Goal: Information Seeking & Learning: Learn about a topic

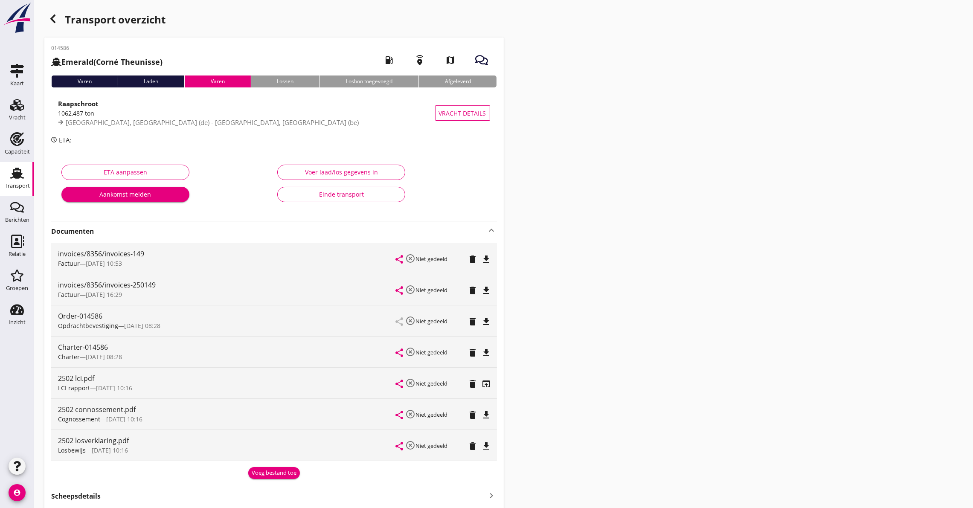
click at [485, 384] on icon "open_in_browser" at bounding box center [487, 384] width 10 height 10
click at [130, 229] on strong "Documenten" at bounding box center [269, 232] width 436 height 10
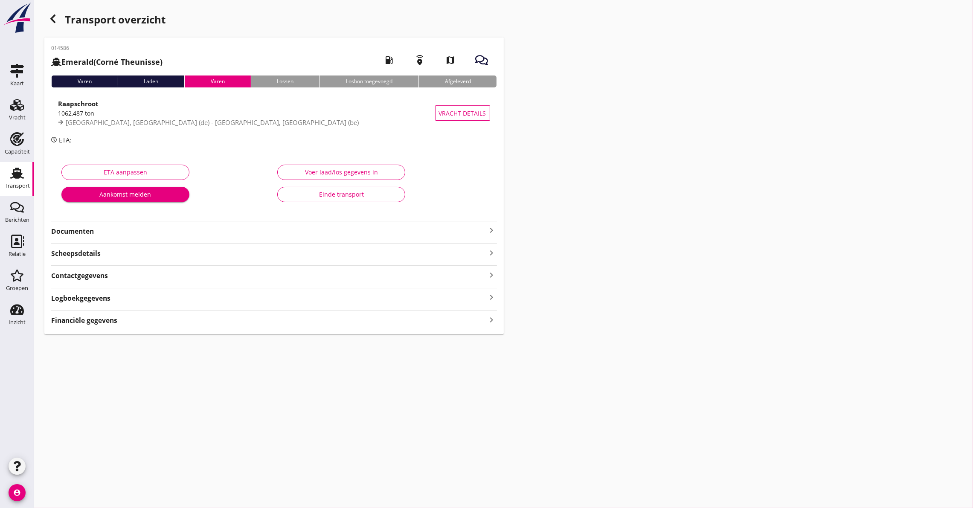
click at [80, 229] on strong "Documenten" at bounding box center [269, 232] width 436 height 10
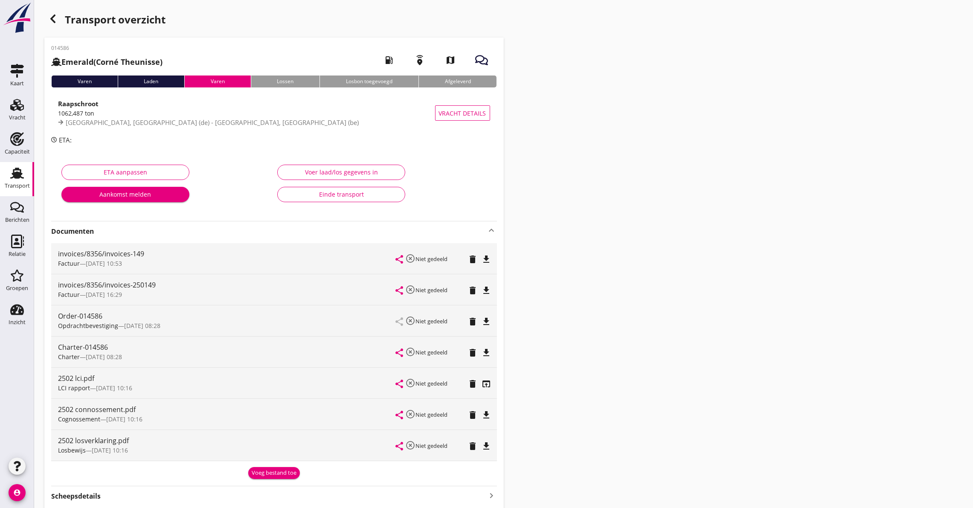
click at [488, 353] on icon "file_download" at bounding box center [487, 353] width 10 height 10
click at [55, 16] on icon "button" at bounding box center [53, 19] width 10 height 10
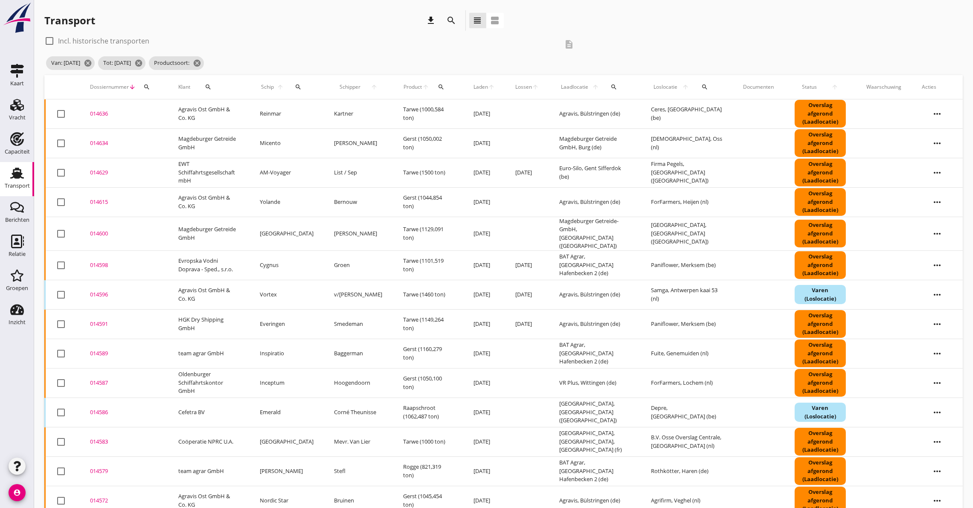
click at [145, 84] on icon "search" at bounding box center [146, 87] width 7 height 7
click at [161, 110] on input "Zoeken op dossiernummer..." at bounding box center [186, 112] width 89 height 14
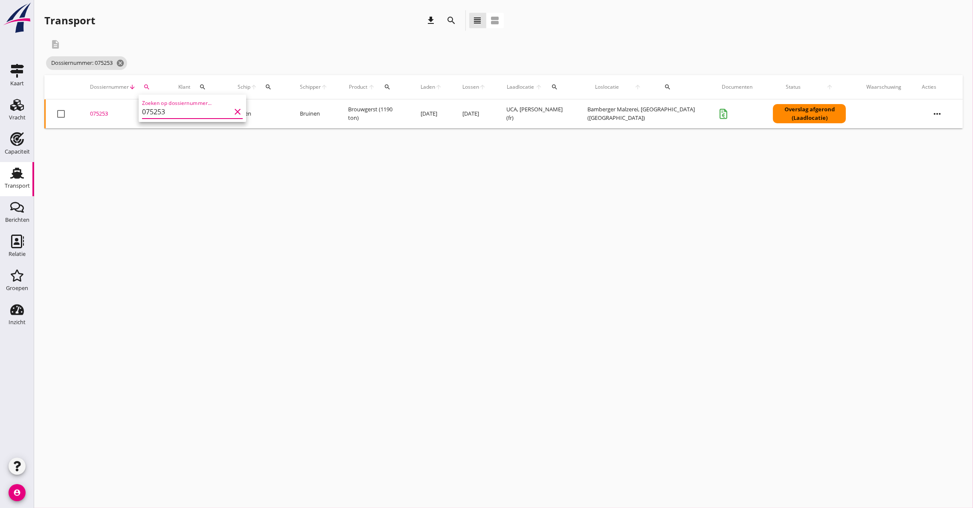
type input "075253"
click at [91, 111] on div "075253" at bounding box center [124, 114] width 68 height 9
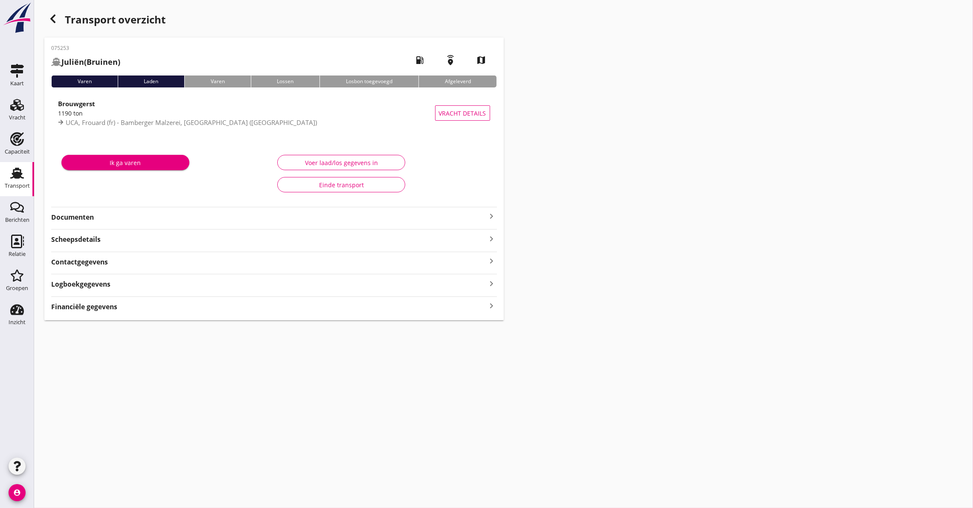
click at [88, 88] on div "075253 Juliën (Bruinen) local_gas_station emergency_share map Varen Laden Varen…" at bounding box center [273, 179] width 459 height 283
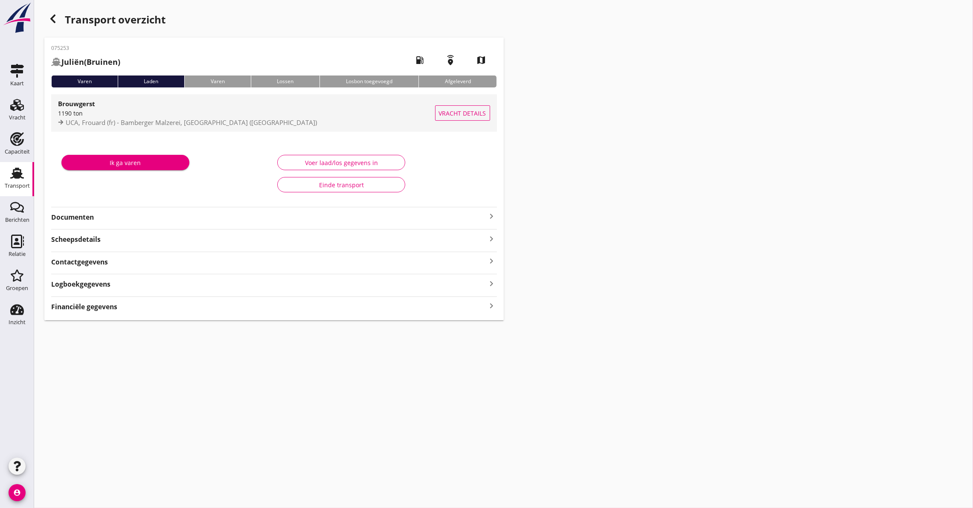
click at [82, 105] on strong "Brouwgerst" at bounding box center [76, 103] width 37 height 9
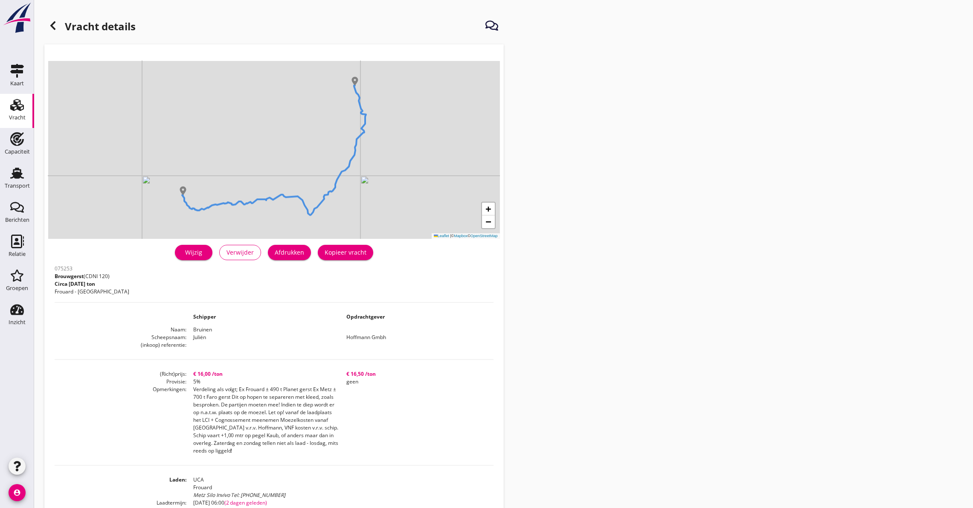
click at [188, 254] on div "Wijzig" at bounding box center [194, 252] width 24 height 9
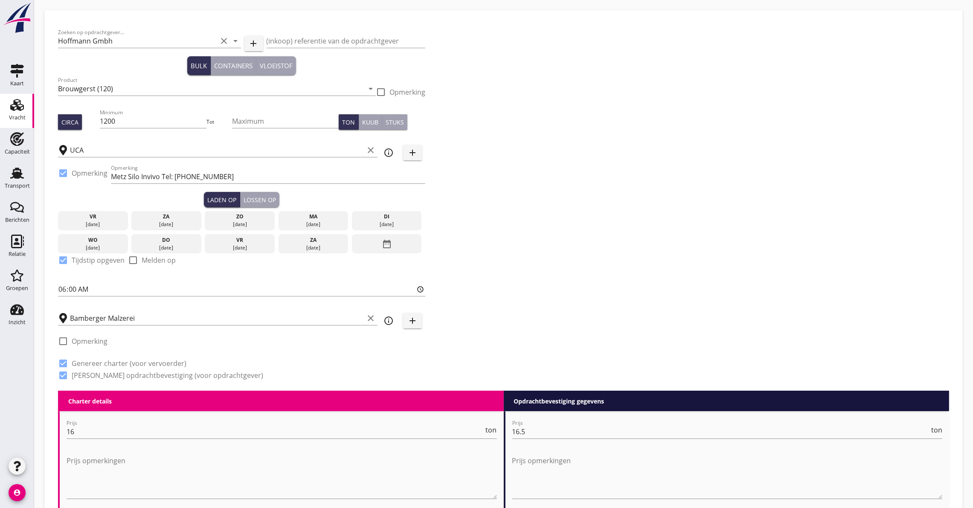
drag, startPoint x: 265, startPoint y: 203, endPoint x: 272, endPoint y: 199, distance: 8.0
click at [265, 201] on div "Lossen op" at bounding box center [260, 199] width 32 height 9
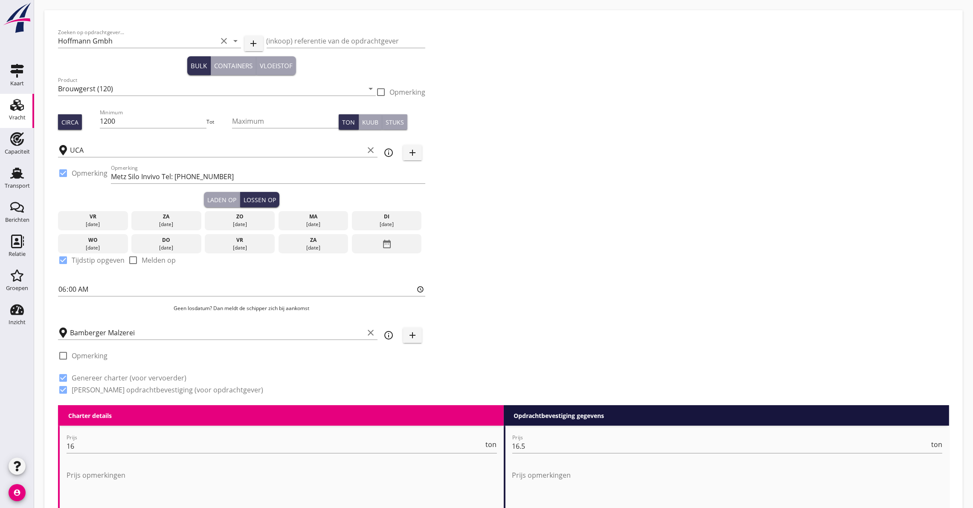
click at [386, 238] on icon "date_range" at bounding box center [387, 243] width 10 height 15
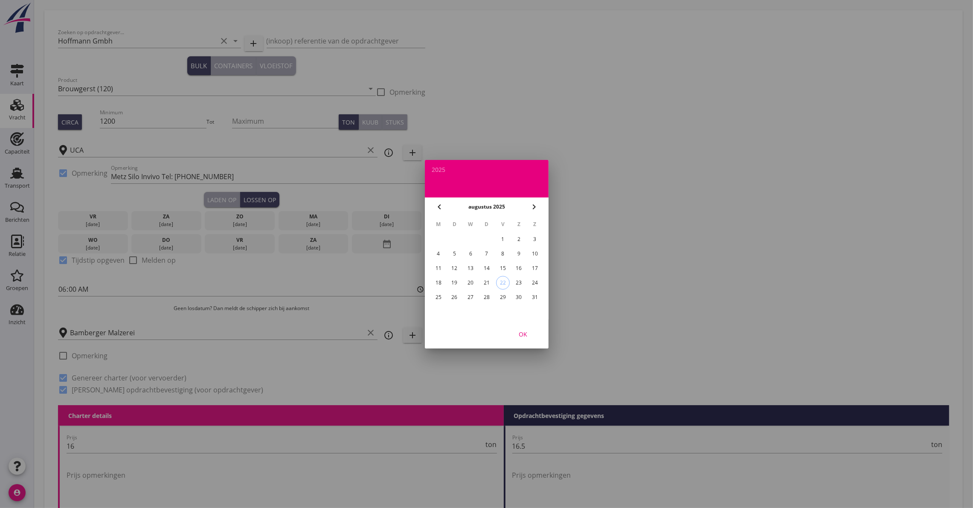
click at [508, 264] on div "15" at bounding box center [503, 269] width 14 height 14
click at [88, 217] on div at bounding box center [486, 254] width 973 height 508
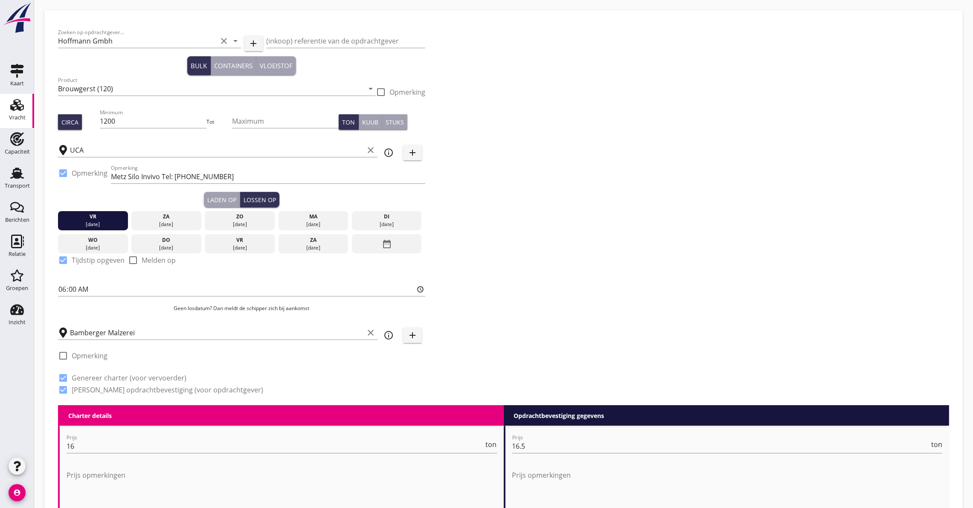
click at [84, 218] on div "vr" at bounding box center [93, 217] width 66 height 8
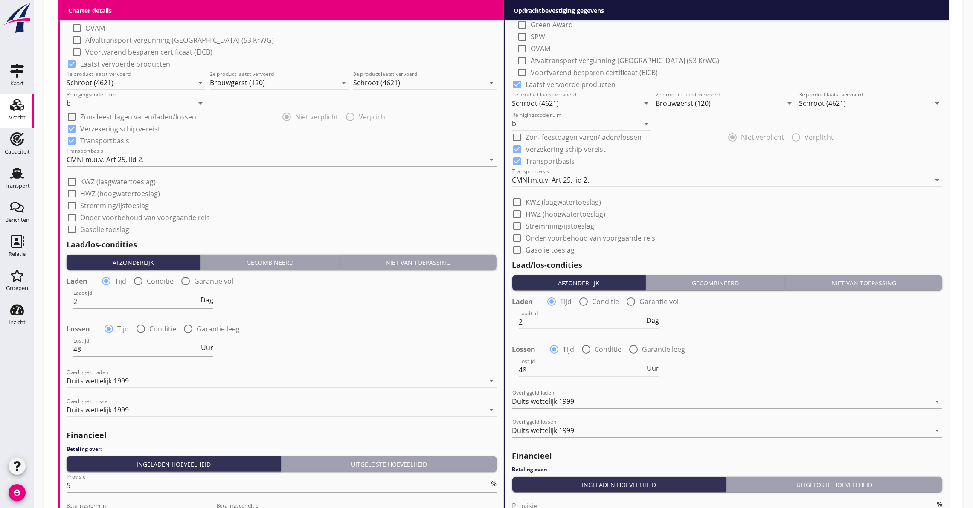
scroll to position [881, 0]
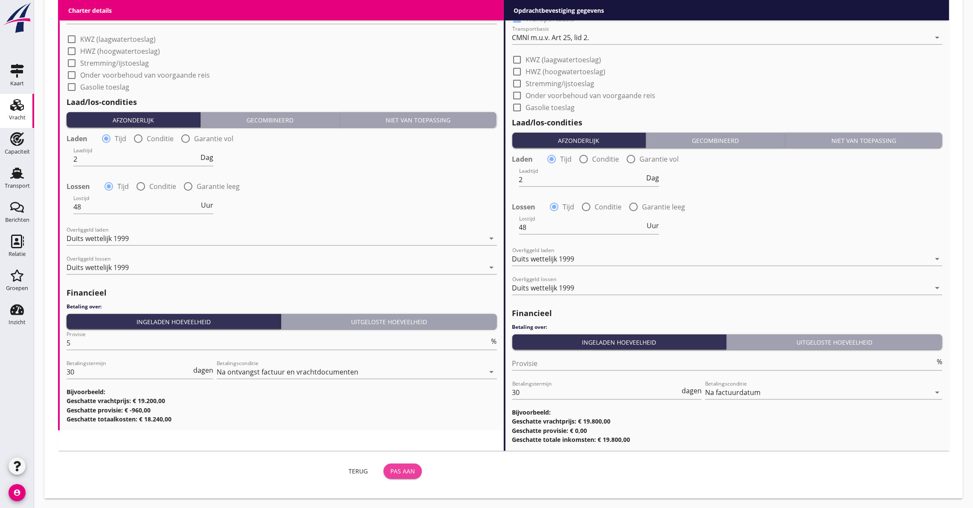
click at [399, 473] on div "Pas aan" at bounding box center [402, 471] width 25 height 9
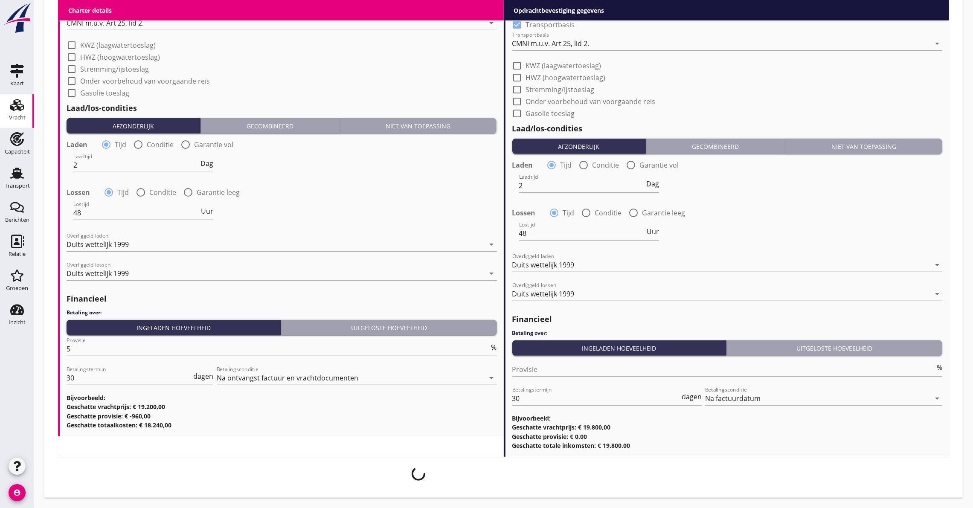
scroll to position [874, 0]
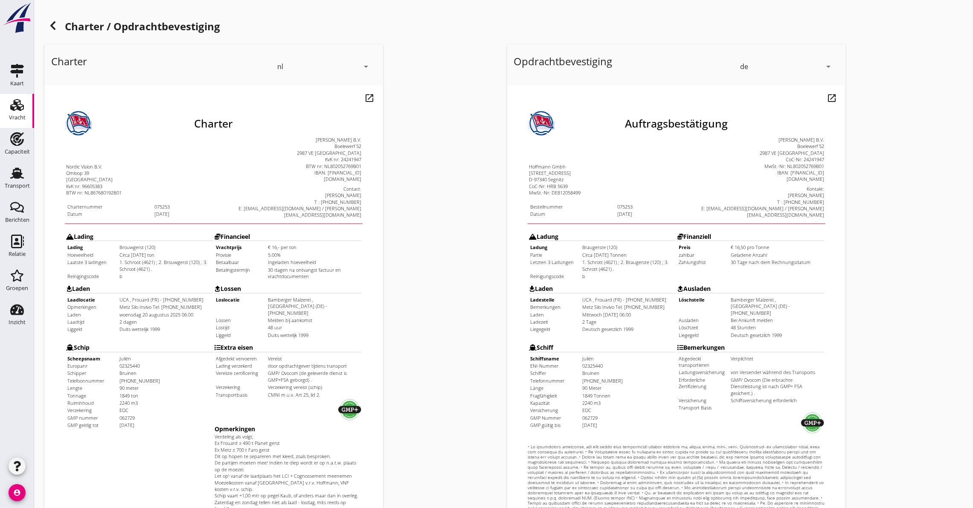
click at [54, 22] on use at bounding box center [52, 25] width 5 height 9
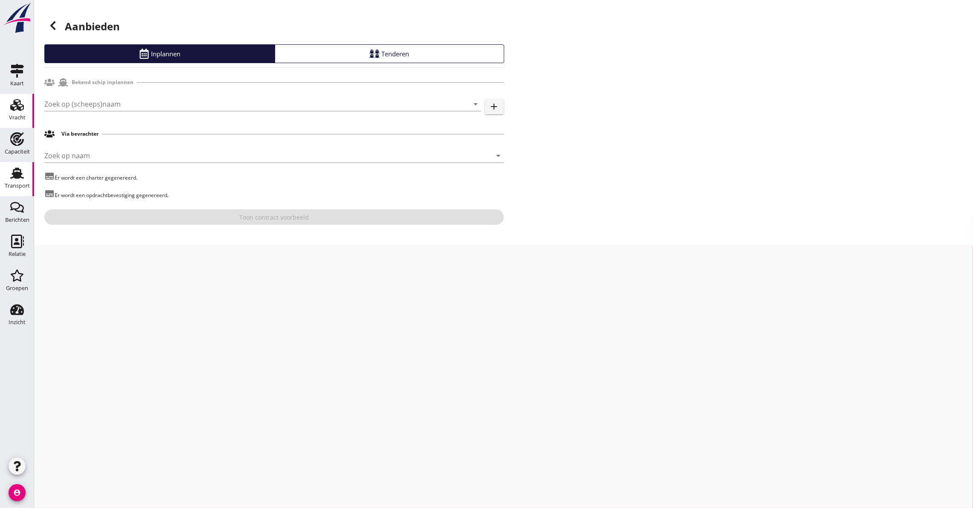
click at [15, 170] on icon "Transport" at bounding box center [17, 173] width 14 height 14
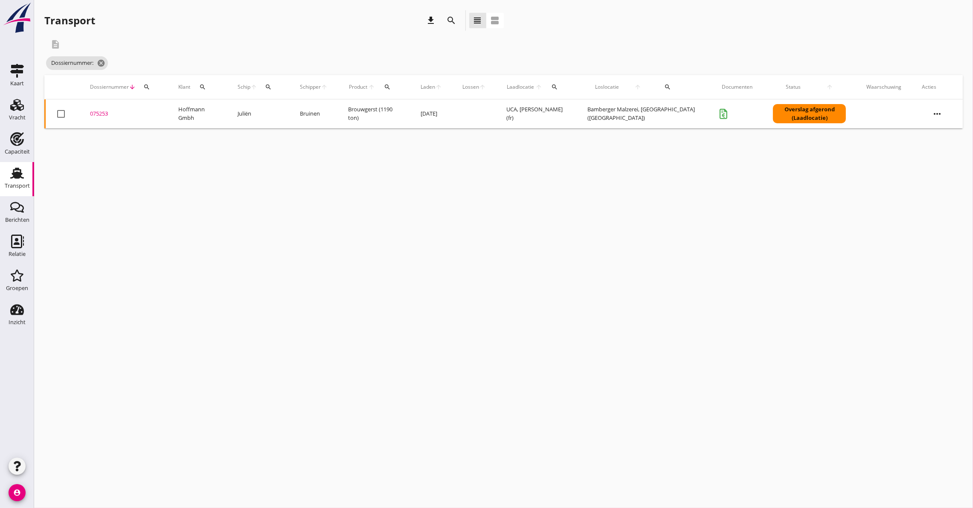
click at [455, 17] on div "search" at bounding box center [451, 20] width 15 height 10
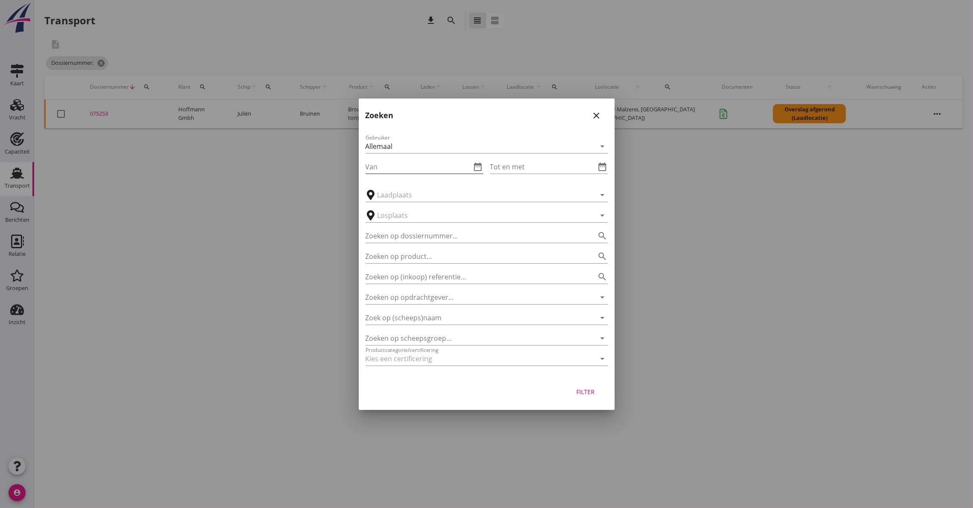
click at [477, 169] on icon "date_range" at bounding box center [478, 167] width 10 height 10
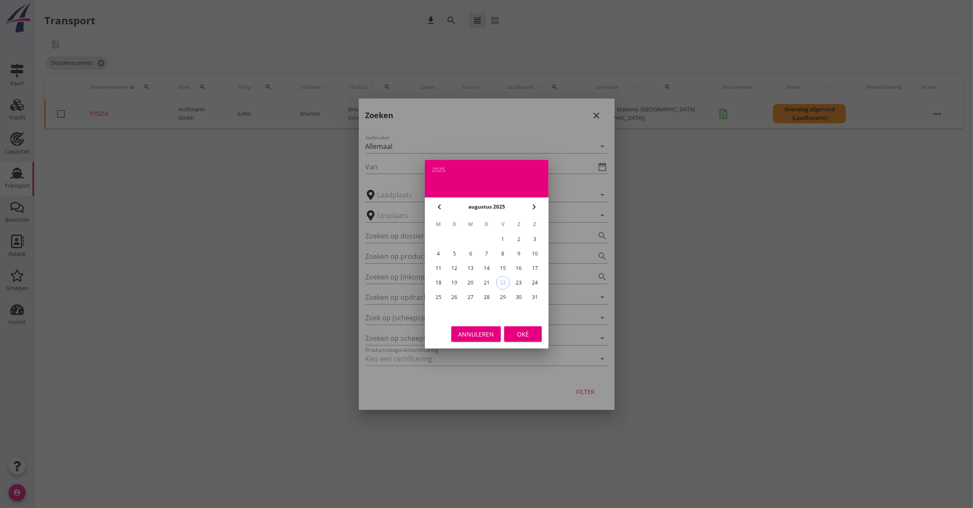
click at [437, 209] on icon "chevron_left" at bounding box center [439, 207] width 10 height 10
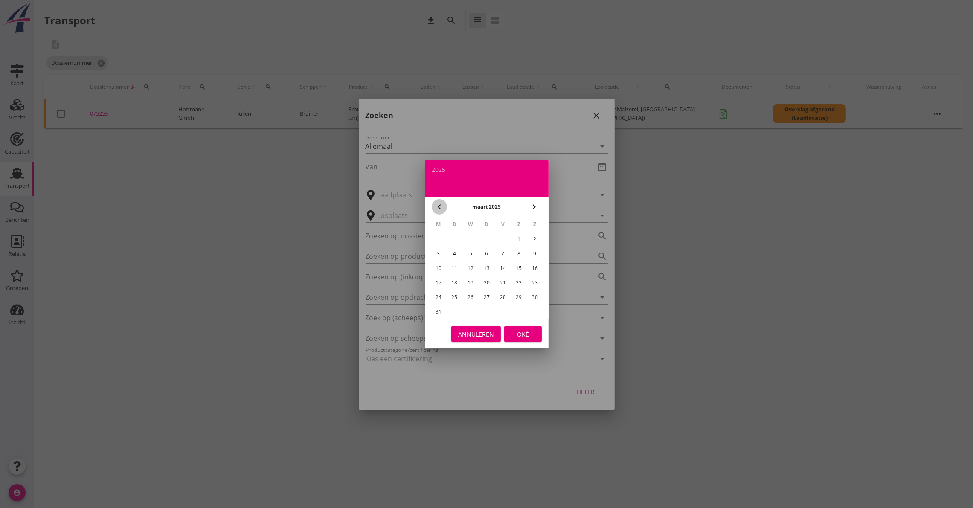
click at [437, 209] on icon "chevron_left" at bounding box center [439, 207] width 10 height 10
click at [473, 235] on div "1" at bounding box center [471, 239] width 14 height 14
type input "[DATE]"
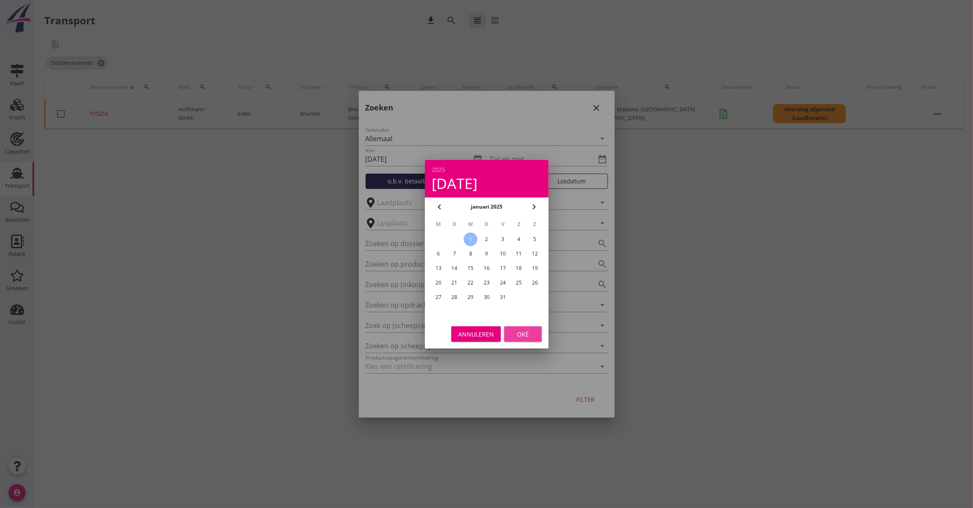
click at [529, 326] on button "Oké" at bounding box center [523, 333] width 38 height 15
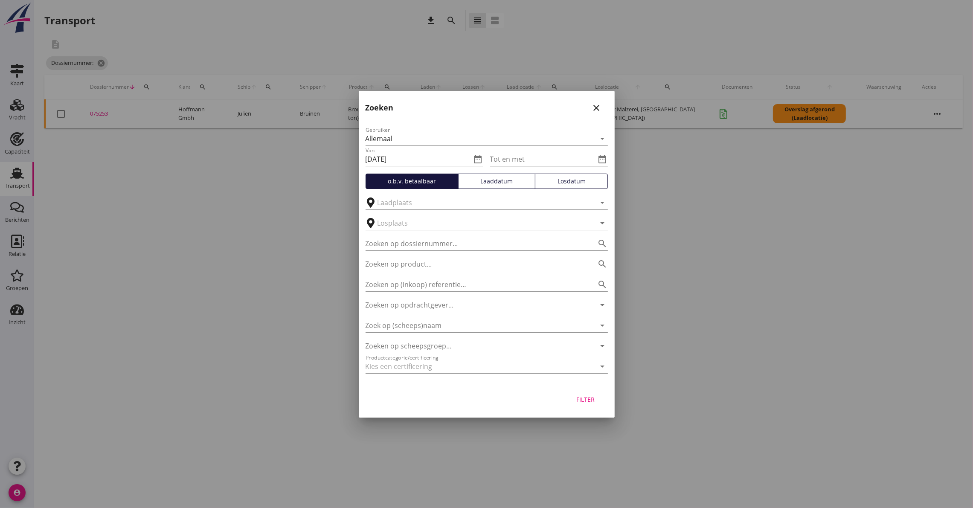
click at [600, 158] on icon "date_range" at bounding box center [603, 159] width 10 height 10
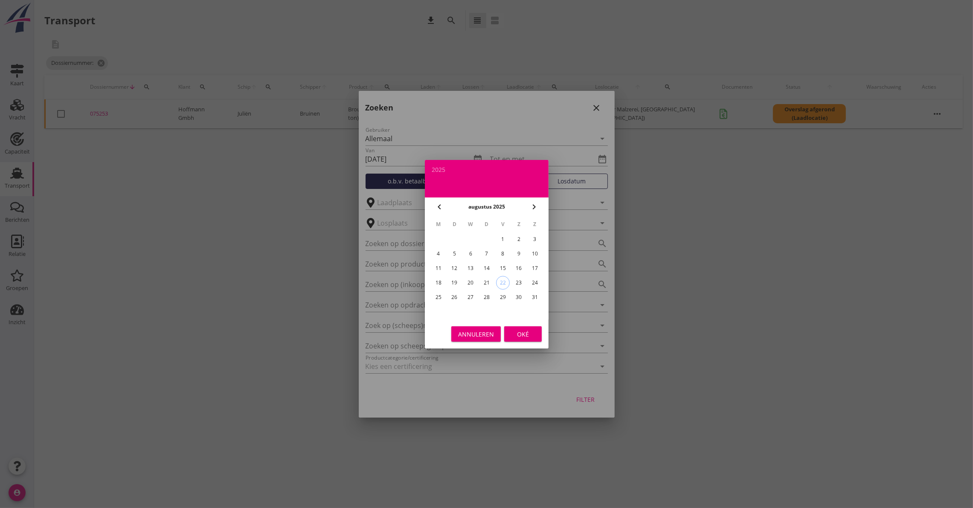
click at [440, 211] on icon "chevron_left" at bounding box center [439, 207] width 10 height 10
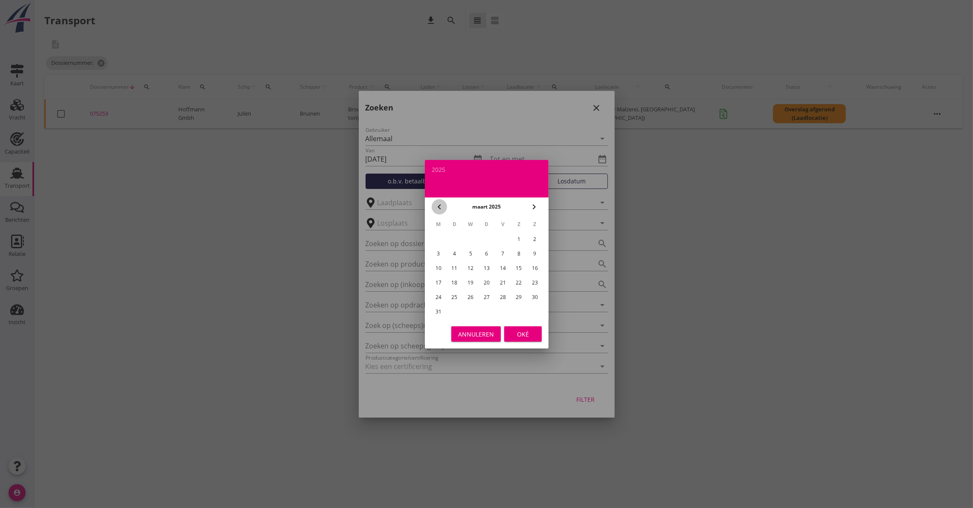
click at [440, 211] on icon "chevron_left" at bounding box center [439, 207] width 10 height 10
click at [521, 241] on div "1" at bounding box center [519, 239] width 14 height 14
type input "[DATE]"
click at [510, 339] on button "Oké" at bounding box center [523, 333] width 38 height 15
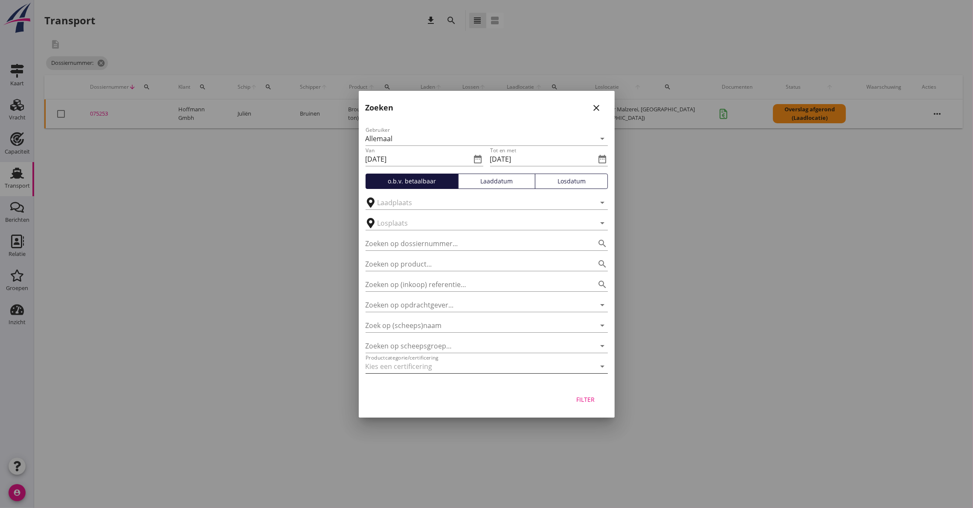
click at [444, 369] on div at bounding box center [475, 367] width 218 height 14
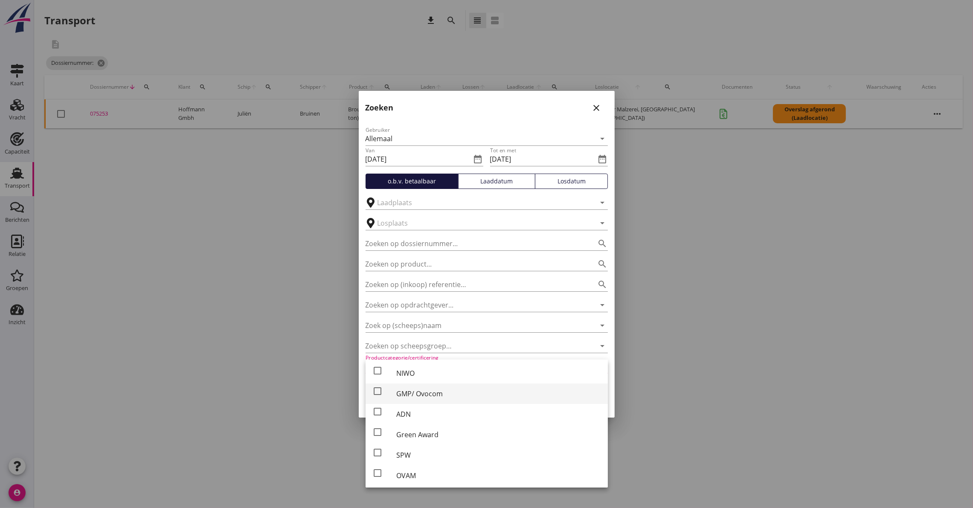
click at [434, 394] on div "GMP/ Ovocom" at bounding box center [498, 394] width 205 height 10
checkbox input "true"
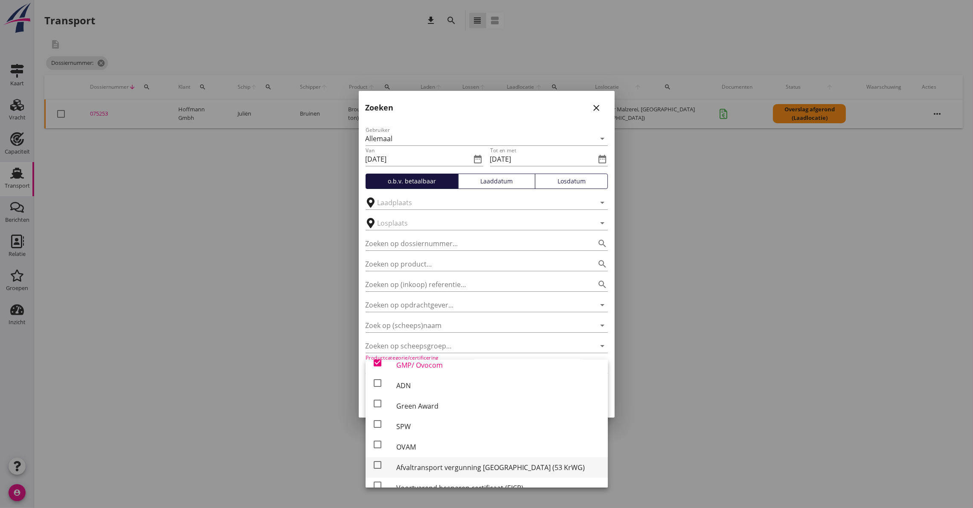
scroll to position [42, 0]
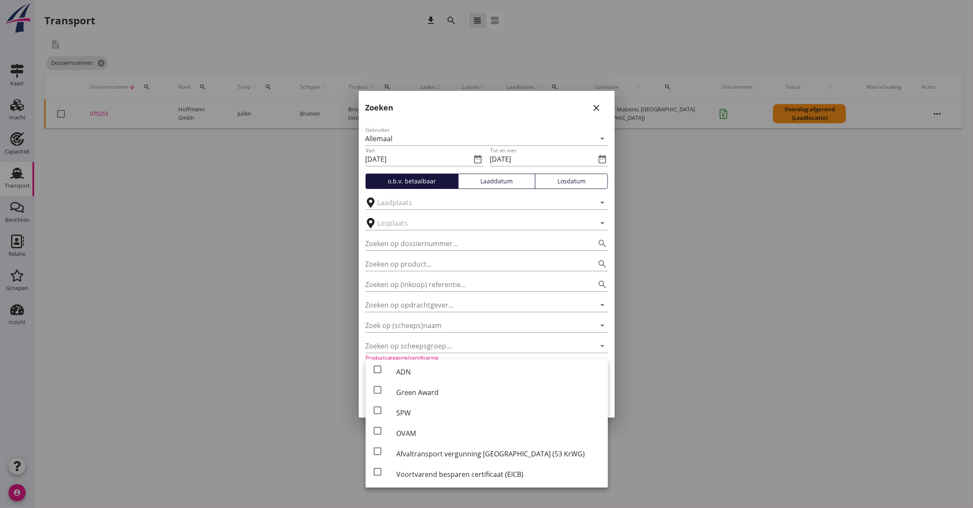
click at [832, 250] on div at bounding box center [486, 254] width 973 height 508
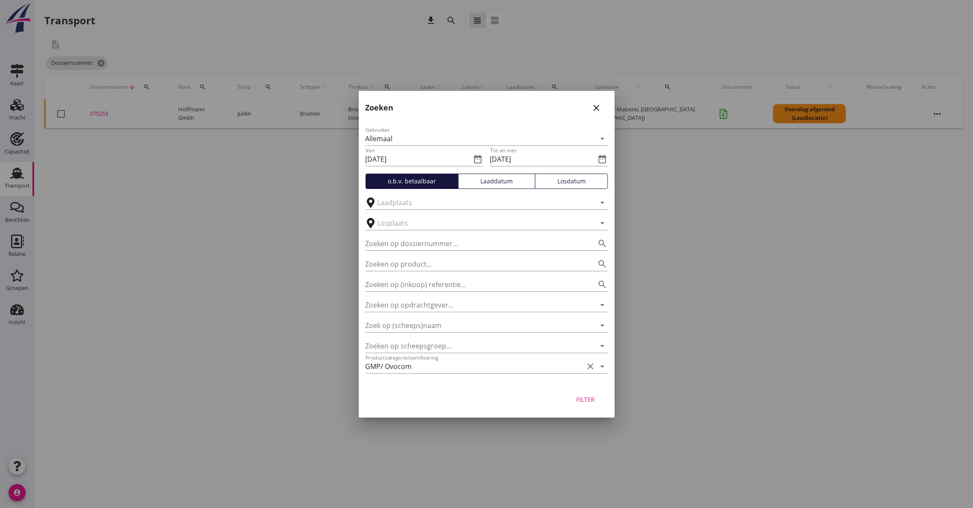
click at [585, 398] on div "Filter" at bounding box center [586, 399] width 24 height 9
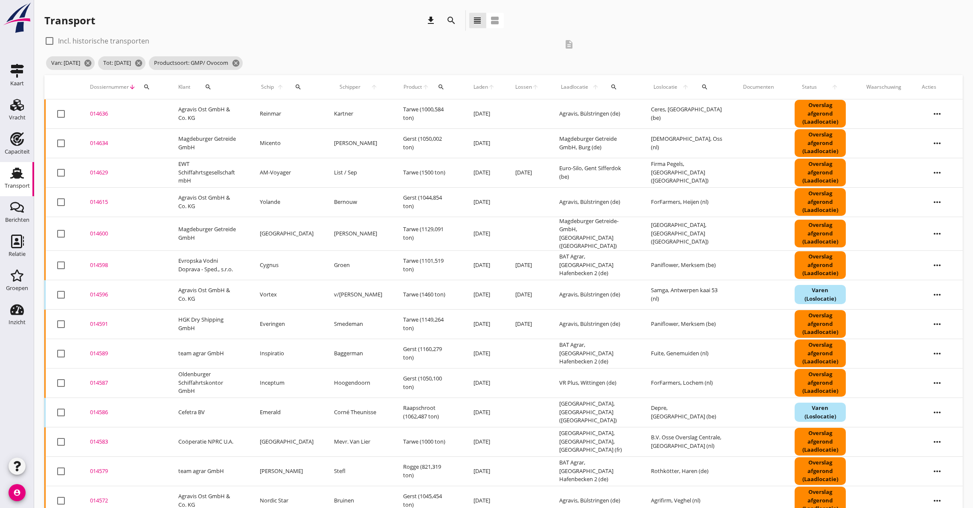
click at [96, 438] on div "014583" at bounding box center [124, 442] width 68 height 9
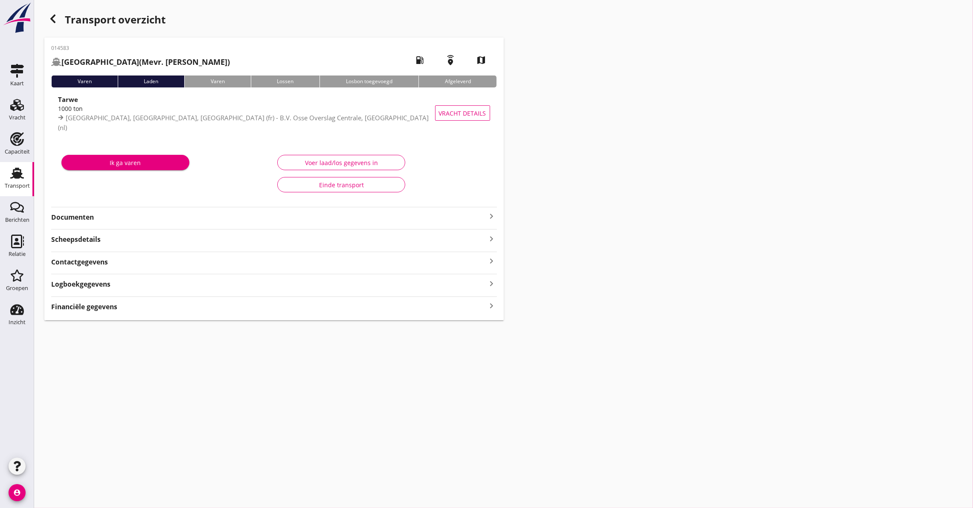
click at [494, 214] on icon "keyboard_arrow_right" at bounding box center [492, 216] width 10 height 10
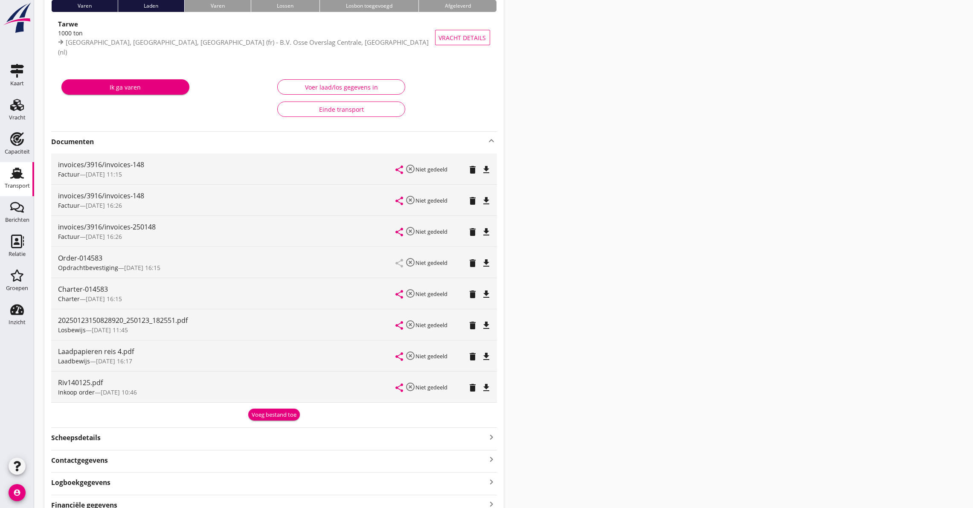
scroll to position [53, 0]
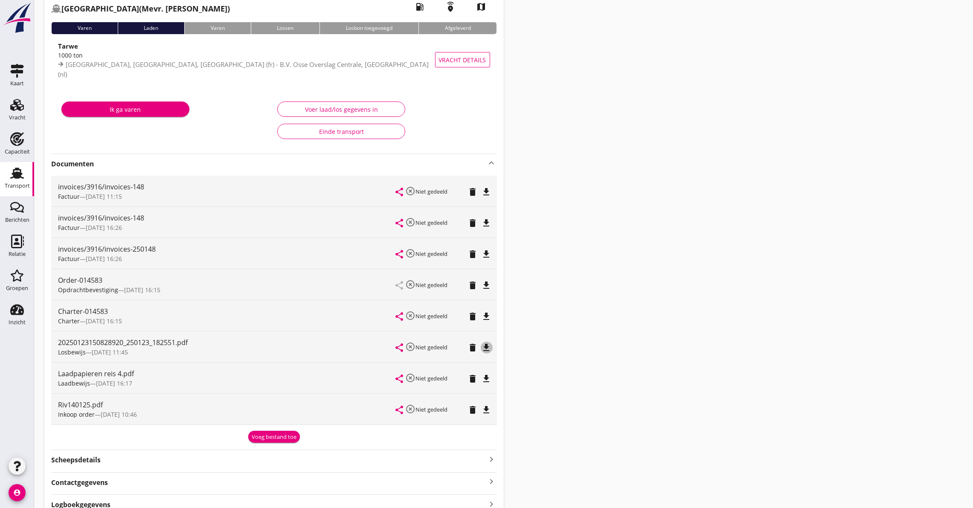
click at [485, 344] on icon "file_download" at bounding box center [487, 348] width 10 height 10
click at [122, 141] on div "Ik ga varen" at bounding box center [166, 120] width 216 height 49
click at [483, 315] on icon "file_download" at bounding box center [487, 316] width 10 height 10
click at [570, 19] on div "Transport overzicht 014583 [GEOGRAPHIC_DATA] (Mevr. Van Lier) local_gas_station…" at bounding box center [503, 249] width 939 height 604
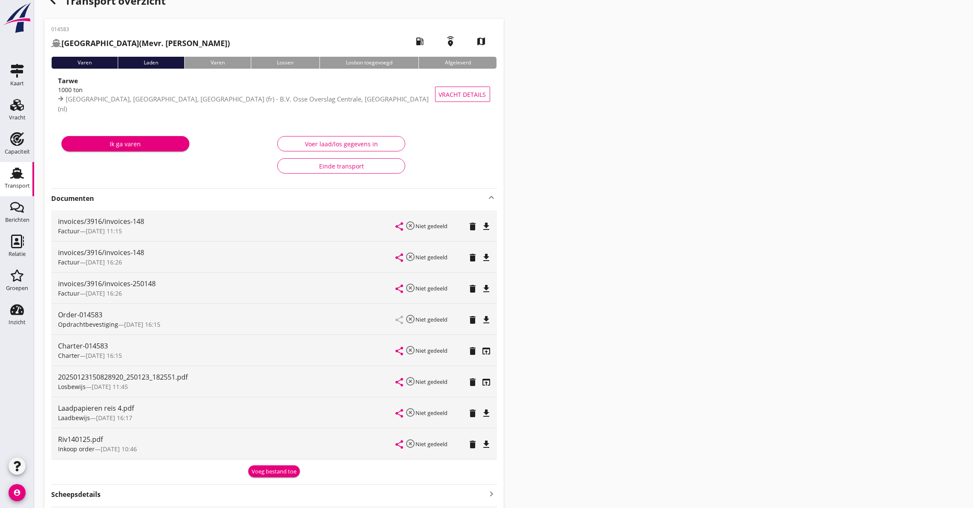
scroll to position [0, 0]
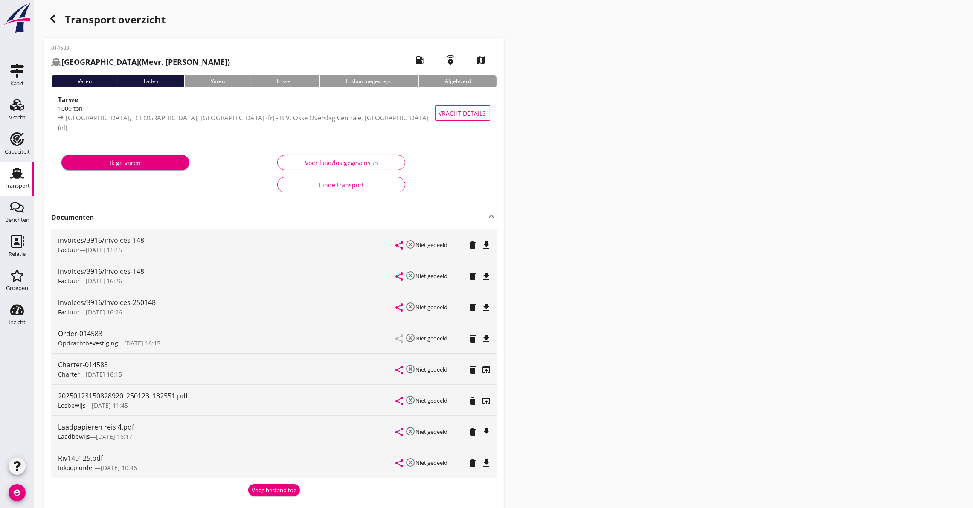
click at [49, 17] on icon "button" at bounding box center [53, 19] width 10 height 10
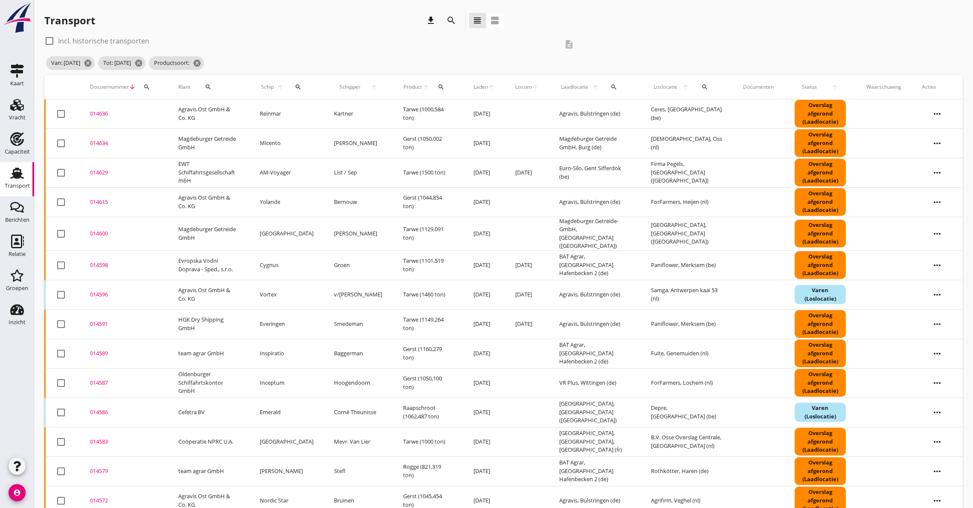
click at [99, 467] on div "014579" at bounding box center [124, 471] width 68 height 9
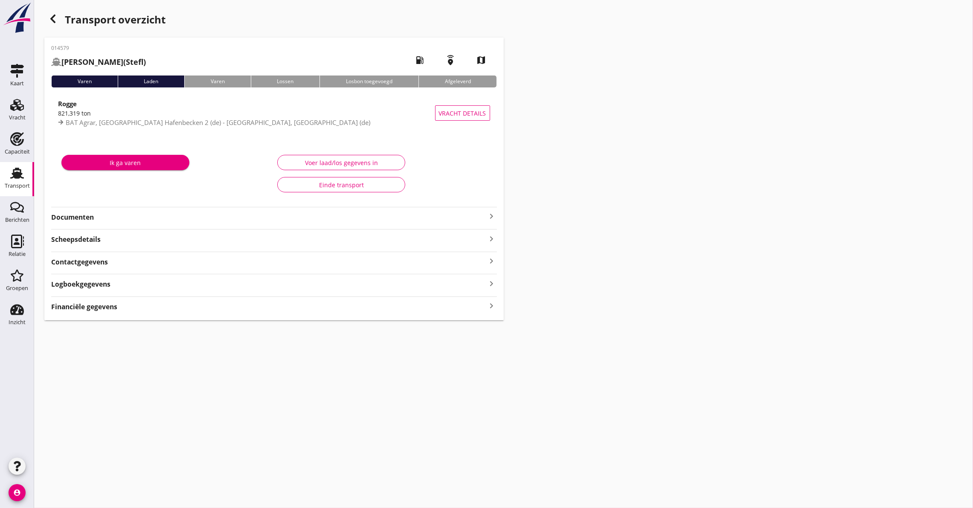
click at [103, 217] on strong "Documenten" at bounding box center [269, 217] width 436 height 10
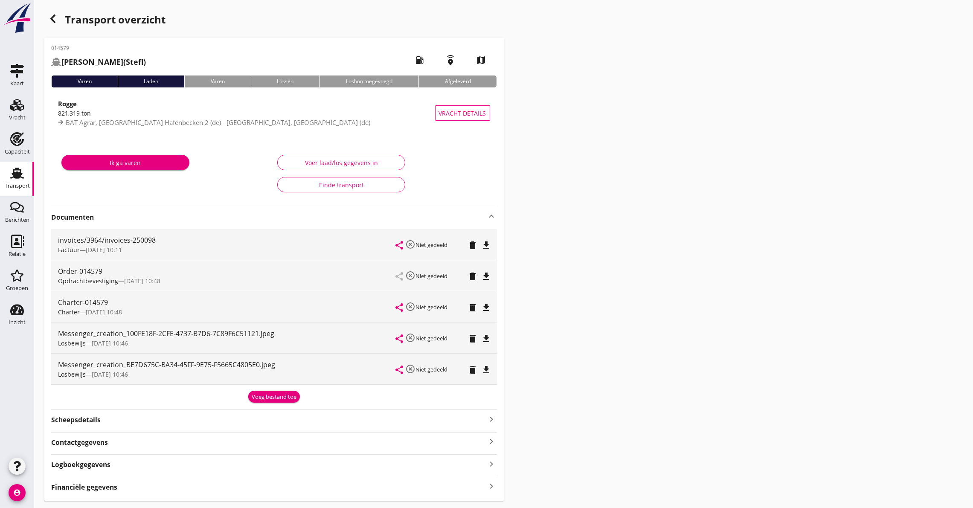
click at [487, 339] on icon "file_download" at bounding box center [487, 339] width 10 height 10
click at [493, 370] on div "Messenger_creation_BE7D675C-BA34-45FF-9E75-F5665C4805E0.jpeg Losbewijs — [DATE]…" at bounding box center [274, 369] width 446 height 31
click at [482, 370] on icon "file_download" at bounding box center [487, 370] width 10 height 10
click at [488, 273] on icon "file_download" at bounding box center [487, 276] width 10 height 10
click at [122, 393] on div "Voeg bestand toe" at bounding box center [274, 395] width 446 height 15
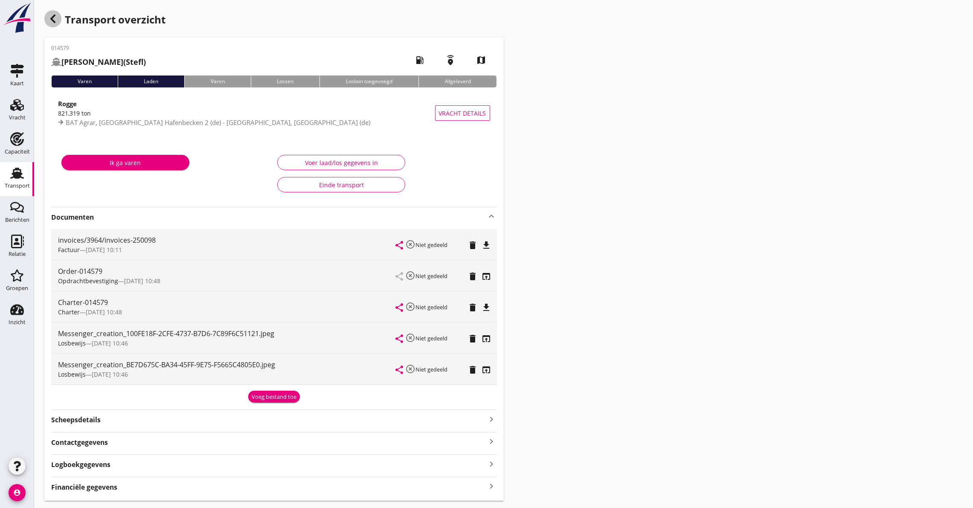
click at [50, 17] on icon "button" at bounding box center [53, 19] width 10 height 10
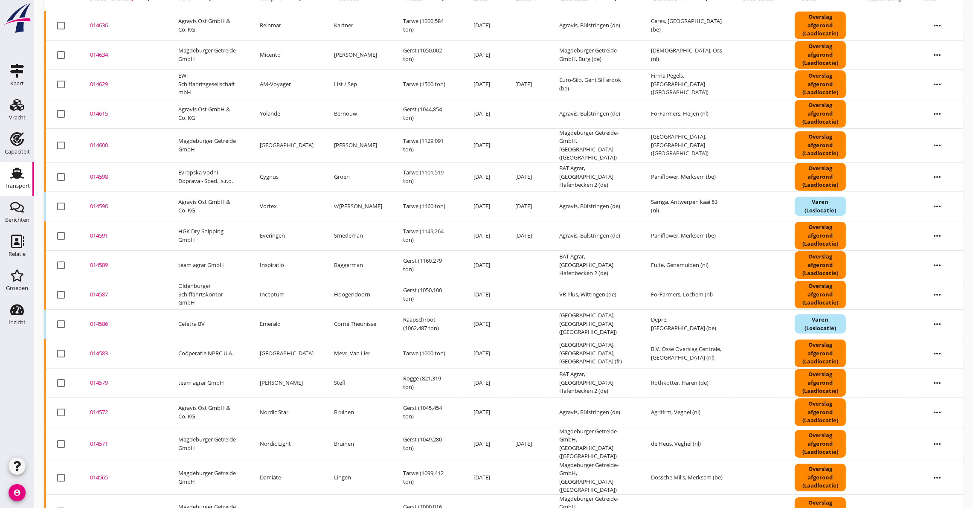
scroll to position [191, 0]
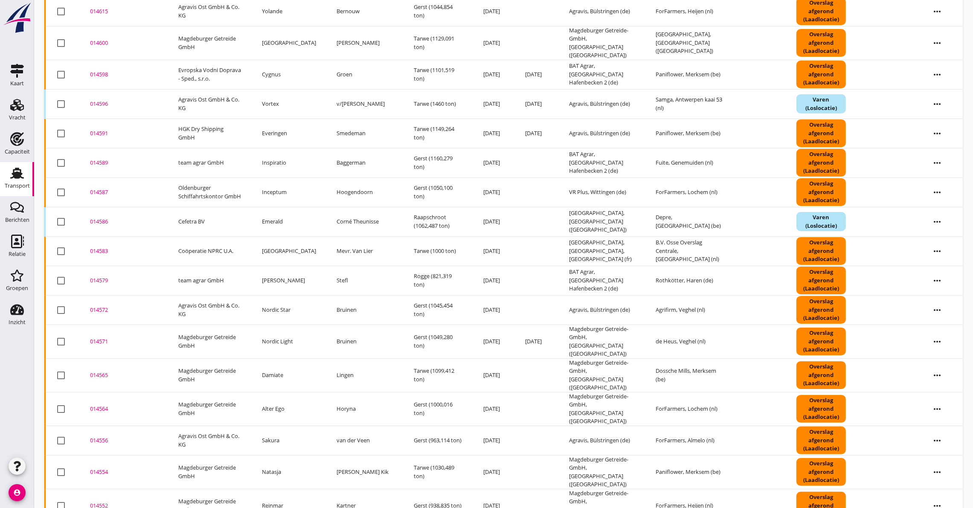
click at [104, 306] on div "014572" at bounding box center [124, 310] width 68 height 9
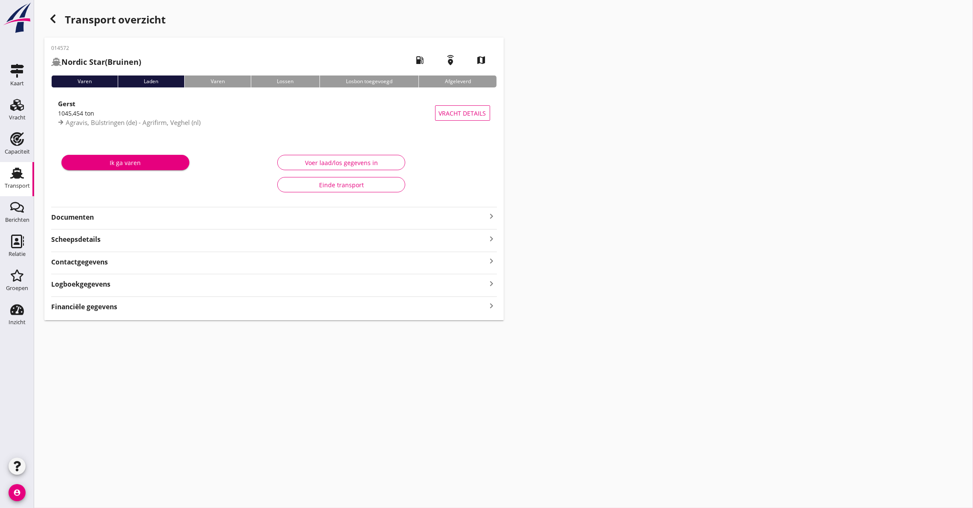
click at [96, 221] on strong "Documenten" at bounding box center [269, 217] width 436 height 10
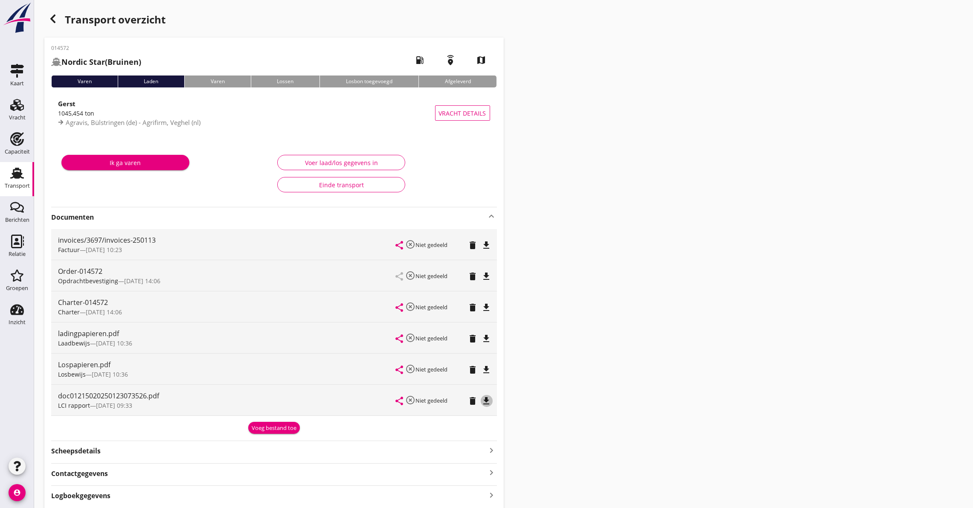
click at [483, 400] on icon "file_download" at bounding box center [487, 401] width 10 height 10
click at [97, 229] on div "invoices/3697/invoices-250113 Factuur — [DATE] 10:23" at bounding box center [227, 244] width 338 height 31
click at [482, 303] on icon "file_download" at bounding box center [487, 307] width 10 height 10
drag, startPoint x: 965, startPoint y: 232, endPoint x: 953, endPoint y: 232, distance: 11.5
click at [962, 232] on div "Transport overzicht 014572 Nordic Star (Bruinen) local_gas_station emergency_sh…" at bounding box center [503, 271] width 939 height 542
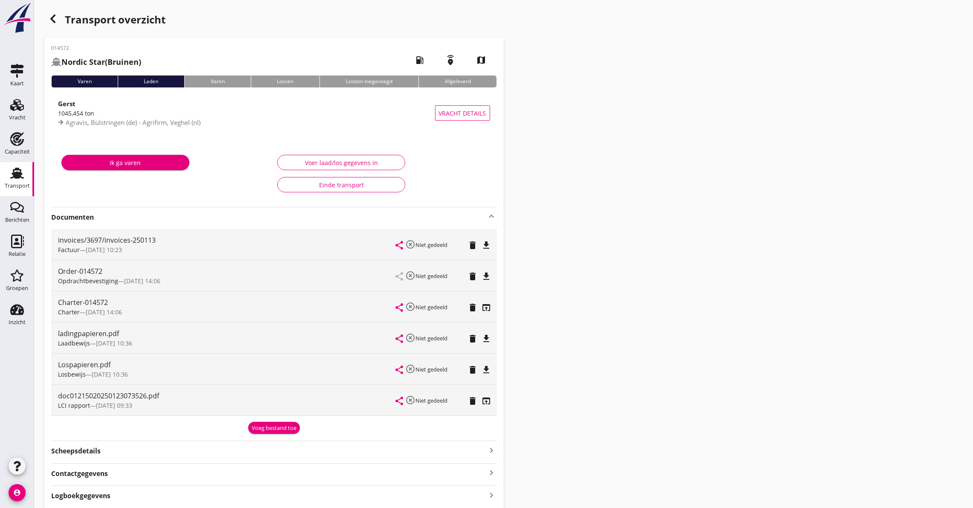
click at [52, 16] on icon "button" at bounding box center [53, 19] width 10 height 10
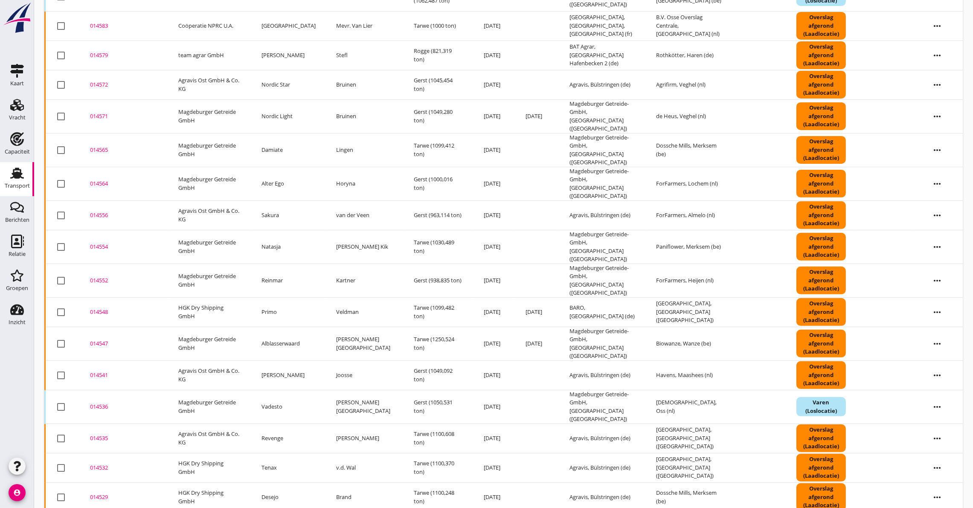
scroll to position [385, 0]
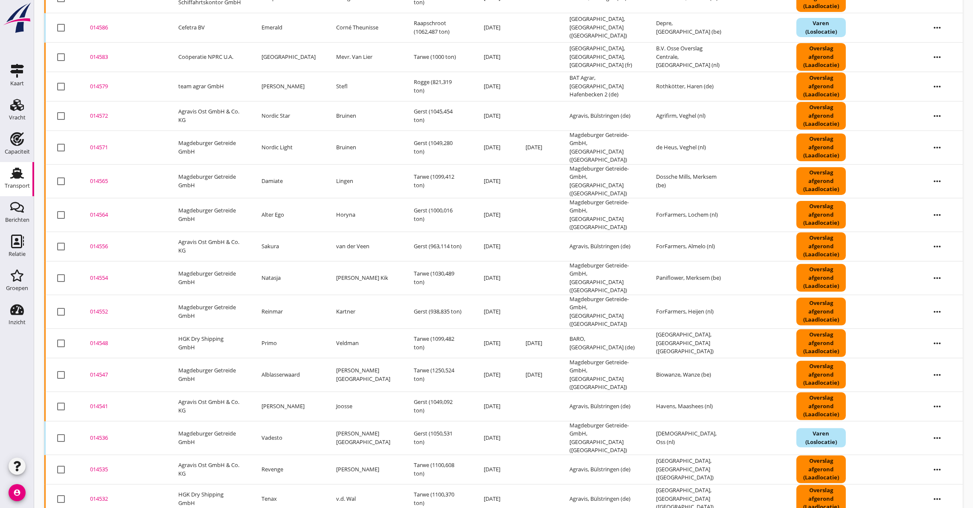
click at [95, 143] on div "014571" at bounding box center [124, 147] width 68 height 9
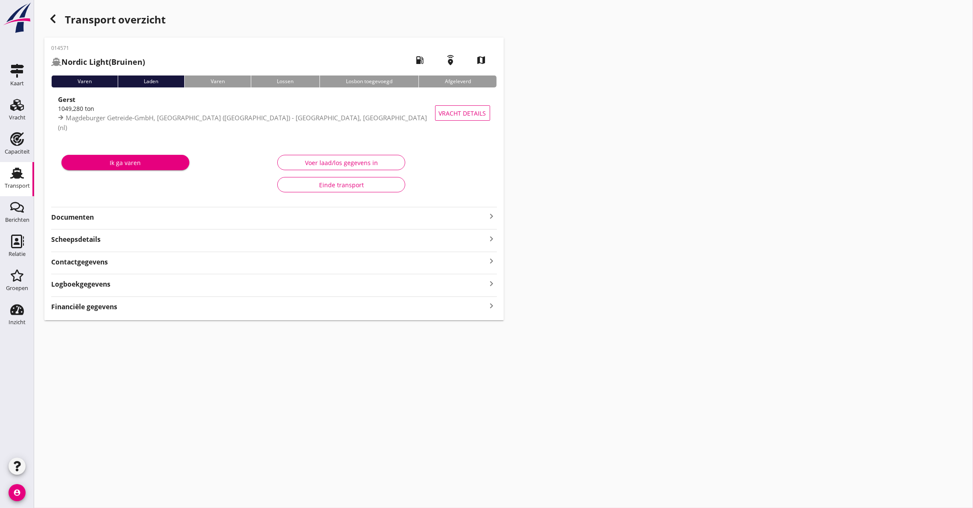
click at [96, 215] on strong "Documenten" at bounding box center [269, 217] width 436 height 10
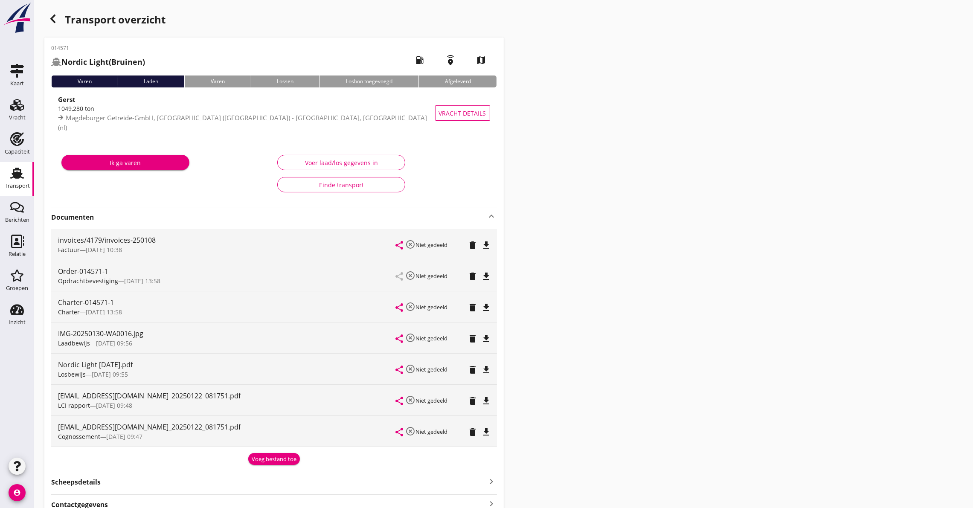
click at [482, 394] on div "share highlight_off Niet gedeeld delete file_download" at bounding box center [443, 400] width 94 height 31
click at [485, 400] on icon "file_download" at bounding box center [487, 401] width 10 height 10
click at [63, 190] on div "Ik ga varen" at bounding box center [166, 173] width 216 height 49
click at [491, 305] on icon "file_download" at bounding box center [487, 307] width 10 height 10
click at [97, 189] on div "Ik ga varen" at bounding box center [166, 173] width 216 height 49
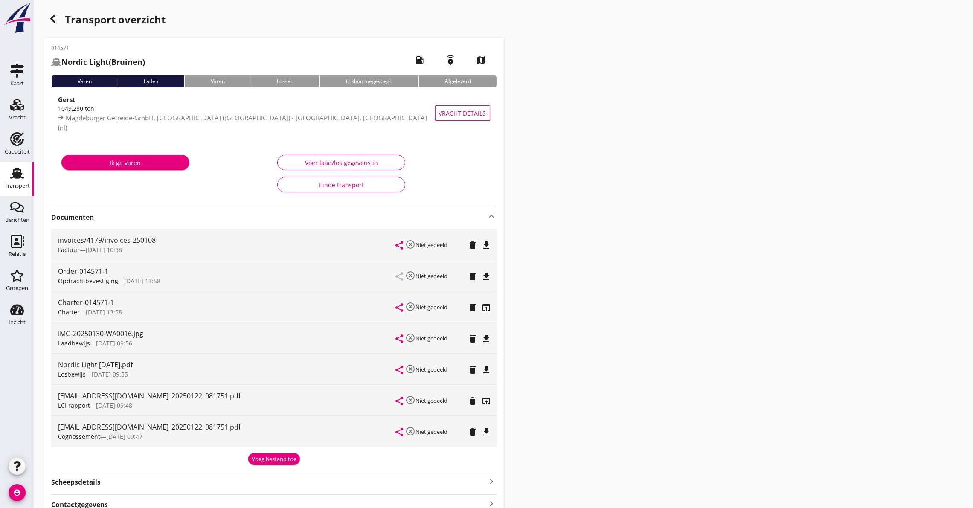
click at [49, 17] on icon "button" at bounding box center [53, 19] width 10 height 10
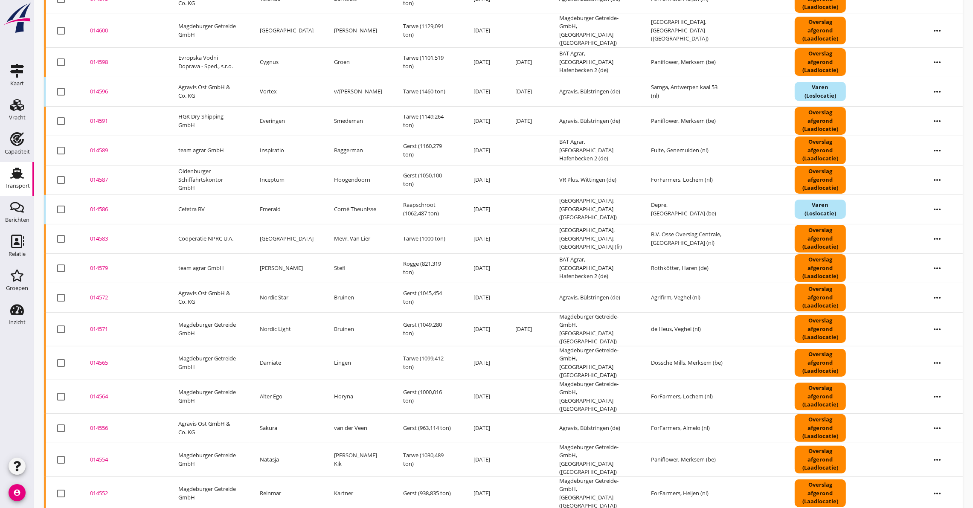
scroll to position [218, 0]
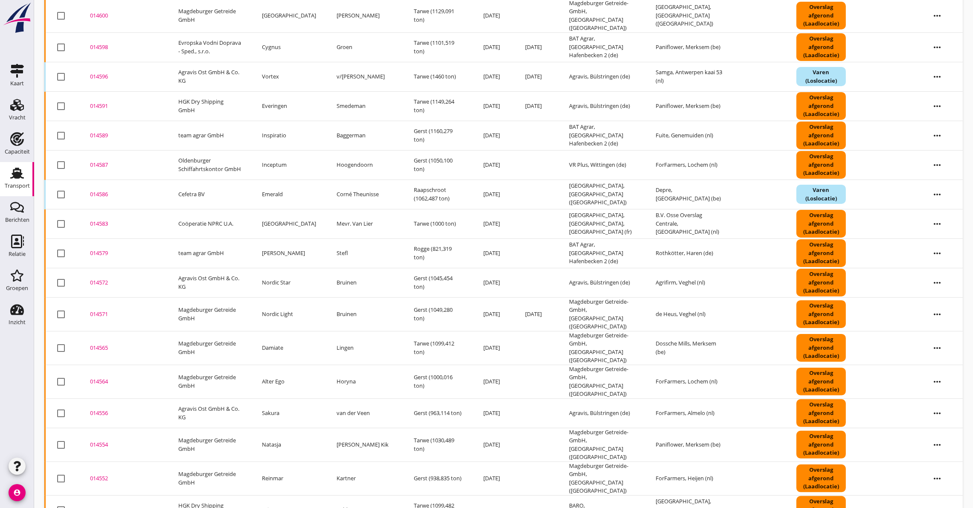
click at [102, 344] on div "014565" at bounding box center [124, 348] width 68 height 9
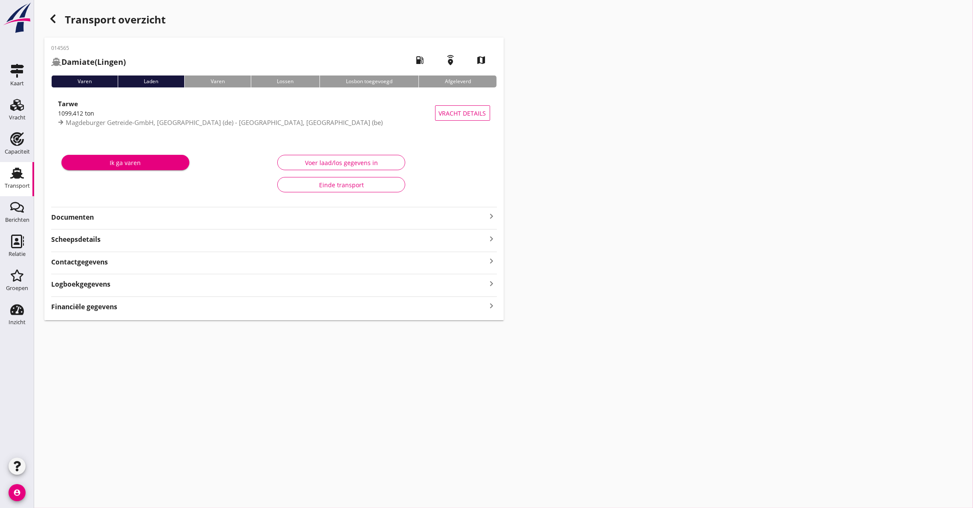
click at [172, 226] on div "014565 Damiate (Lingen) local_gas_station emergency_share map Varen Laden Varen…" at bounding box center [273, 179] width 459 height 283
click at [81, 216] on strong "Documenten" at bounding box center [269, 217] width 436 height 10
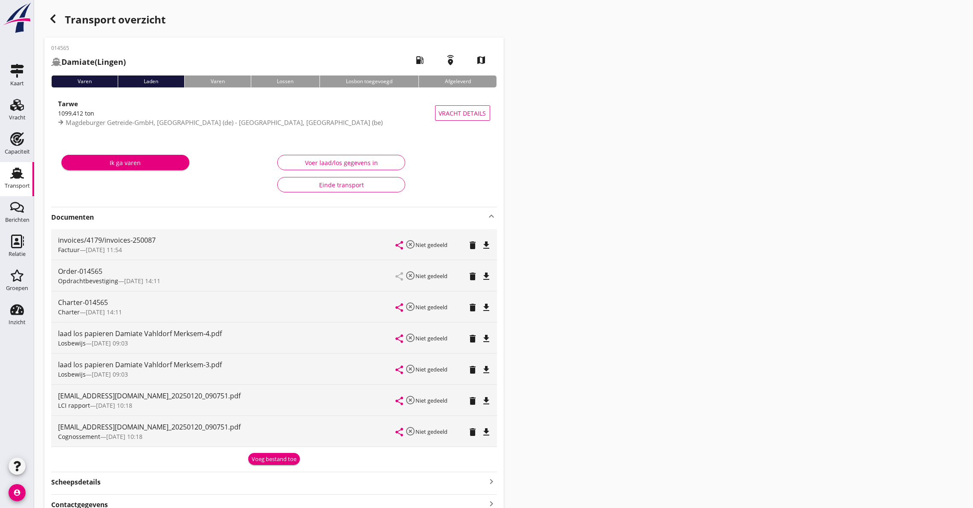
click at [486, 398] on icon "file_download" at bounding box center [487, 401] width 10 height 10
click at [119, 176] on div "Ik ga varen" at bounding box center [166, 173] width 216 height 49
click at [487, 304] on icon "file_download" at bounding box center [487, 307] width 10 height 10
click at [126, 177] on div "Ik ga varen" at bounding box center [166, 173] width 216 height 49
click at [54, 19] on icon "button" at bounding box center [53, 19] width 10 height 10
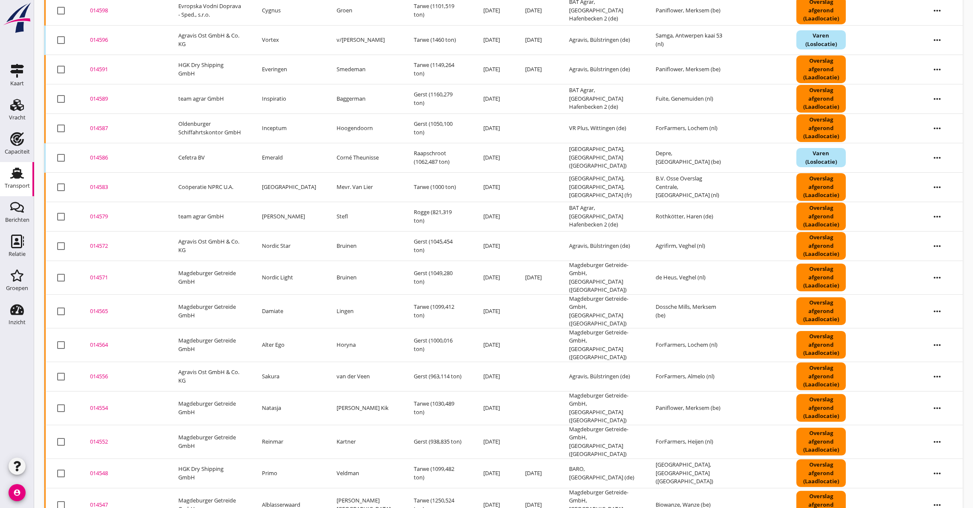
scroll to position [319, 0]
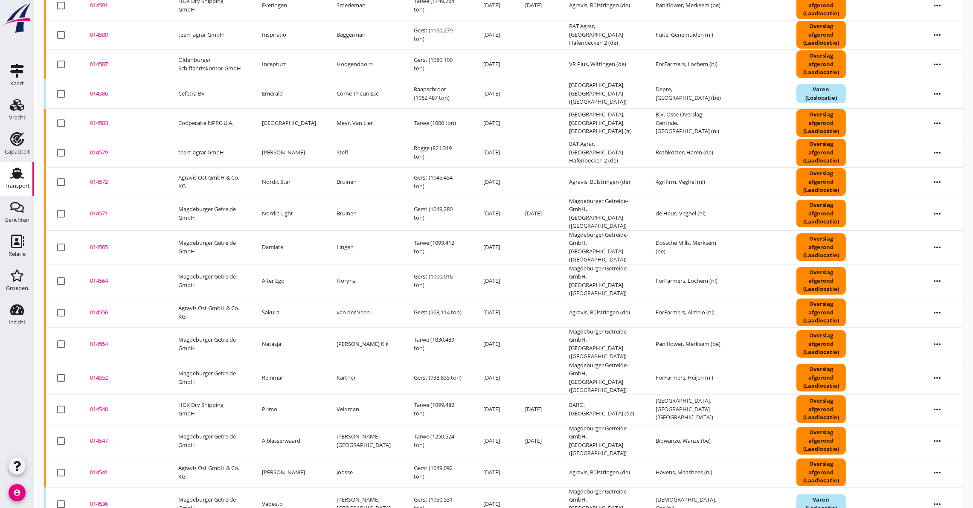
click at [101, 277] on div "014564" at bounding box center [124, 281] width 68 height 9
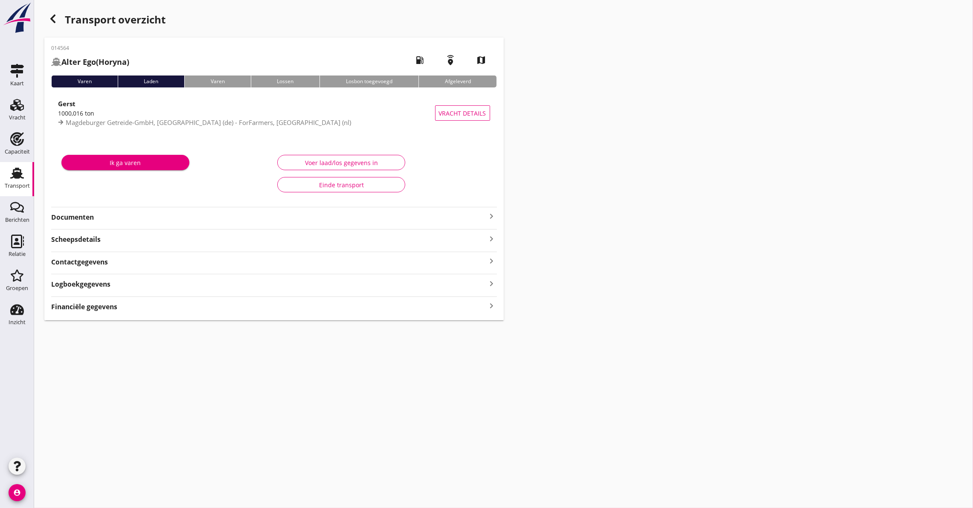
click at [375, 214] on strong "Documenten" at bounding box center [269, 217] width 436 height 10
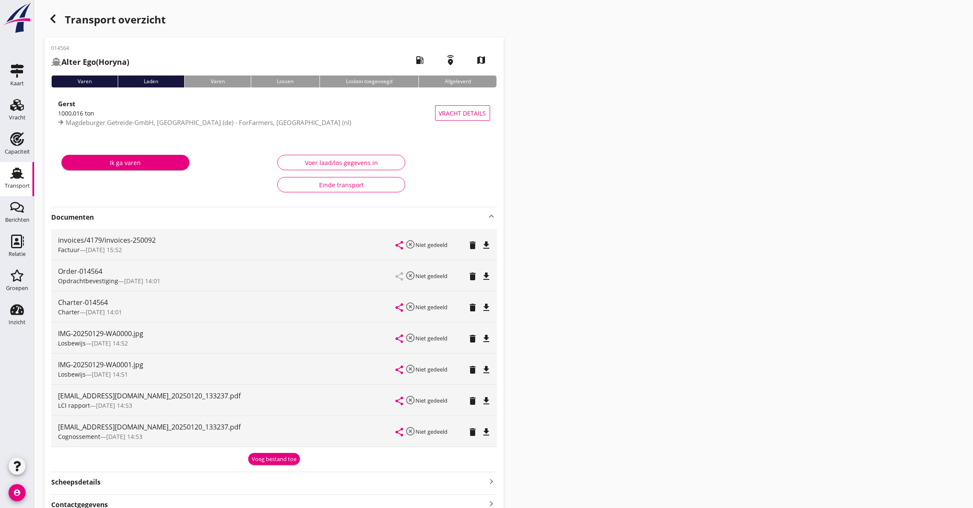
click at [487, 401] on icon "file_download" at bounding box center [487, 401] width 10 height 10
click at [78, 185] on div "Ik ga varen" at bounding box center [166, 173] width 216 height 49
click at [488, 309] on icon "file_download" at bounding box center [487, 307] width 10 height 10
click at [49, 16] on icon "button" at bounding box center [53, 19] width 10 height 10
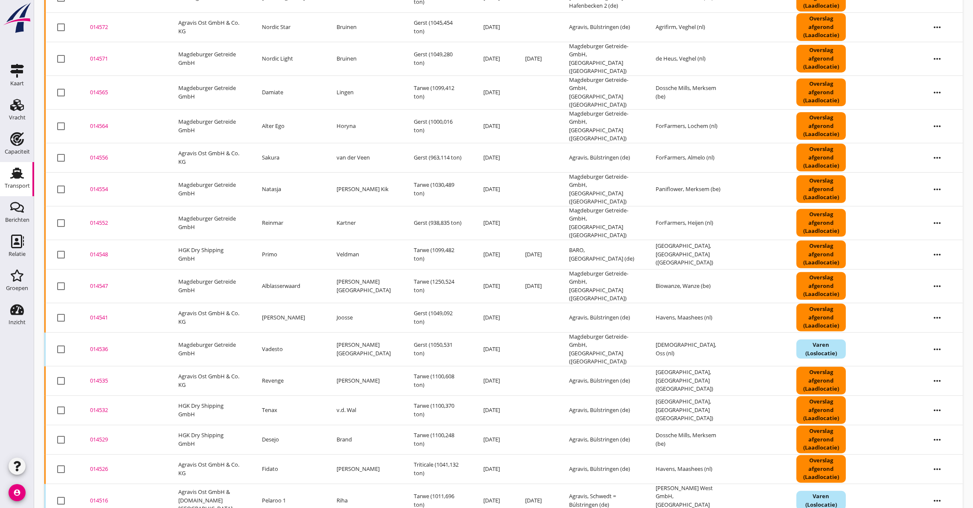
scroll to position [474, 0]
click at [93, 153] on div "014556" at bounding box center [124, 157] width 68 height 9
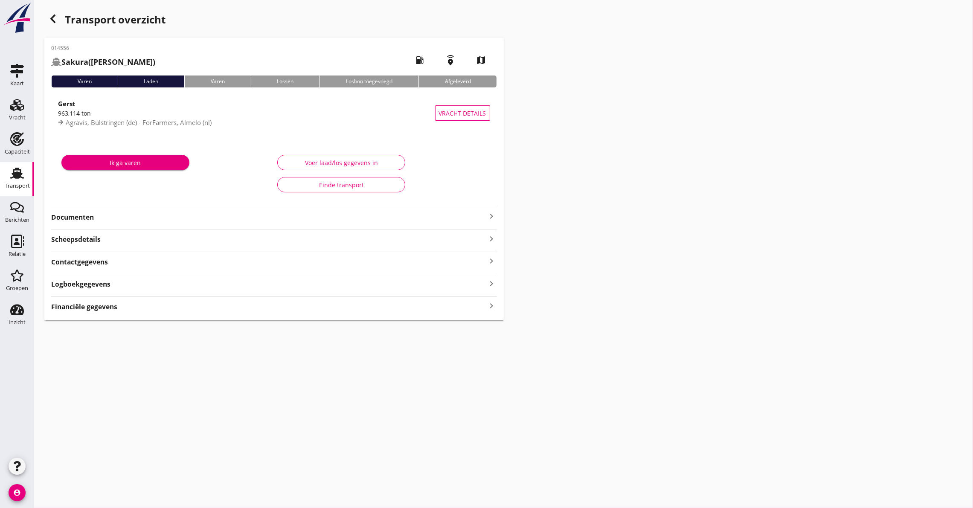
click at [146, 286] on div "Logboekgegevens keyboard_arrow_right" at bounding box center [274, 284] width 446 height 12
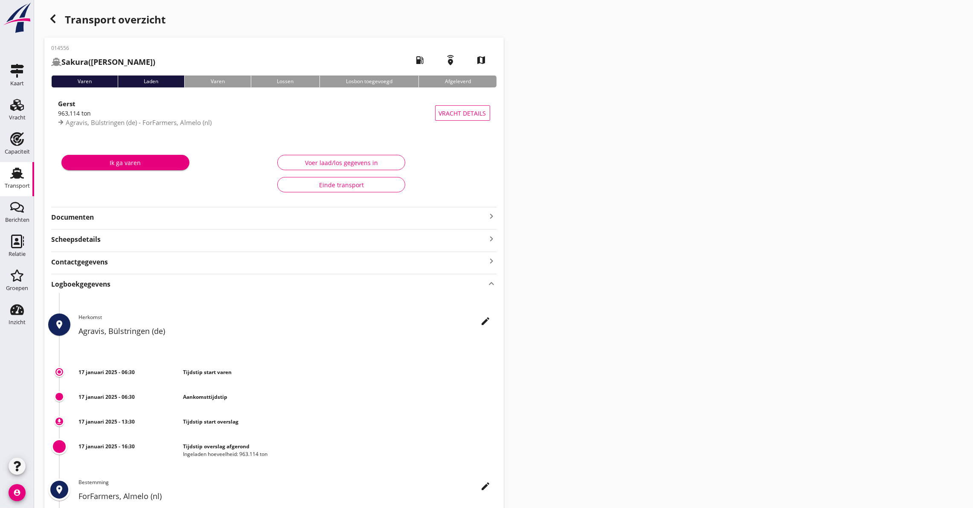
click at [150, 222] on strong "Documenten" at bounding box center [269, 217] width 436 height 10
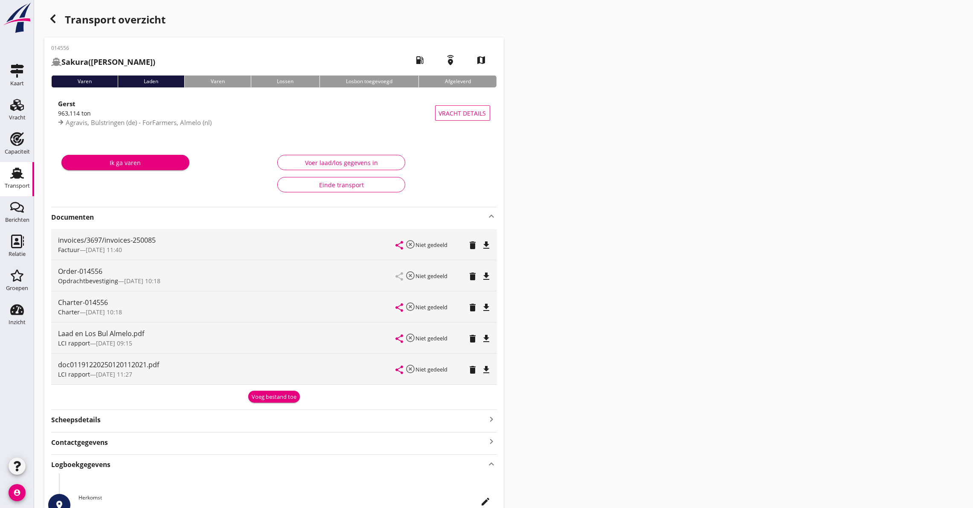
click at [483, 337] on icon "file_download" at bounding box center [487, 339] width 10 height 10
click at [52, 15] on icon "button" at bounding box center [53, 19] width 10 height 10
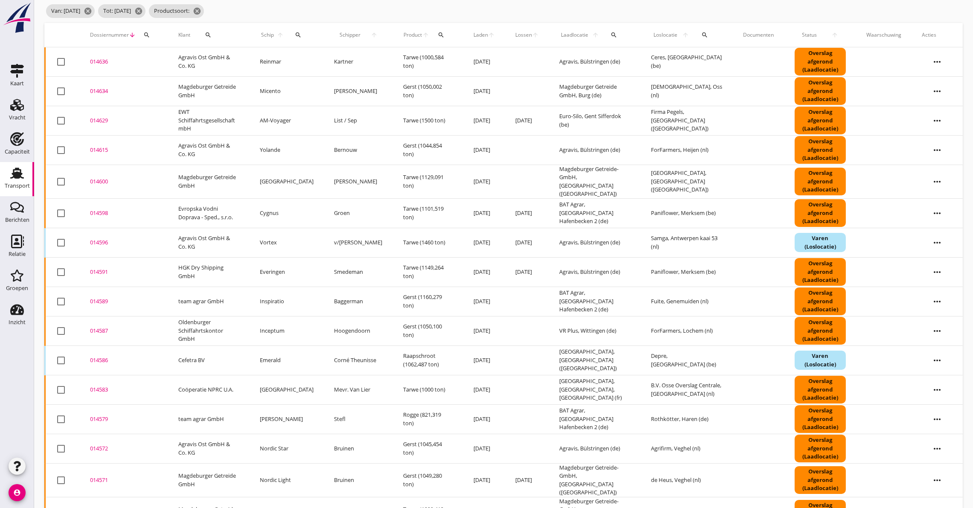
scroll to position [218, 0]
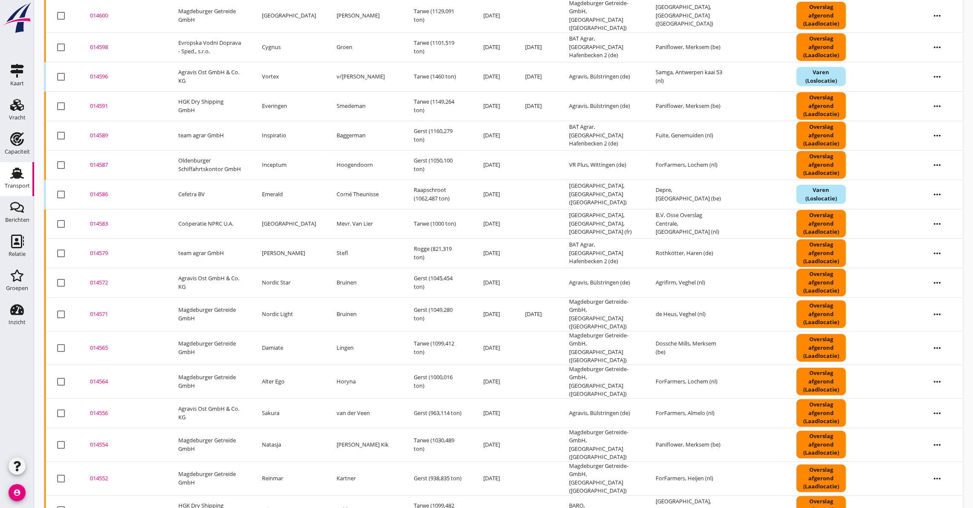
click at [96, 441] on div "014554" at bounding box center [124, 445] width 68 height 9
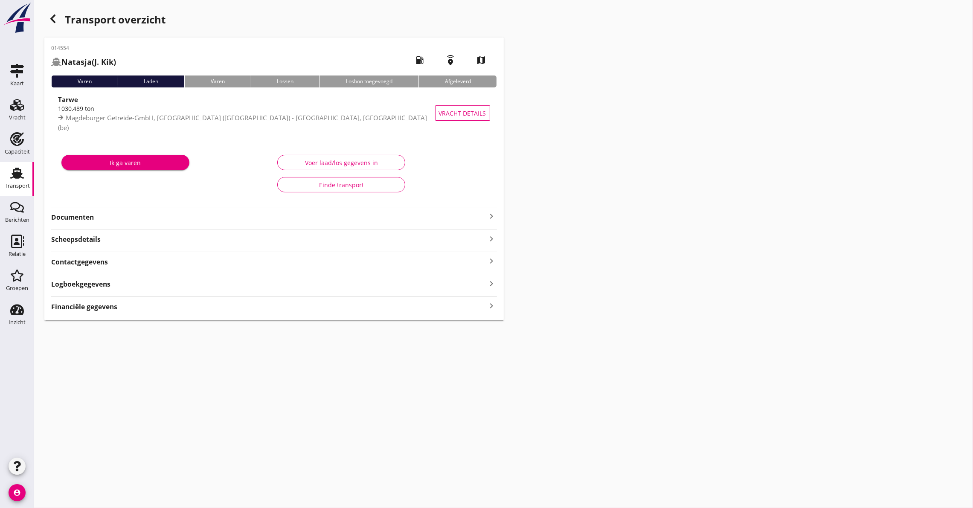
click at [175, 223] on div "014554 Natasja (J. Kik) local_gas_station emergency_share map Varen Laden Varen…" at bounding box center [273, 179] width 459 height 283
click at [494, 215] on icon "keyboard_arrow_right" at bounding box center [492, 216] width 10 height 10
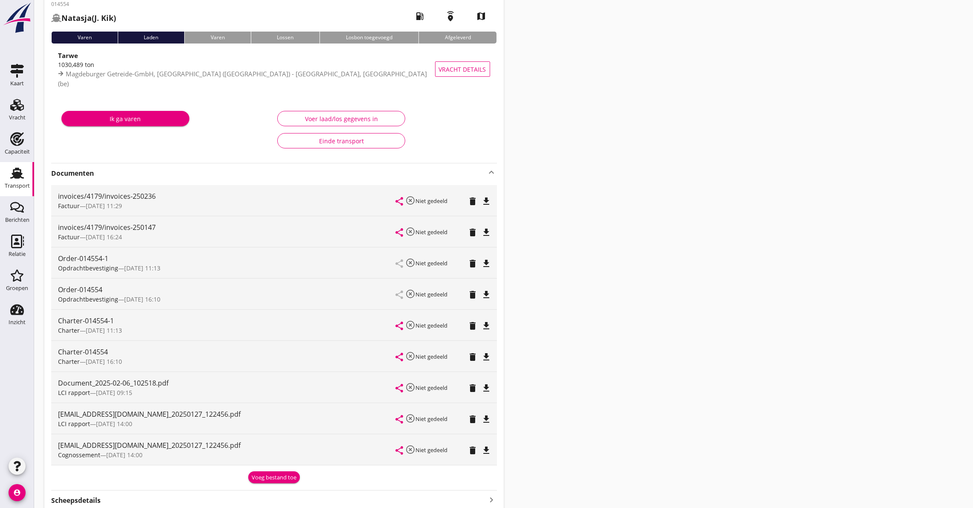
scroll to position [149, 0]
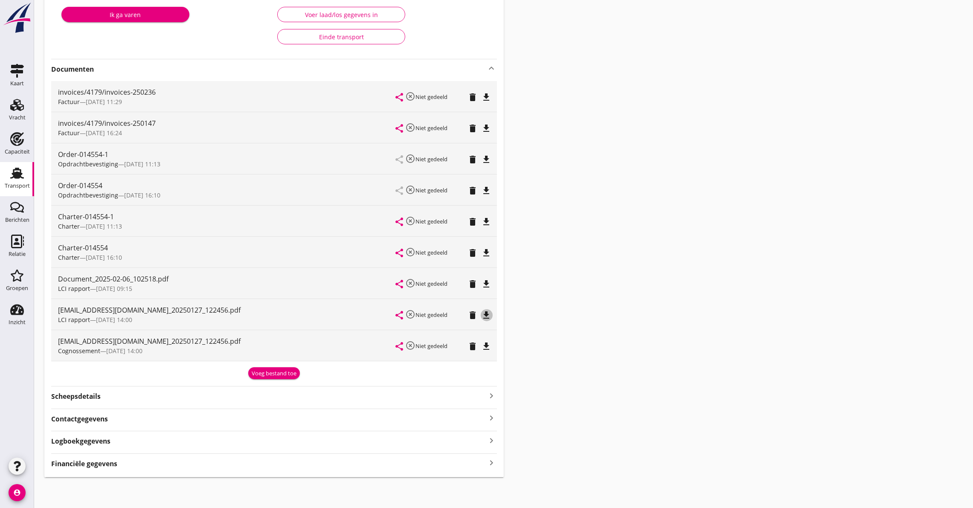
click at [487, 311] on icon "file_download" at bounding box center [487, 315] width 10 height 10
click at [98, 256] on span "[DATE] 16:10" at bounding box center [104, 257] width 36 height 8
click at [486, 250] on icon "file_download" at bounding box center [487, 253] width 10 height 10
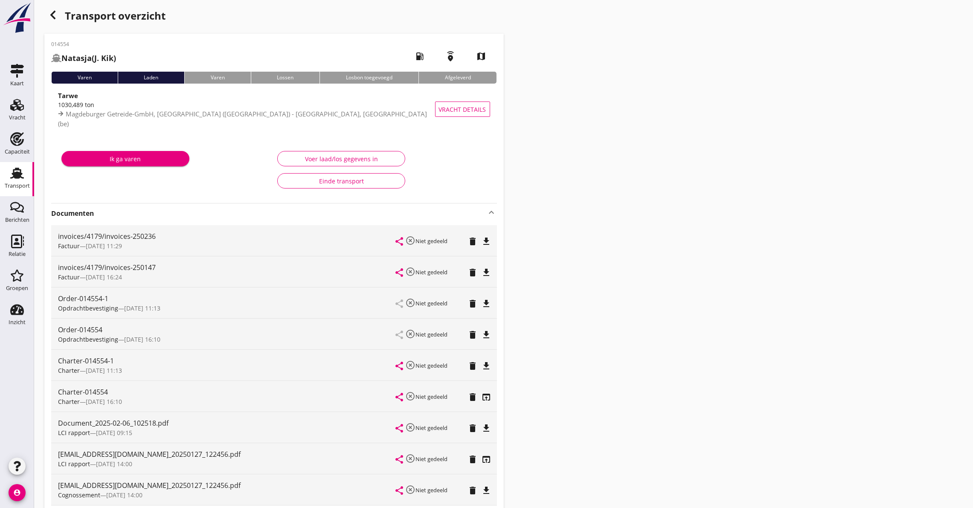
scroll to position [0, 0]
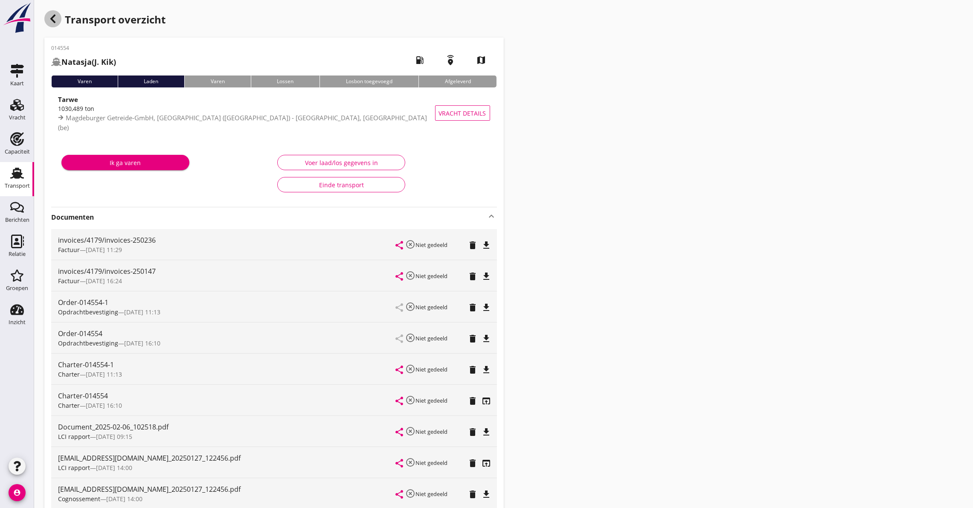
click at [55, 19] on icon "button" at bounding box center [53, 19] width 10 height 10
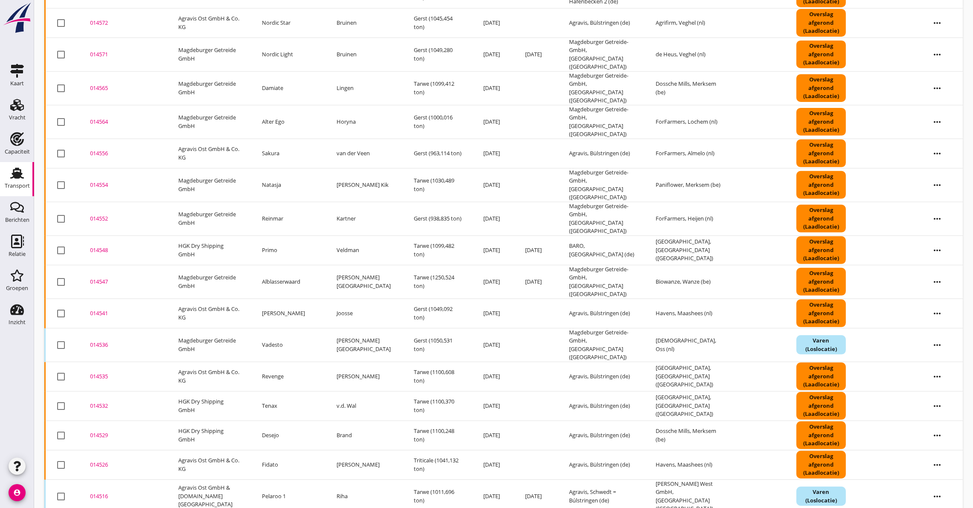
scroll to position [485, 0]
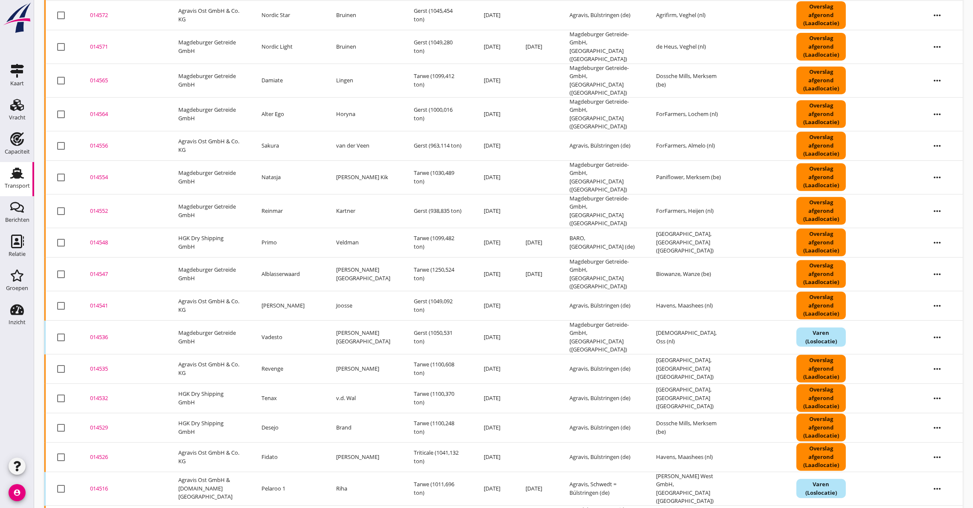
click at [100, 207] on div "014552" at bounding box center [124, 211] width 68 height 9
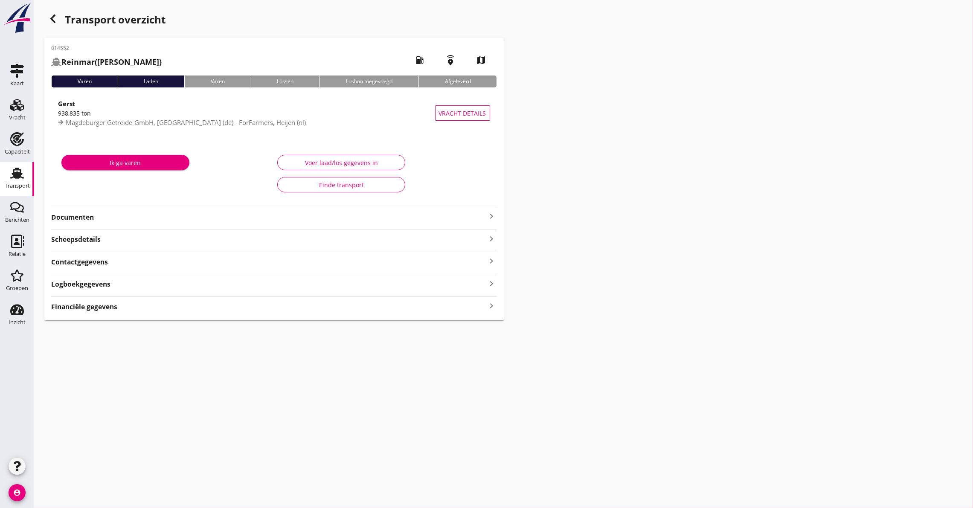
click at [117, 219] on strong "Documenten" at bounding box center [269, 217] width 436 height 10
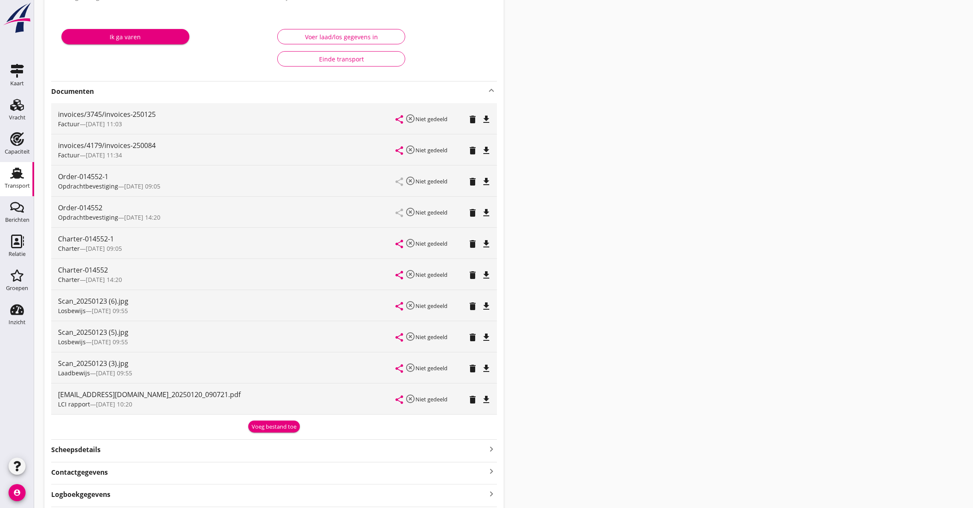
scroll to position [180, 0]
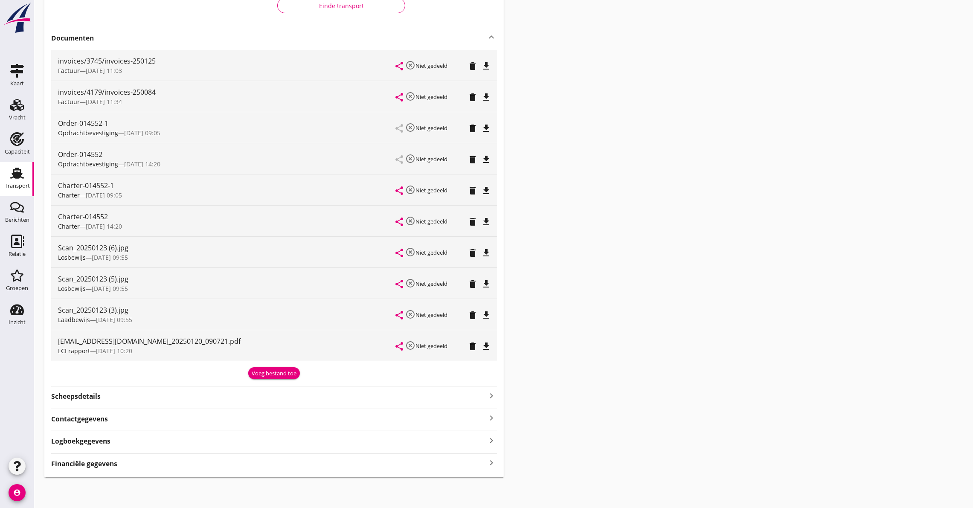
click at [488, 346] on icon "file_download" at bounding box center [487, 346] width 10 height 10
click at [714, 33] on div "Transport overzicht 014552 Reinmar (Kartner) local_gas_station emergency_share …" at bounding box center [503, 154] width 939 height 667
click at [488, 218] on icon "file_download" at bounding box center [487, 222] width 10 height 10
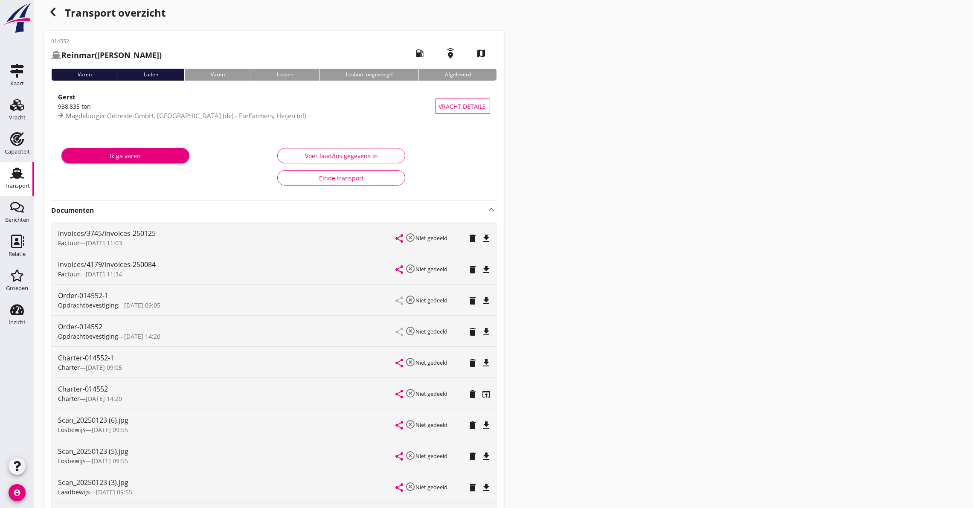
scroll to position [0, 0]
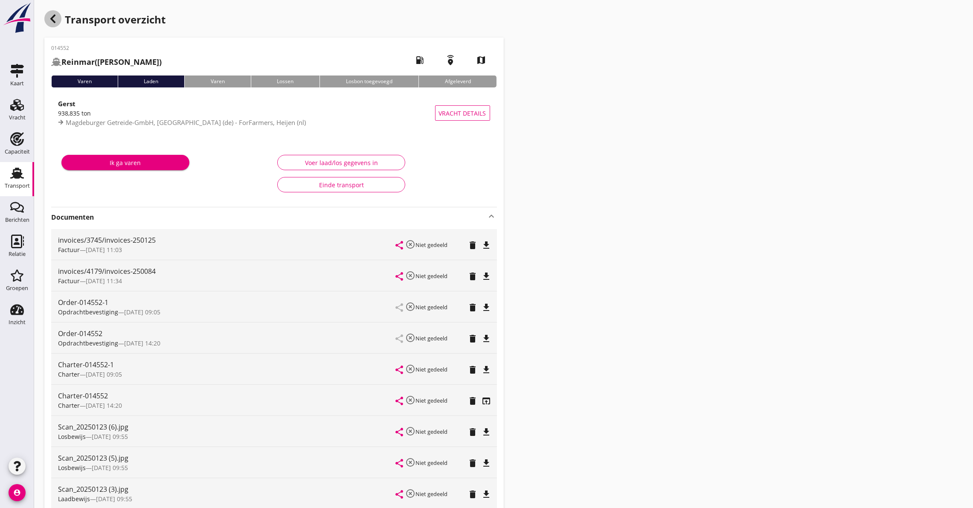
click at [57, 19] on icon "button" at bounding box center [53, 19] width 10 height 10
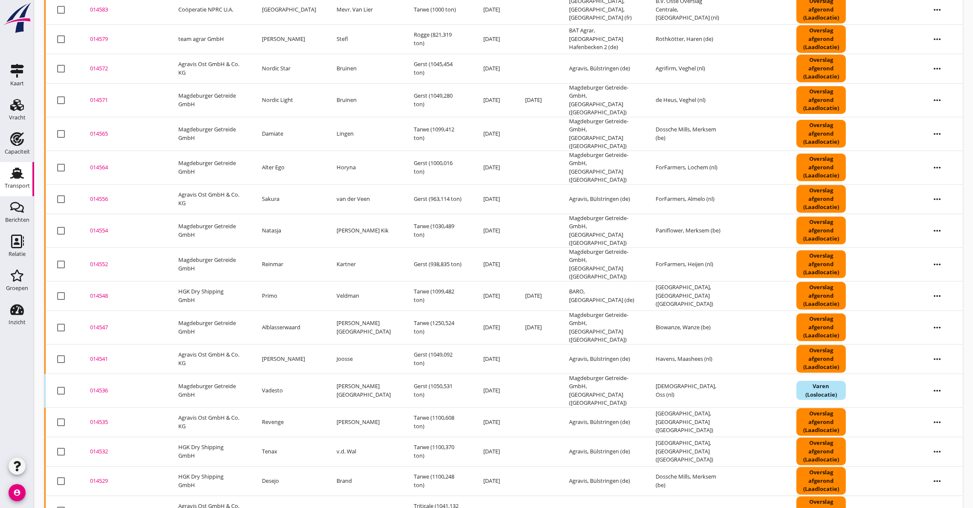
scroll to position [485, 0]
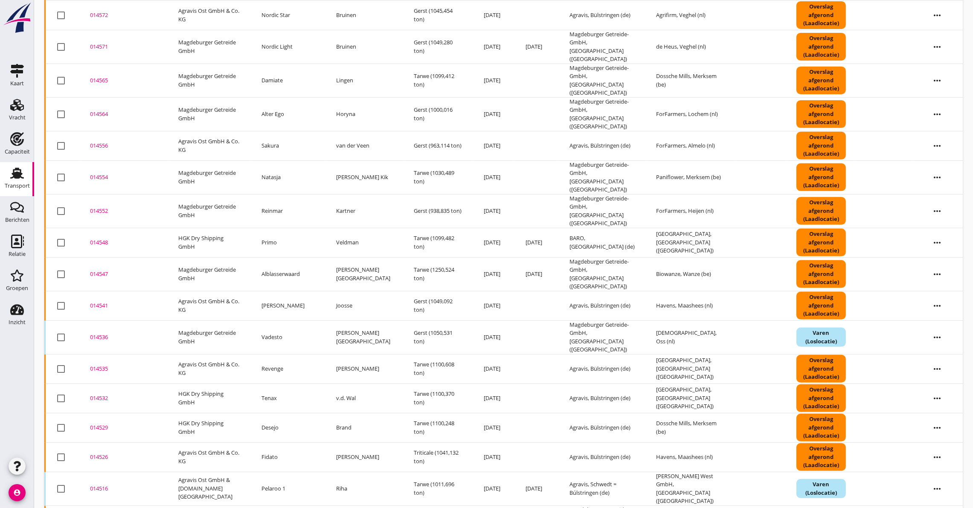
click at [88, 228] on td "014548 upload_file Drop hier uw bestand om het aan het dossier toe te voegen" at bounding box center [124, 242] width 88 height 29
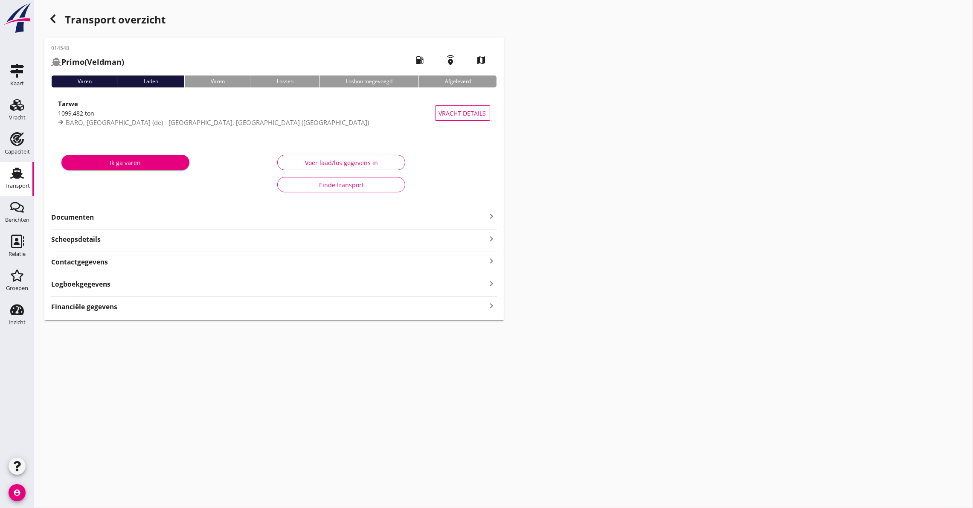
click at [104, 283] on strong "Logboekgegevens" at bounding box center [80, 284] width 59 height 10
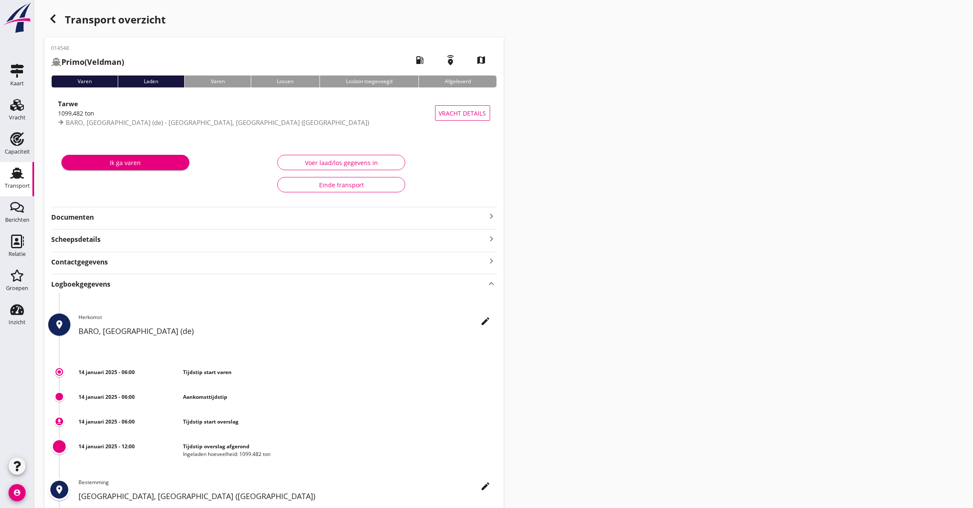
click at [102, 224] on div "014548 Primo (Veldman) local_gas_station emergency_share map Varen Laden Varen …" at bounding box center [273, 310] width 459 height 545
click at [105, 219] on strong "Documenten" at bounding box center [269, 217] width 436 height 10
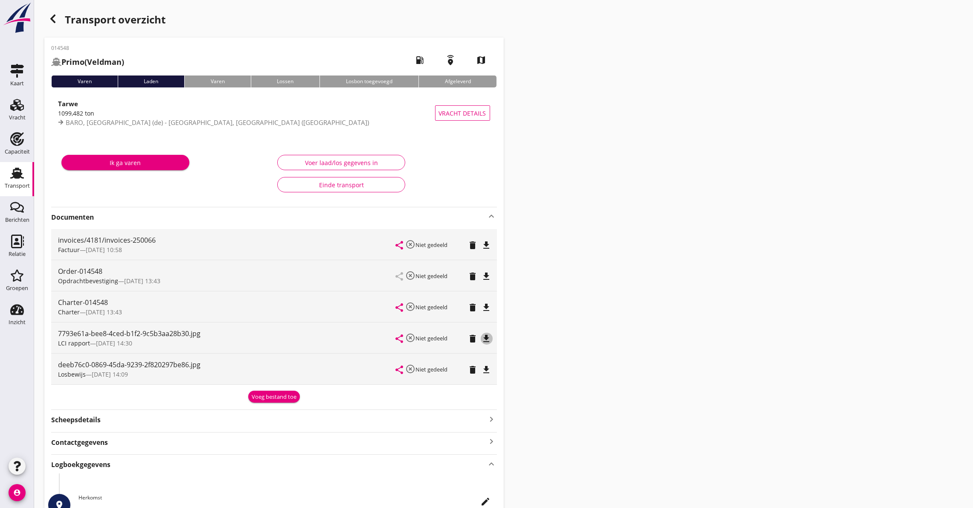
click at [485, 334] on icon "file_download" at bounding box center [487, 339] width 10 height 10
click at [130, 301] on div "Charter-014548" at bounding box center [227, 302] width 338 height 10
click at [484, 303] on icon "file_download" at bounding box center [487, 307] width 10 height 10
click at [89, 198] on div "Ik ga varen" at bounding box center [166, 173] width 216 height 49
click at [57, 20] on icon "button" at bounding box center [53, 19] width 10 height 10
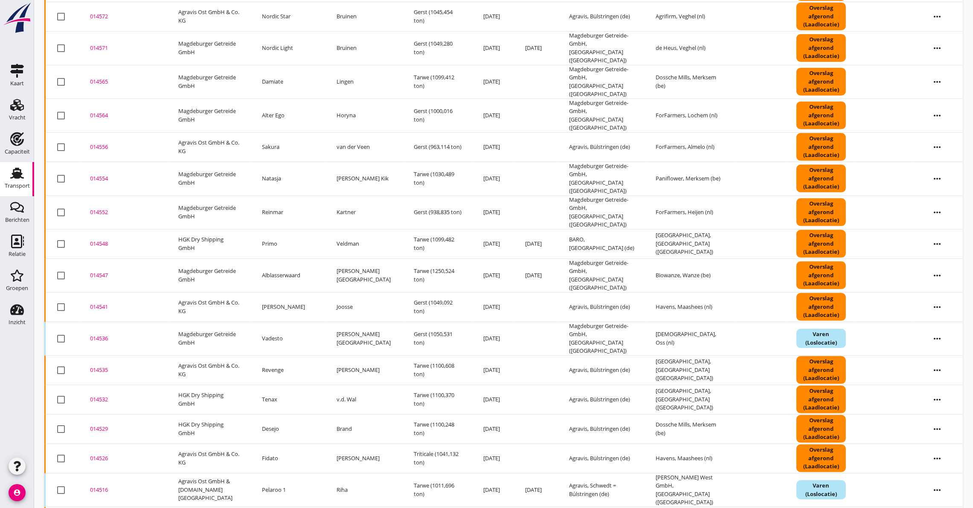
scroll to position [485, 0]
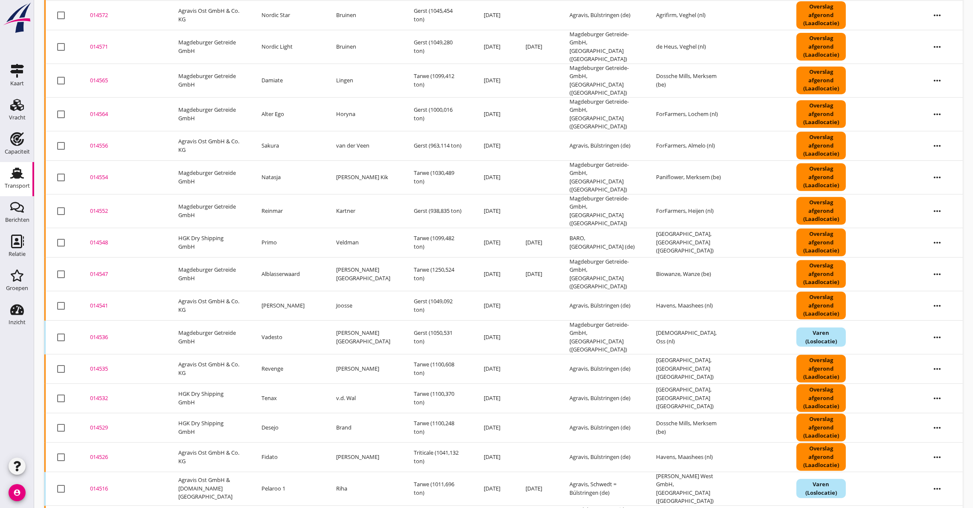
click at [102, 270] on div "014547" at bounding box center [124, 274] width 68 height 9
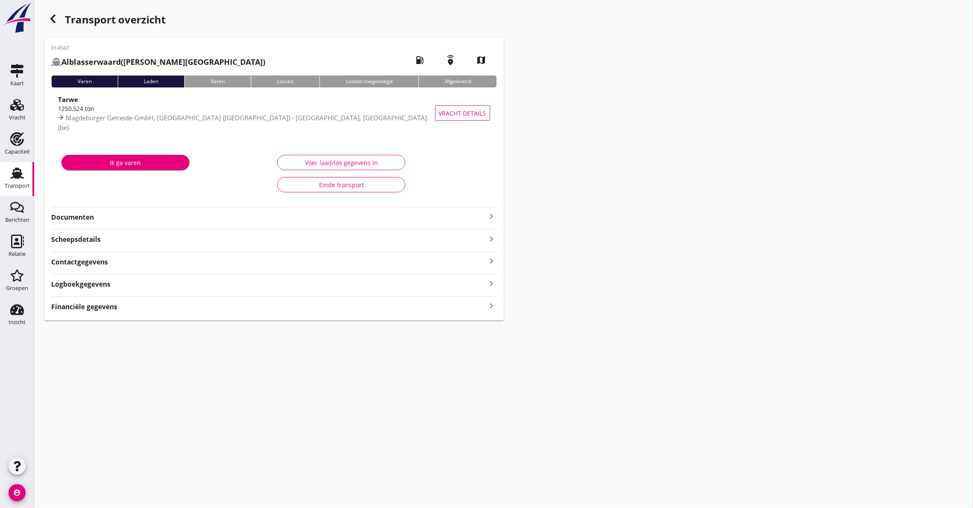
click at [304, 217] on strong "Documenten" at bounding box center [269, 217] width 436 height 10
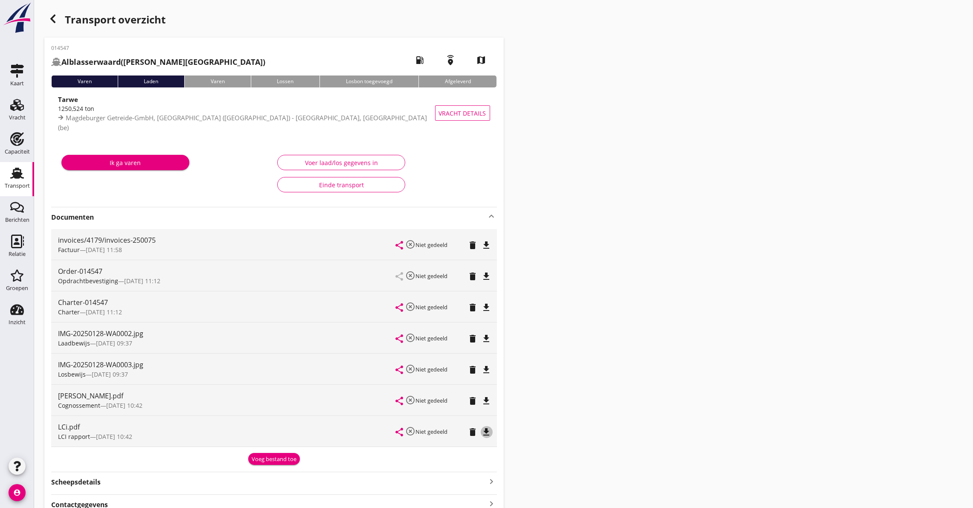
click at [487, 432] on icon "file_download" at bounding box center [487, 432] width 10 height 10
click at [78, 181] on div "Ik ga varen" at bounding box center [166, 173] width 216 height 49
click at [490, 303] on icon "file_download" at bounding box center [487, 307] width 10 height 10
click at [128, 198] on div "Ik ga varen" at bounding box center [166, 173] width 216 height 49
click at [55, 19] on icon "button" at bounding box center [53, 19] width 10 height 10
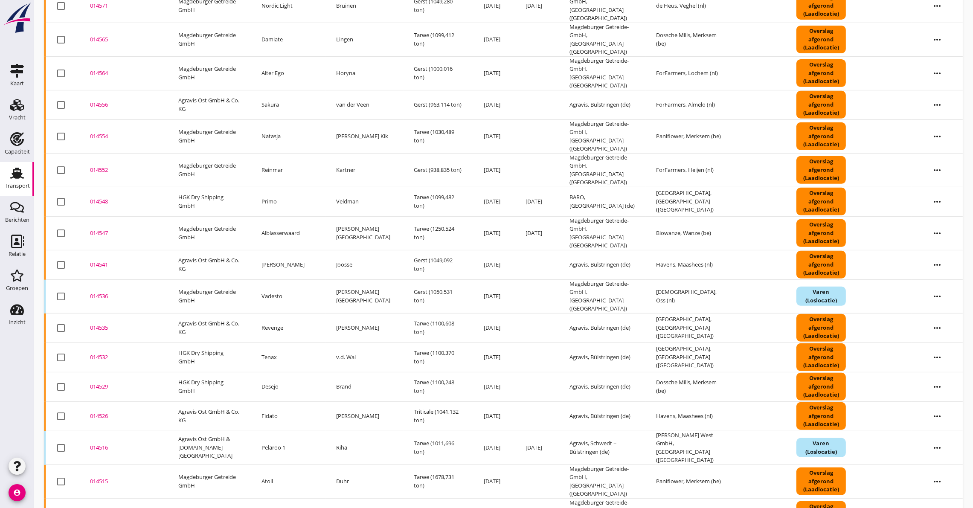
scroll to position [495, 0]
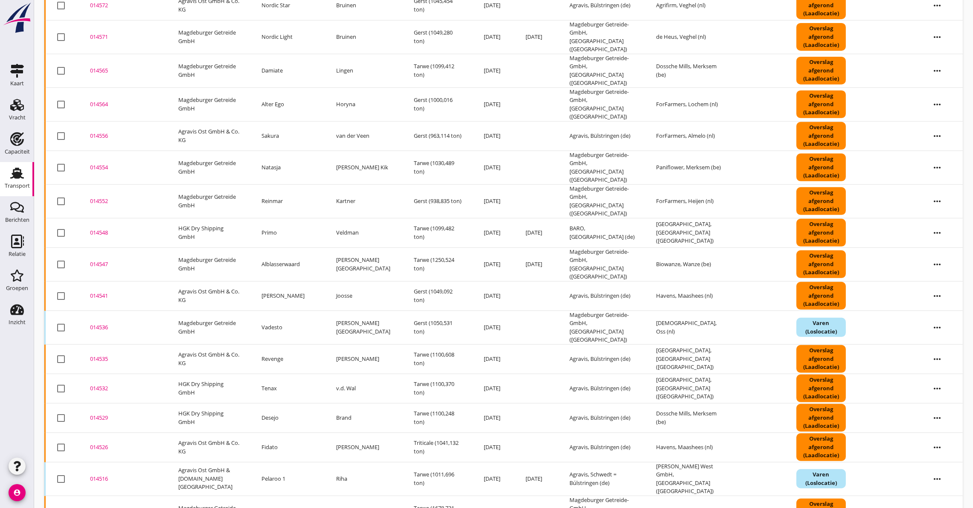
click at [104, 292] on div "014541" at bounding box center [124, 296] width 68 height 9
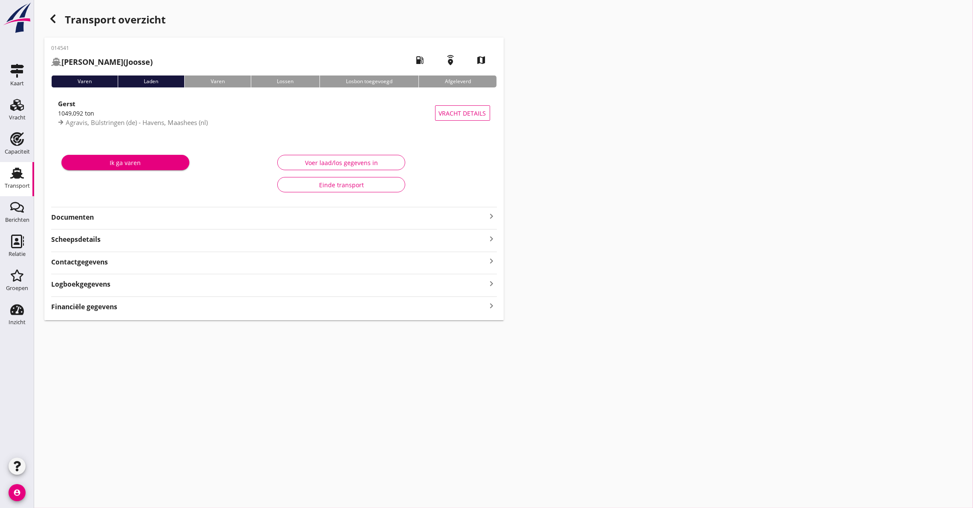
click at [110, 213] on strong "Documenten" at bounding box center [269, 217] width 436 height 10
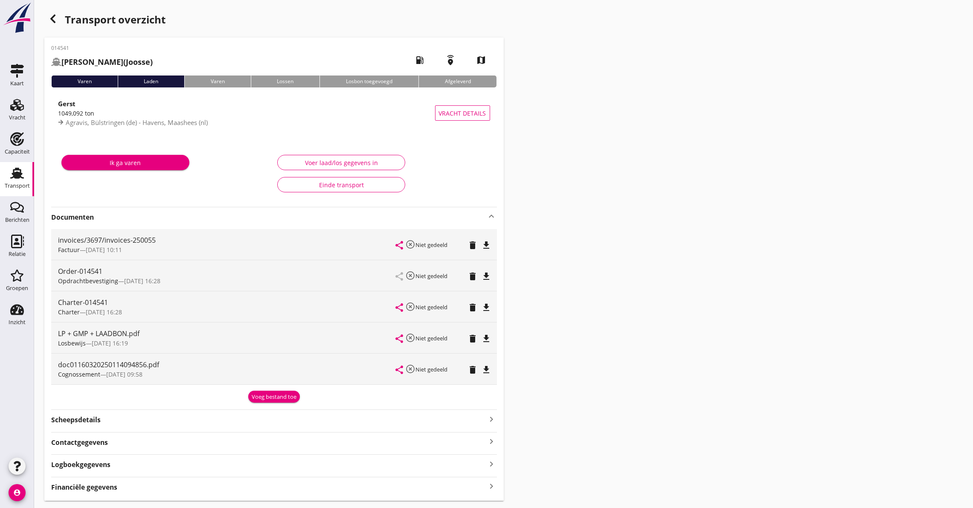
click at [488, 334] on icon "file_download" at bounding box center [487, 339] width 10 height 10
click at [83, 307] on div "Charter-014541" at bounding box center [227, 302] width 338 height 10
click at [487, 302] on icon "file_download" at bounding box center [487, 307] width 10 height 10
click at [81, 194] on div "Ik ga varen" at bounding box center [166, 173] width 216 height 49
click at [180, 334] on div "LP + GMP + LAADBON.pdf" at bounding box center [227, 333] width 338 height 10
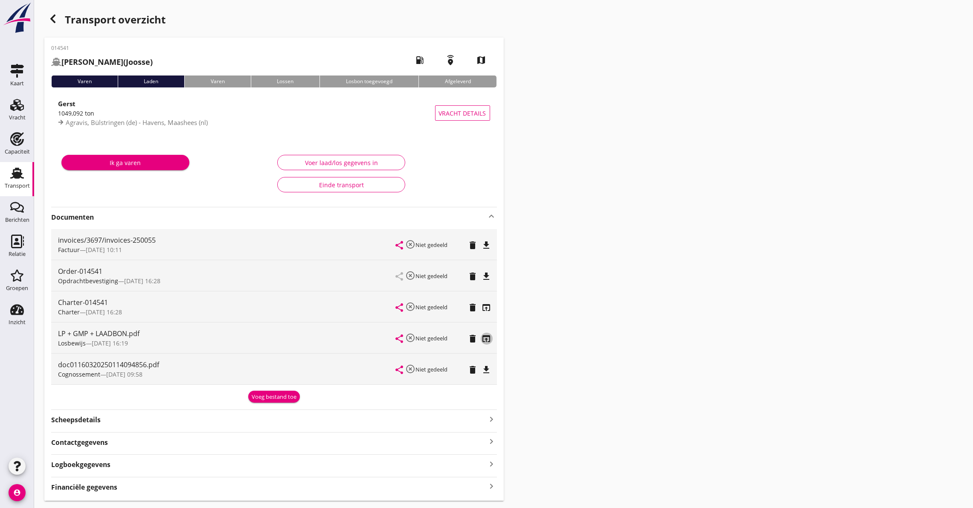
click at [485, 334] on icon "open_in_browser" at bounding box center [487, 339] width 10 height 10
click at [490, 305] on icon "open_in_browser" at bounding box center [487, 307] width 10 height 10
click at [102, 58] on h2 "[PERSON_NAME] ([PERSON_NAME])" at bounding box center [102, 62] width 102 height 12
drag, startPoint x: 102, startPoint y: 58, endPoint x: 66, endPoint y: 56, distance: 35.5
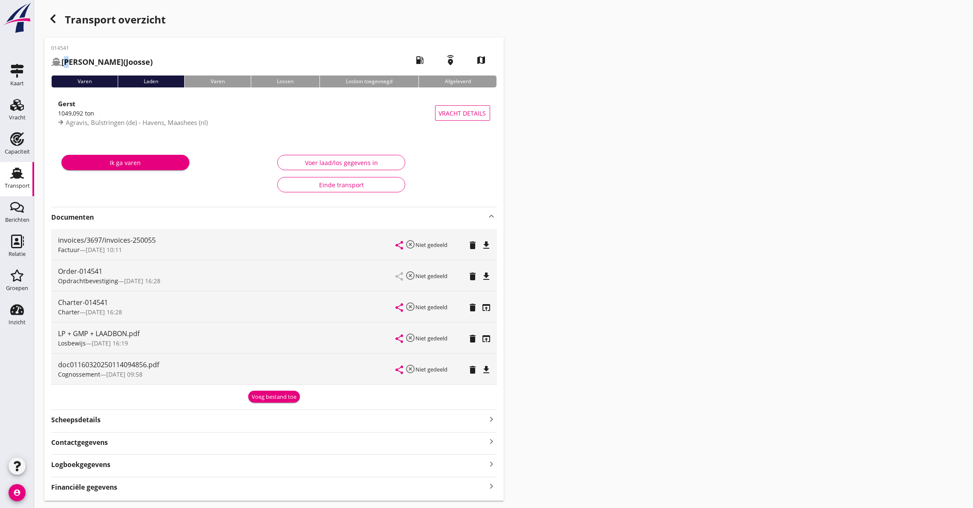
click at [66, 56] on div "014541 [PERSON_NAME] ([PERSON_NAME])" at bounding box center [102, 58] width 102 height 28
drag, startPoint x: 66, startPoint y: 56, endPoint x: 65, endPoint y: 111, distance: 55.5
click at [65, 111] on div "1049,092 ton" at bounding box center [246, 113] width 377 height 9
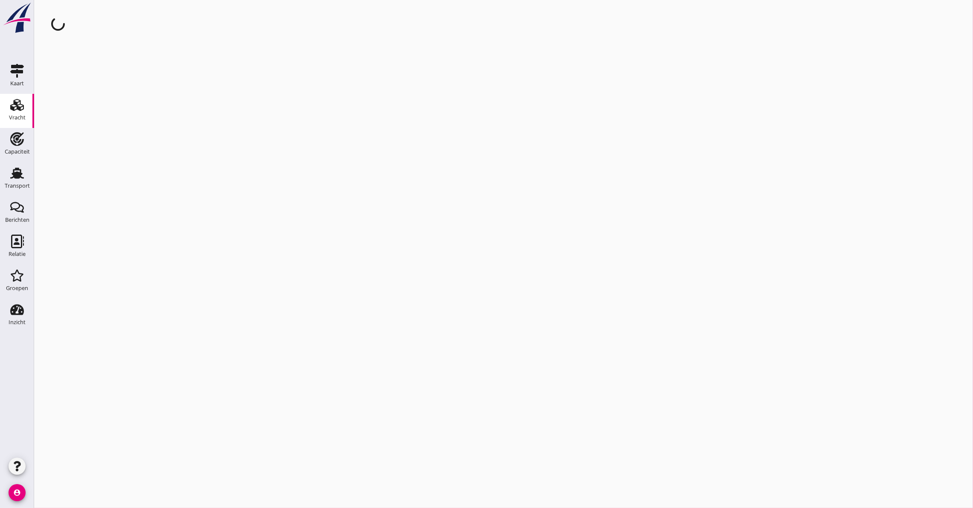
click at [65, 111] on div "cancel You are impersonating another user." at bounding box center [503, 254] width 939 height 508
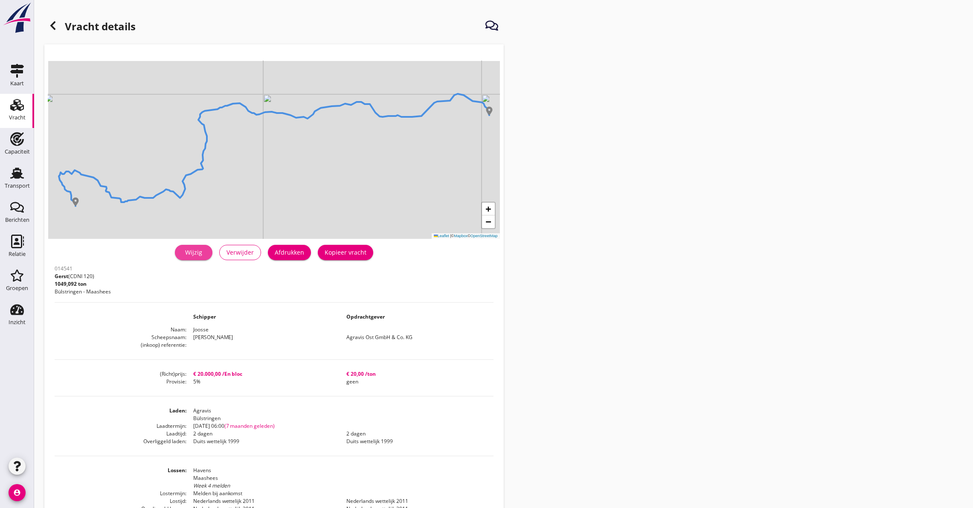
click at [195, 247] on link "Wijzig" at bounding box center [194, 252] width 38 height 15
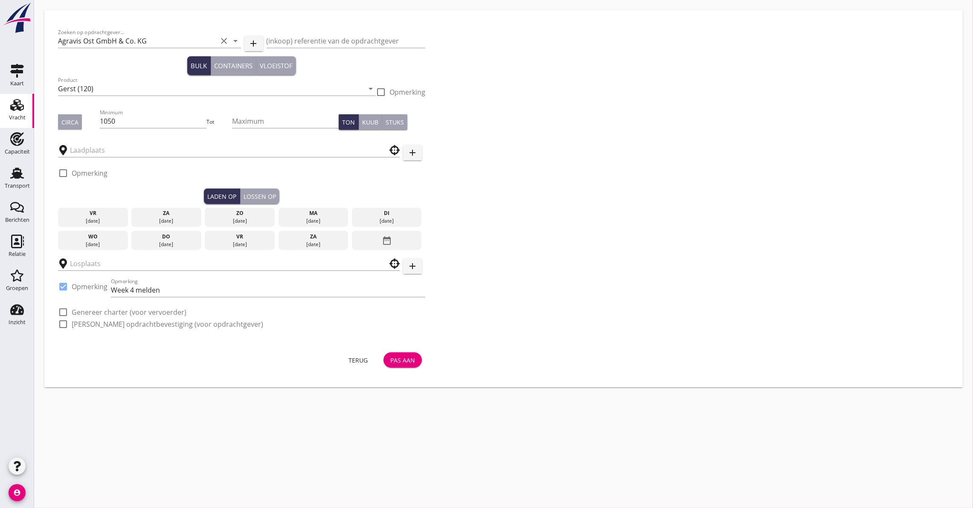
type input "Agravis"
type input "Havens"
checkbox input "true"
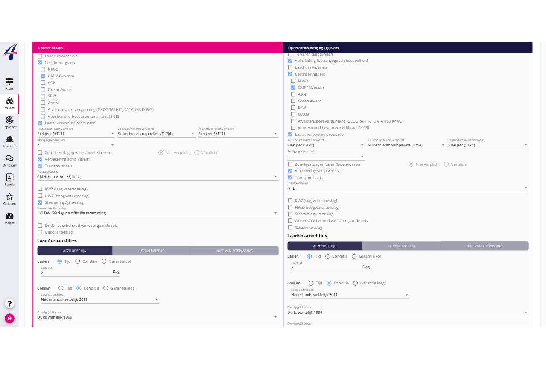
scroll to position [703, 0]
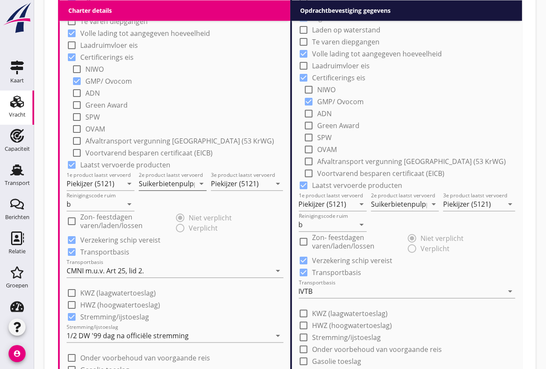
click at [179, 186] on input "Suikerbietenpulppellets (1794)" at bounding box center [167, 184] width 56 height 14
type input "bigbagd"
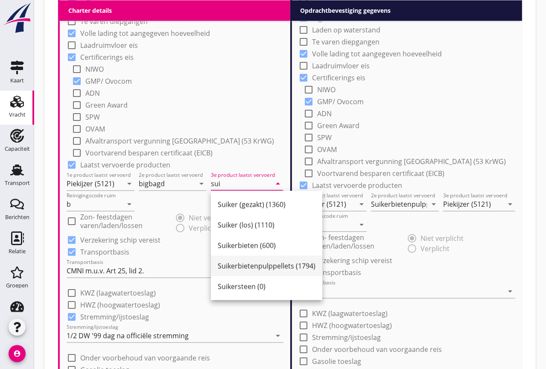
click at [227, 267] on div "Suikerbietenpulppellets (1794)" at bounding box center [267, 266] width 98 height 10
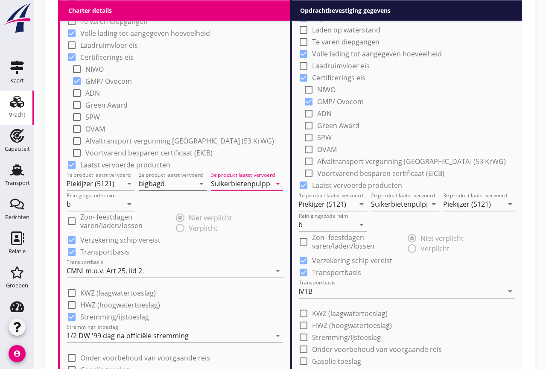
type input "Suikerbietenpulppellets (1794)"
click at [171, 177] on input "bigbagd" at bounding box center [167, 184] width 56 height 14
type input "bigbags"
click at [169, 183] on input "bigbags" at bounding box center [167, 184] width 56 height 14
type input "B"
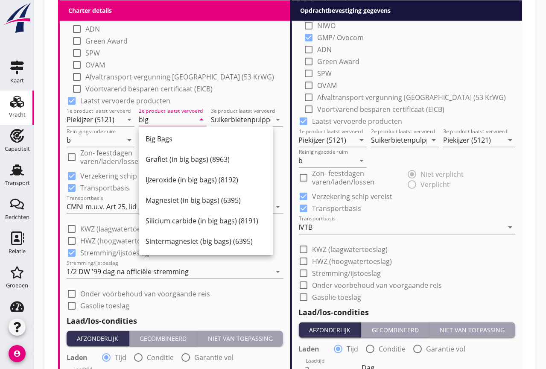
scroll to position [0, 0]
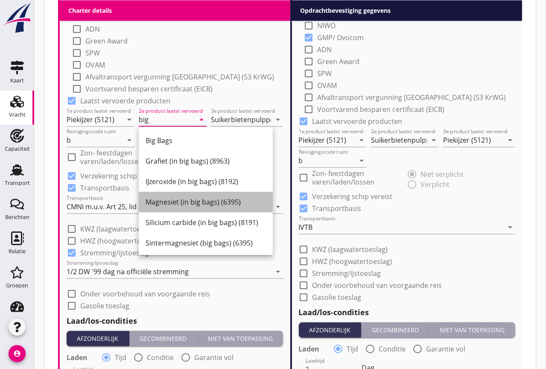
click at [177, 202] on div "Magnesiet (in big bags) (6395)" at bounding box center [205, 202] width 120 height 10
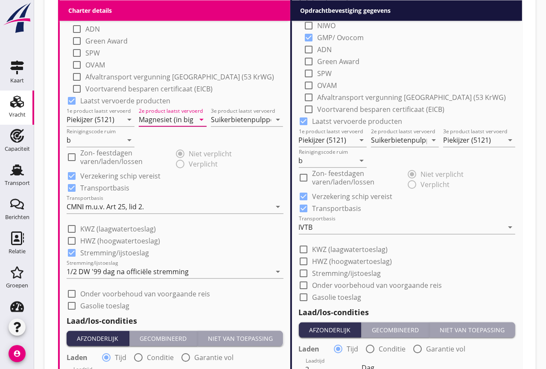
click at [201, 120] on icon "arrow_drop_down" at bounding box center [201, 119] width 10 height 10
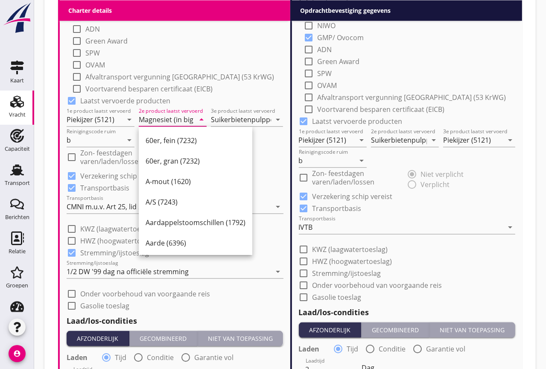
drag, startPoint x: 192, startPoint y: 119, endPoint x: 73, endPoint y: 105, distance: 120.6
click at [73, 105] on div "check_box_outline_blank Lading verzekerd bij: radio_button_unchecked Opdrachtge…" at bounding box center [175, 85] width 217 height 450
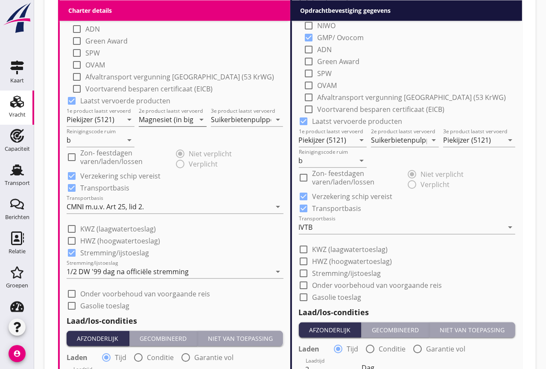
click at [201, 118] on icon "arrow_drop_down" at bounding box center [201, 119] width 10 height 10
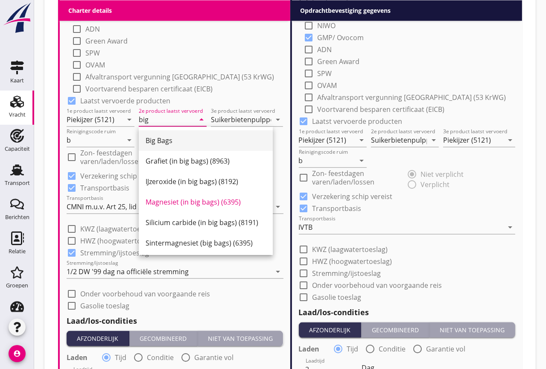
click at [167, 130] on div "Big Bags" at bounding box center [205, 140] width 120 height 20
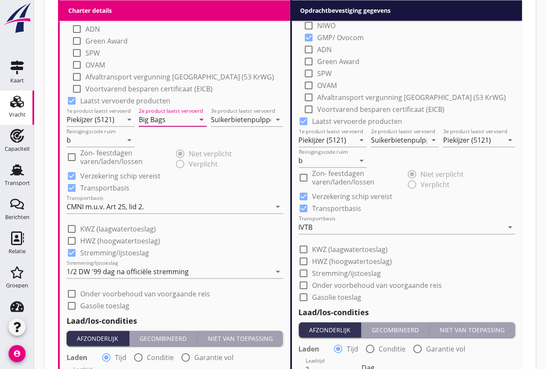
click at [202, 119] on icon "arrow_drop_down" at bounding box center [201, 119] width 10 height 10
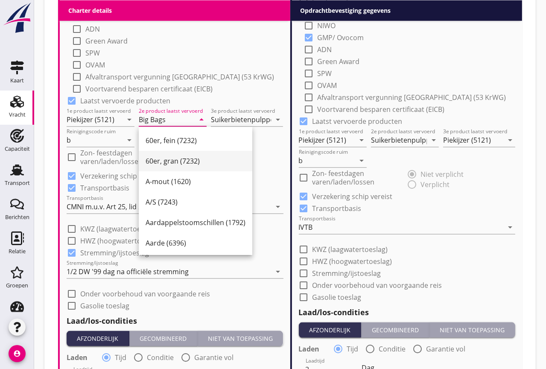
click at [214, 151] on div "60er, gran (7232)" at bounding box center [195, 161] width 100 height 20
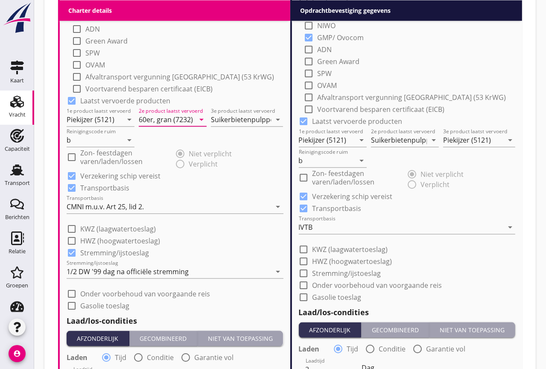
drag, startPoint x: 194, startPoint y: 122, endPoint x: -265, endPoint y: 54, distance: 463.6
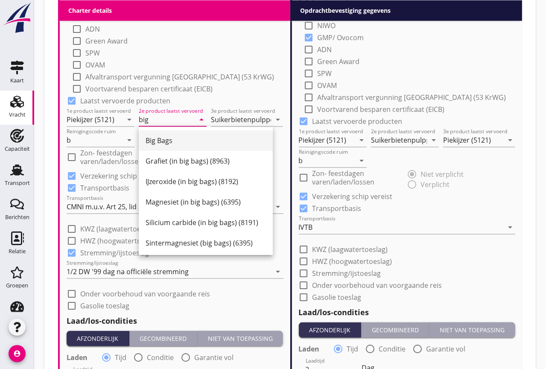
click at [157, 139] on div "Big Bags" at bounding box center [205, 140] width 120 height 10
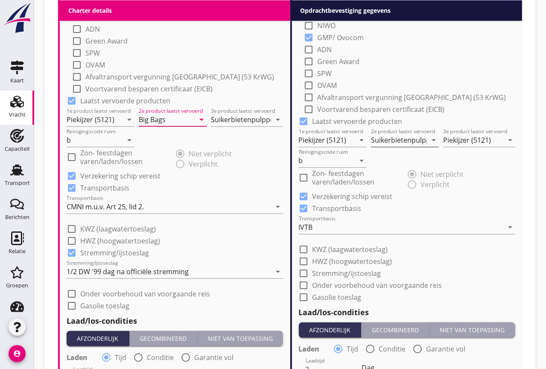
type input "Big Bags"
click at [379, 140] on input "Suikerbietenpulppellets (1794)" at bounding box center [399, 140] width 56 height 14
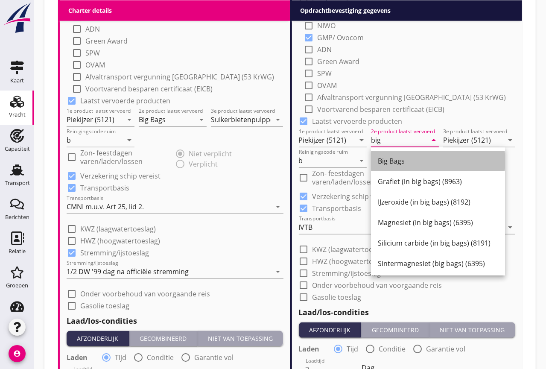
click at [386, 157] on div "Big Bags" at bounding box center [438, 161] width 120 height 10
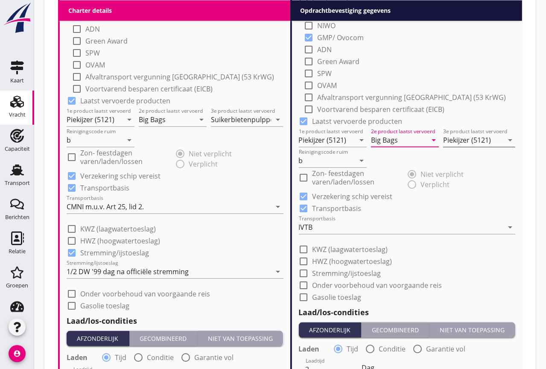
type input "Big Bags"
click at [472, 139] on input "Piekijzer (5121)" at bounding box center [473, 140] width 60 height 14
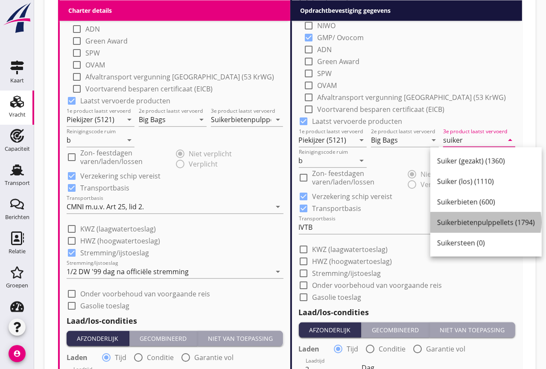
click at [464, 219] on div "Suikerbietenpulppellets (1794)" at bounding box center [486, 222] width 98 height 10
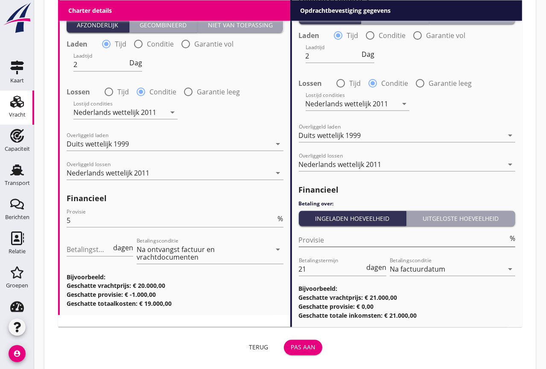
scroll to position [1096, 0]
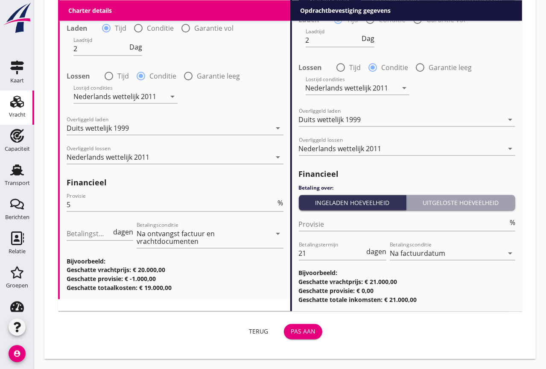
type input "Suikerbietenpulppellets (1794)"
click at [309, 330] on div "Pas aan" at bounding box center [303, 331] width 25 height 9
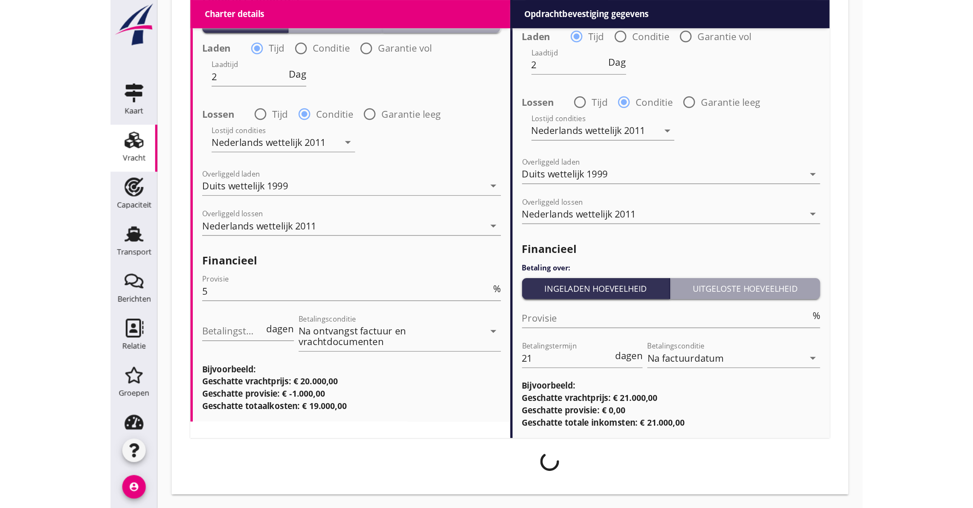
scroll to position [910, 0]
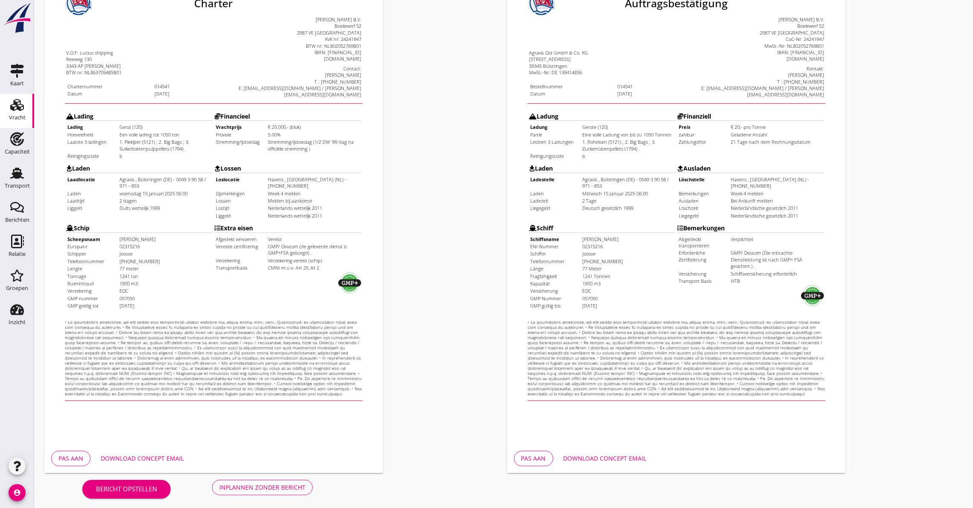
scroll to position [123, 0]
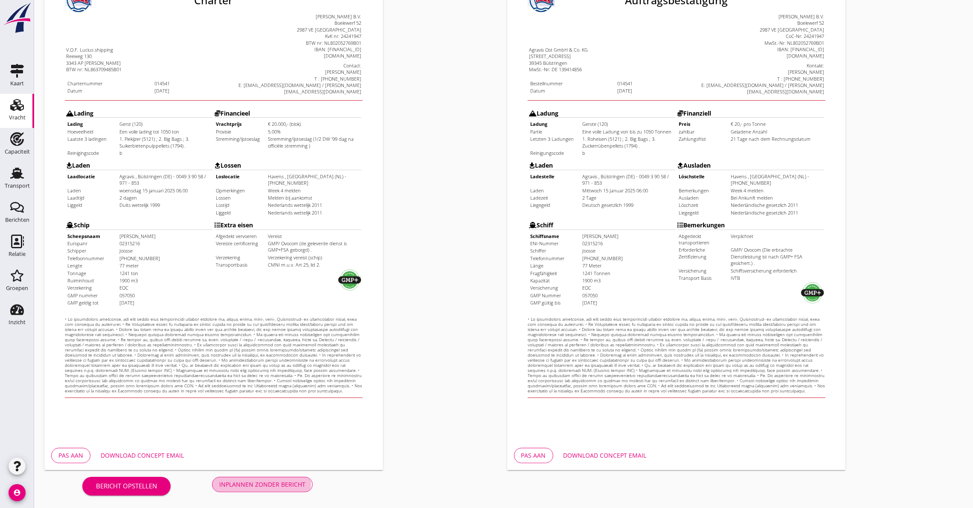
click at [259, 484] on div "Inplannen zonder bericht" at bounding box center [262, 484] width 86 height 9
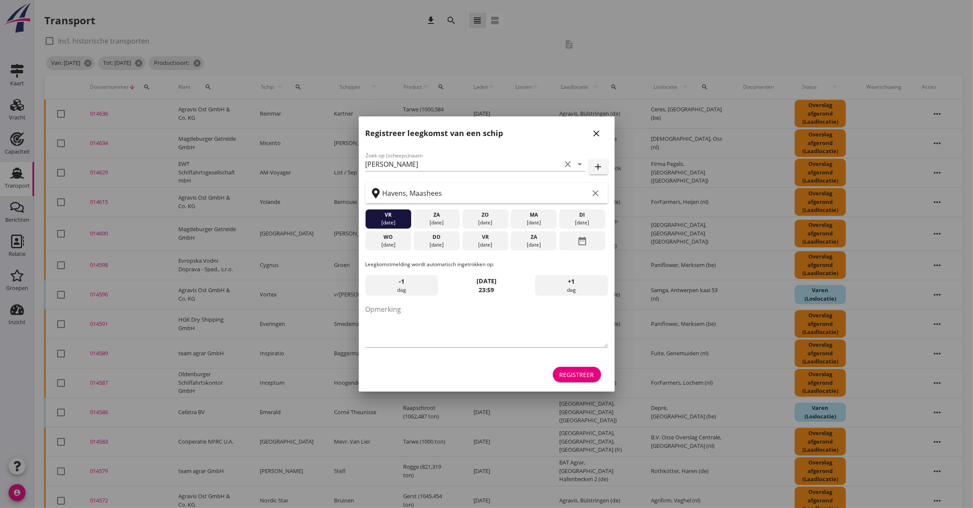
click at [601, 134] on icon "close" at bounding box center [597, 133] width 10 height 10
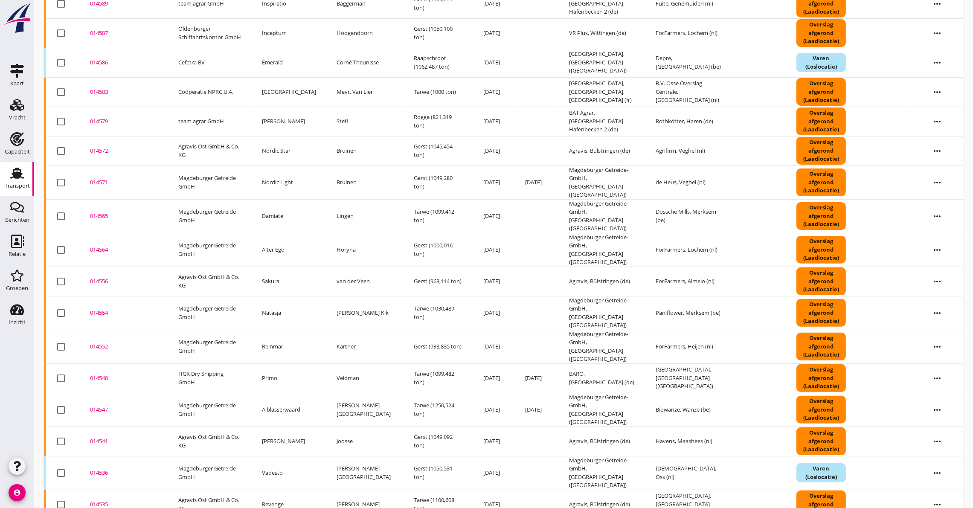
scroll to position [485, 0]
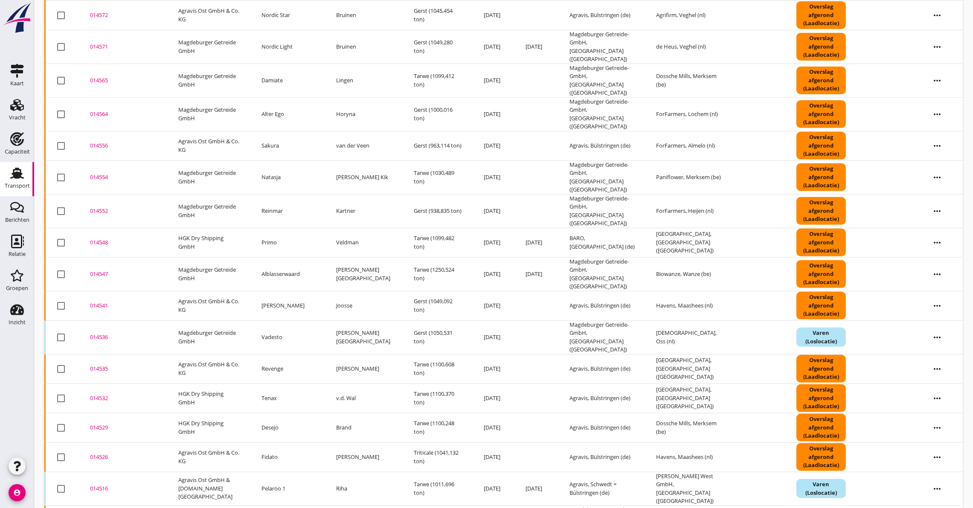
click at [94, 302] on div "014541" at bounding box center [124, 306] width 68 height 9
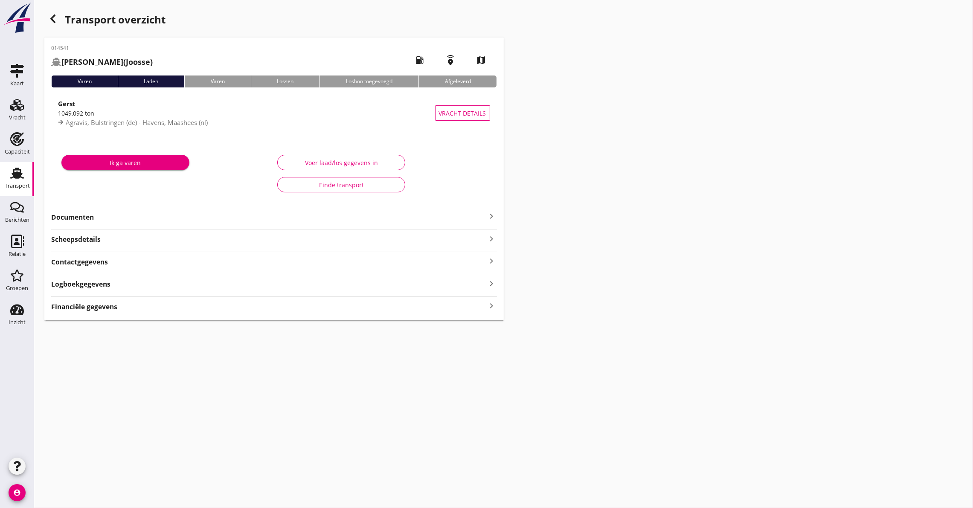
click at [118, 223] on div "014541 [PERSON_NAME] (Joosse) local_gas_station emergency_share map Varen Laden…" at bounding box center [273, 179] width 459 height 283
click at [492, 213] on icon "keyboard_arrow_right" at bounding box center [492, 216] width 10 height 10
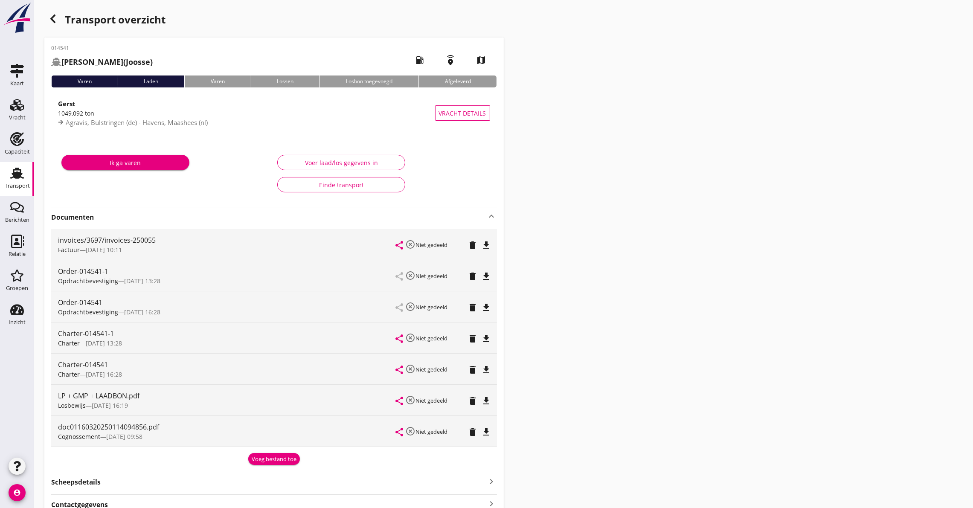
click at [470, 305] on icon "delete" at bounding box center [473, 307] width 10 height 10
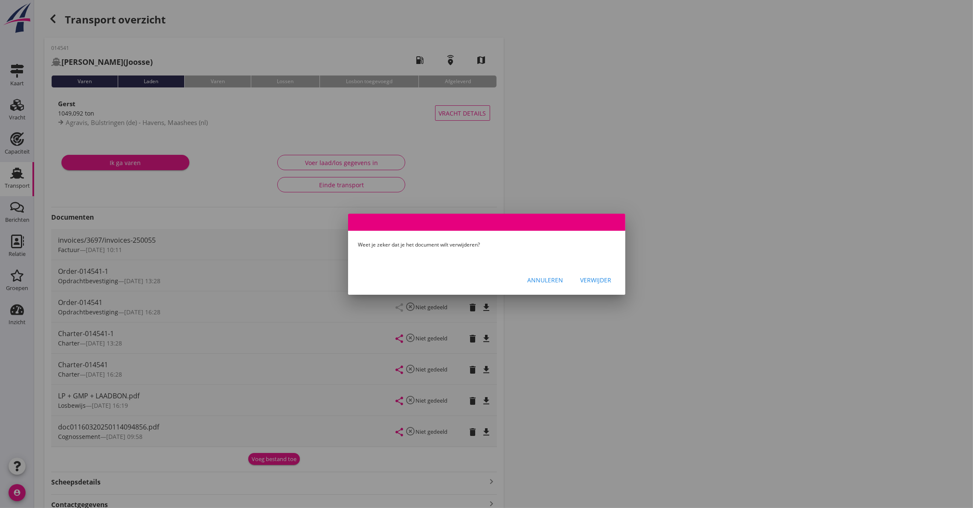
click at [597, 283] on div "Verwijder" at bounding box center [596, 280] width 31 height 9
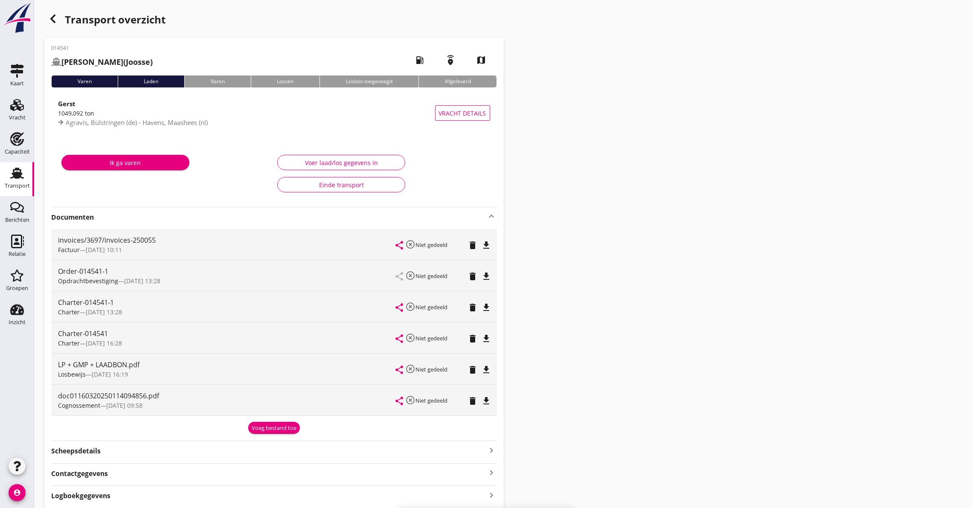
click at [465, 336] on div "share highlight_off Niet gedeeld delete file_download" at bounding box center [443, 338] width 94 height 31
click at [469, 337] on icon "delete" at bounding box center [473, 339] width 10 height 10
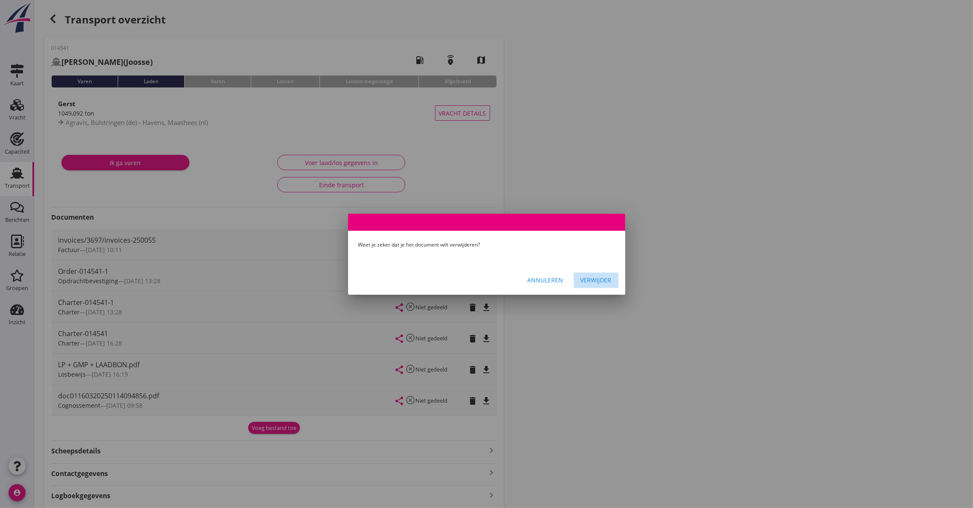
click at [604, 279] on div "Verwijder" at bounding box center [596, 280] width 31 height 9
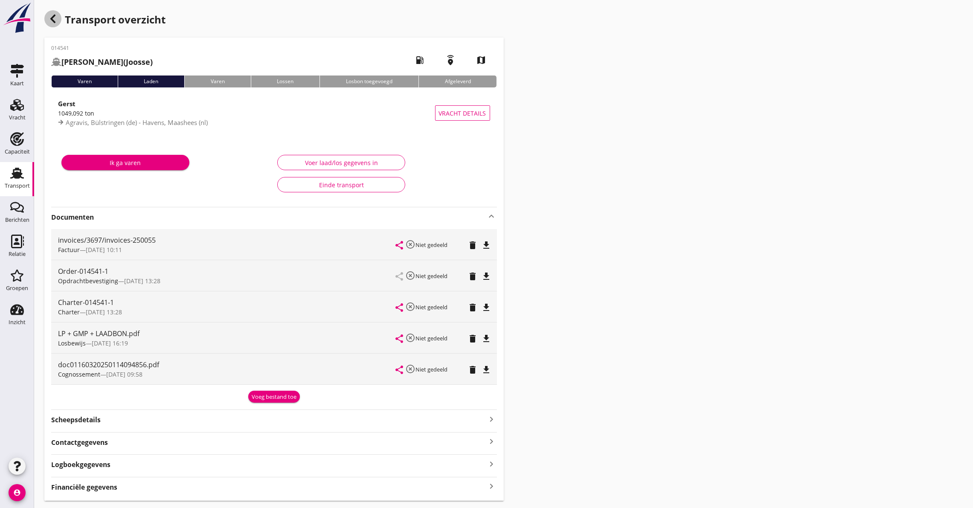
click at [52, 17] on use "button" at bounding box center [52, 19] width 5 height 9
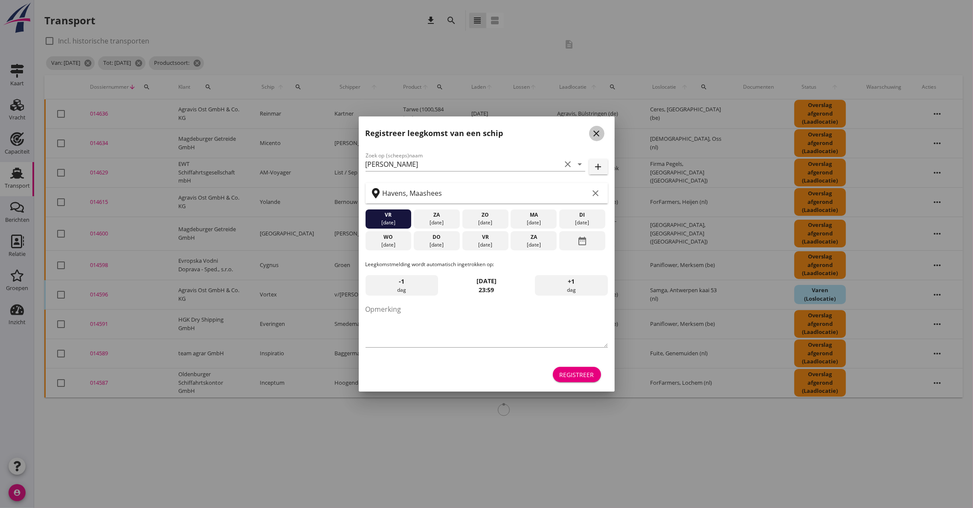
click at [598, 134] on icon "close" at bounding box center [597, 133] width 10 height 10
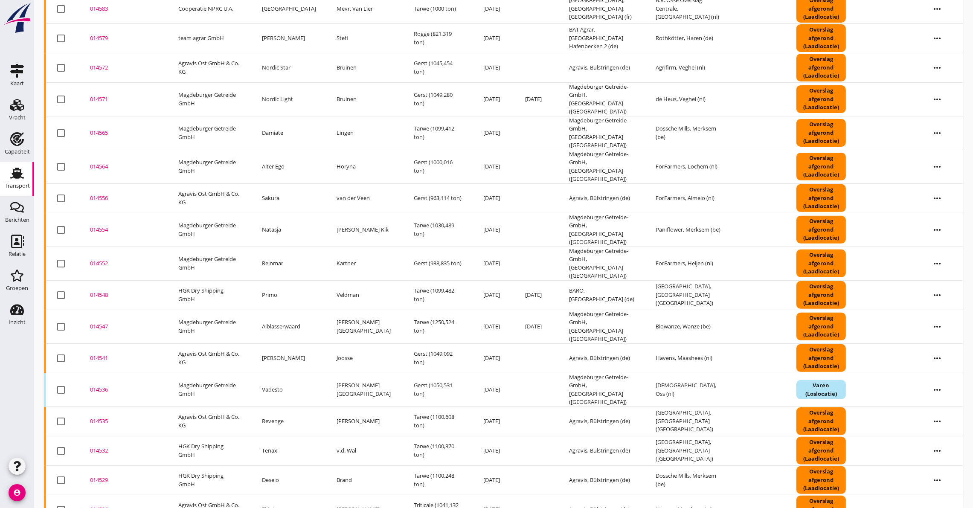
scroll to position [447, 0]
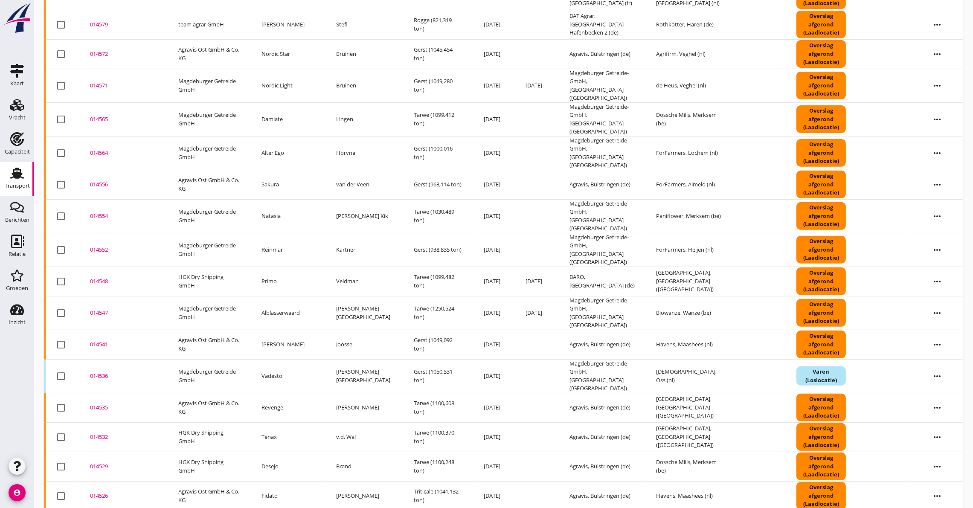
click at [99, 372] on div "014536" at bounding box center [124, 376] width 68 height 9
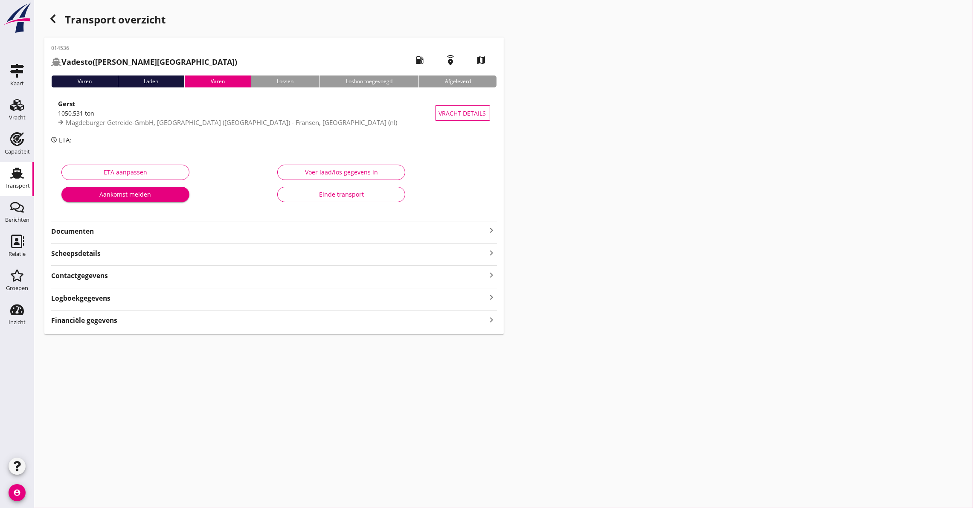
click at [89, 230] on strong "Documenten" at bounding box center [269, 232] width 436 height 10
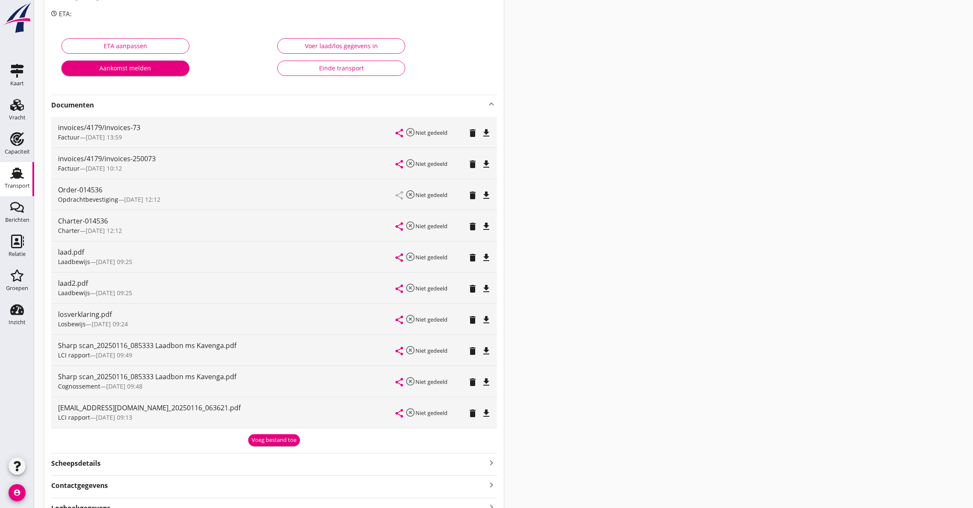
scroll to position [128, 0]
click at [485, 349] on icon "file_download" at bounding box center [487, 349] width 10 height 10
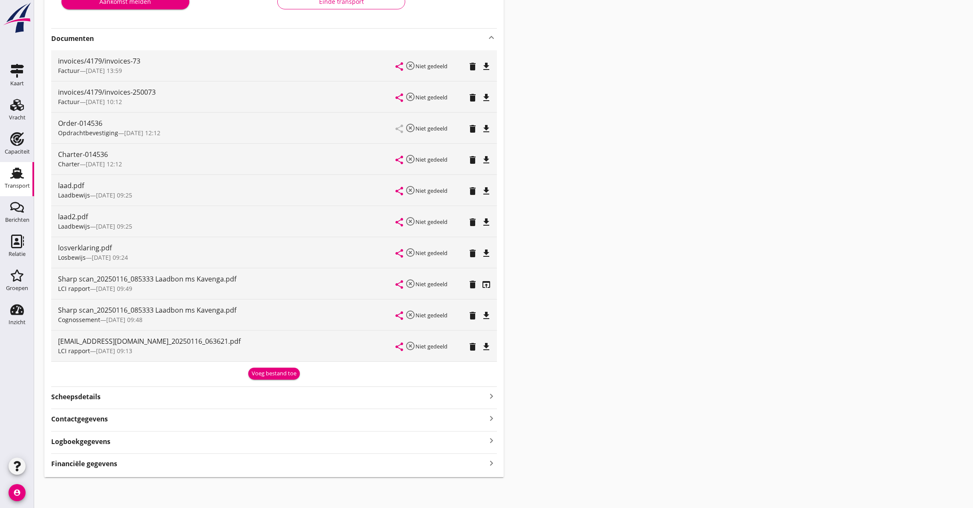
scroll to position [194, 0]
click at [485, 345] on icon "file_download" at bounding box center [487, 347] width 10 height 10
click at [488, 155] on icon "file_download" at bounding box center [487, 160] width 10 height 10
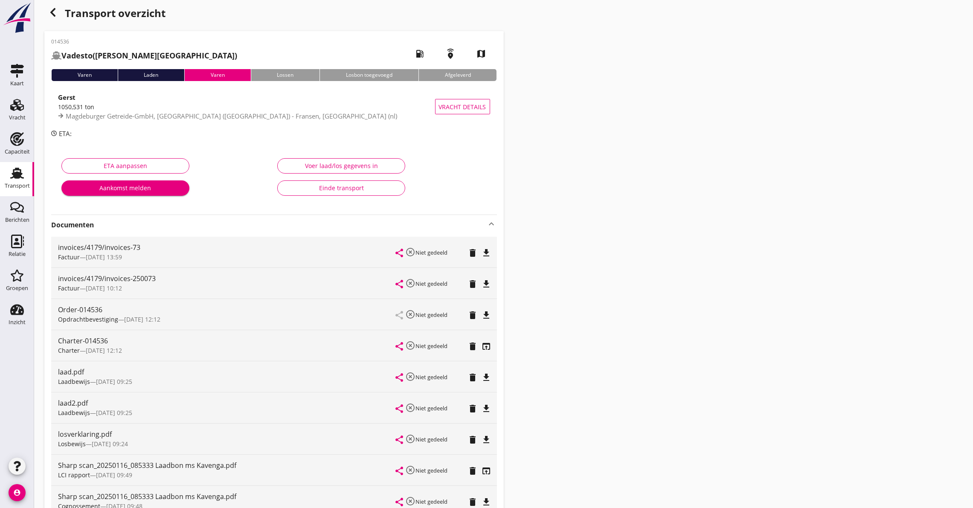
scroll to position [0, 0]
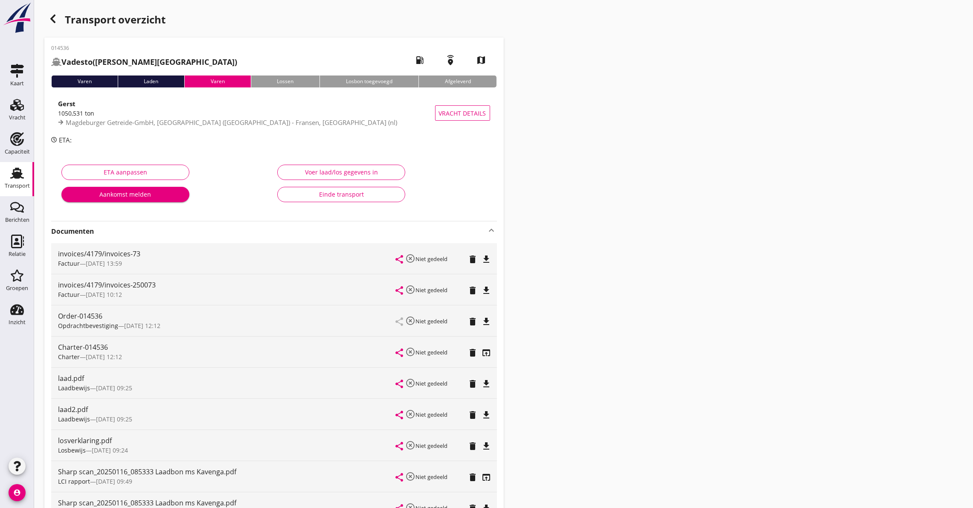
click at [54, 23] on icon "button" at bounding box center [53, 19] width 10 height 10
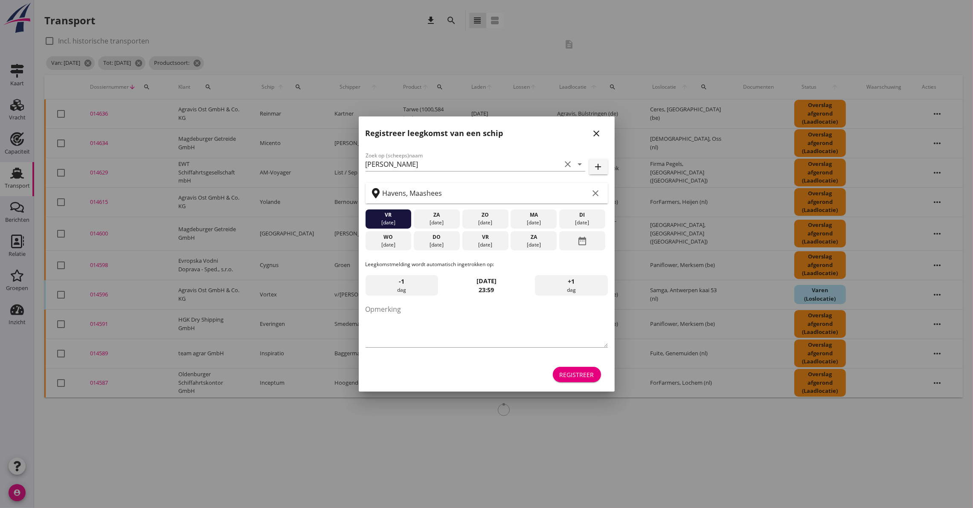
click at [592, 131] on icon "close" at bounding box center [597, 133] width 10 height 10
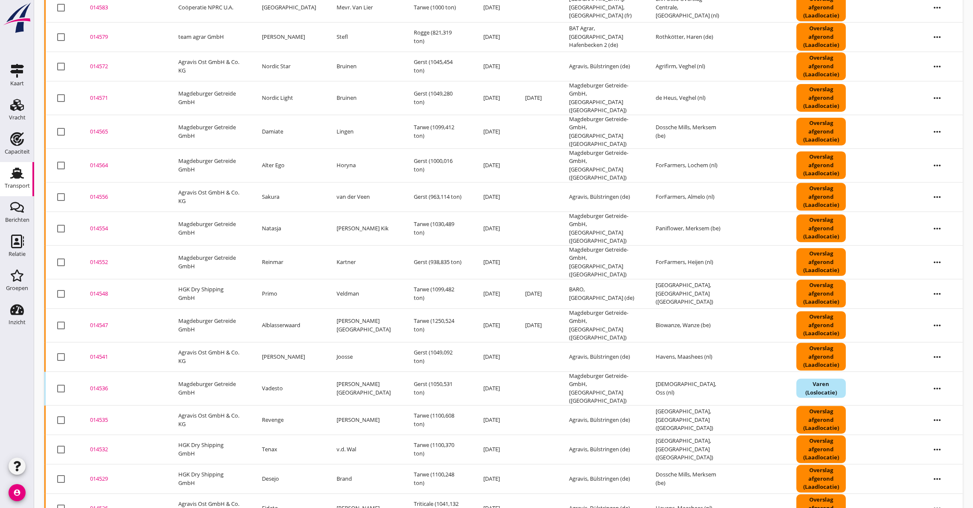
scroll to position [513, 0]
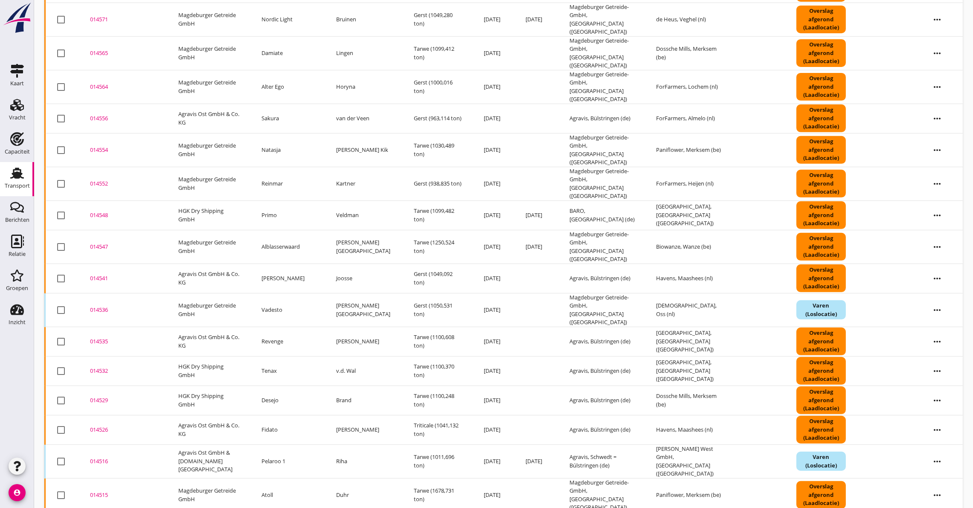
click at [97, 337] on div "014535" at bounding box center [124, 341] width 68 height 9
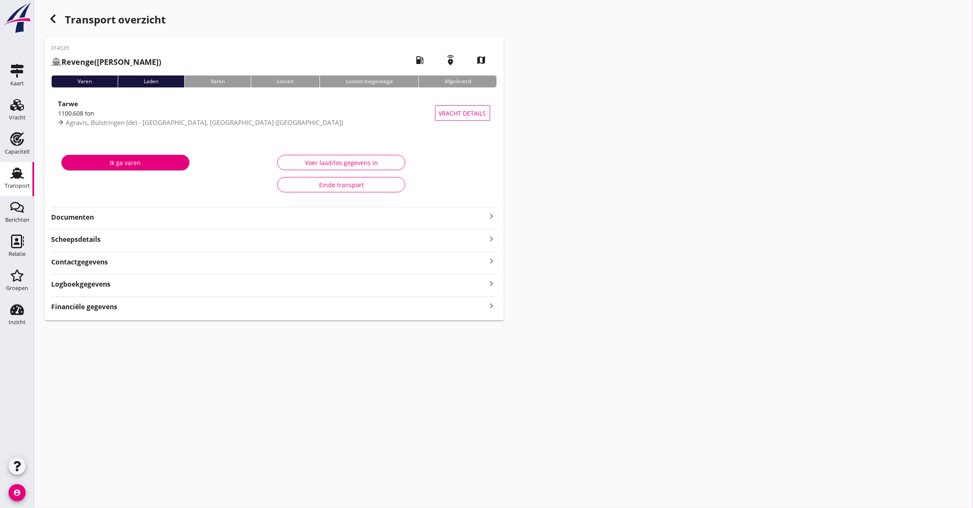
click at [265, 225] on div "014535 Revenge ([PERSON_NAME]) local_gas_station emergency_share map Varen Lade…" at bounding box center [273, 179] width 459 height 283
click at [493, 217] on icon "keyboard_arrow_right" at bounding box center [492, 216] width 10 height 10
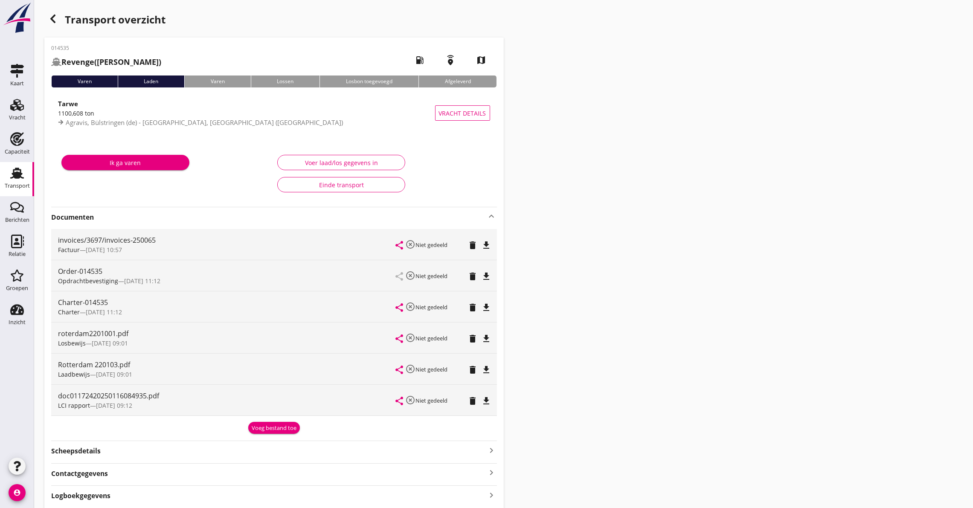
click at [479, 405] on div "delete" at bounding box center [475, 400] width 11 height 10
click at [492, 398] on div "file_download" at bounding box center [487, 401] width 12 height 10
click at [483, 306] on icon "file_download" at bounding box center [487, 307] width 10 height 10
click at [53, 17] on use "button" at bounding box center [52, 19] width 5 height 9
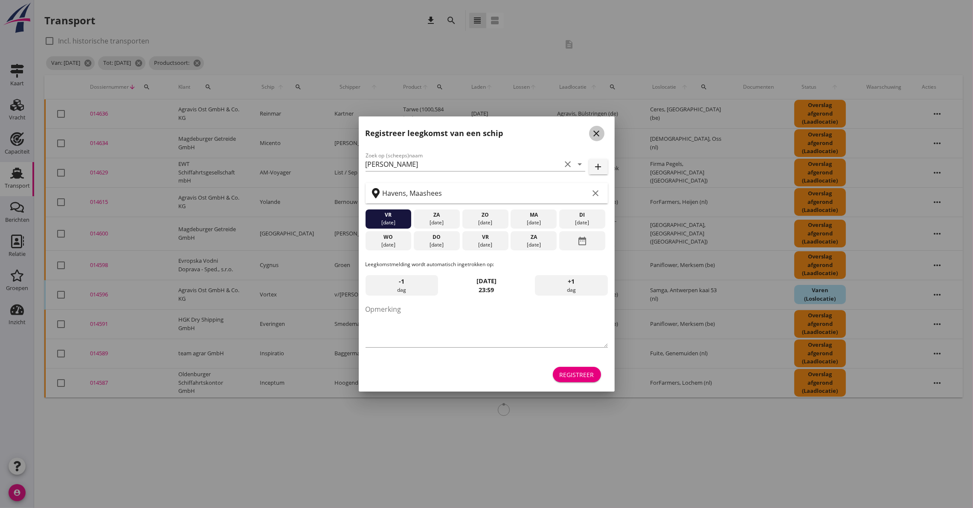
click at [598, 130] on icon "close" at bounding box center [597, 133] width 10 height 10
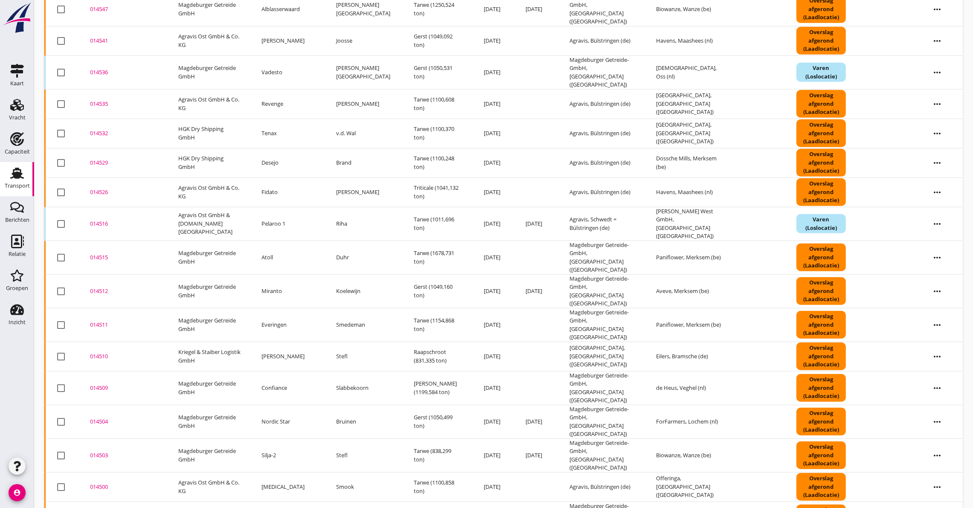
scroll to position [751, 0]
click at [96, 128] on div "014532" at bounding box center [124, 132] width 68 height 9
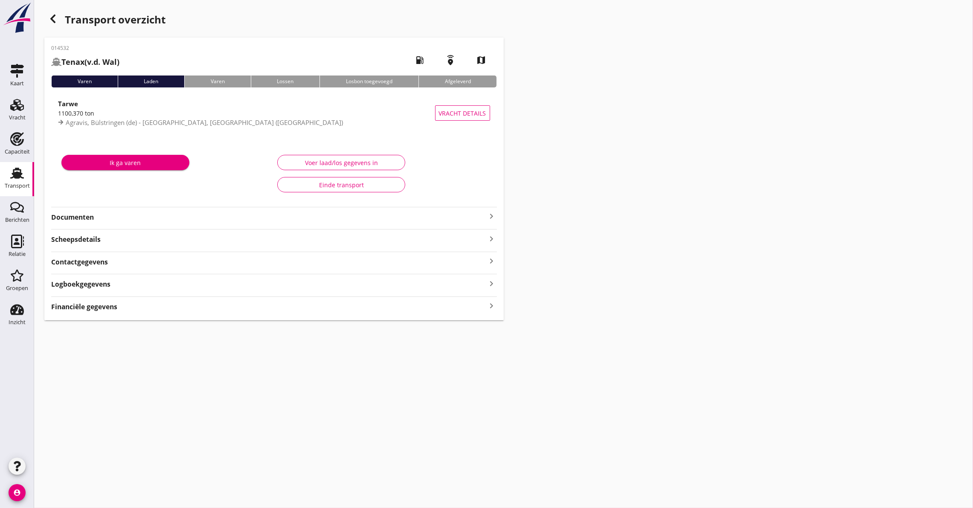
click at [90, 215] on strong "Documenten" at bounding box center [269, 217] width 436 height 10
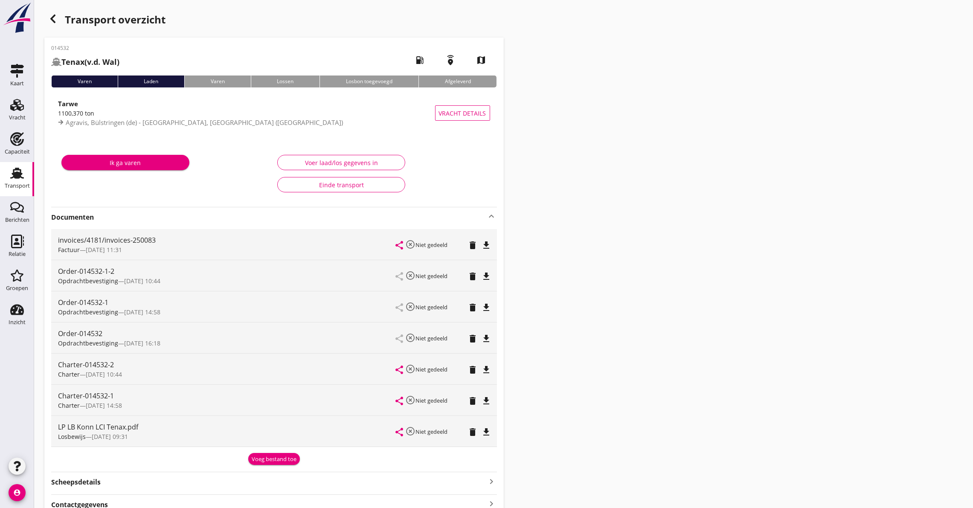
click at [488, 428] on icon "file_download" at bounding box center [487, 432] width 10 height 10
click at [491, 400] on icon "file_download" at bounding box center [487, 401] width 10 height 10
click at [55, 12] on div "button" at bounding box center [52, 18] width 17 height 17
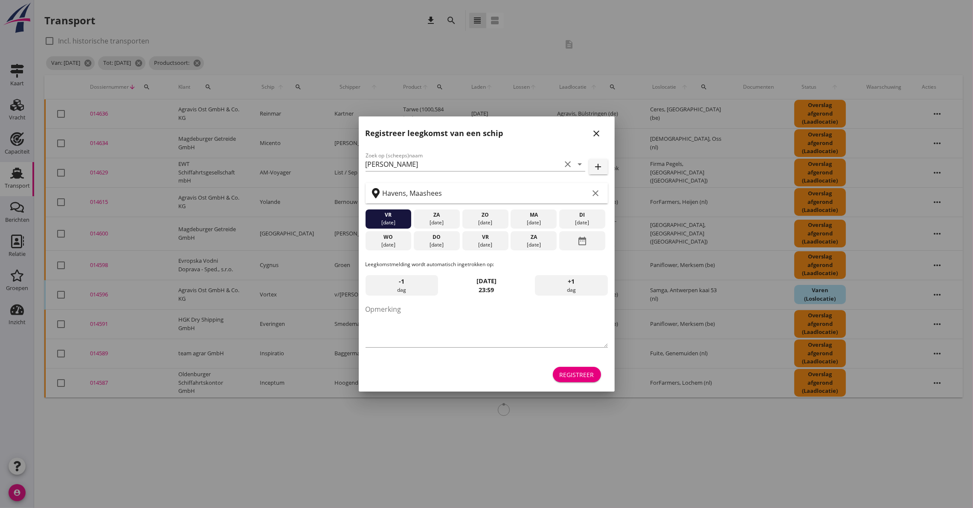
click at [590, 133] on div "close" at bounding box center [596, 133] width 15 height 10
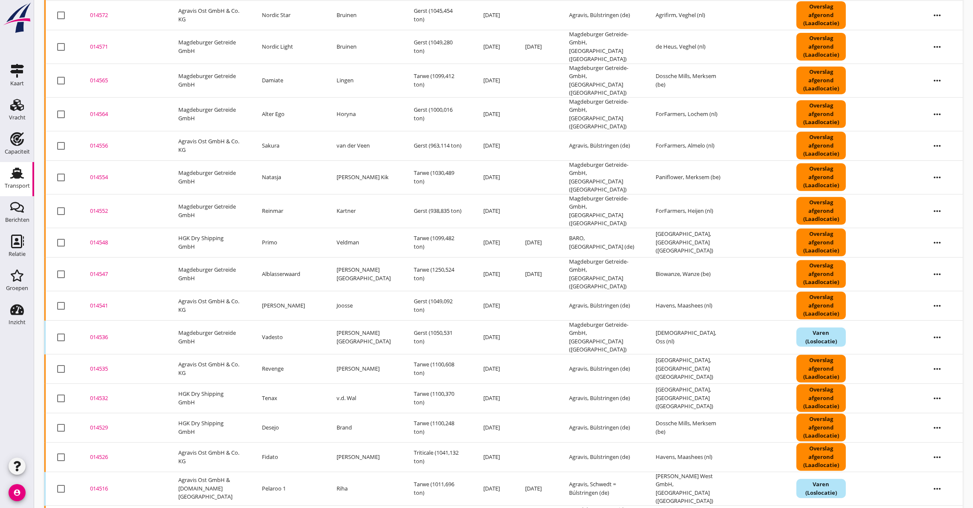
scroll to position [513, 0]
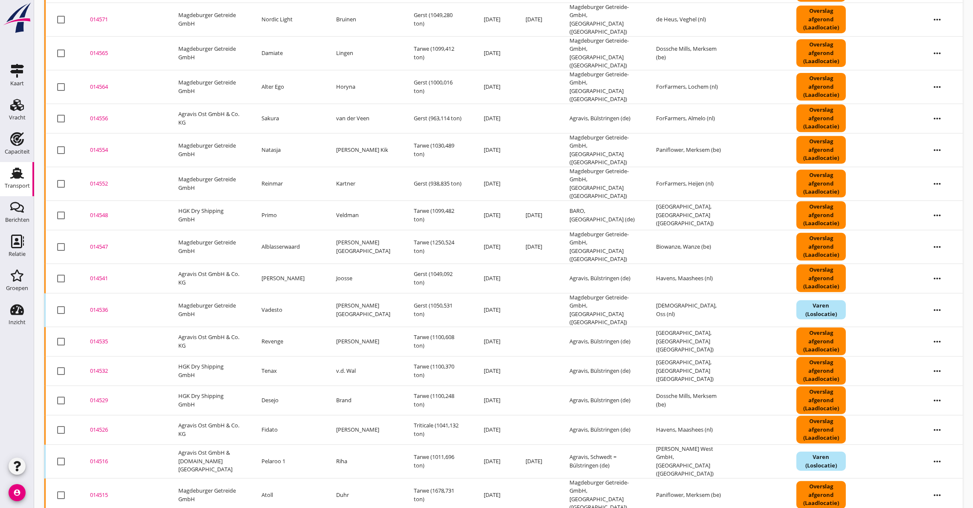
click at [98, 396] on div "014529" at bounding box center [124, 400] width 68 height 9
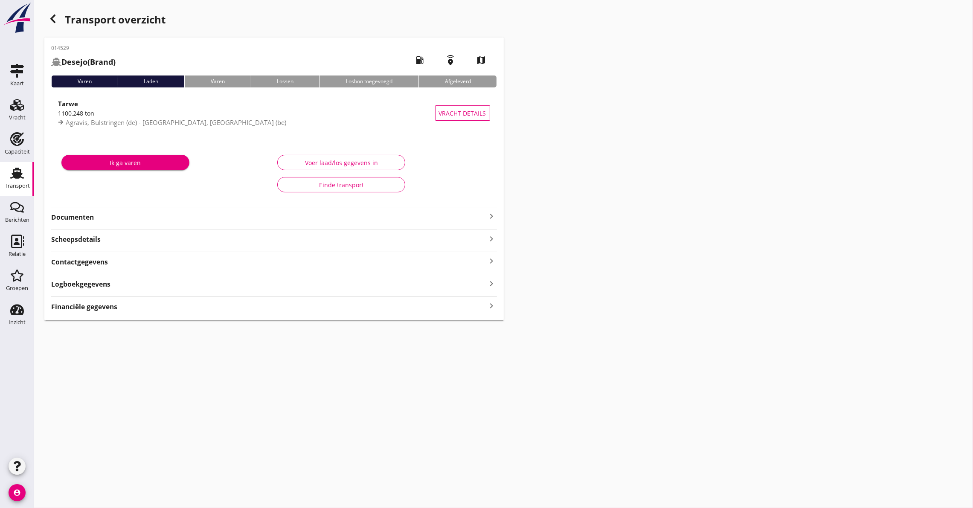
click at [84, 216] on strong "Documenten" at bounding box center [269, 217] width 436 height 10
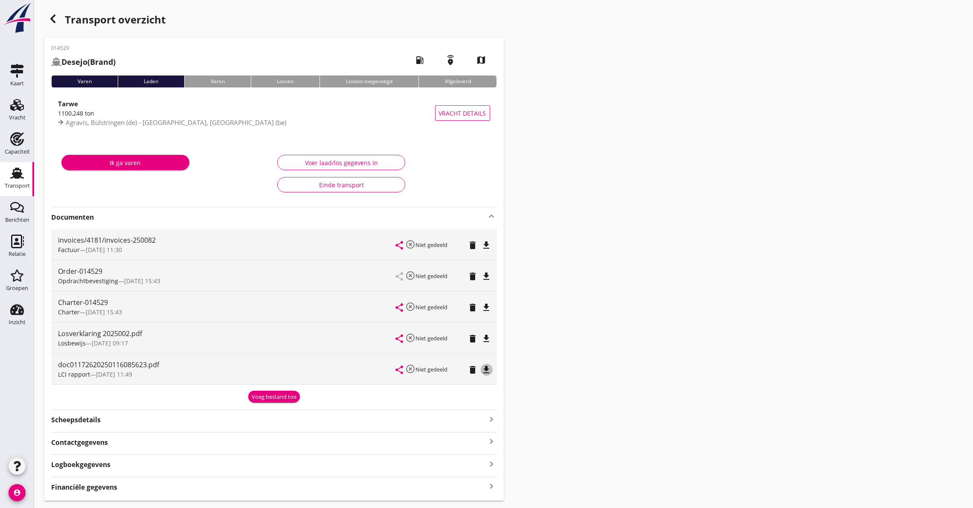
click at [486, 368] on icon "file_download" at bounding box center [487, 370] width 10 height 10
click at [485, 306] on icon "file_download" at bounding box center [487, 307] width 10 height 10
click at [59, 18] on div "button" at bounding box center [52, 18] width 17 height 17
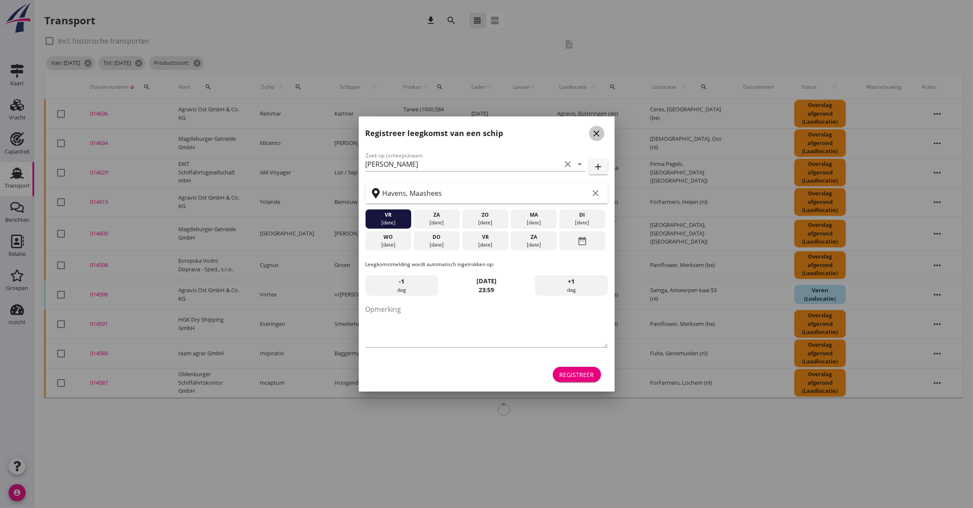
click at [598, 134] on icon "close" at bounding box center [597, 133] width 10 height 10
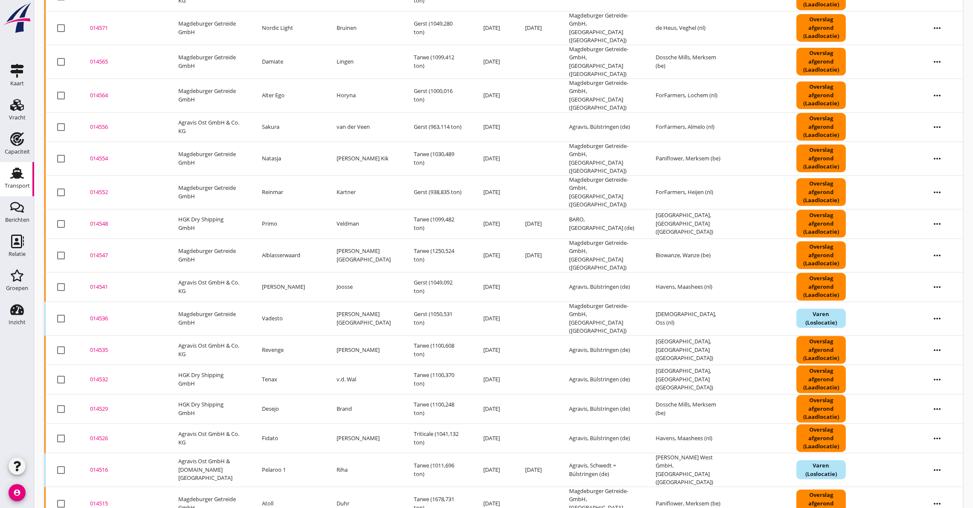
scroll to position [513, 0]
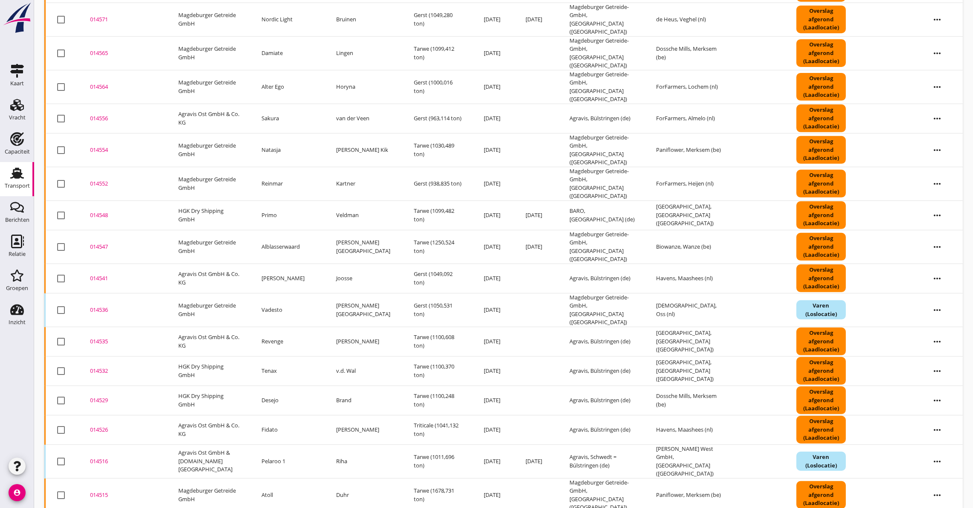
click at [99, 426] on div "014526" at bounding box center [124, 430] width 68 height 9
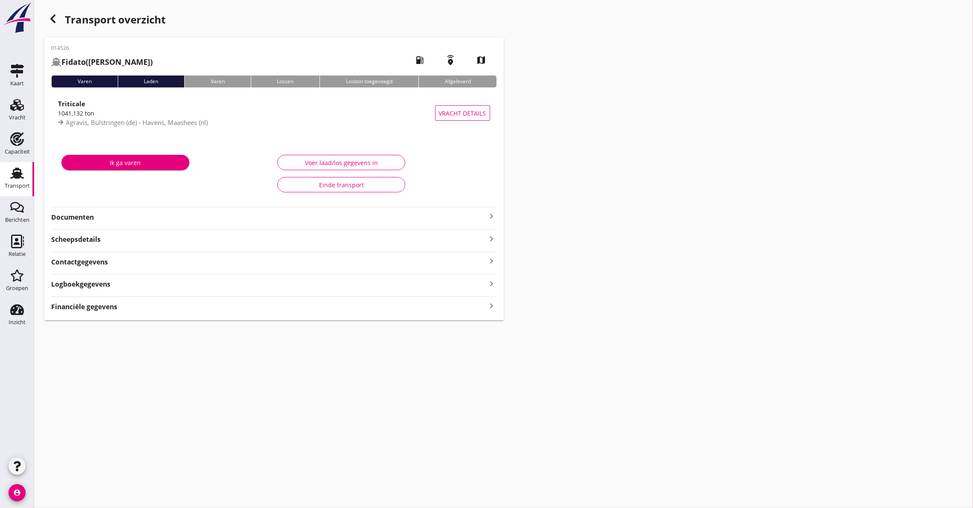
click at [98, 217] on strong "Documenten" at bounding box center [269, 217] width 436 height 10
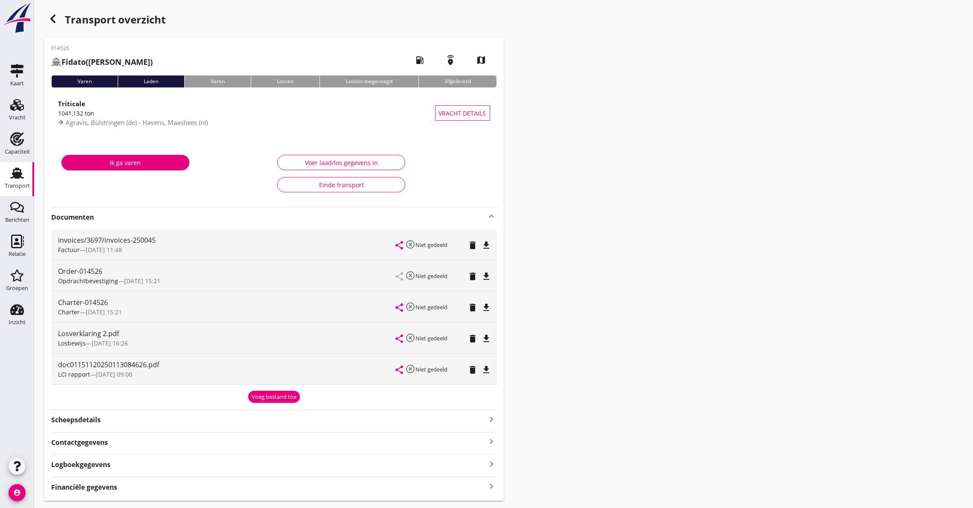
click at [492, 370] on div "file_download" at bounding box center [487, 370] width 12 height 10
click at [488, 308] on icon "file_download" at bounding box center [487, 307] width 10 height 10
click at [58, 22] on div "button" at bounding box center [52, 18] width 17 height 17
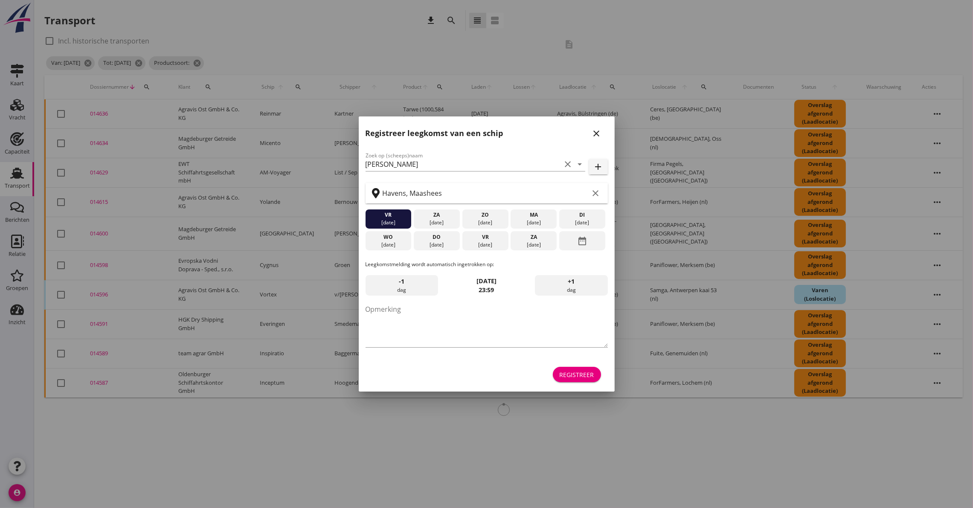
click at [599, 134] on icon "close" at bounding box center [597, 133] width 10 height 10
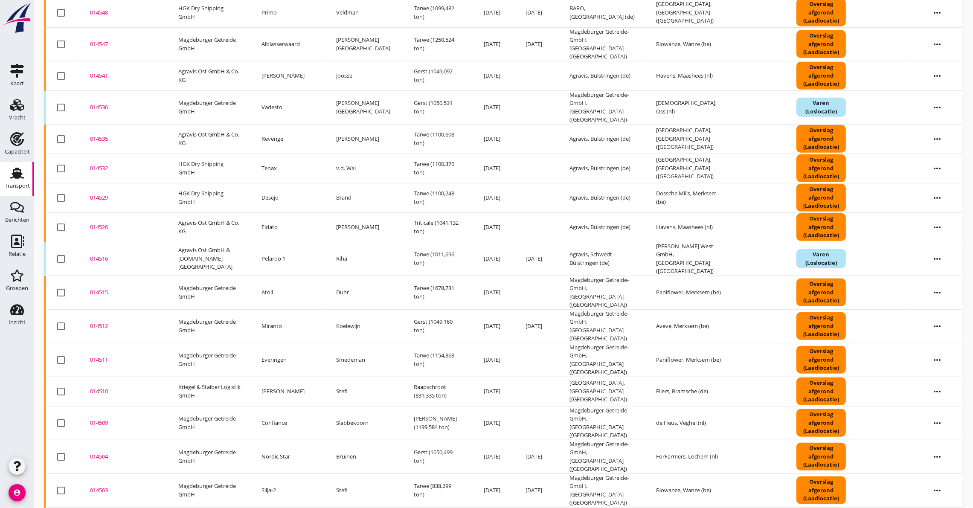
scroll to position [751, 0]
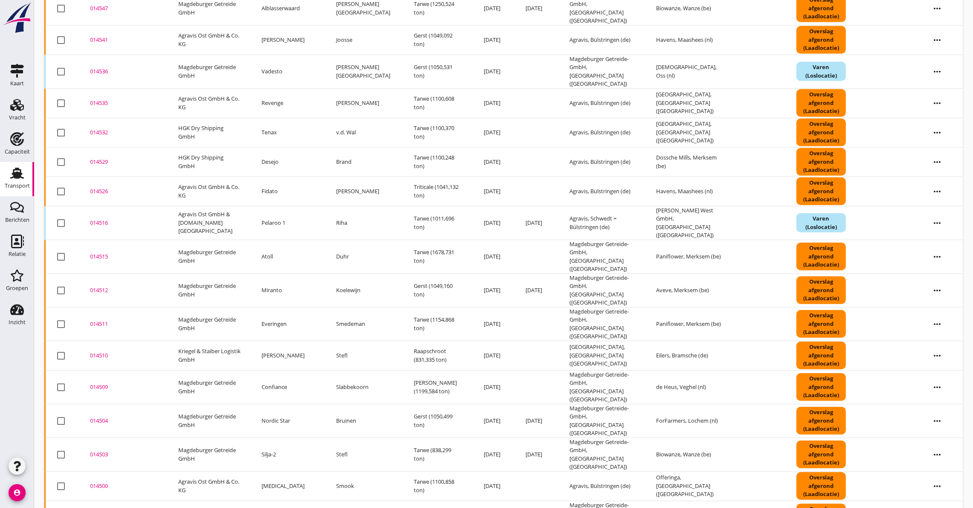
click at [101, 219] on div "014516" at bounding box center [124, 223] width 68 height 9
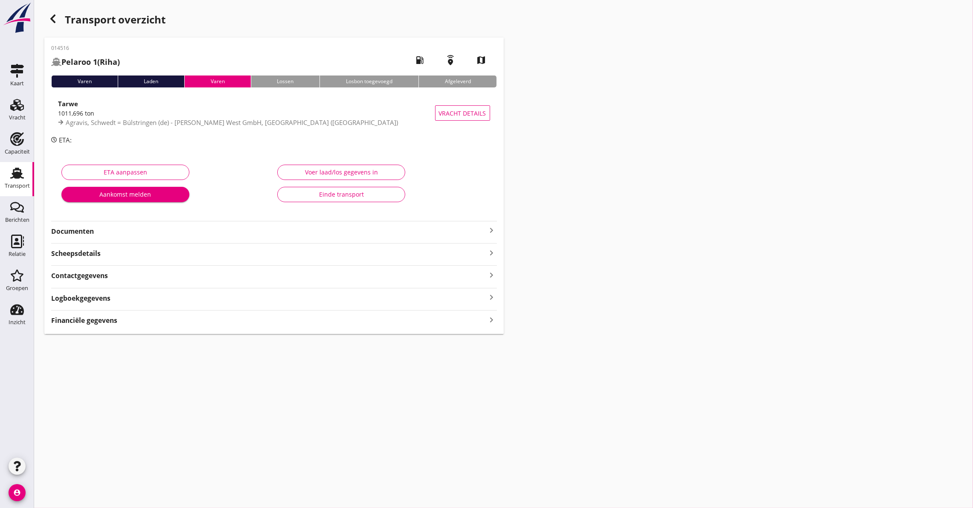
click at [157, 234] on strong "Documenten" at bounding box center [269, 232] width 436 height 10
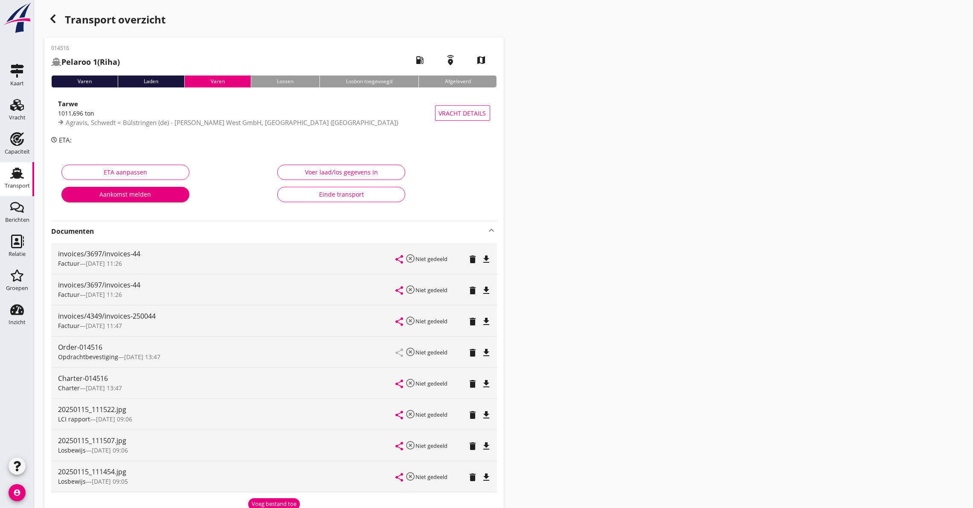
click at [487, 414] on icon "file_download" at bounding box center [487, 415] width 10 height 10
click at [488, 386] on icon "file_download" at bounding box center [487, 384] width 10 height 10
click at [52, 17] on use "button" at bounding box center [52, 19] width 5 height 9
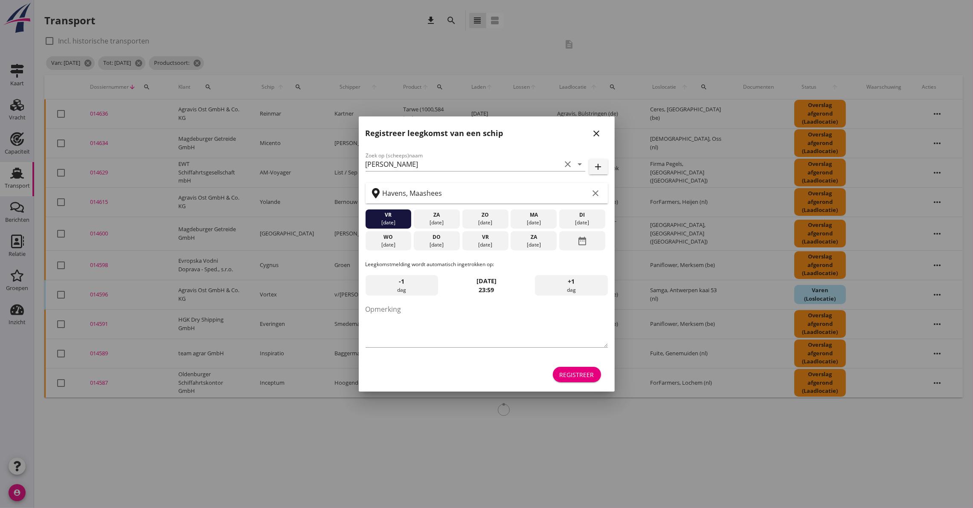
click at [595, 128] on button "close" at bounding box center [596, 133] width 15 height 15
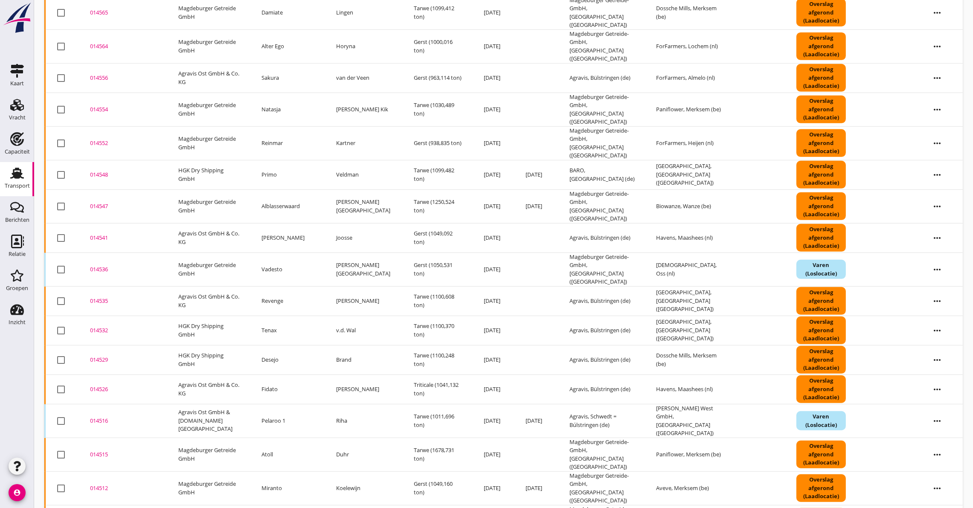
scroll to position [751, 0]
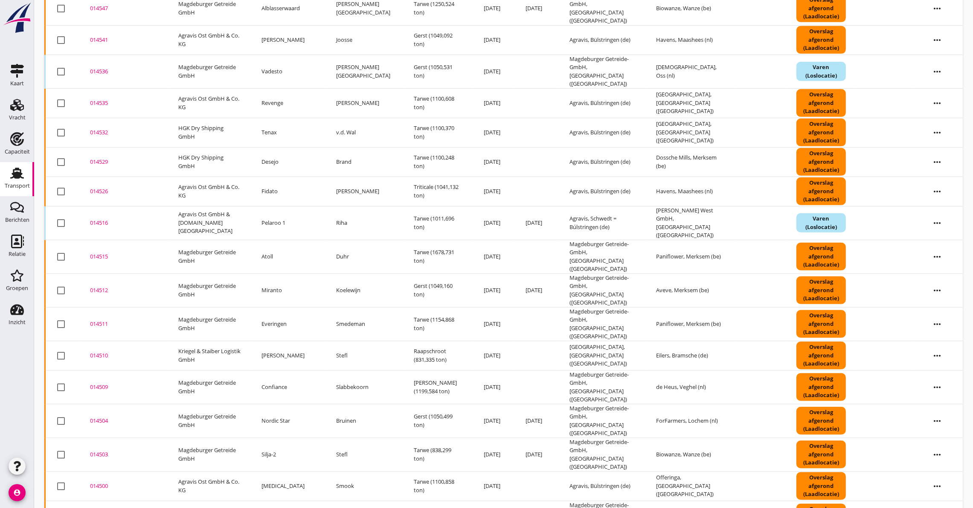
click at [98, 253] on div "014515" at bounding box center [124, 257] width 68 height 9
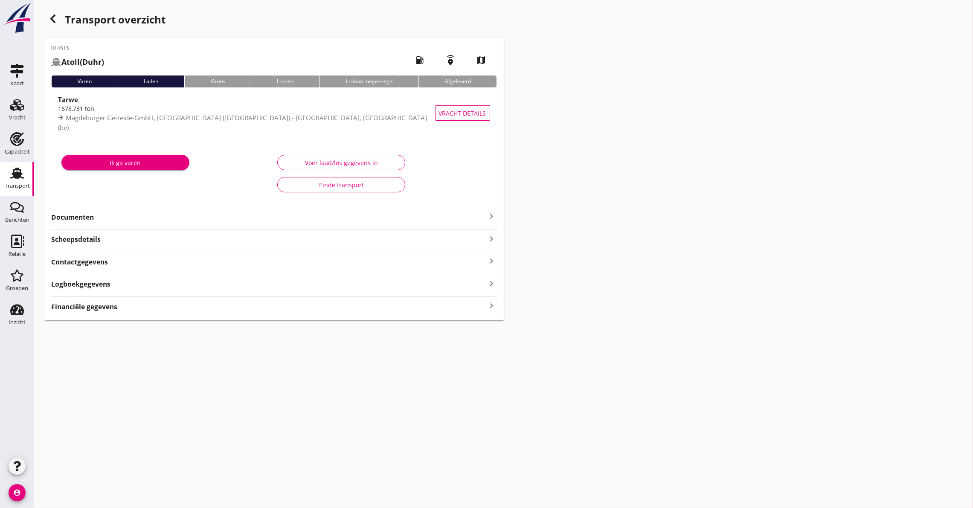
click at [98, 218] on strong "Documenten" at bounding box center [269, 217] width 436 height 10
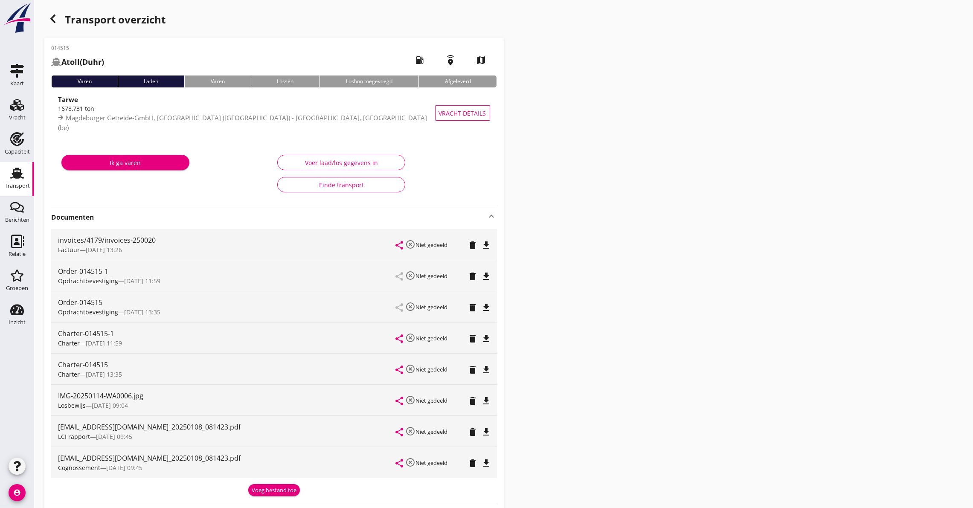
click at [489, 429] on icon "file_download" at bounding box center [487, 432] width 10 height 10
click at [487, 367] on icon "file_download" at bounding box center [487, 370] width 10 height 10
click at [52, 19] on use "button" at bounding box center [52, 19] width 5 height 9
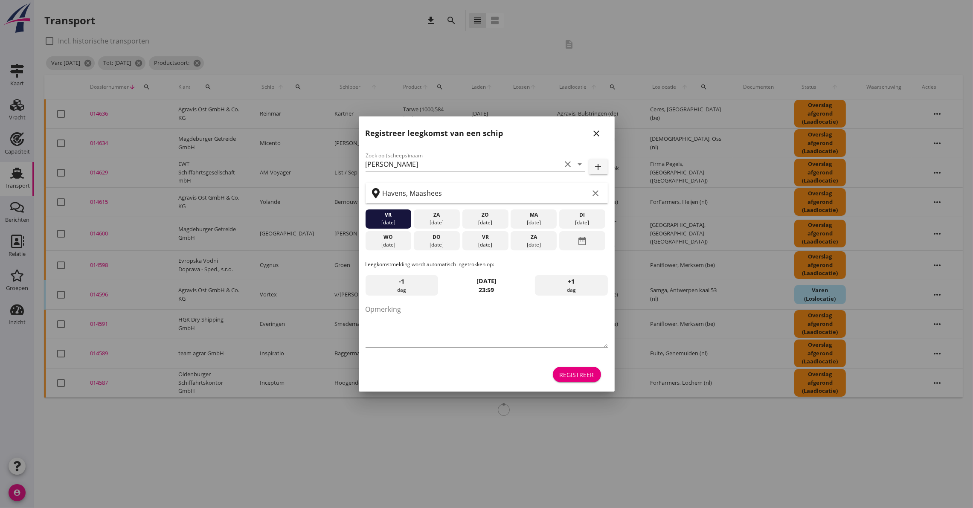
click at [579, 371] on div "Registreer" at bounding box center [577, 374] width 35 height 9
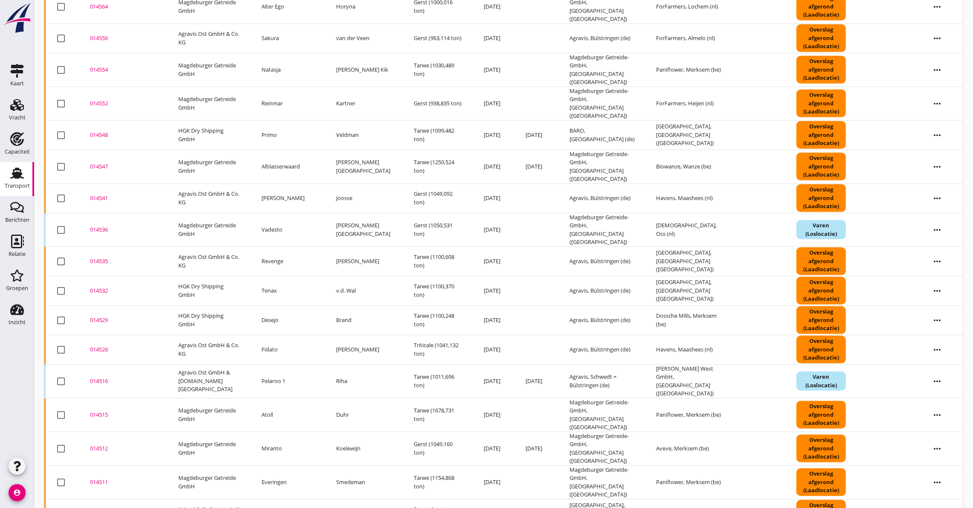
scroll to position [613, 0]
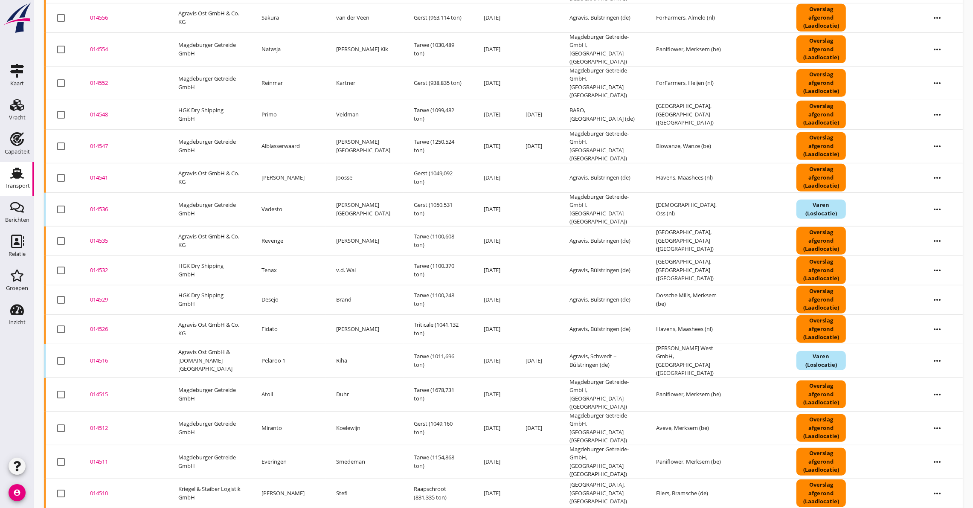
click at [141, 411] on td "014512 upload_file Drop hier uw bestand om het aan het dossier toe te voegen" at bounding box center [124, 428] width 88 height 34
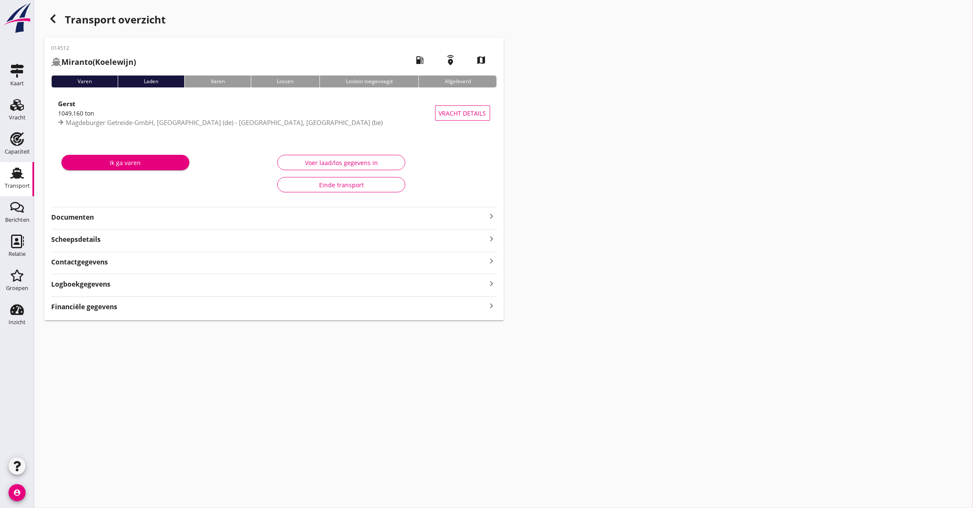
click at [98, 218] on strong "Documenten" at bounding box center [269, 217] width 436 height 10
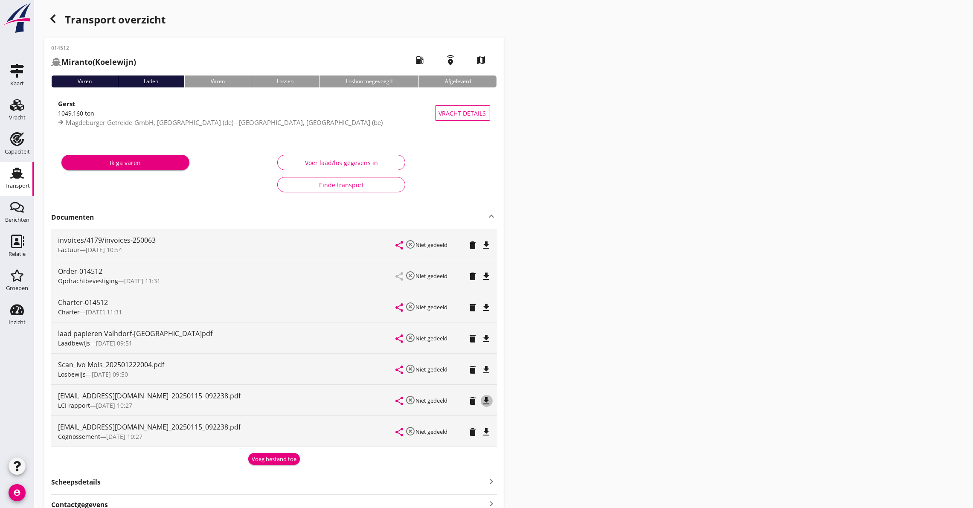
click at [488, 401] on icon "file_download" at bounding box center [487, 401] width 10 height 10
click at [484, 306] on icon "file_download" at bounding box center [487, 307] width 10 height 10
click at [488, 400] on icon "open_in_browser" at bounding box center [487, 401] width 10 height 10
click at [58, 20] on icon "button" at bounding box center [53, 19] width 10 height 10
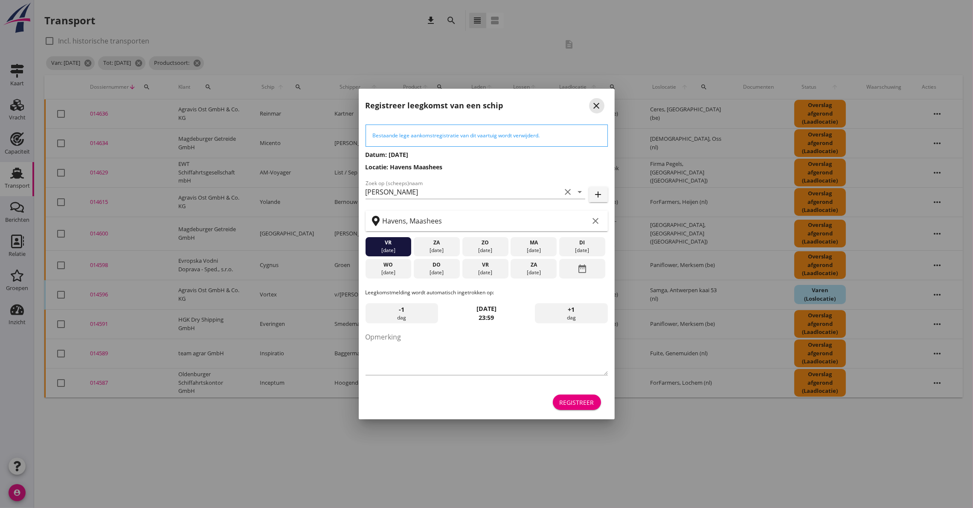
drag, startPoint x: 590, startPoint y: 102, endPoint x: 599, endPoint y: 106, distance: 9.5
click at [591, 102] on button "close" at bounding box center [596, 105] width 15 height 15
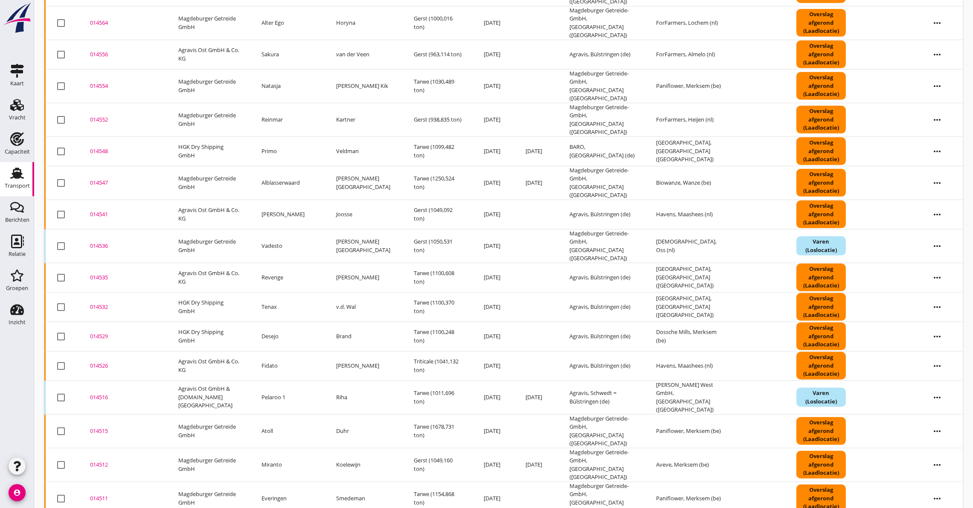
scroll to position [751, 0]
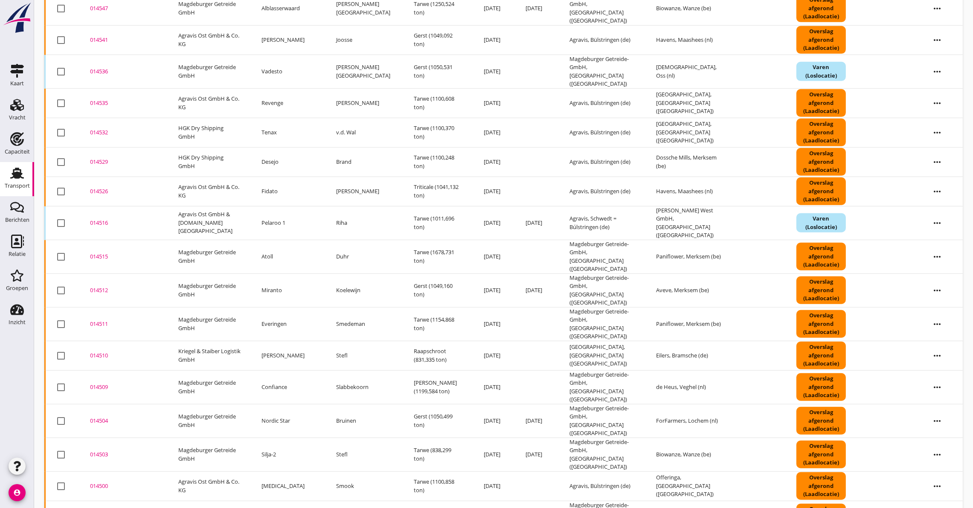
click at [101, 320] on div "014511" at bounding box center [124, 324] width 68 height 9
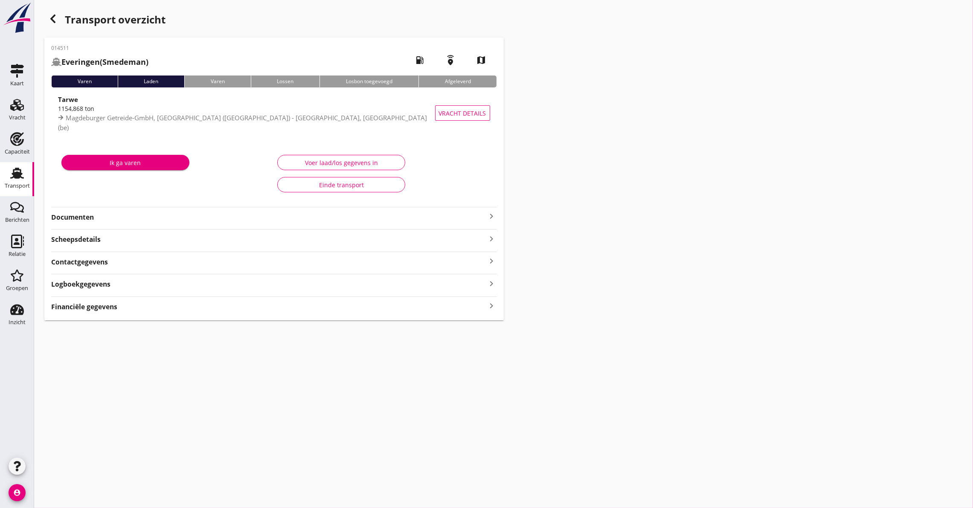
click at [102, 215] on strong "Documenten" at bounding box center [269, 217] width 436 height 10
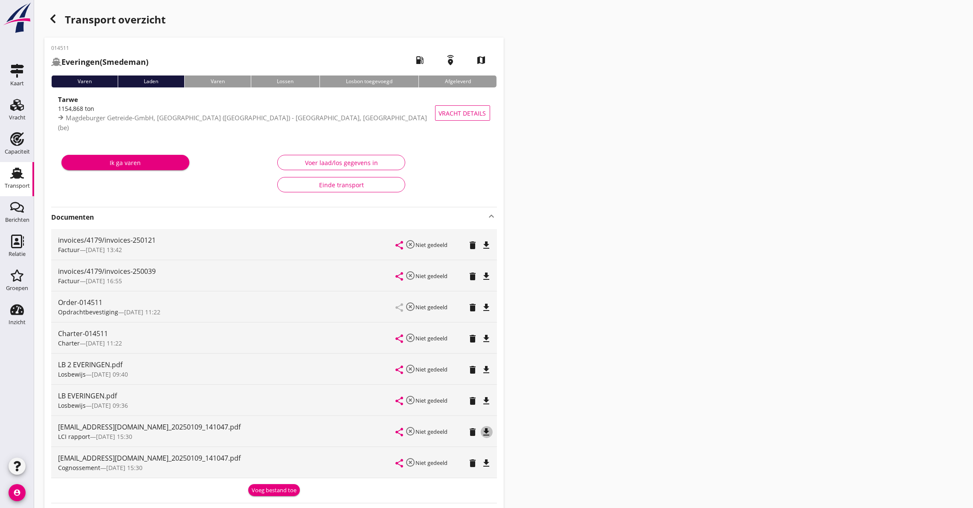
click at [487, 431] on icon "file_download" at bounding box center [487, 432] width 10 height 10
click at [485, 337] on icon "file_download" at bounding box center [487, 339] width 10 height 10
click at [53, 14] on icon "button" at bounding box center [53, 19] width 10 height 10
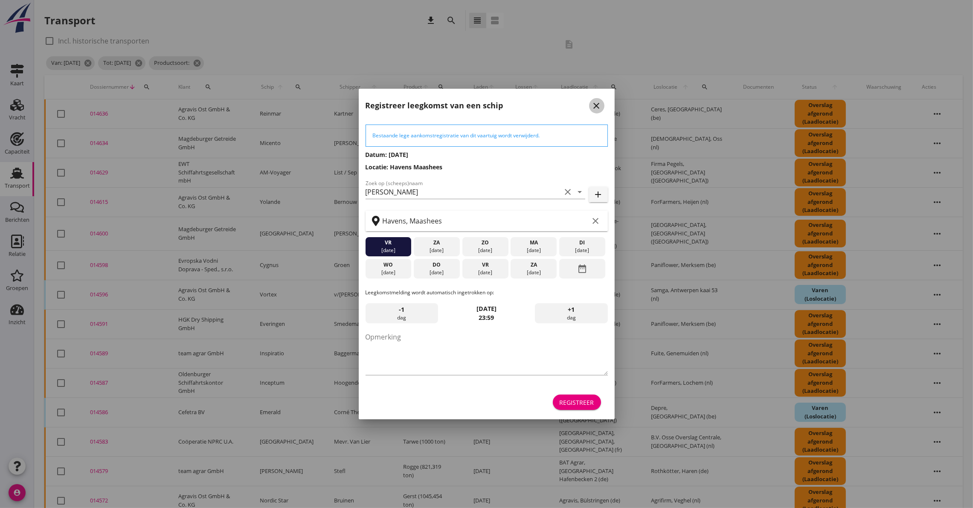
click at [594, 106] on icon "close" at bounding box center [597, 106] width 10 height 10
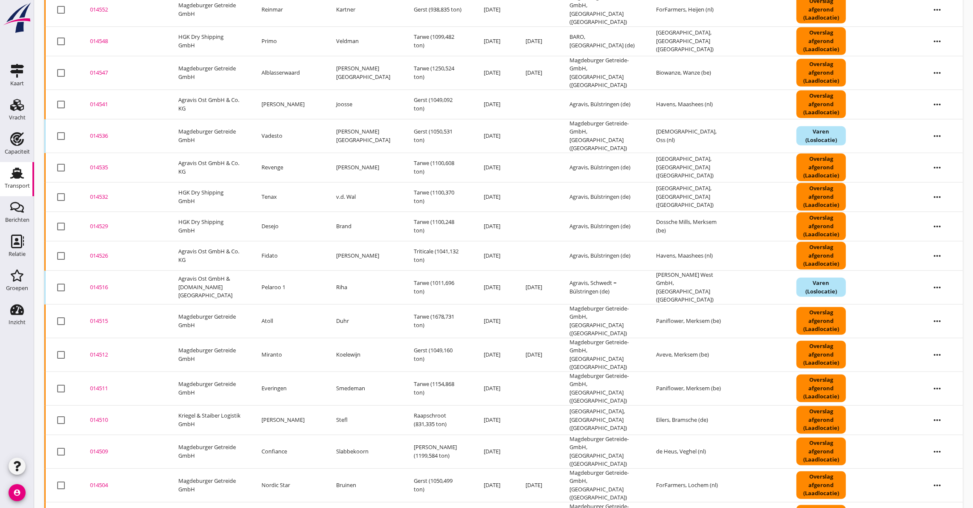
scroll to position [751, 0]
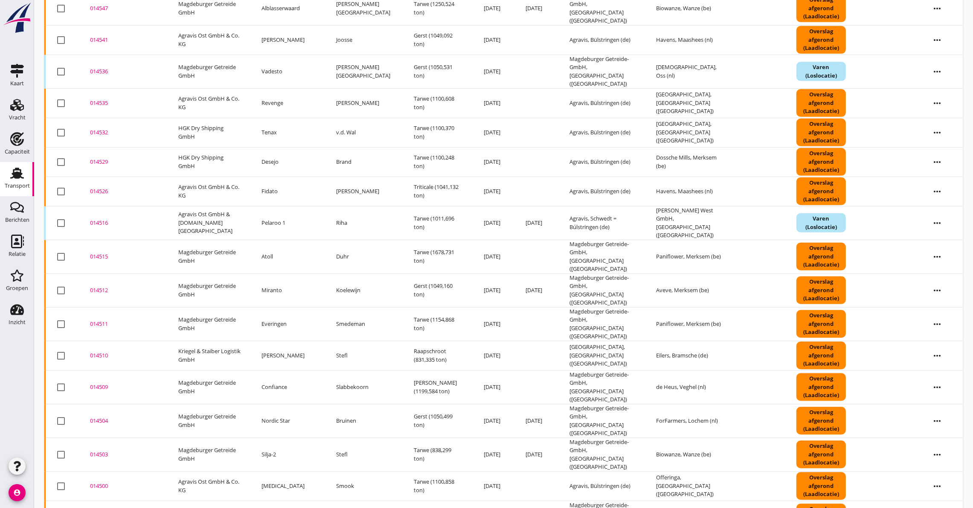
click at [98, 352] on div "014510" at bounding box center [124, 356] width 68 height 9
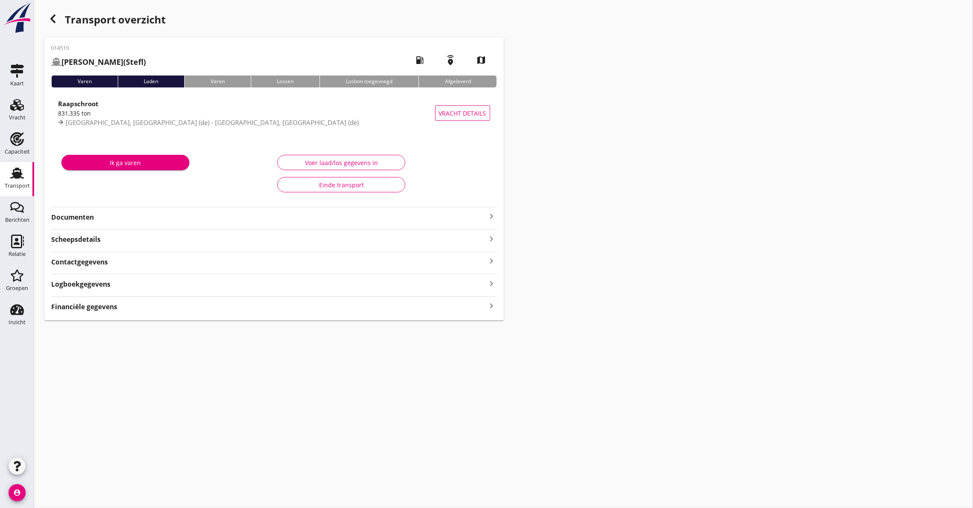
click at [76, 218] on strong "Documenten" at bounding box center [269, 217] width 436 height 10
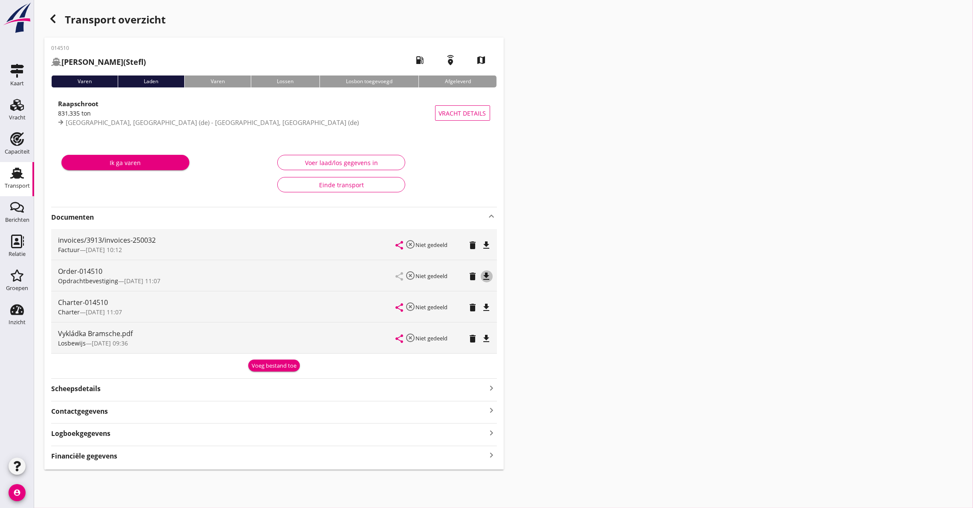
click at [487, 274] on icon "file_download" at bounding box center [487, 276] width 10 height 10
click at [52, 20] on use "button" at bounding box center [52, 19] width 5 height 9
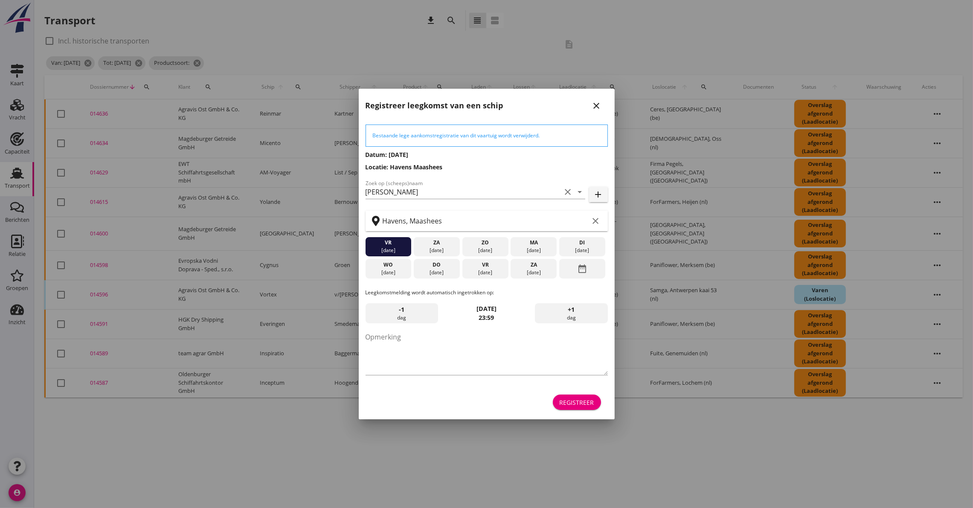
click at [596, 103] on icon "close" at bounding box center [597, 106] width 10 height 10
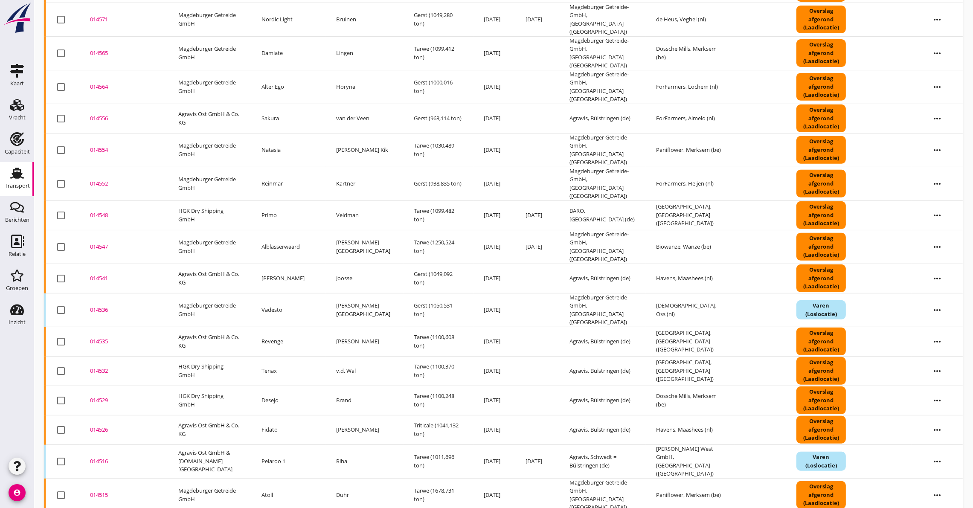
scroll to position [751, 0]
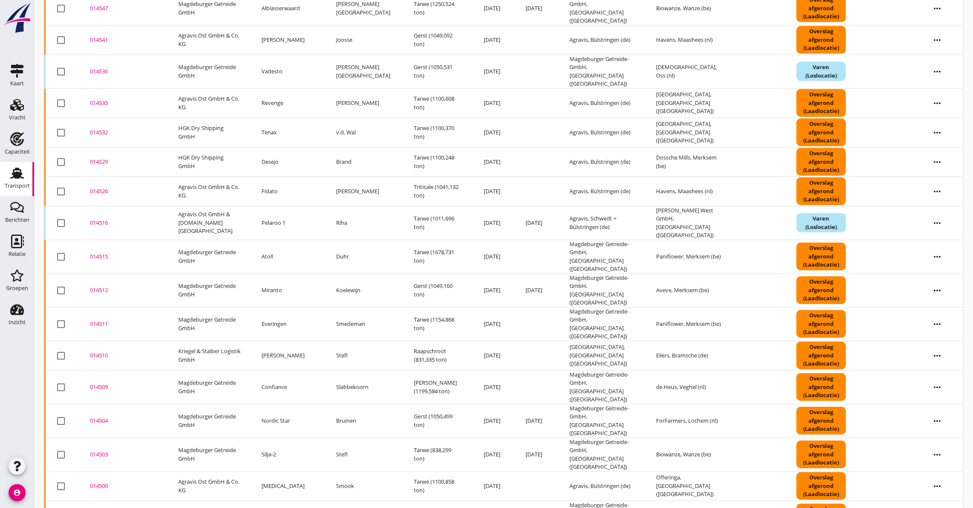
click at [107, 383] on div "014509" at bounding box center [124, 387] width 68 height 9
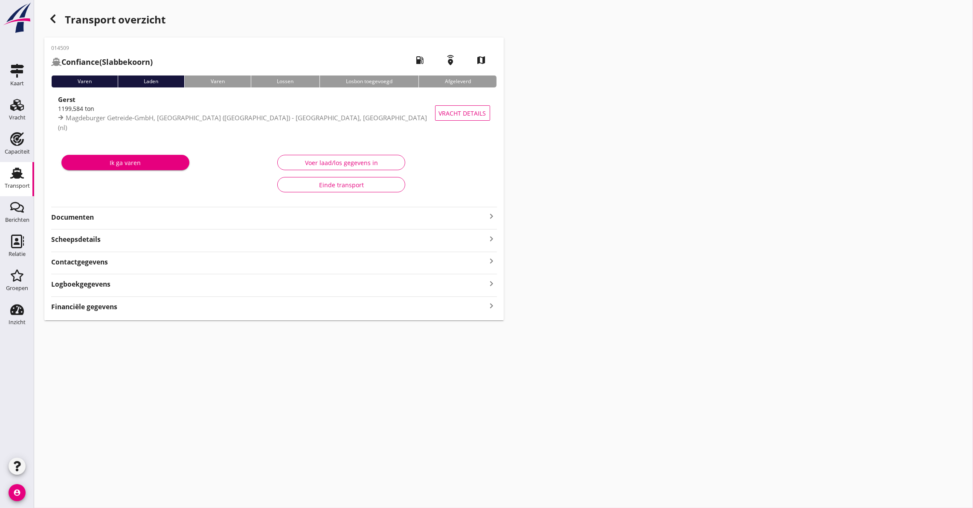
click at [124, 219] on strong "Documenten" at bounding box center [269, 217] width 436 height 10
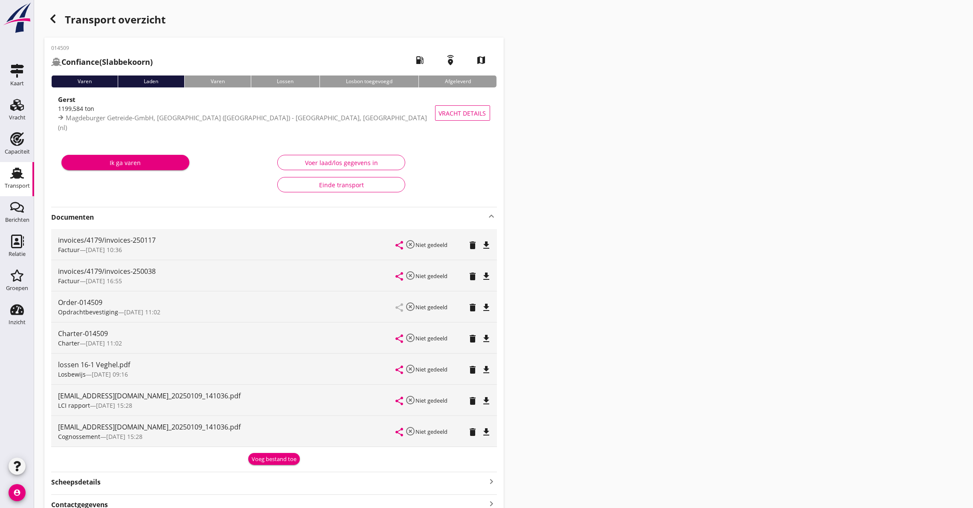
click at [484, 394] on div "share highlight_off Niet gedeeld delete file_download" at bounding box center [443, 400] width 94 height 31
click at [485, 400] on icon "file_download" at bounding box center [487, 401] width 10 height 10
click at [492, 337] on div "file_download" at bounding box center [487, 339] width 12 height 10
click at [57, 19] on icon "button" at bounding box center [53, 19] width 10 height 10
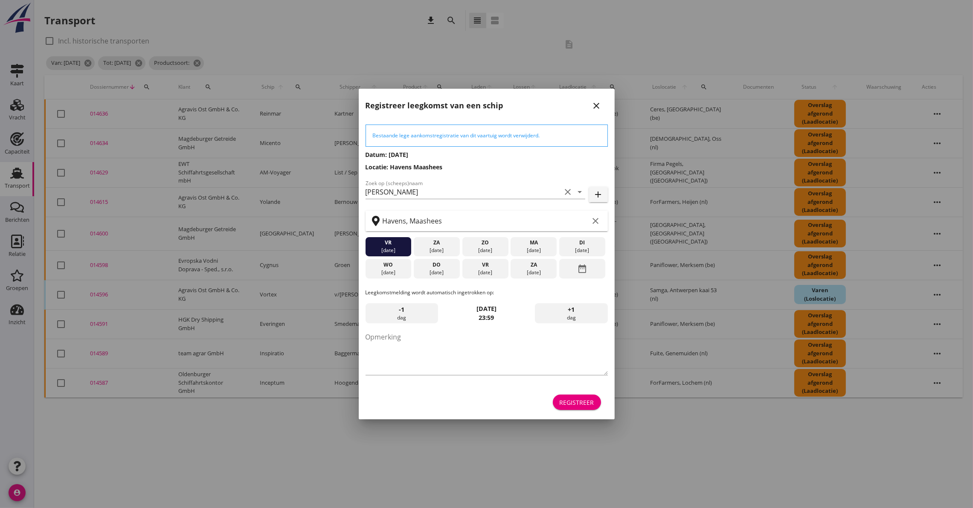
click at [583, 104] on div "Registreer leegkomst van een schip close" at bounding box center [487, 102] width 256 height 27
click at [595, 103] on icon "close" at bounding box center [597, 106] width 10 height 10
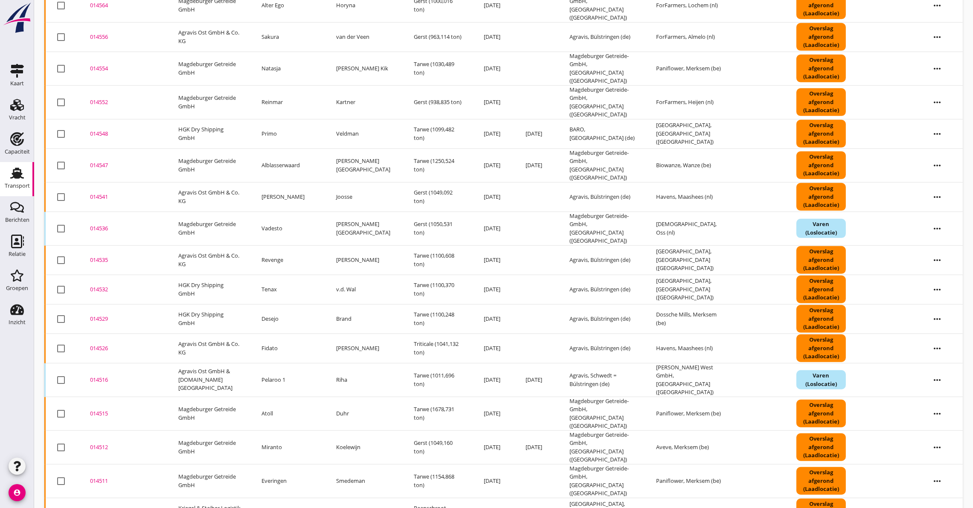
scroll to position [751, 0]
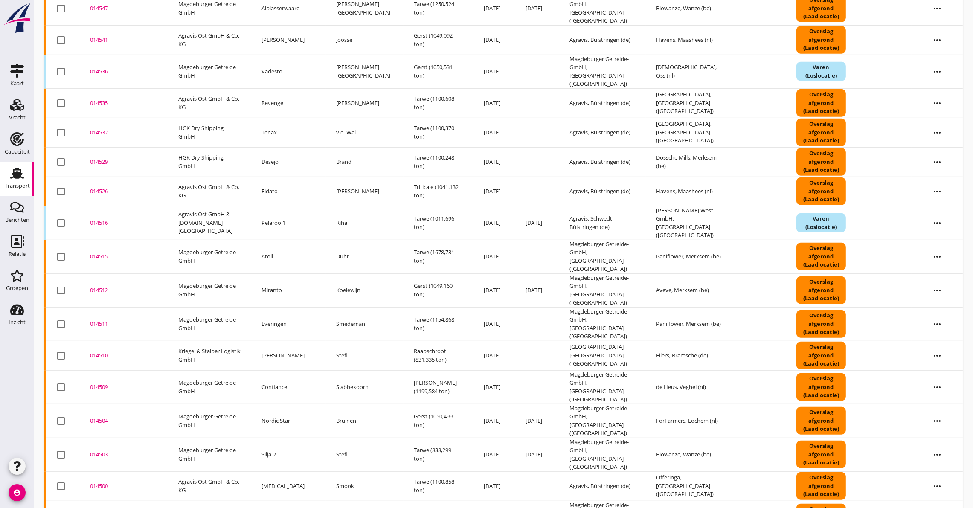
click at [100, 417] on div "014504" at bounding box center [124, 421] width 68 height 9
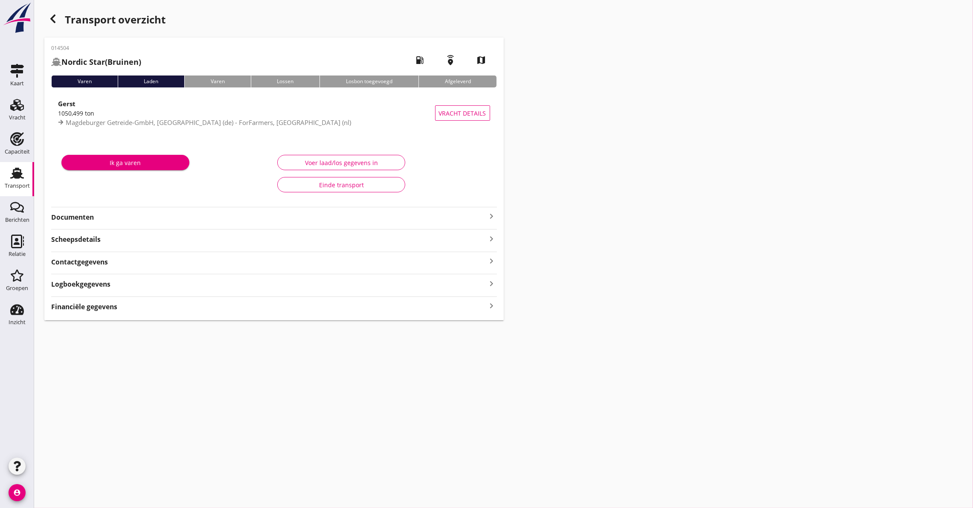
click at [87, 217] on strong "Documenten" at bounding box center [269, 217] width 436 height 10
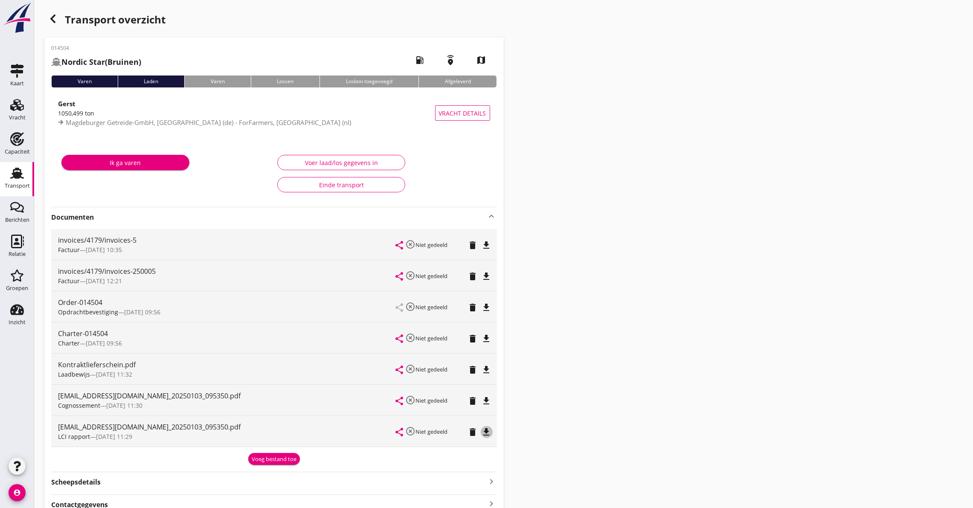
click at [486, 431] on icon "file_download" at bounding box center [487, 432] width 10 height 10
click at [485, 305] on icon "file_download" at bounding box center [487, 307] width 10 height 10
click at [483, 334] on icon "file_download" at bounding box center [487, 339] width 10 height 10
click at [487, 306] on icon "open_in_browser" at bounding box center [487, 307] width 10 height 10
click at [51, 14] on icon "button" at bounding box center [53, 19] width 10 height 10
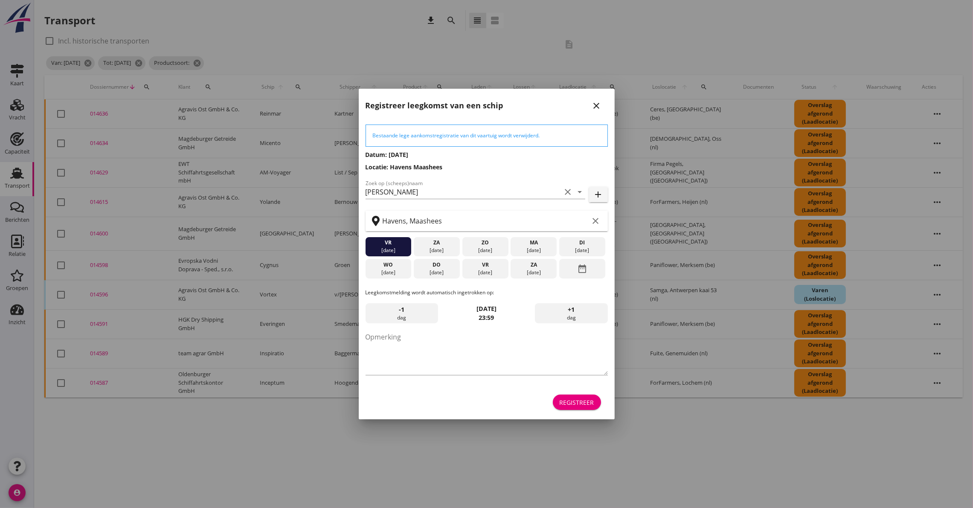
click at [596, 107] on icon "close" at bounding box center [597, 106] width 10 height 10
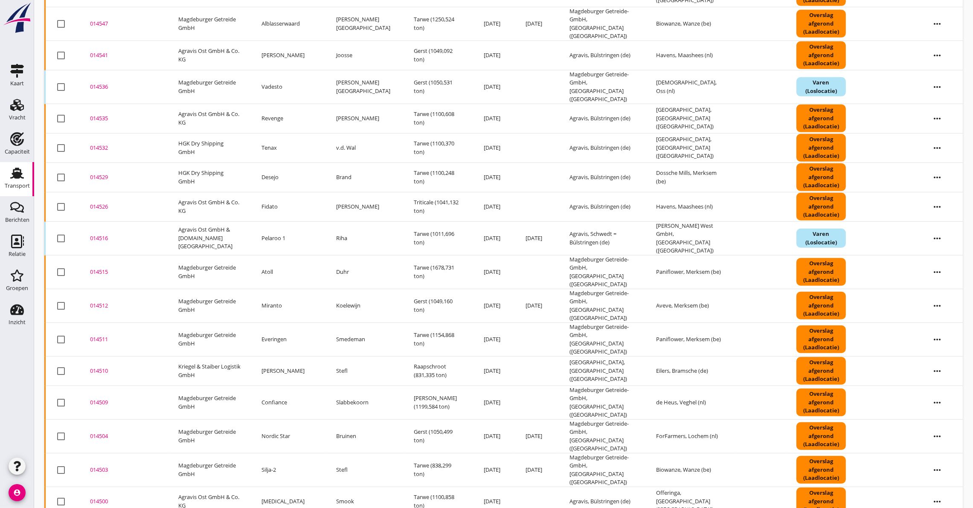
scroll to position [751, 0]
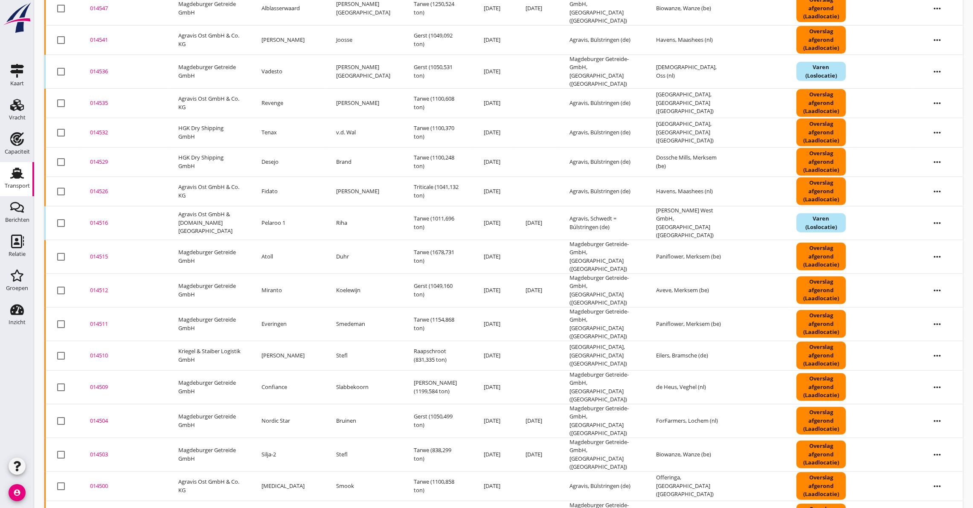
click at [103, 438] on td "014503 upload_file Drop hier uw bestand om het aan het dossier toe te voegen" at bounding box center [124, 455] width 88 height 34
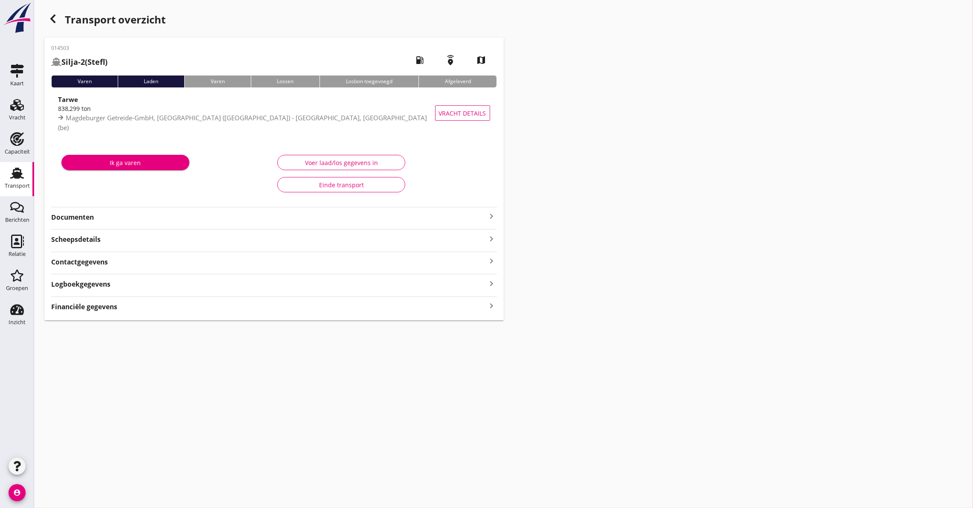
click at [176, 221] on strong "Documenten" at bounding box center [269, 217] width 436 height 10
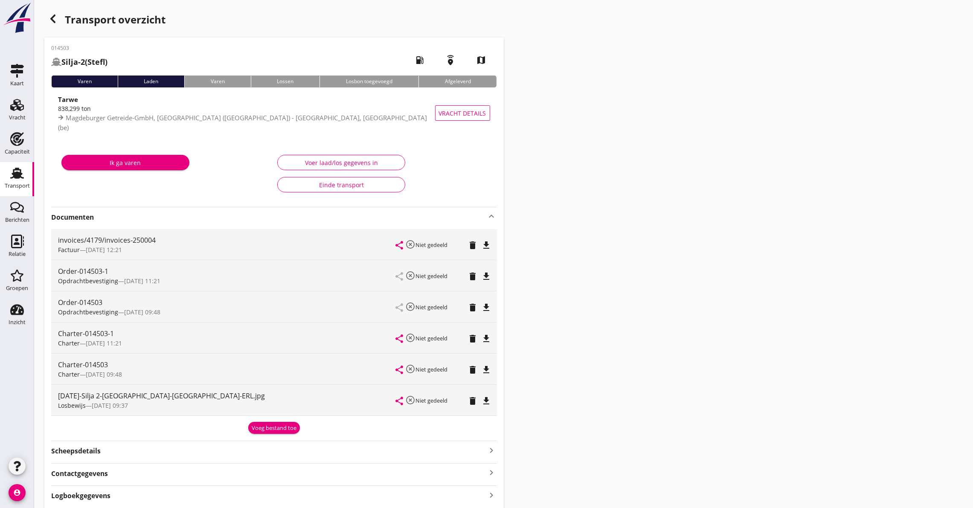
click at [486, 401] on icon "file_download" at bounding box center [487, 401] width 10 height 10
click at [56, 19] on icon "button" at bounding box center [53, 19] width 10 height 10
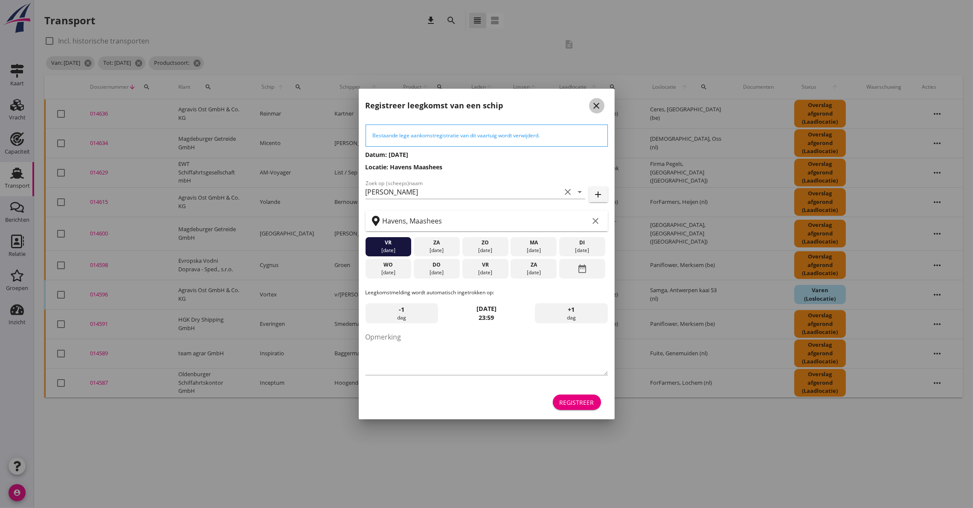
click at [600, 99] on button "close" at bounding box center [596, 105] width 15 height 15
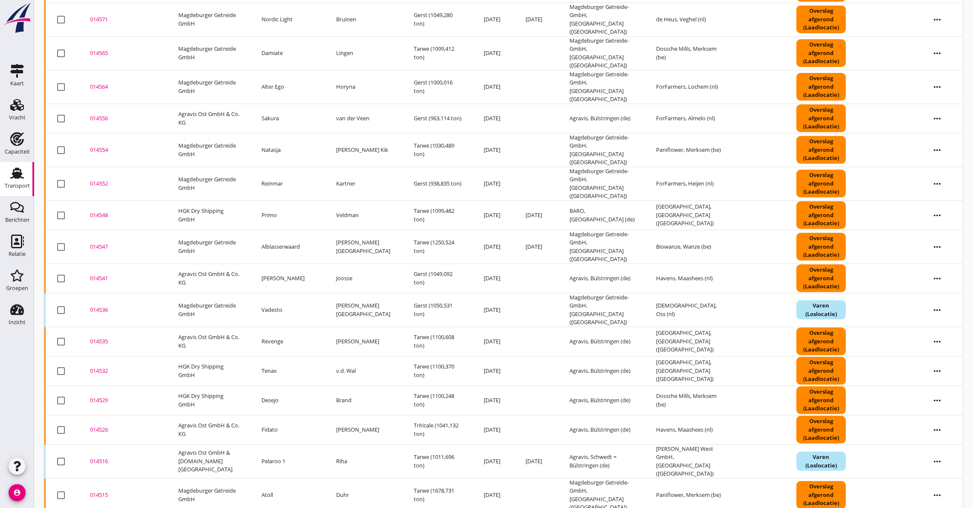
scroll to position [751, 0]
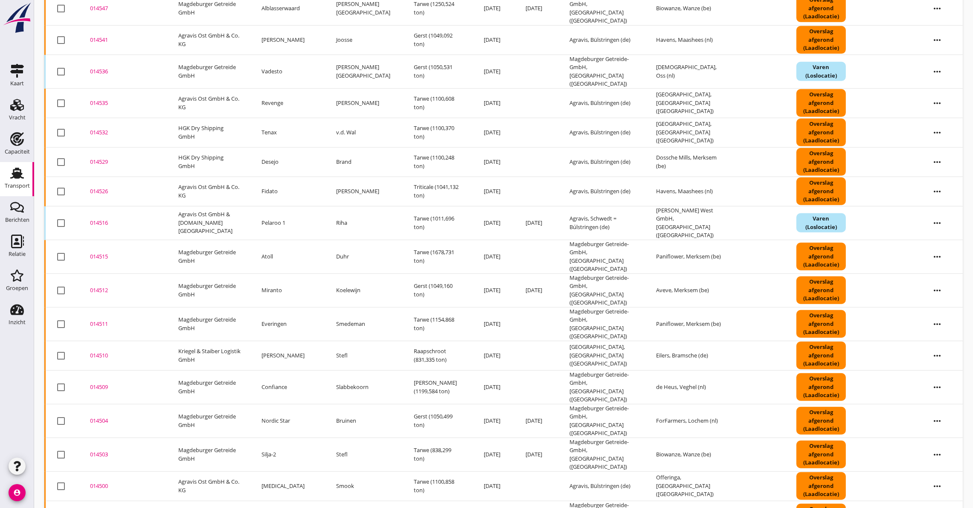
click at [106, 450] on div "014503" at bounding box center [124, 454] width 68 height 9
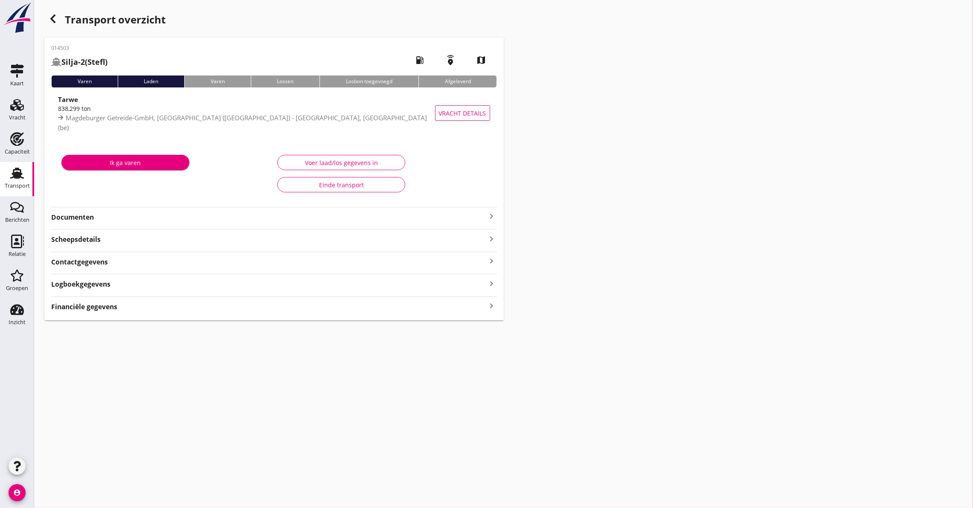
click at [490, 212] on icon "keyboard_arrow_right" at bounding box center [492, 216] width 10 height 10
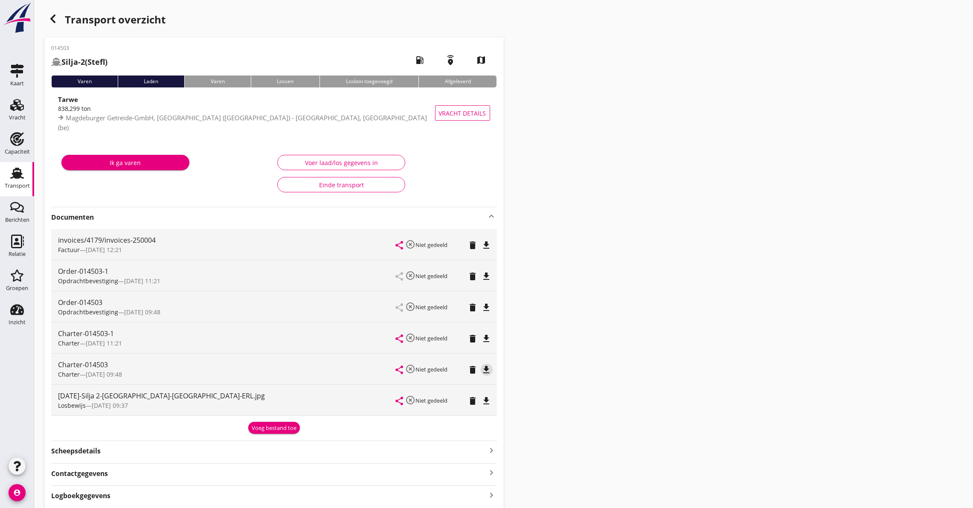
click at [487, 367] on icon "file_download" at bounding box center [487, 370] width 10 height 10
click at [47, 21] on div "button" at bounding box center [52, 18] width 17 height 17
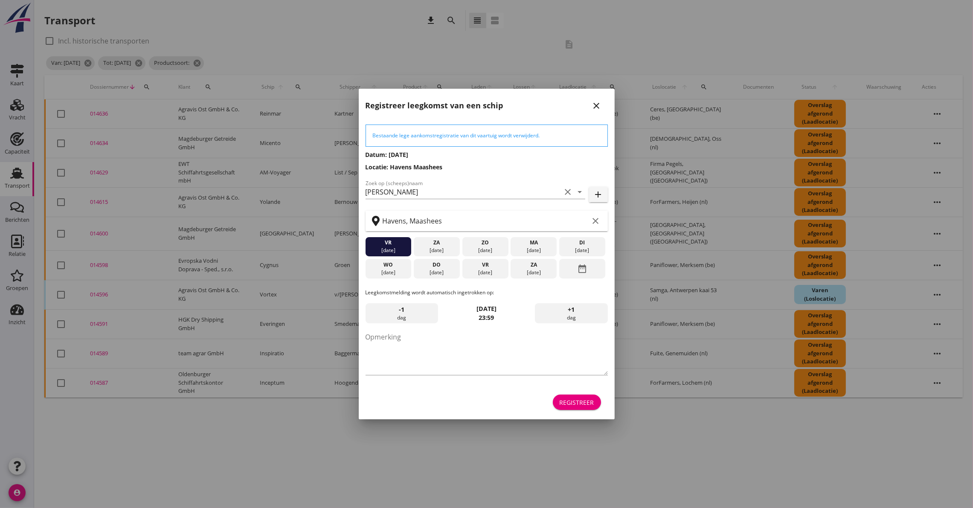
click at [593, 106] on icon "close" at bounding box center [597, 106] width 10 height 10
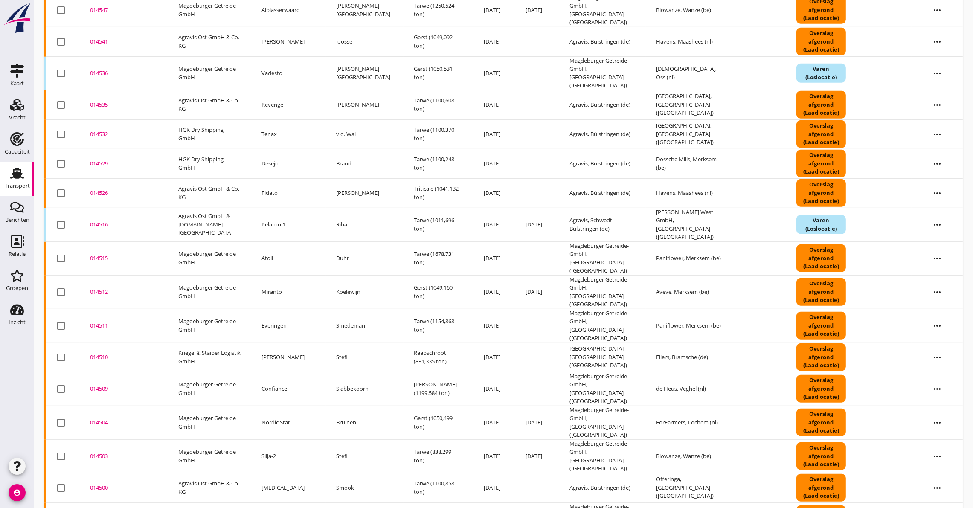
scroll to position [751, 0]
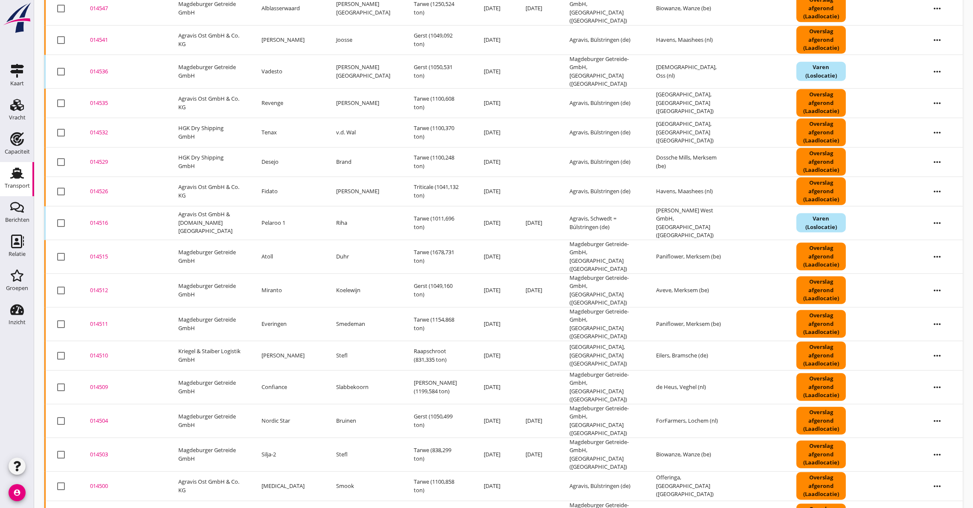
click at [94, 417] on div "014504" at bounding box center [124, 421] width 68 height 9
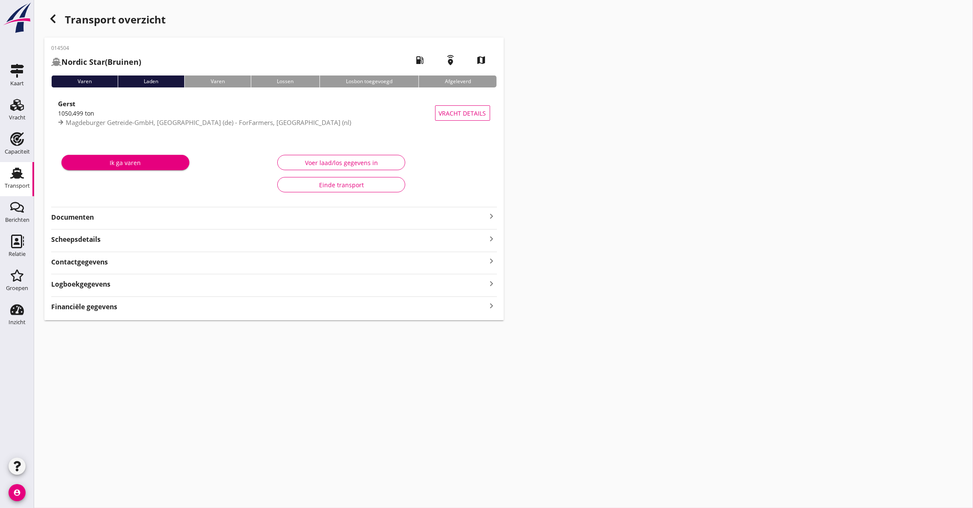
click at [484, 216] on strong "Documenten" at bounding box center [269, 217] width 436 height 10
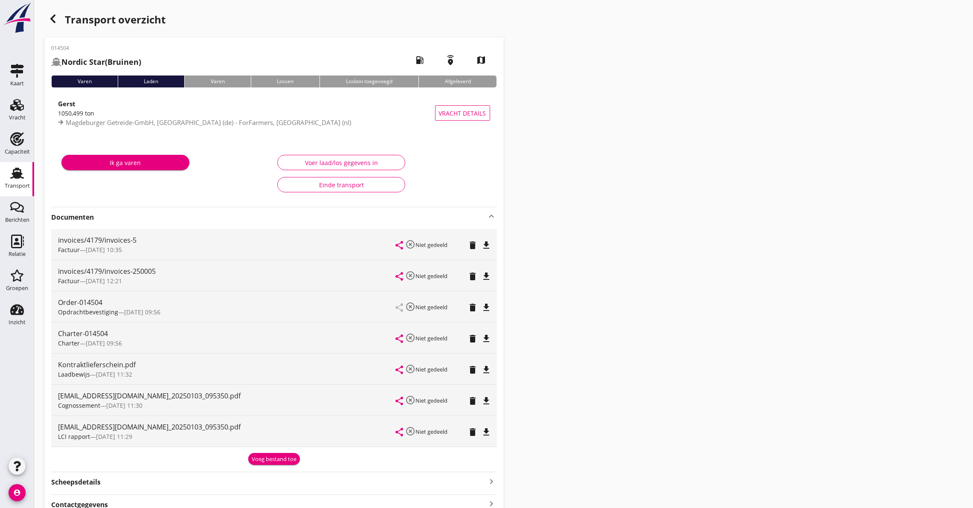
click at [489, 433] on icon "file_download" at bounding box center [487, 432] width 10 height 10
click at [492, 398] on div "[EMAIL_ADDRESS][DOMAIN_NAME]_20250103_095350.pdf Cognossement — [DATE] 11:30 sh…" at bounding box center [274, 400] width 446 height 31
click at [482, 400] on icon "file_download" at bounding box center [487, 401] width 10 height 10
click at [54, 14] on icon "button" at bounding box center [53, 19] width 10 height 10
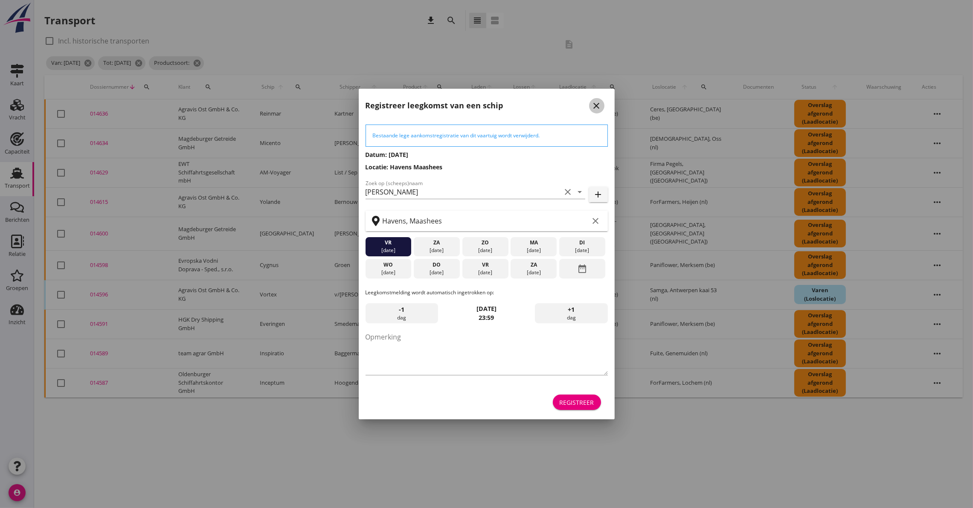
click at [594, 103] on icon "close" at bounding box center [597, 106] width 10 height 10
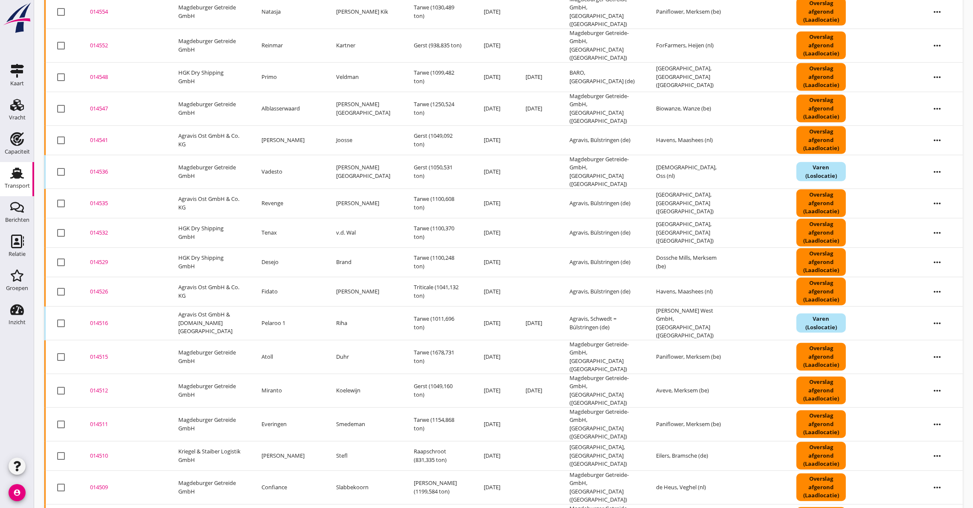
scroll to position [751, 0]
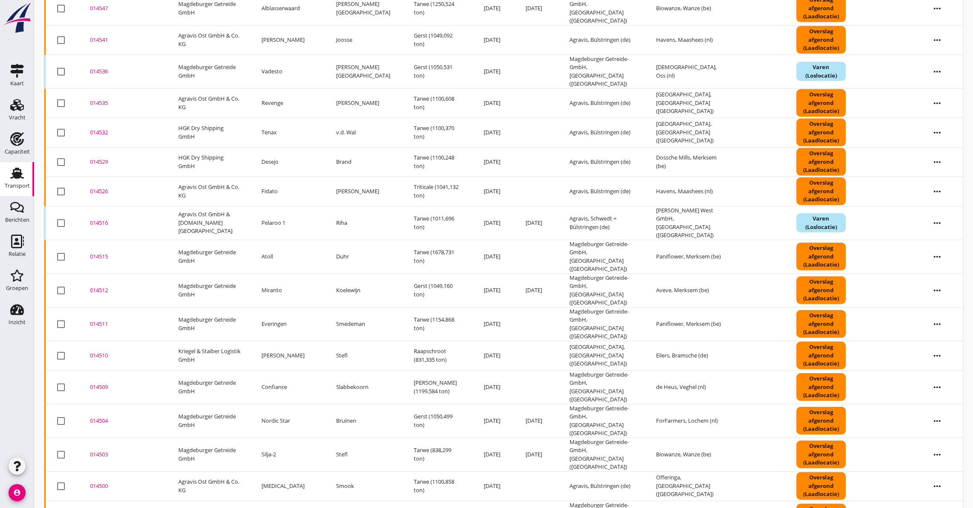
click at [94, 482] on div "014500" at bounding box center [124, 486] width 68 height 9
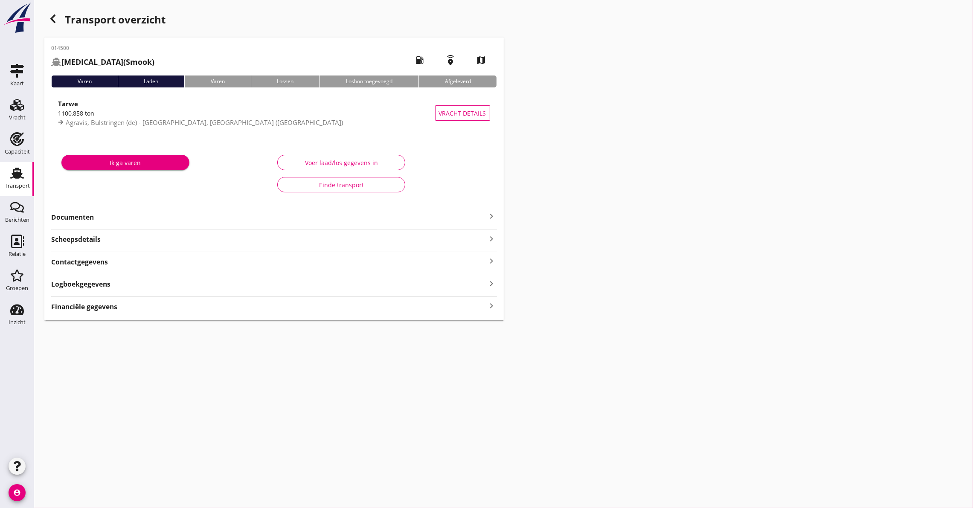
click at [488, 215] on icon "keyboard_arrow_right" at bounding box center [492, 216] width 10 height 10
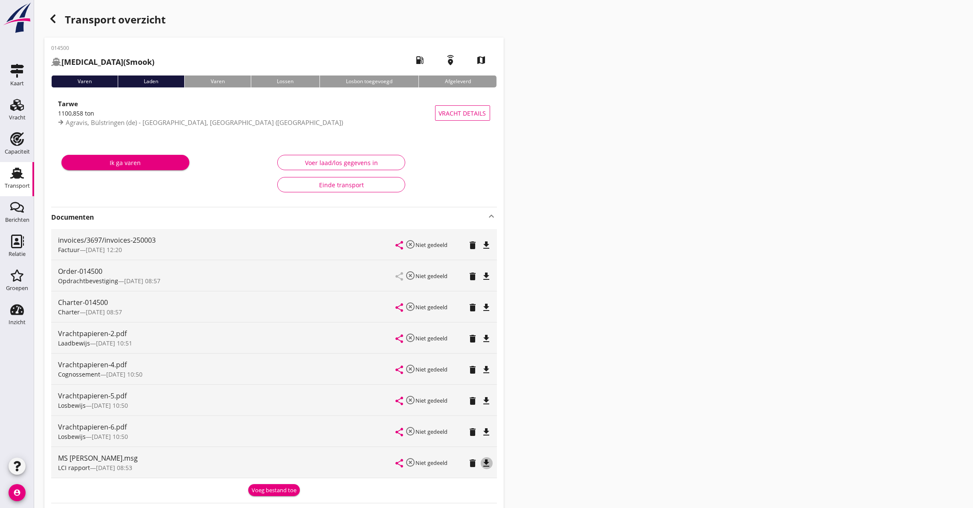
click at [485, 462] on icon "file_download" at bounding box center [487, 463] width 10 height 10
click at [486, 467] on icon "open_in_browser" at bounding box center [487, 463] width 10 height 10
click at [50, 12] on div "button" at bounding box center [52, 18] width 17 height 17
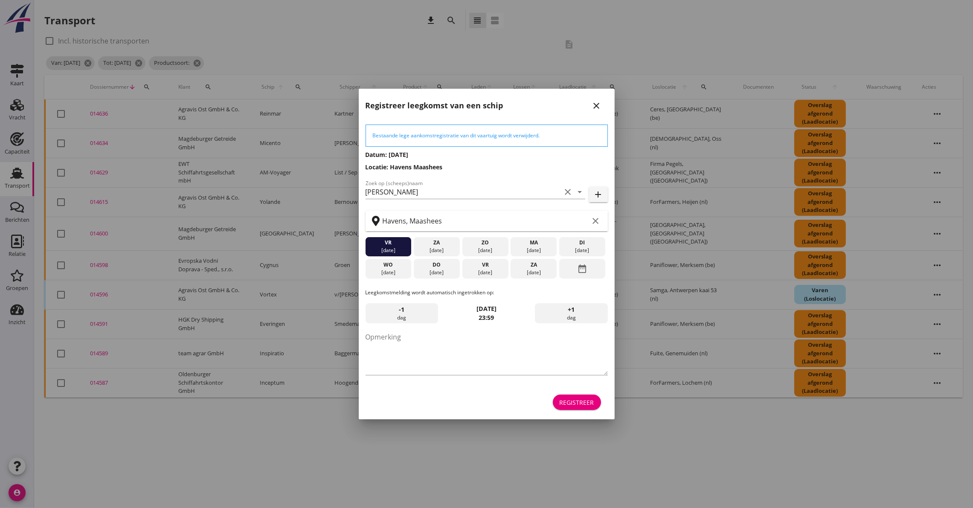
click at [597, 105] on icon "close" at bounding box center [597, 106] width 10 height 10
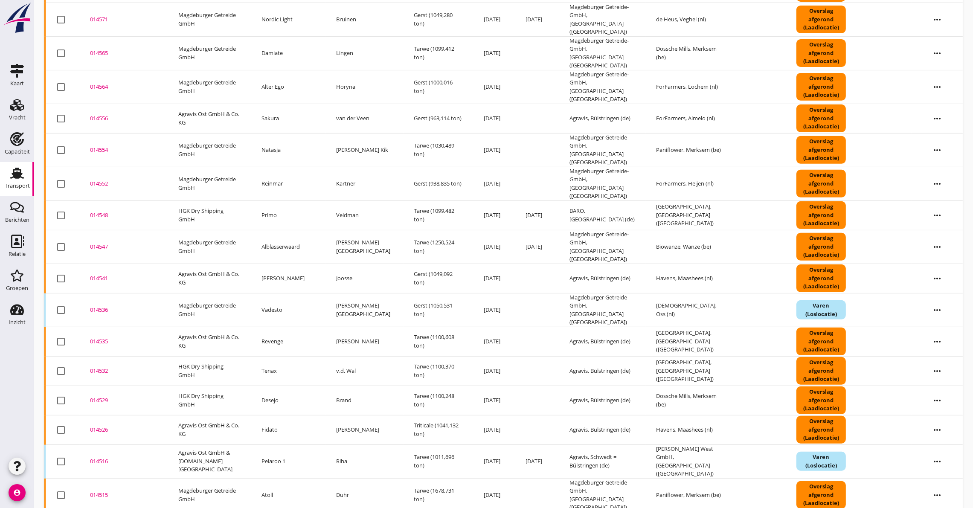
scroll to position [751, 0]
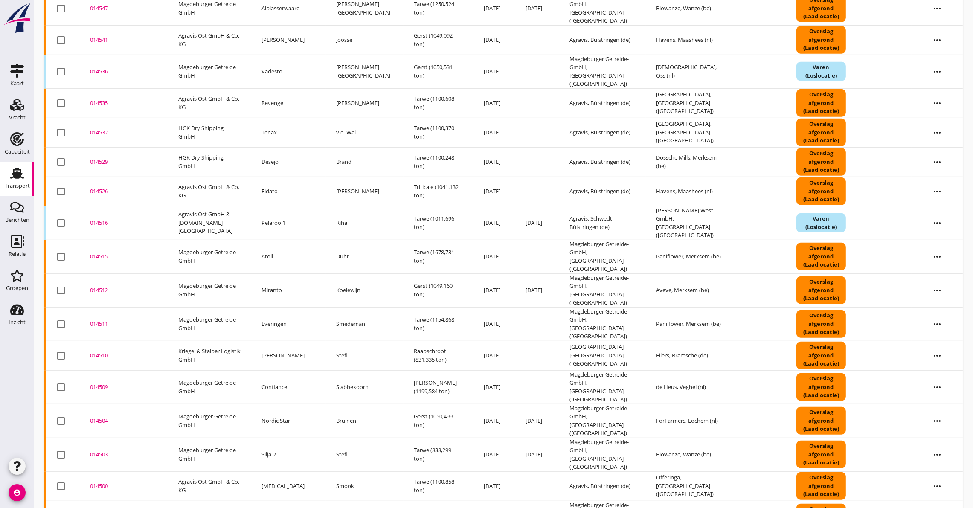
click at [106, 508] on div "014494" at bounding box center [124, 518] width 68 height 9
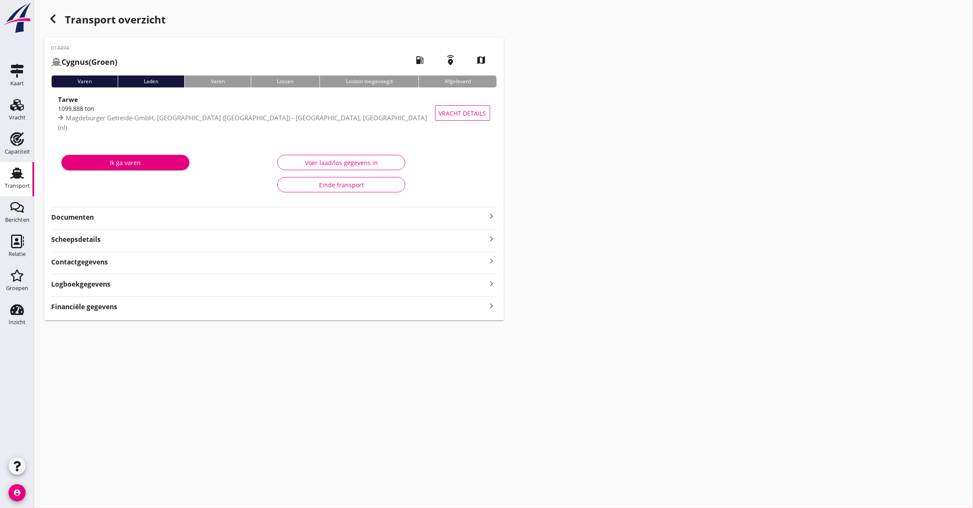
click at [88, 218] on strong "Documenten" at bounding box center [269, 217] width 436 height 10
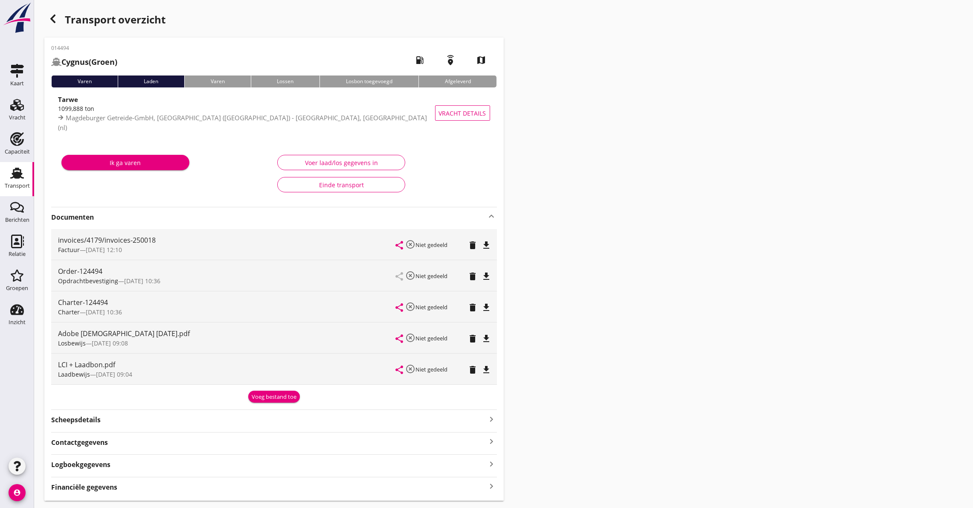
click at [483, 364] on div "file_download" at bounding box center [486, 369] width 7 height 10
click at [487, 367] on icon "file_download" at bounding box center [487, 370] width 10 height 10
click at [485, 306] on icon "file_download" at bounding box center [487, 307] width 10 height 10
click at [487, 368] on icon "open_in_browser" at bounding box center [487, 370] width 10 height 10
click at [48, 14] on icon "button" at bounding box center [53, 19] width 10 height 10
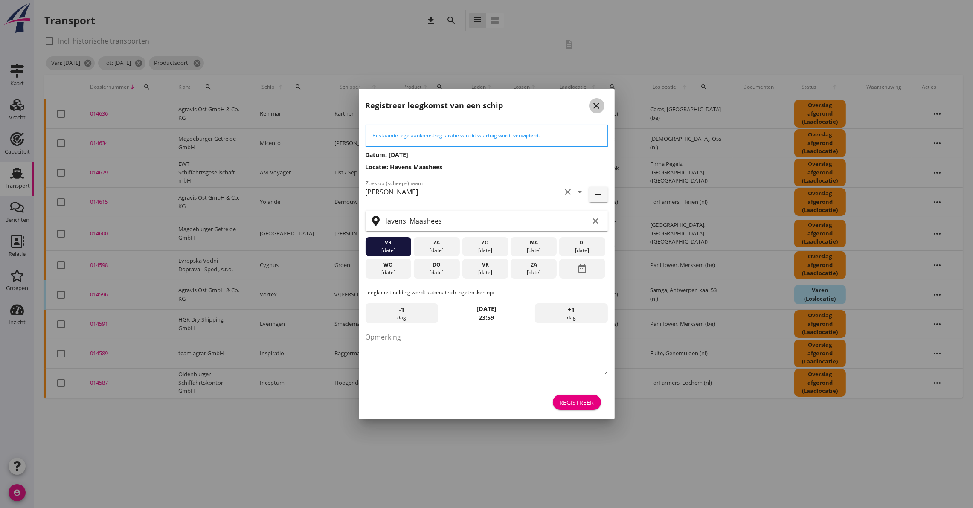
click at [598, 106] on icon "close" at bounding box center [597, 106] width 10 height 10
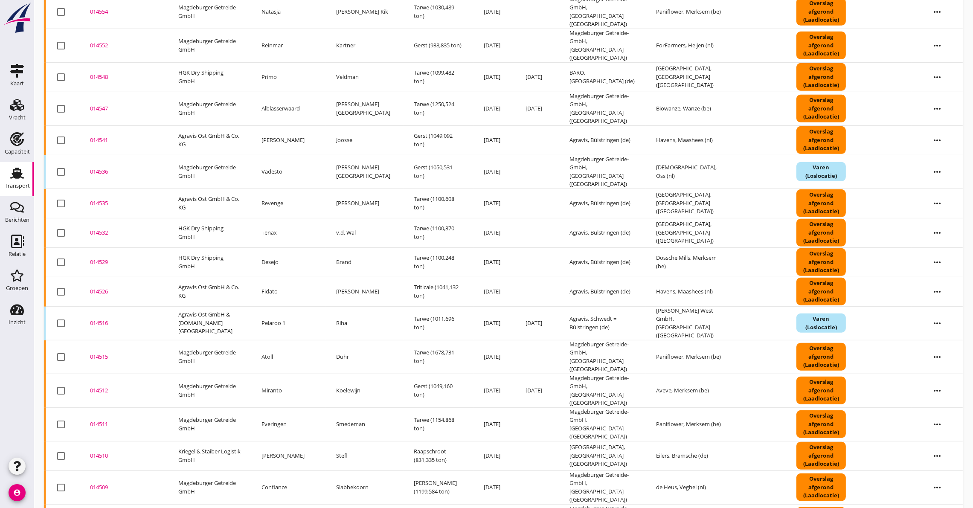
scroll to position [751, 0]
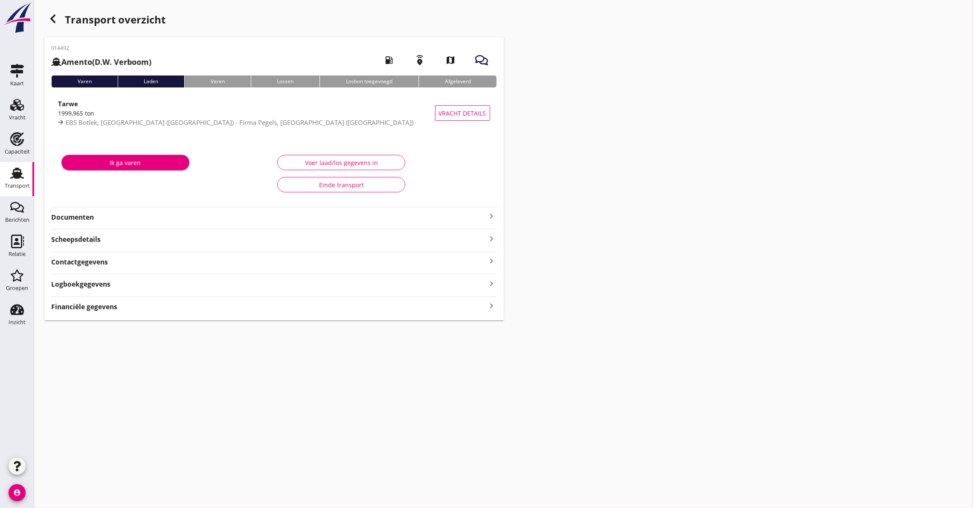
click at [142, 216] on strong "Documenten" at bounding box center [269, 217] width 436 height 10
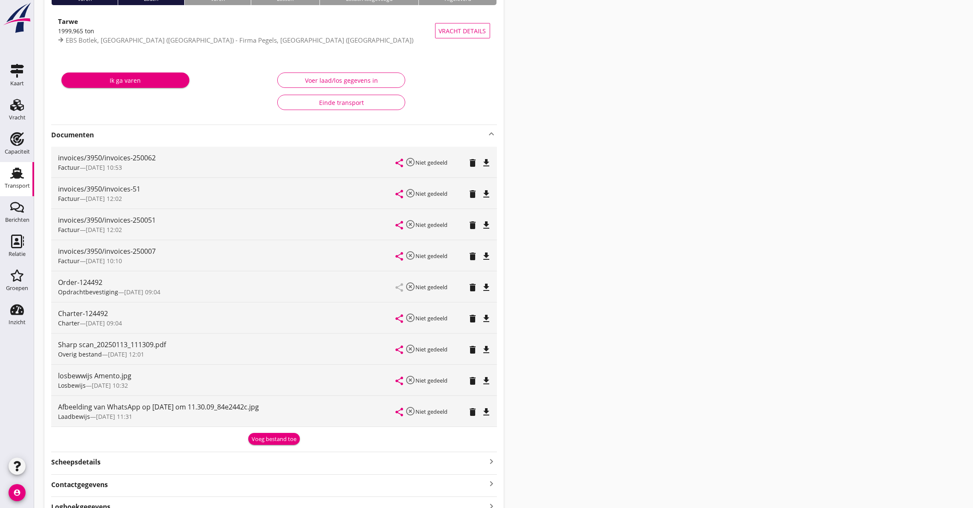
scroll to position [128, 0]
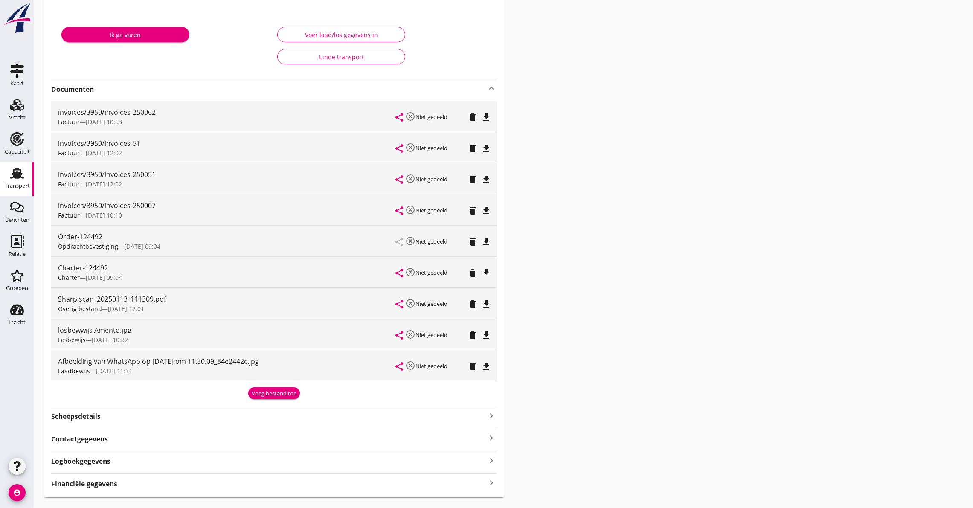
click at [494, 301] on div "Sharp scan_20250113_111309.pdf Overig bestand — [DATE] 12:01 share highlight_of…" at bounding box center [274, 303] width 446 height 31
click at [488, 304] on icon "file_download" at bounding box center [487, 304] width 10 height 10
click at [490, 371] on icon "file_download" at bounding box center [487, 366] width 10 height 10
click at [488, 333] on icon "file_download" at bounding box center [487, 335] width 10 height 10
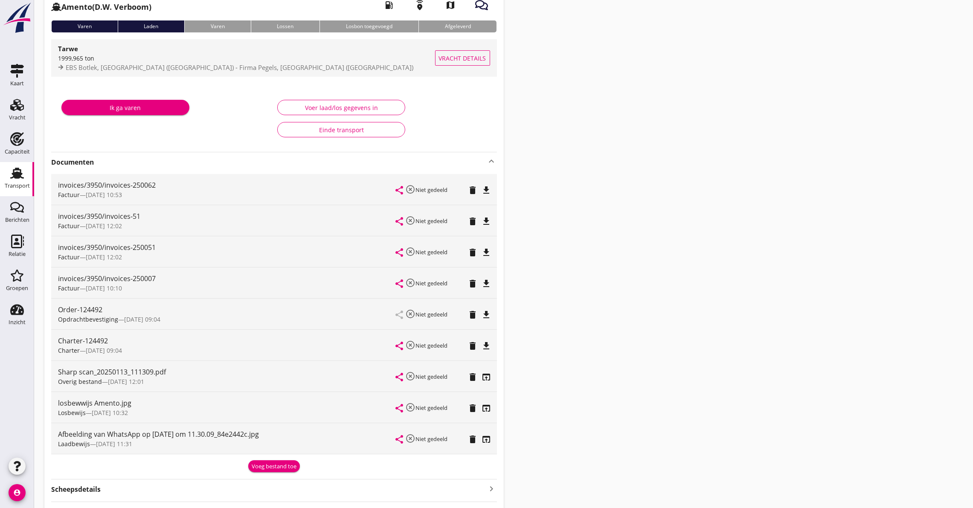
scroll to position [0, 0]
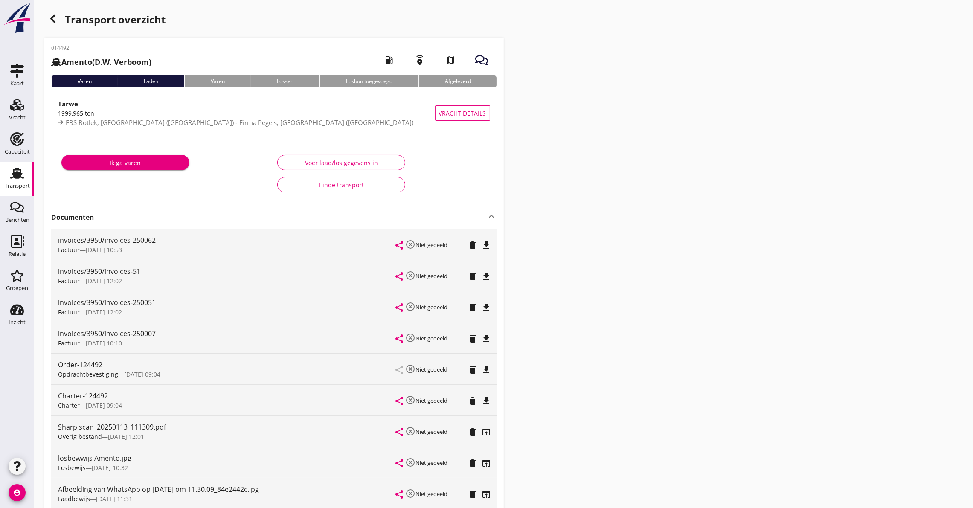
click at [57, 17] on icon "button" at bounding box center [53, 19] width 10 height 10
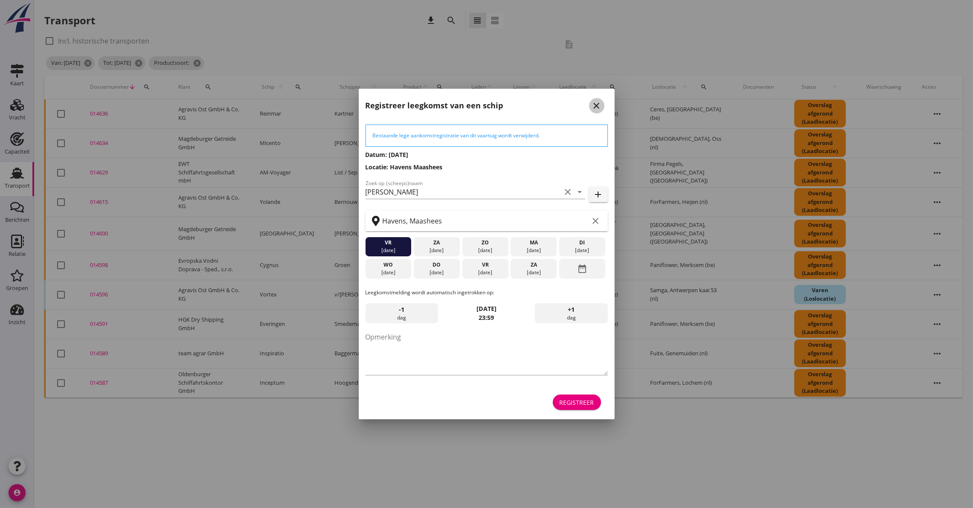
click at [592, 103] on icon "close" at bounding box center [597, 106] width 10 height 10
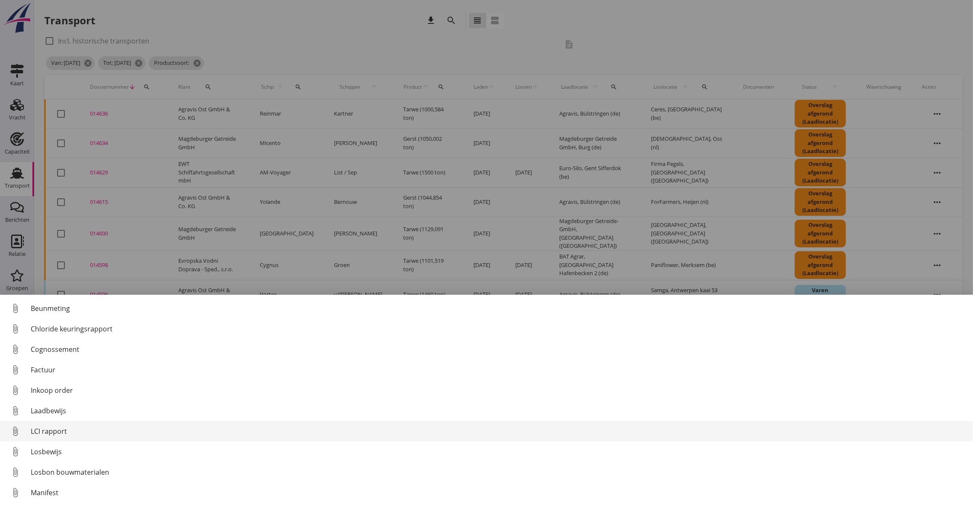
click at [67, 430] on div "LCI rapport" at bounding box center [499, 431] width 936 height 10
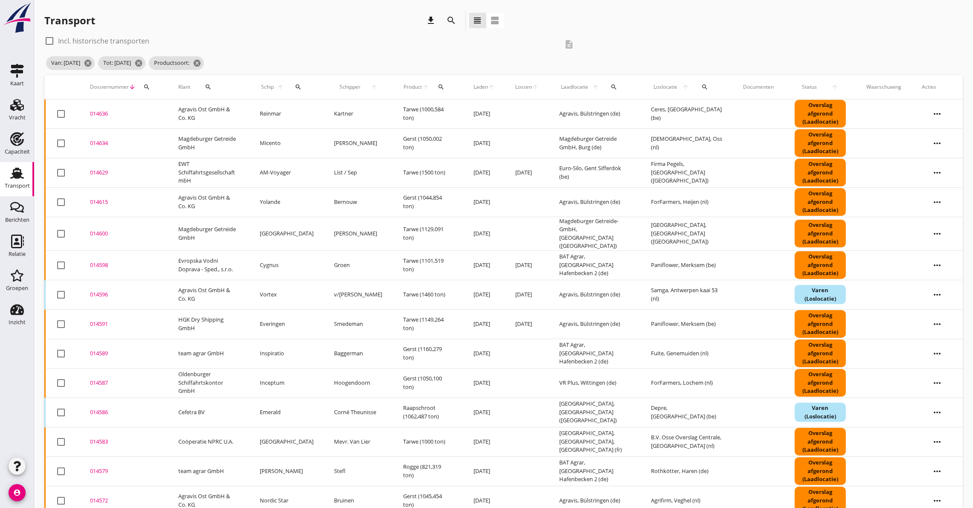
click at [291, 465] on td "[PERSON_NAME]" at bounding box center [287, 470] width 75 height 29
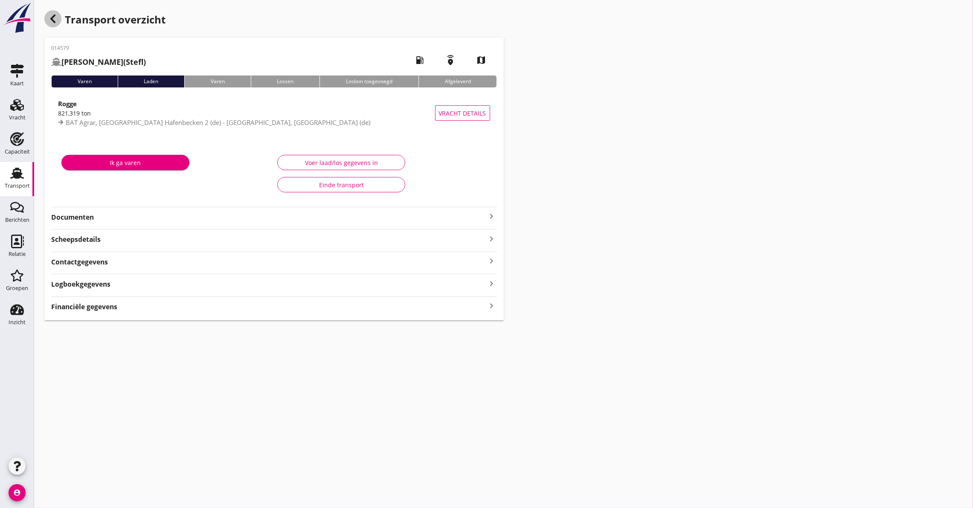
click at [52, 17] on use "button" at bounding box center [52, 19] width 5 height 9
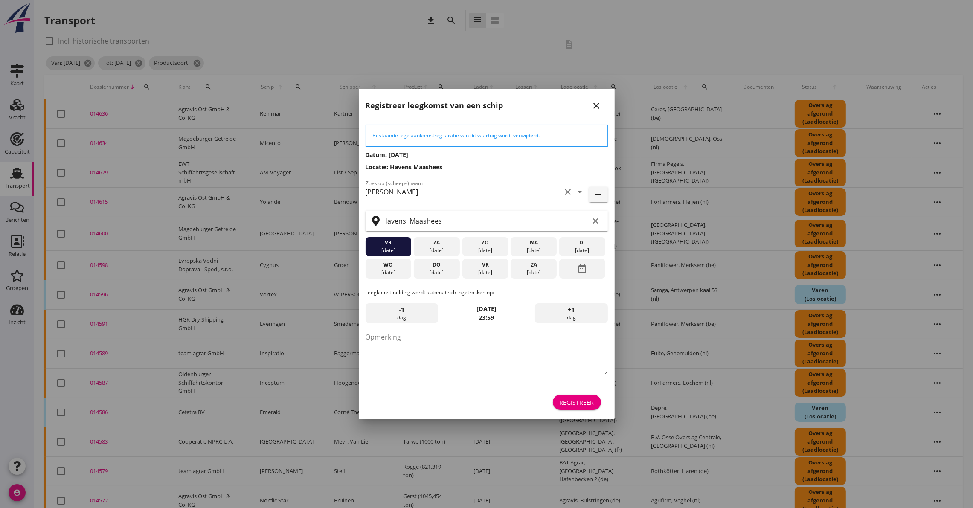
click at [597, 104] on icon "close" at bounding box center [597, 106] width 10 height 10
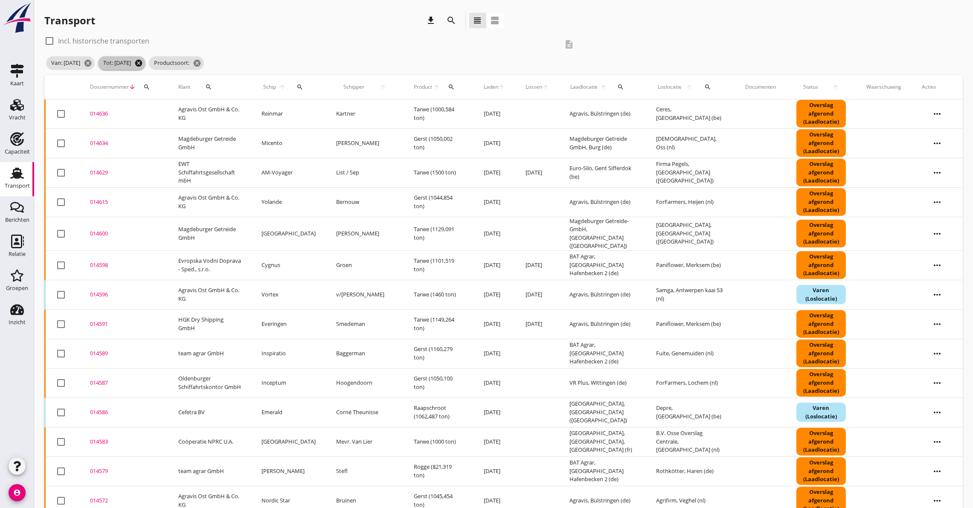
click at [143, 59] on icon "cancel" at bounding box center [138, 63] width 9 height 9
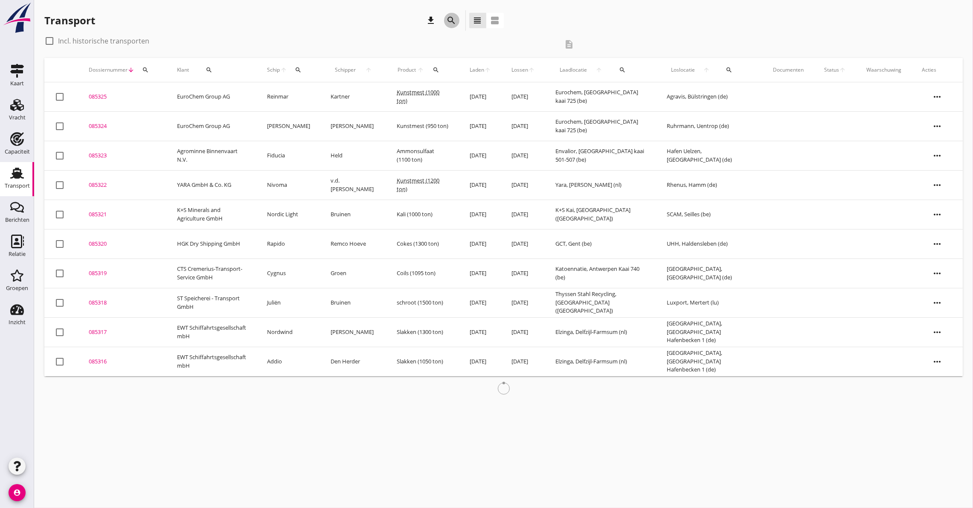
click at [450, 16] on icon "search" at bounding box center [452, 20] width 10 height 10
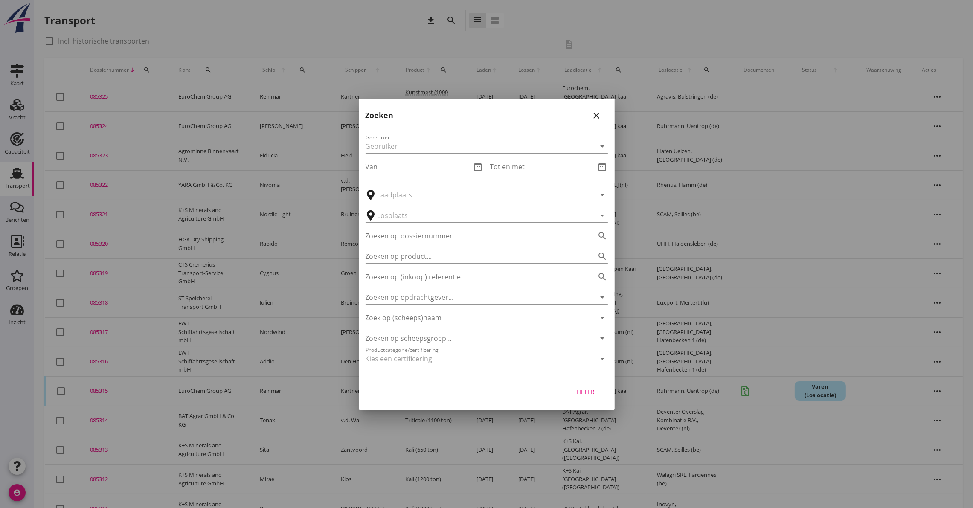
click at [452, 356] on div at bounding box center [475, 359] width 218 height 14
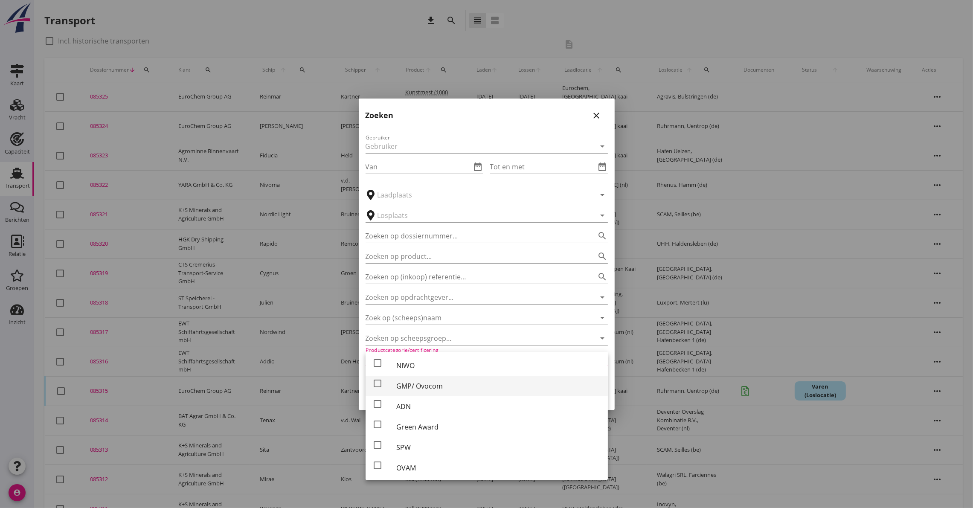
click at [436, 387] on div "GMP/ Ovocom" at bounding box center [498, 386] width 205 height 10
checkbox input "true"
click at [386, 167] on input "Van" at bounding box center [419, 167] width 106 height 14
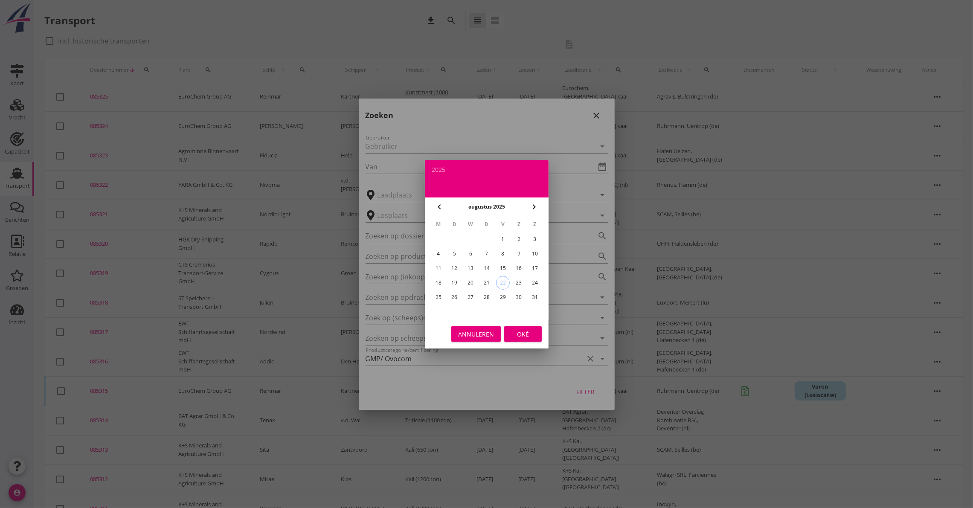
click at [442, 209] on icon "chevron_left" at bounding box center [439, 207] width 10 height 10
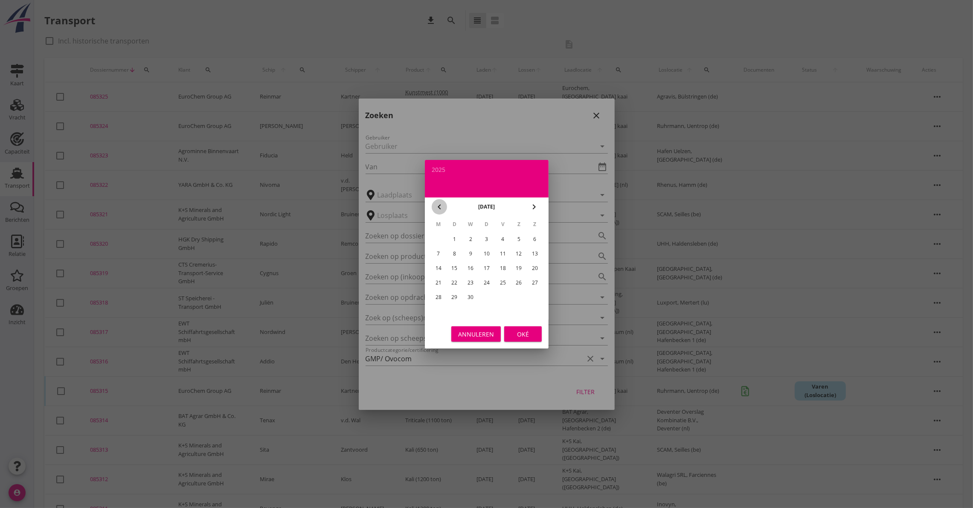
click at [442, 209] on icon "chevron_left" at bounding box center [439, 207] width 10 height 10
click at [533, 203] on icon "chevron_right" at bounding box center [534, 207] width 10 height 10
click at [538, 204] on icon "chevron_right" at bounding box center [534, 207] width 10 height 10
click at [519, 241] on div "1" at bounding box center [519, 239] width 14 height 14
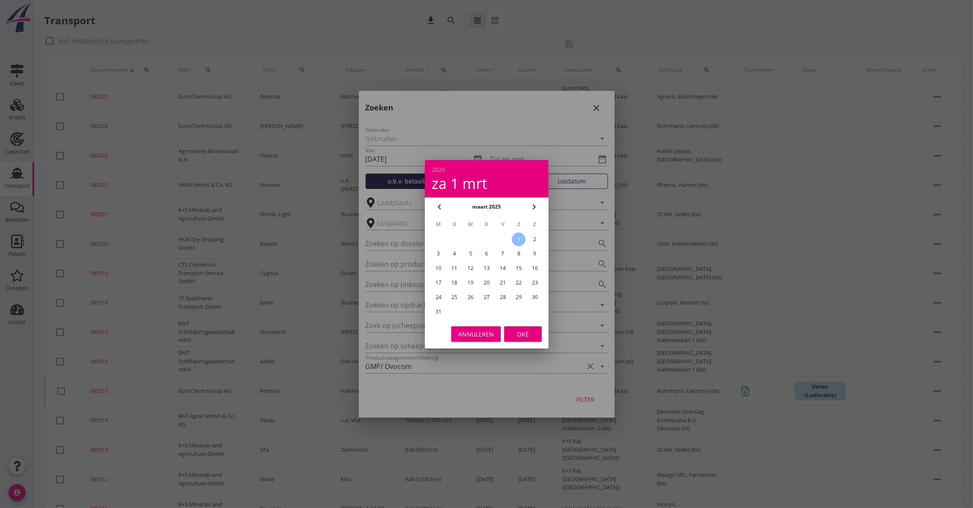
click at [436, 305] on div "31" at bounding box center [438, 312] width 14 height 14
click at [533, 331] on div "Oké" at bounding box center [523, 333] width 24 height 9
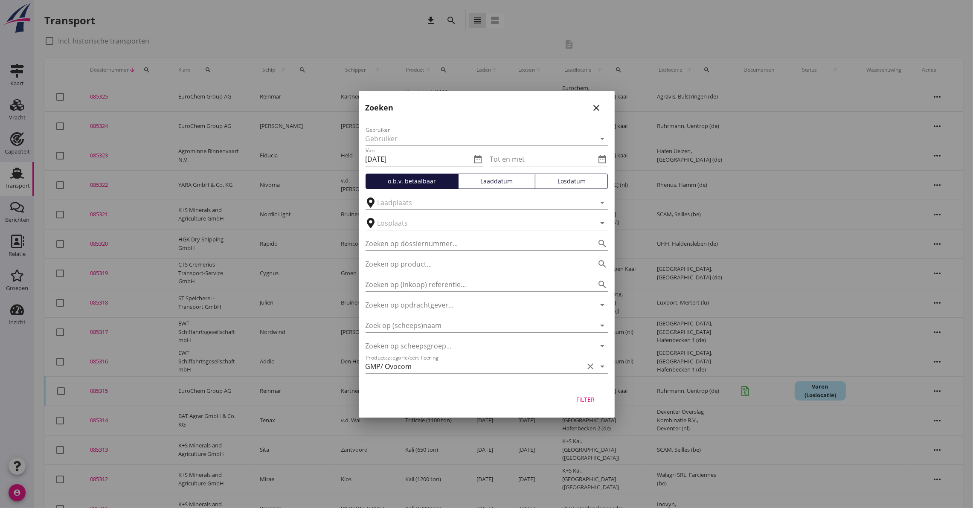
click at [477, 157] on icon "date_range" at bounding box center [478, 159] width 10 height 10
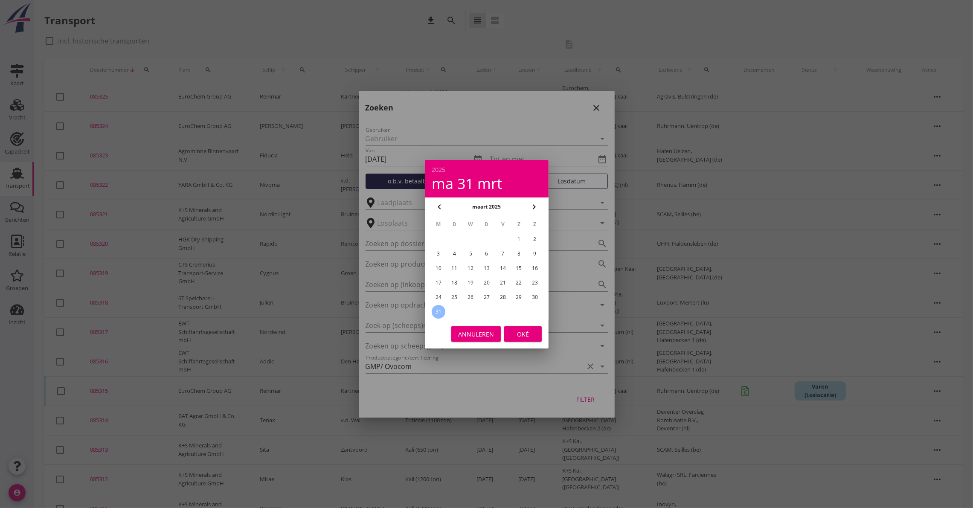
click at [520, 236] on div "1" at bounding box center [519, 239] width 14 height 14
type input "[DATE]"
click at [526, 334] on div "Oké" at bounding box center [523, 333] width 24 height 9
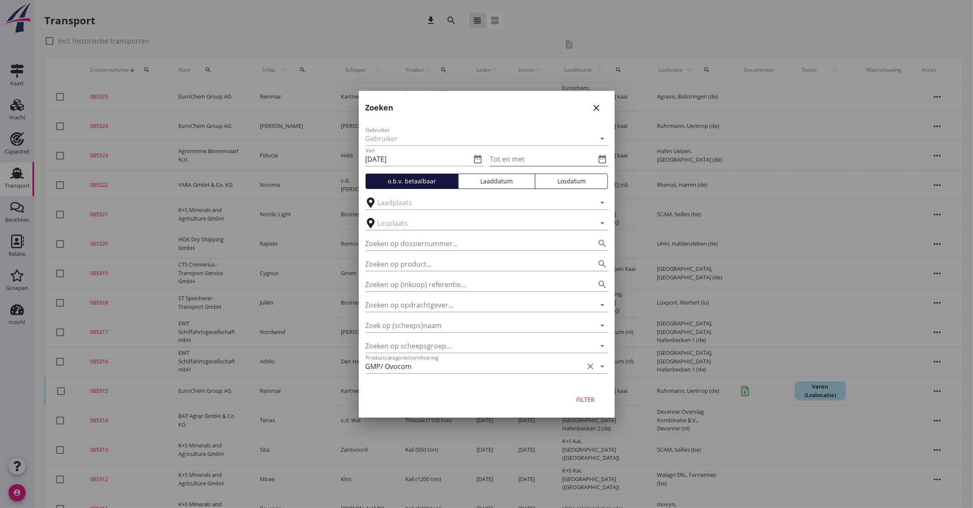
click at [600, 158] on icon "date_range" at bounding box center [603, 159] width 10 height 10
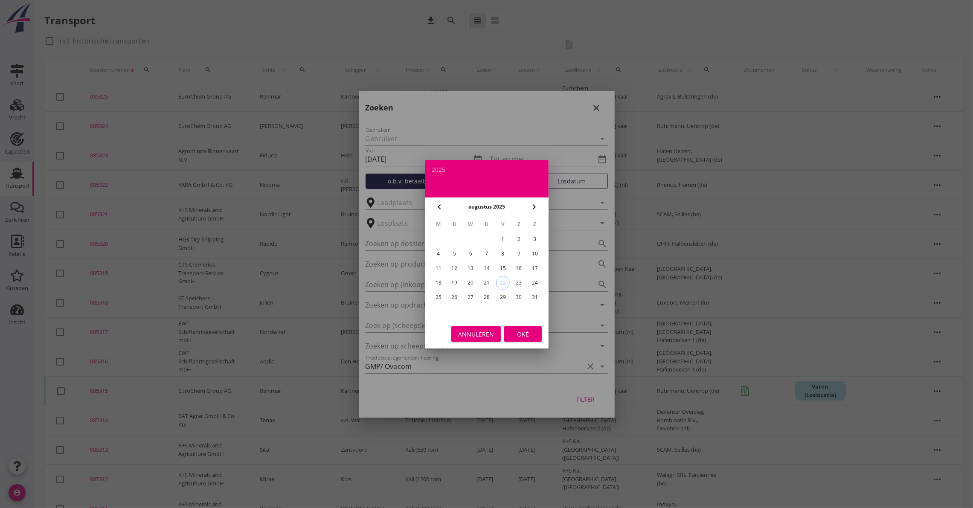
click at [436, 209] on icon "chevron_left" at bounding box center [439, 207] width 10 height 10
click at [450, 240] on div "1" at bounding box center [455, 239] width 14 height 14
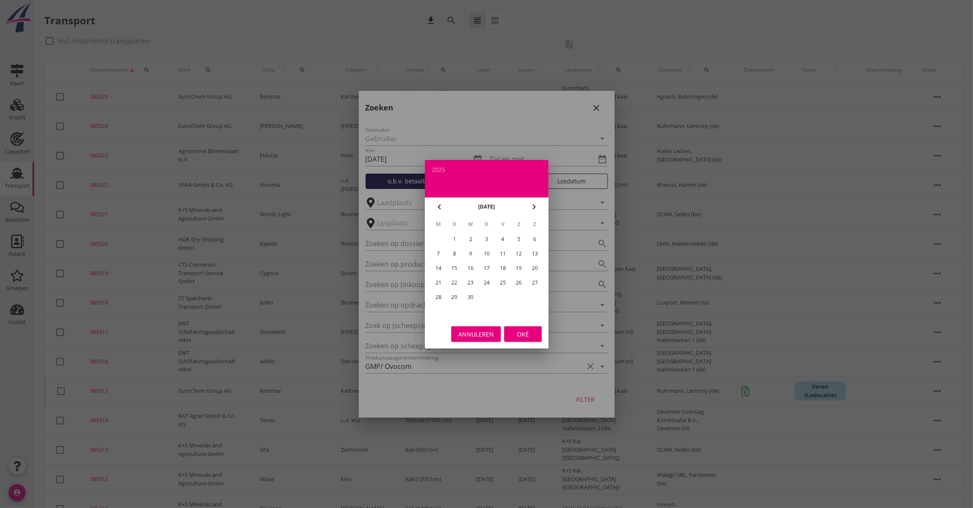
type input "[DATE]"
click at [511, 330] on div "Oké" at bounding box center [523, 333] width 24 height 9
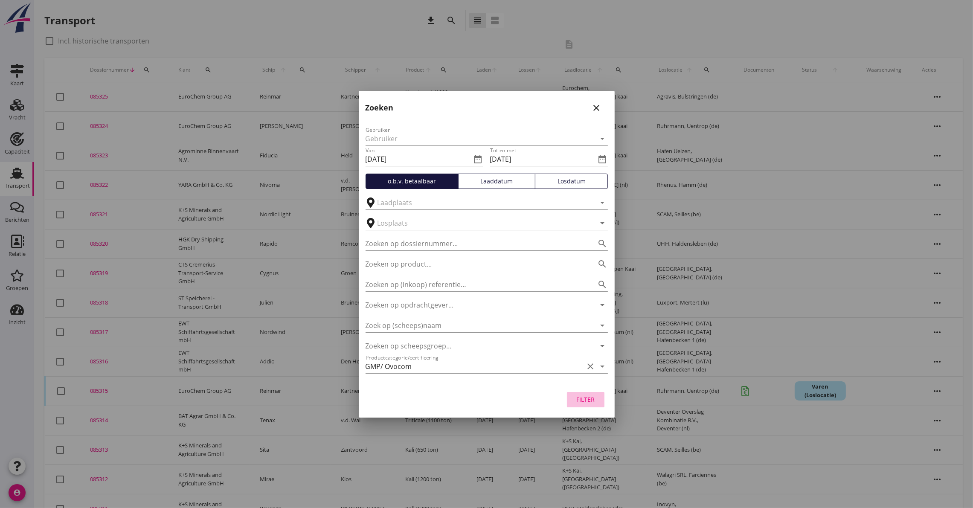
click at [586, 399] on div "Filter" at bounding box center [586, 399] width 24 height 9
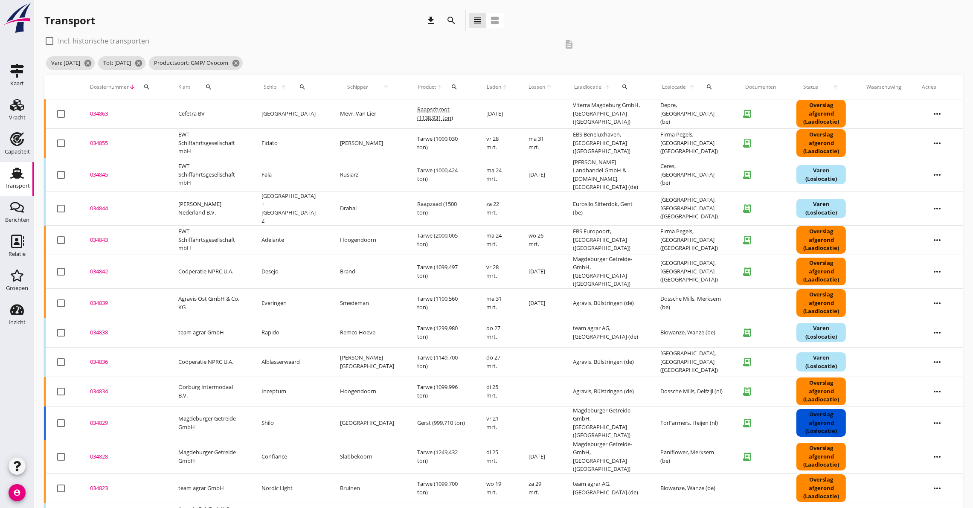
drag, startPoint x: 729, startPoint y: 0, endPoint x: 674, endPoint y: 13, distance: 55.7
click at [674, 13] on div "Transport download search view_headline view_agenda" at bounding box center [503, 22] width 918 height 24
click at [436, 18] on icon "download" at bounding box center [431, 20] width 10 height 10
click at [447, 53] on div "check_box_outline_blank Incl. historische transporten description" at bounding box center [312, 44] width 536 height 20
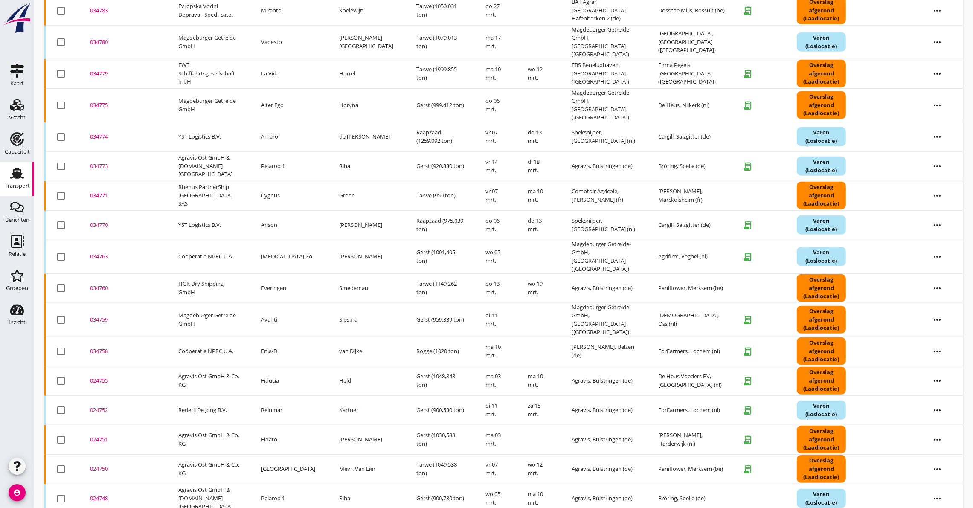
scroll to position [811, 0]
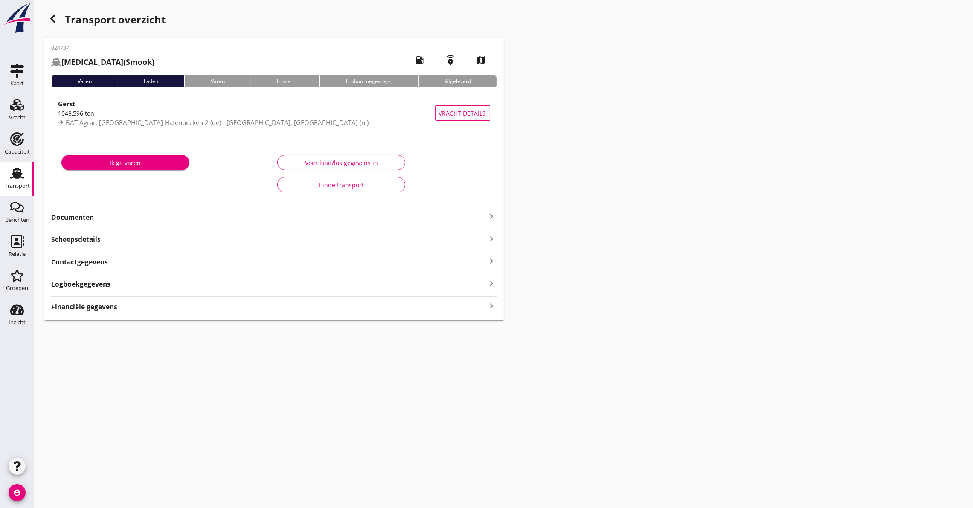
click at [83, 219] on strong "Documenten" at bounding box center [269, 217] width 436 height 10
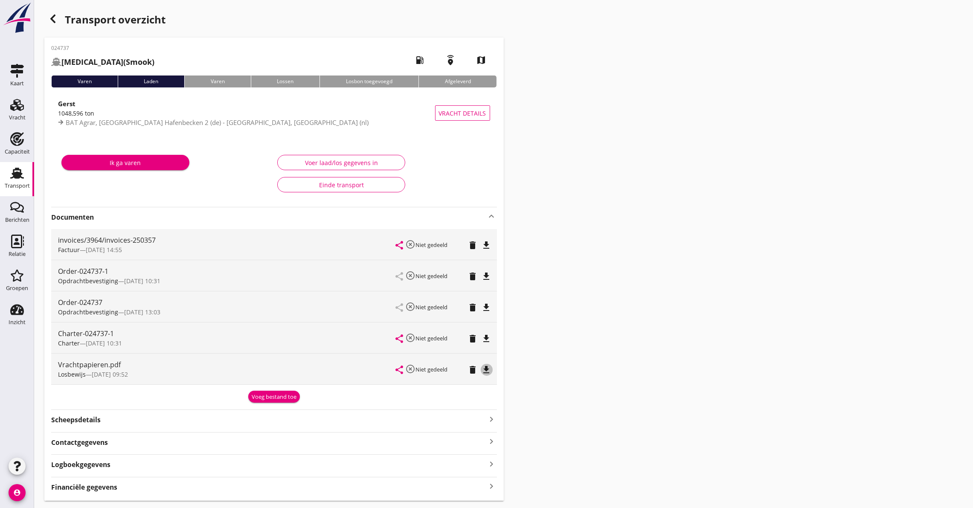
click at [490, 369] on icon "file_download" at bounding box center [487, 370] width 10 height 10
click at [488, 241] on icon "file_download" at bounding box center [487, 245] width 10 height 10
click at [708, 318] on div "Transport overzicht 024737 [MEDICAL_DATA] (Smook) local_gas_station emergency_s…" at bounding box center [503, 255] width 939 height 511
click at [53, 16] on use "button" at bounding box center [52, 19] width 5 height 9
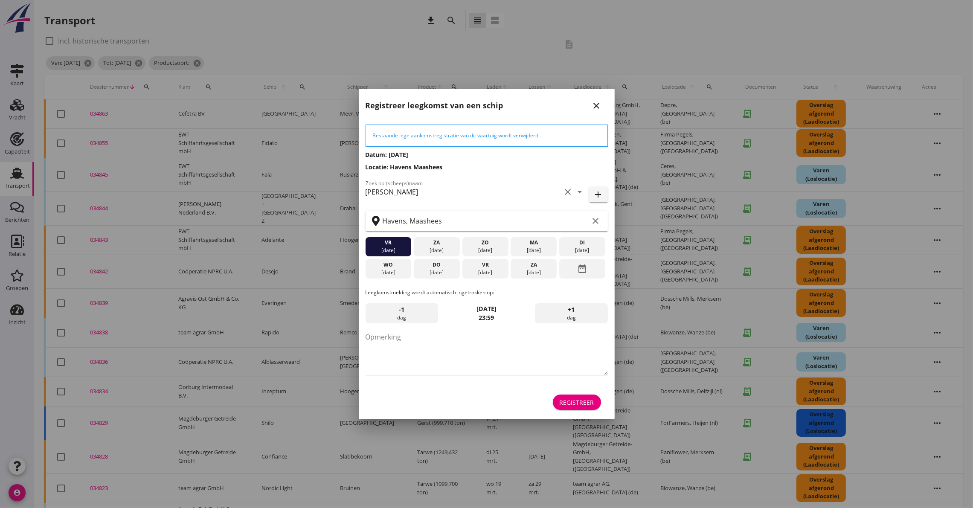
click at [596, 102] on icon "close" at bounding box center [597, 106] width 10 height 10
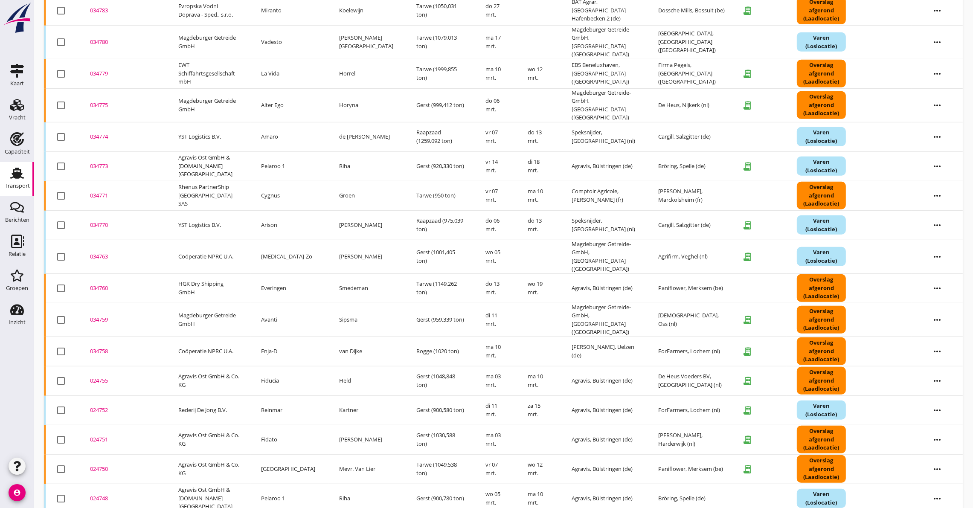
scroll to position [811, 0]
click at [104, 494] on div "024748" at bounding box center [124, 498] width 68 height 9
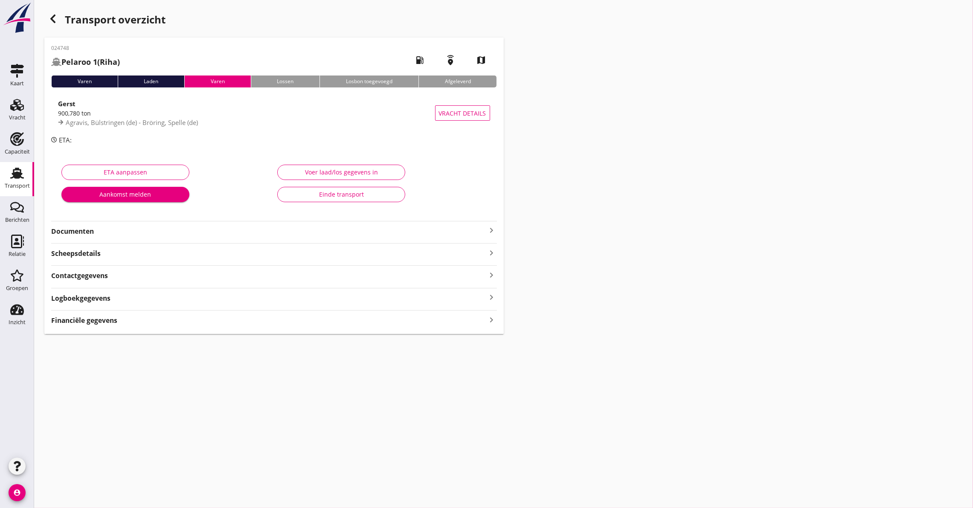
click at [79, 228] on strong "Documenten" at bounding box center [269, 232] width 436 height 10
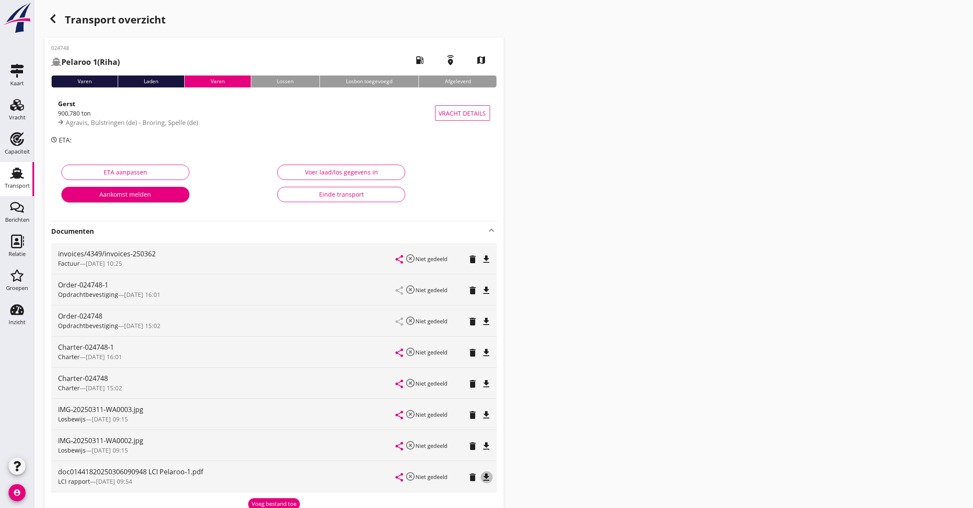
click at [485, 477] on icon "file_download" at bounding box center [487, 477] width 10 height 10
click at [486, 350] on icon "file_download" at bounding box center [487, 353] width 10 height 10
click at [52, 20] on use "button" at bounding box center [52, 19] width 5 height 9
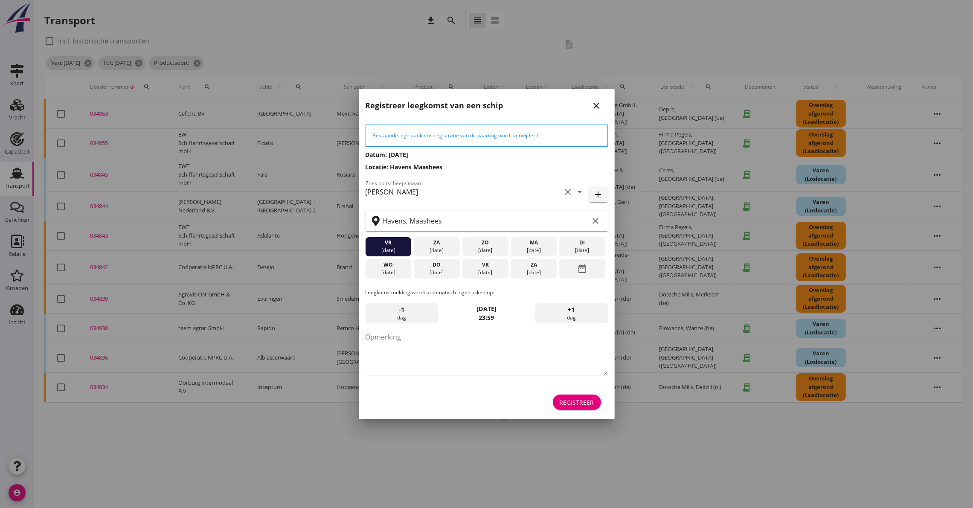
click at [605, 106] on div "Registreer leegkomst van een schip close" at bounding box center [487, 102] width 256 height 27
click at [600, 104] on icon "close" at bounding box center [597, 106] width 10 height 10
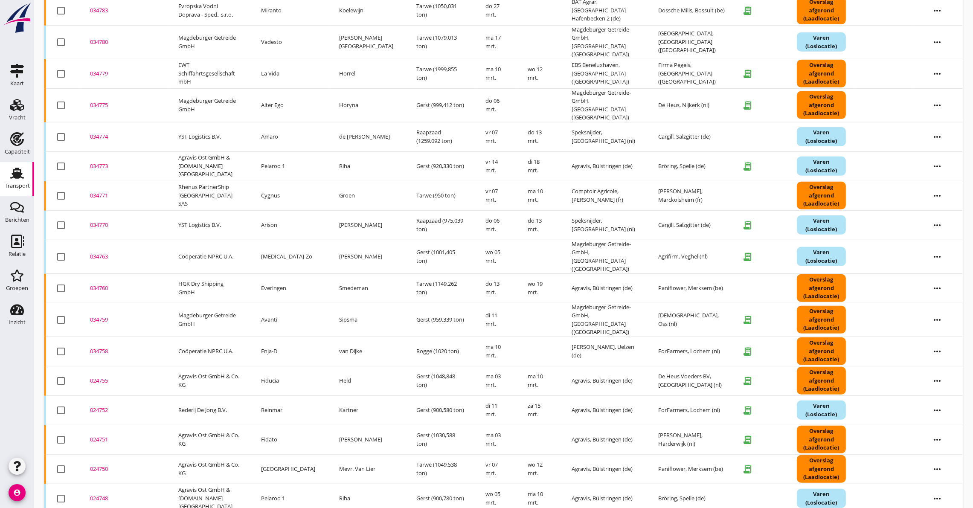
scroll to position [811, 0]
click at [106, 465] on div "024750" at bounding box center [124, 469] width 68 height 9
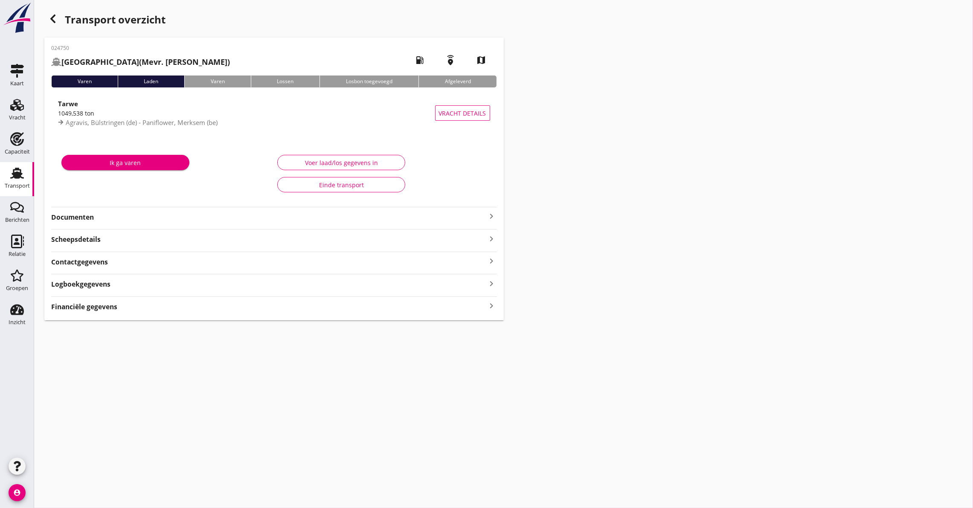
click at [493, 215] on icon "keyboard_arrow_right" at bounding box center [492, 216] width 10 height 10
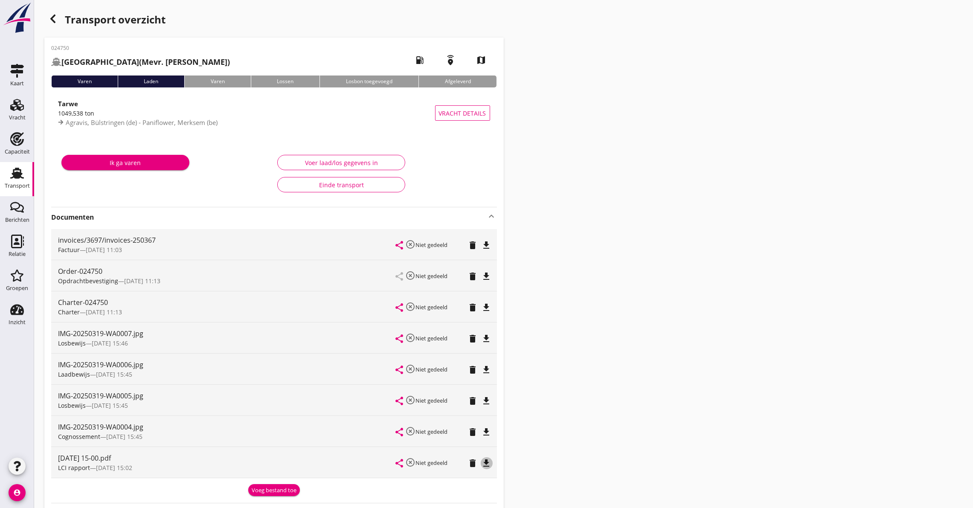
click at [486, 462] on icon "file_download" at bounding box center [487, 463] width 10 height 10
click at [484, 306] on icon "file_download" at bounding box center [487, 307] width 10 height 10
click at [52, 17] on use "button" at bounding box center [52, 19] width 5 height 9
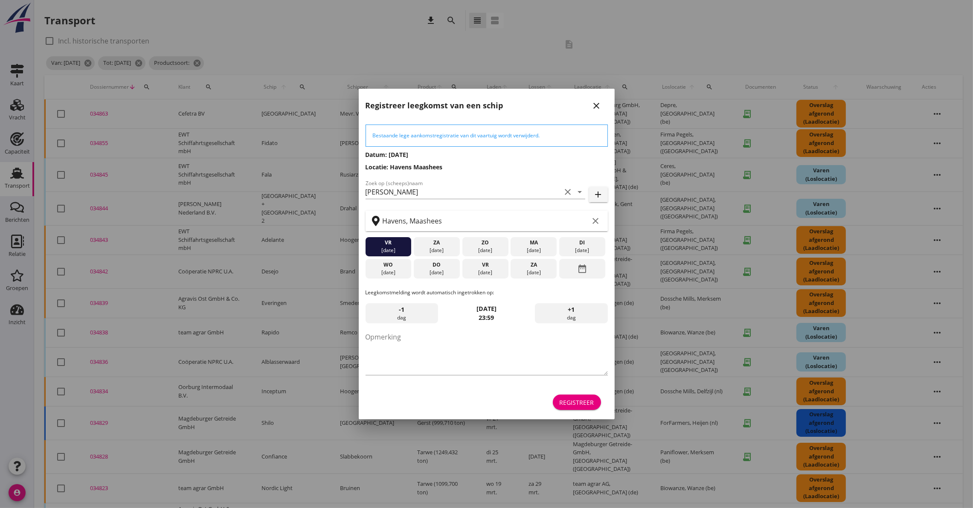
click at [593, 104] on icon "close" at bounding box center [597, 106] width 10 height 10
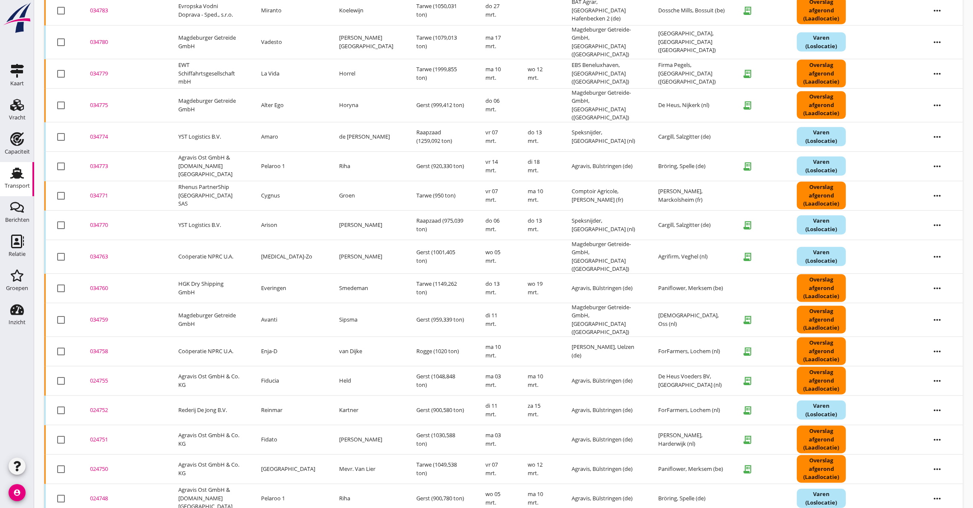
scroll to position [811, 0]
click at [99, 435] on div "024751" at bounding box center [124, 439] width 68 height 9
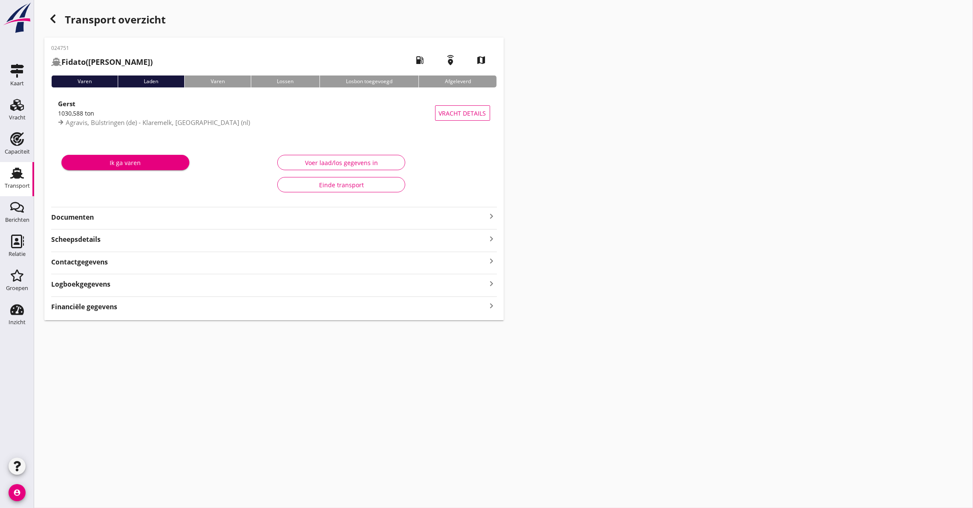
click at [80, 218] on strong "Documenten" at bounding box center [269, 217] width 436 height 10
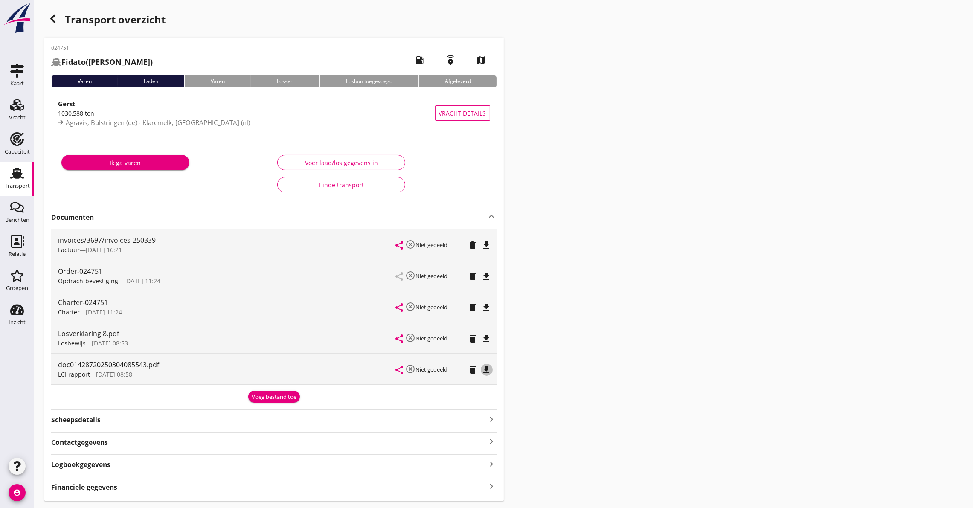
click at [485, 368] on icon "file_download" at bounding box center [487, 370] width 10 height 10
click at [485, 306] on icon "file_download" at bounding box center [487, 307] width 10 height 10
click at [53, 20] on icon "button" at bounding box center [53, 19] width 10 height 10
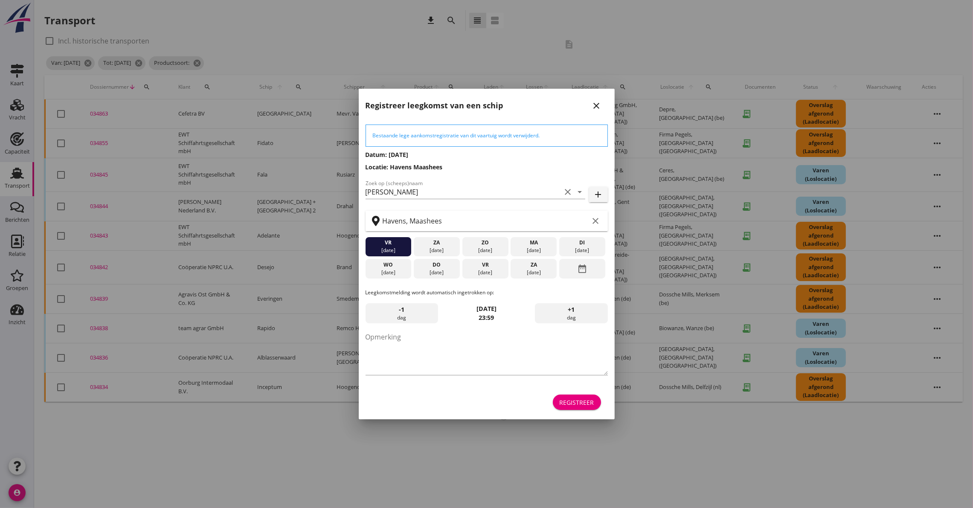
click at [601, 99] on div "Registreer leegkomst van een schip close" at bounding box center [487, 102] width 256 height 27
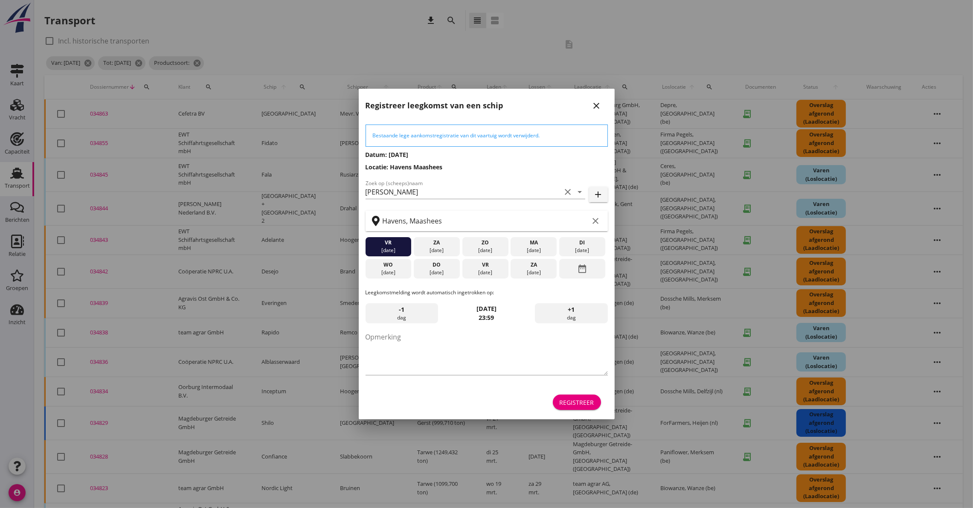
click at [593, 102] on icon "close" at bounding box center [597, 106] width 10 height 10
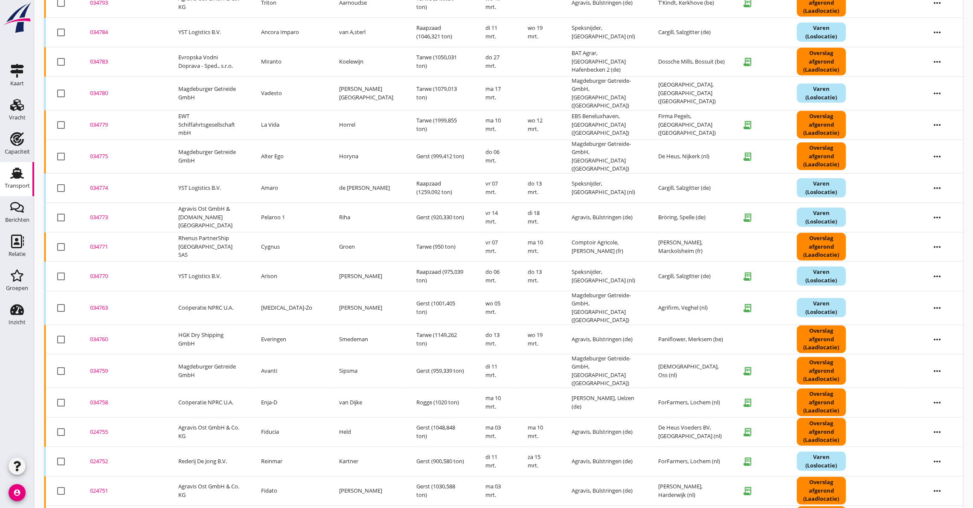
scroll to position [781, 0]
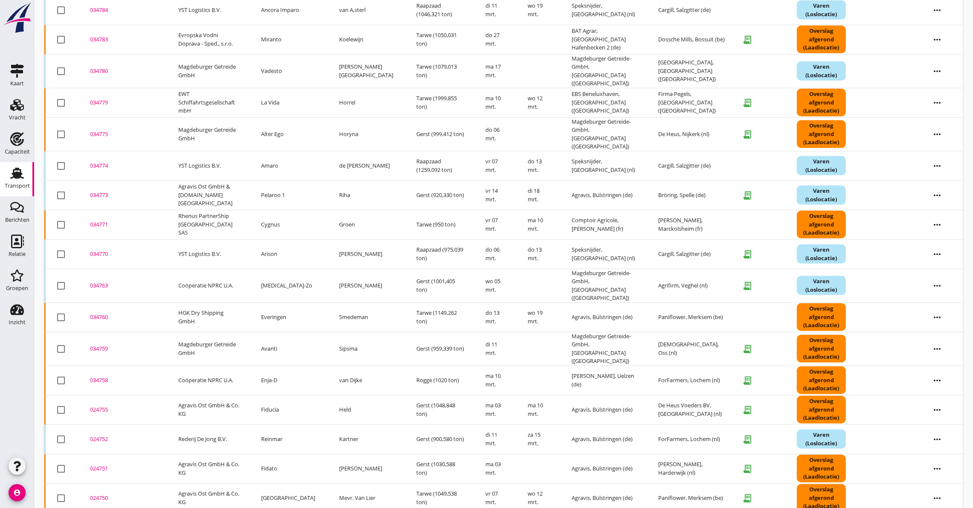
click at [107, 435] on div "024752" at bounding box center [124, 439] width 68 height 9
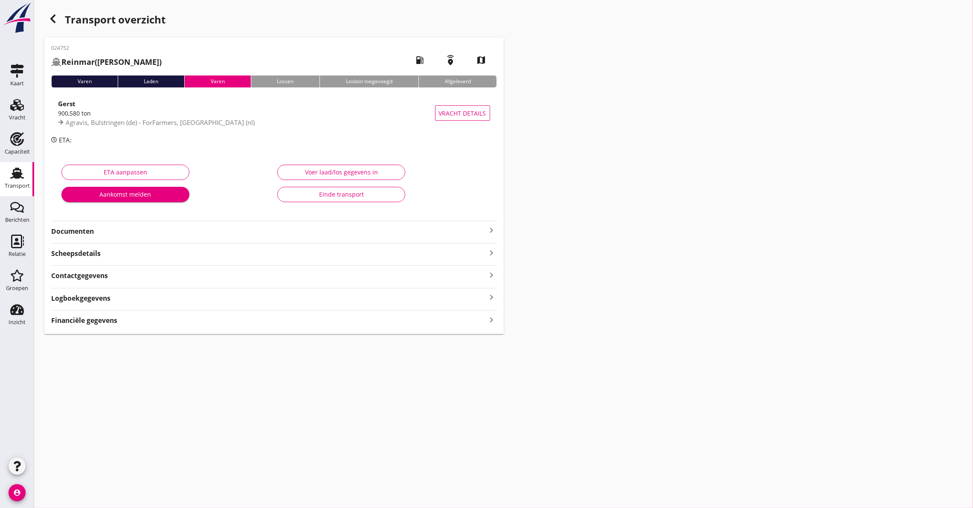
click at [80, 234] on strong "Documenten" at bounding box center [269, 232] width 436 height 10
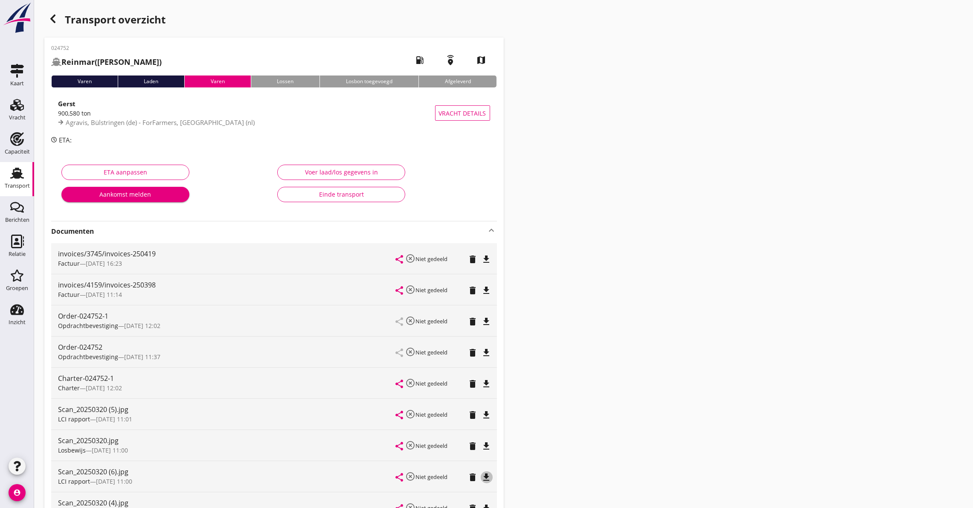
click at [490, 480] on icon "file_download" at bounding box center [487, 477] width 10 height 10
click at [486, 380] on icon "file_download" at bounding box center [487, 384] width 10 height 10
click at [485, 384] on icon "open_in_browser" at bounding box center [487, 384] width 10 height 10
click at [486, 411] on icon "file_download" at bounding box center [487, 415] width 10 height 10
click at [485, 379] on icon "open_in_browser" at bounding box center [487, 384] width 10 height 10
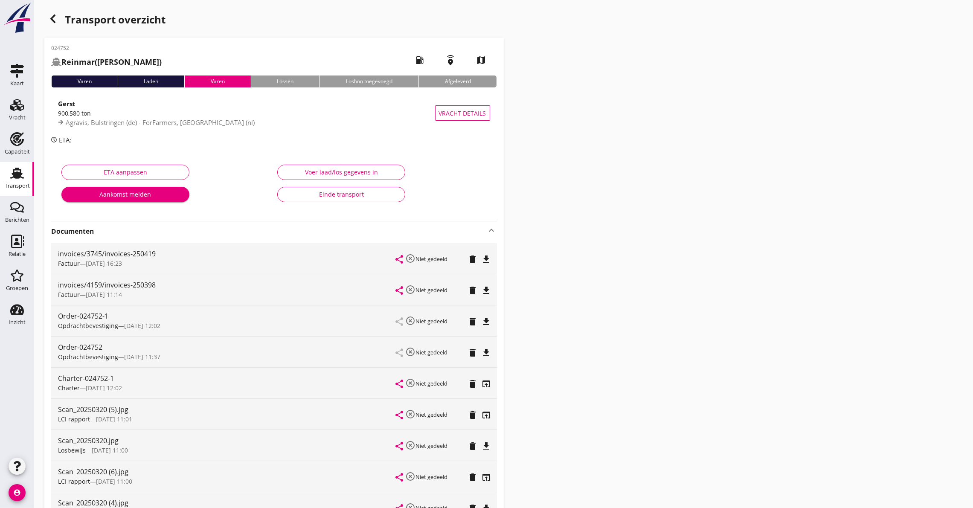
click at [51, 17] on icon "button" at bounding box center [53, 19] width 10 height 10
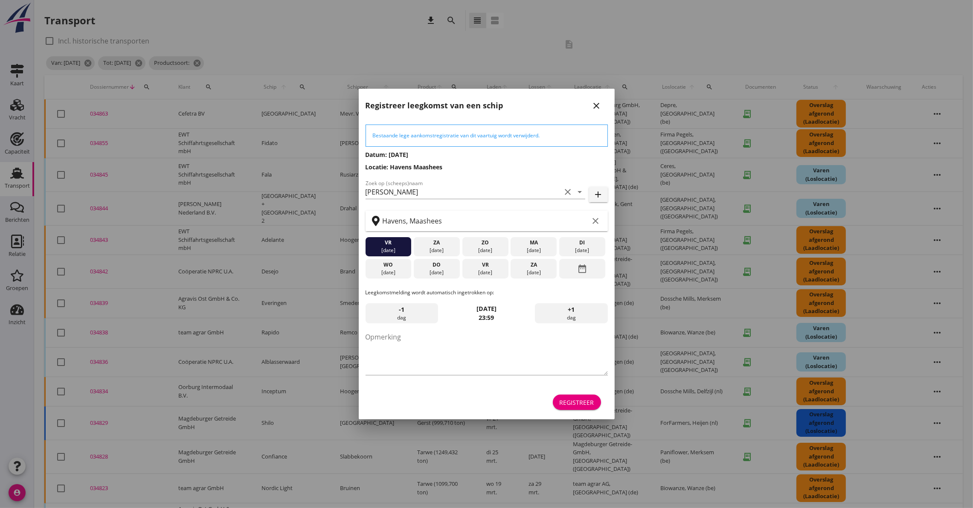
click at [597, 104] on icon "close" at bounding box center [597, 106] width 10 height 10
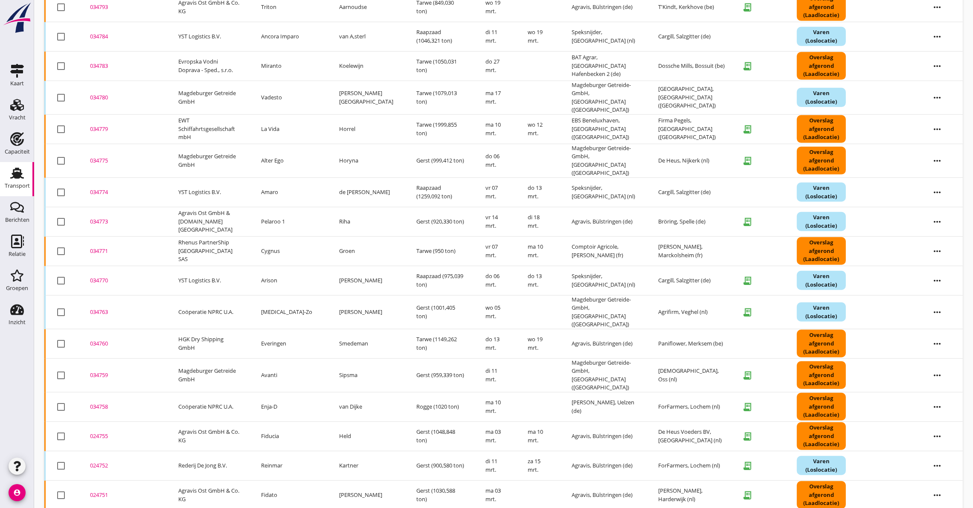
scroll to position [781, 0]
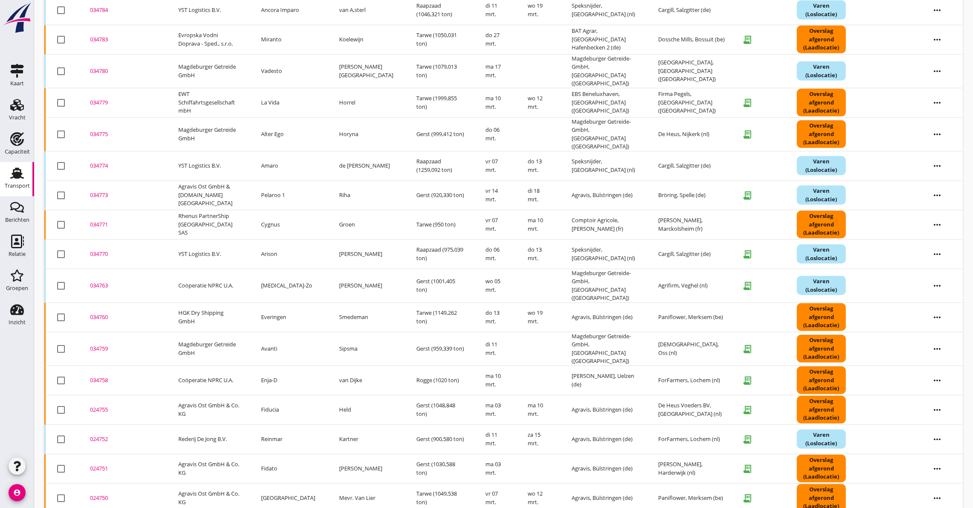
click at [101, 406] on div "024755" at bounding box center [124, 410] width 68 height 9
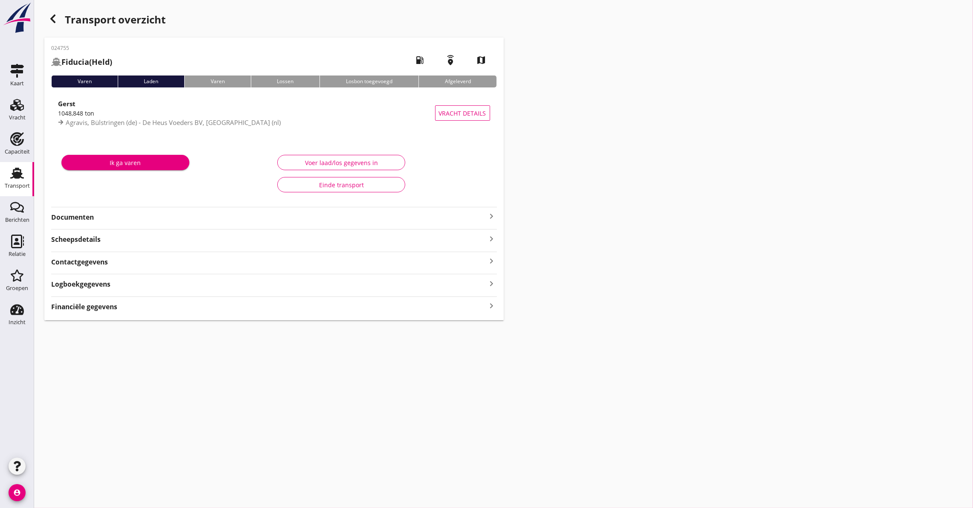
click at [101, 214] on strong "Documenten" at bounding box center [269, 217] width 436 height 10
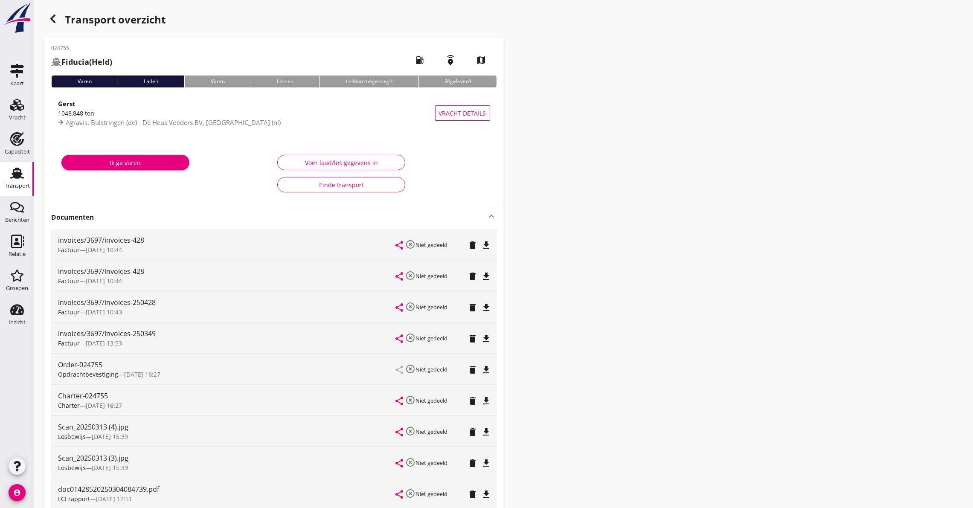
click at [85, 216] on strong "Documenten" at bounding box center [269, 217] width 436 height 10
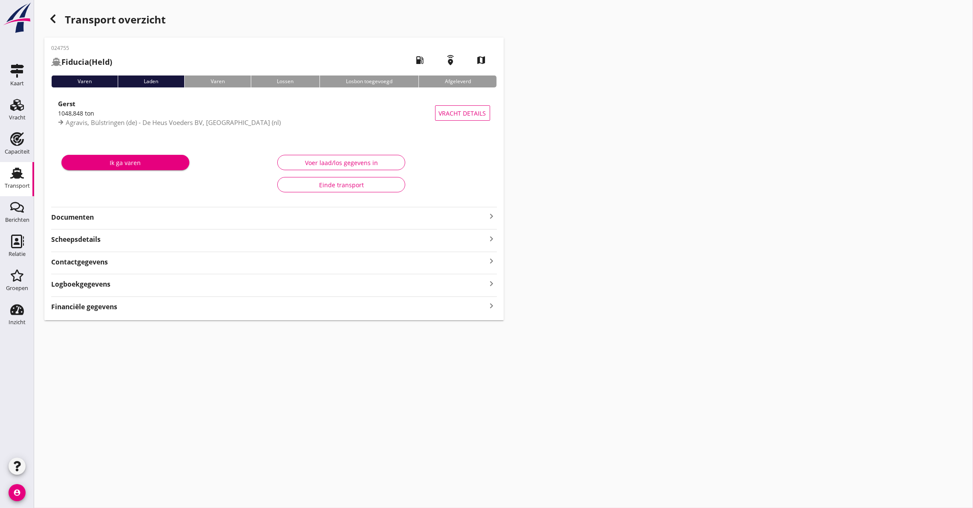
click at [85, 216] on strong "Documenten" at bounding box center [269, 217] width 436 height 10
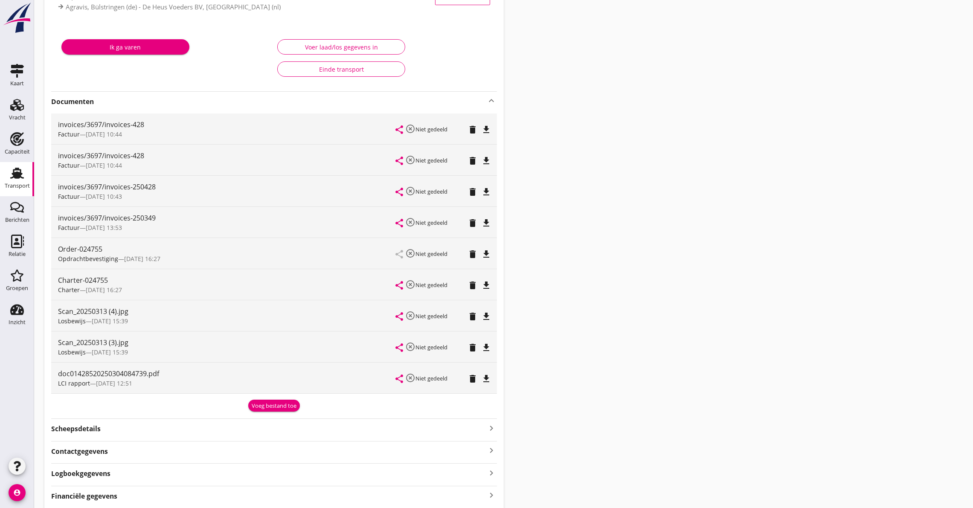
scroll to position [128, 0]
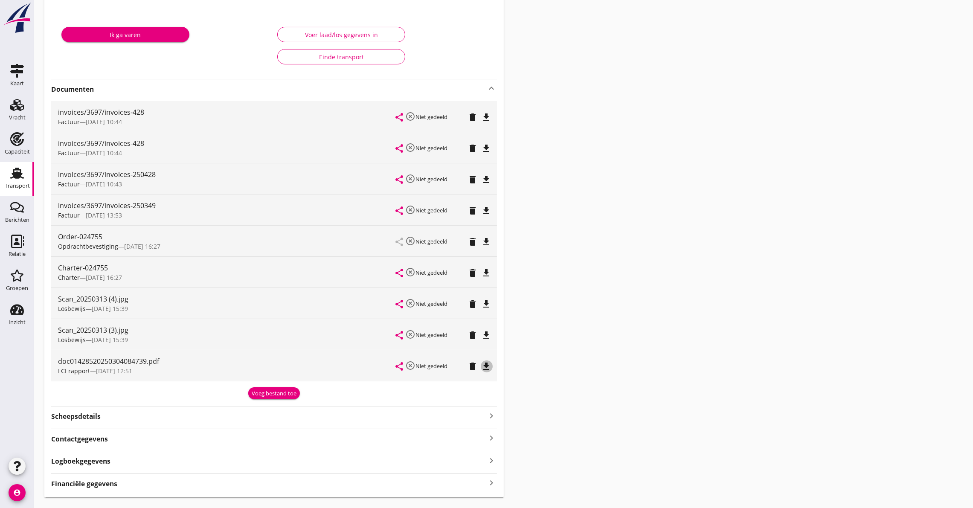
click at [485, 365] on icon "file_download" at bounding box center [487, 366] width 10 height 10
click at [488, 268] on icon "file_download" at bounding box center [487, 273] width 10 height 10
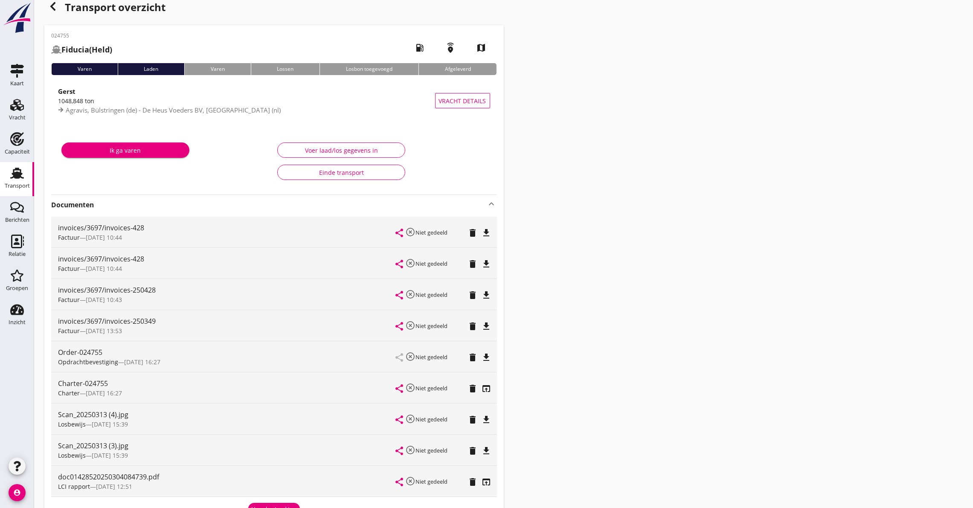
scroll to position [0, 0]
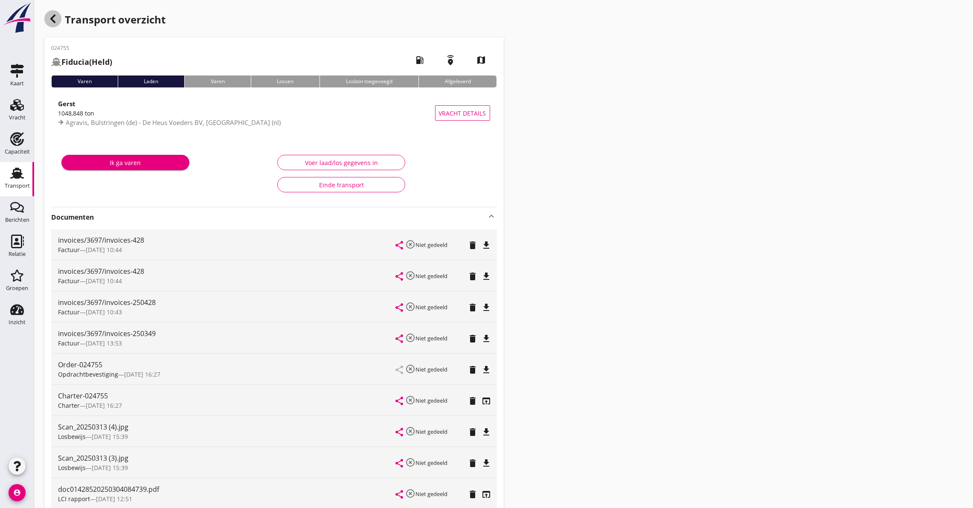
click at [52, 10] on div "button" at bounding box center [52, 18] width 17 height 17
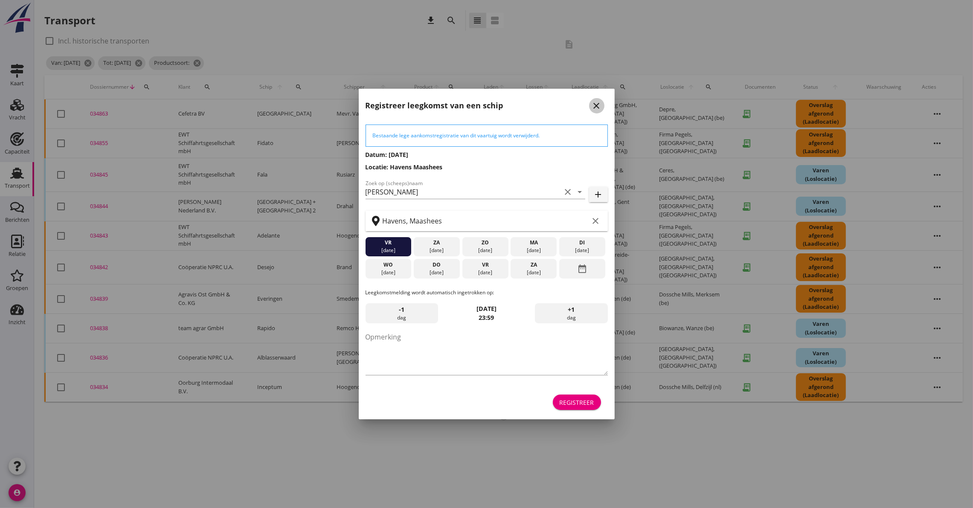
click at [600, 102] on icon "close" at bounding box center [597, 106] width 10 height 10
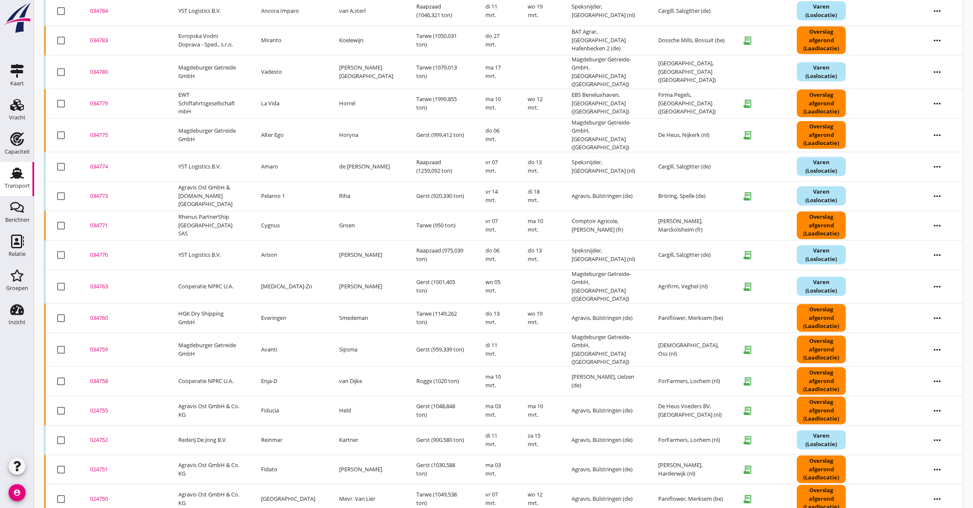
scroll to position [781, 0]
click at [103, 376] on div "034758" at bounding box center [124, 380] width 68 height 9
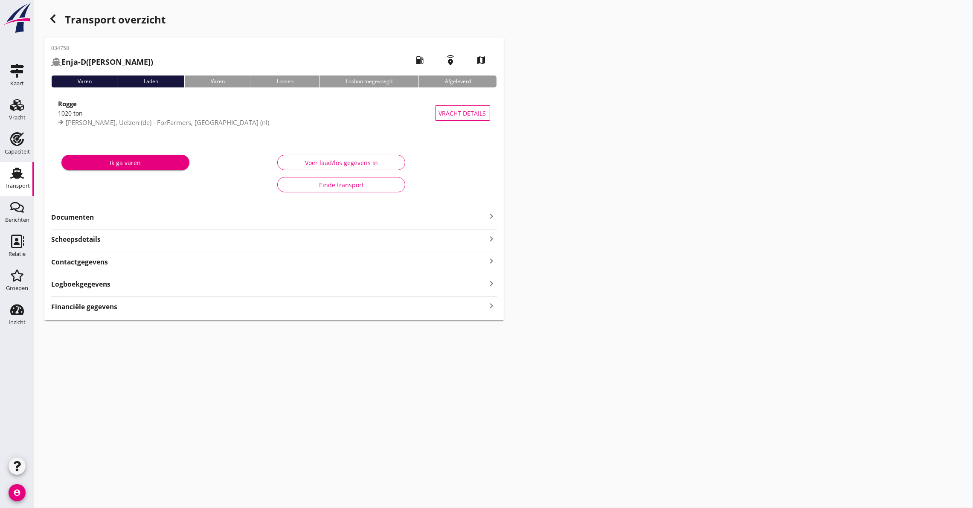
click at [77, 215] on strong "Documenten" at bounding box center [269, 217] width 436 height 10
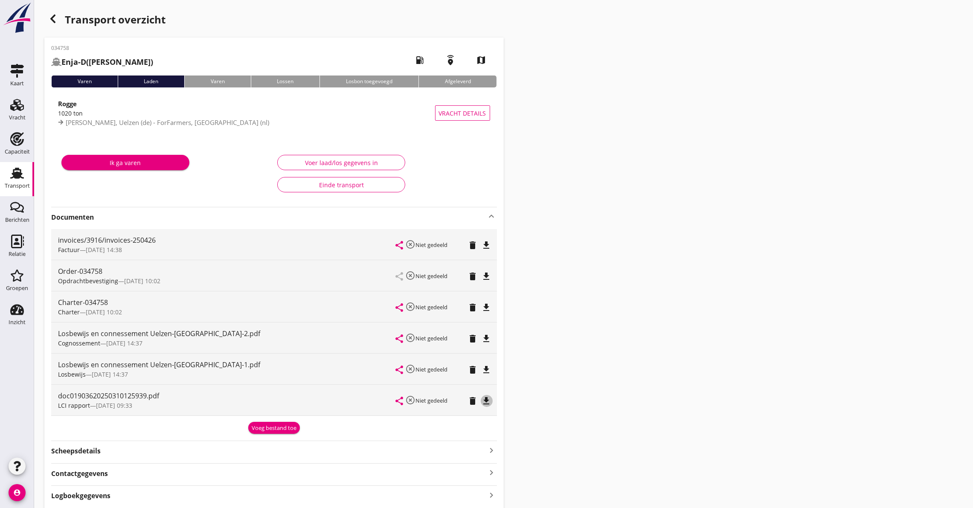
click at [487, 401] on icon "file_download" at bounding box center [487, 401] width 10 height 10
click at [490, 303] on icon "file_download" at bounding box center [487, 307] width 10 height 10
click at [57, 18] on icon "button" at bounding box center [53, 19] width 10 height 10
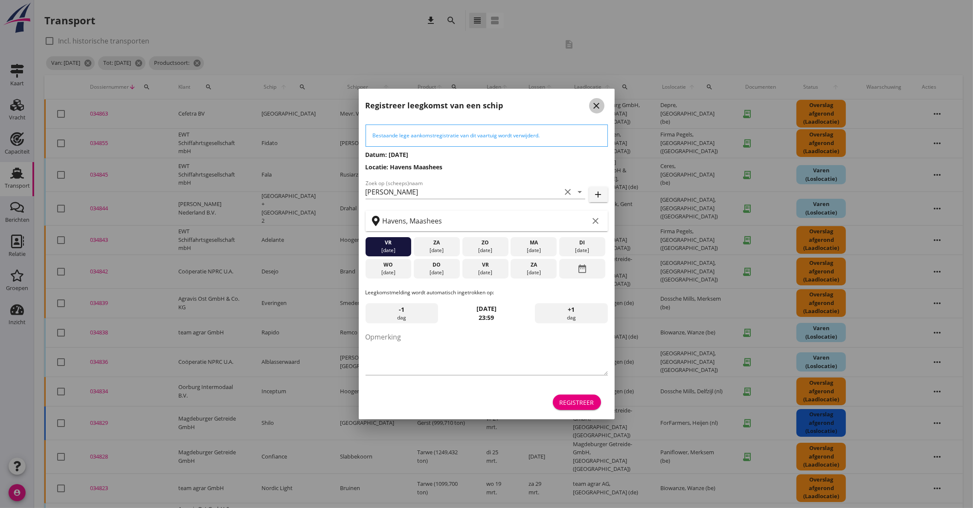
click at [597, 107] on icon "close" at bounding box center [597, 106] width 10 height 10
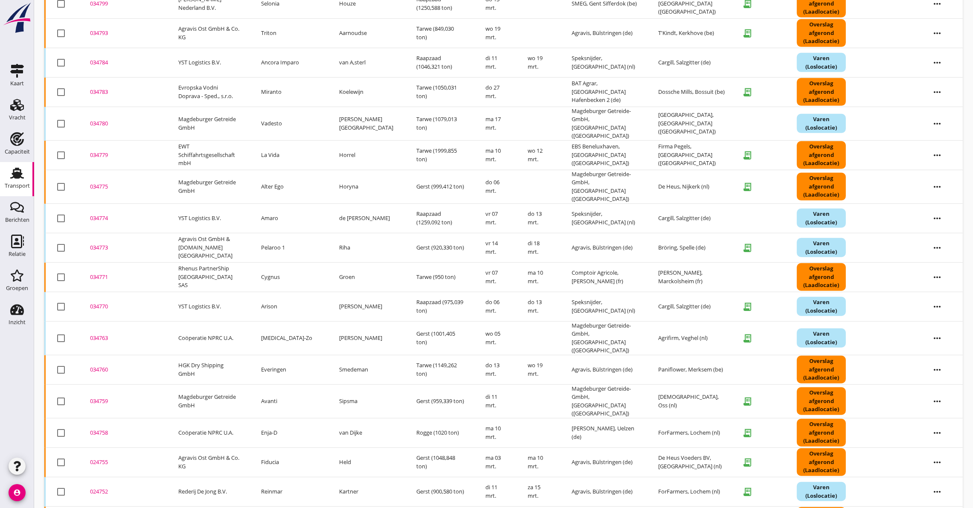
scroll to position [769, 0]
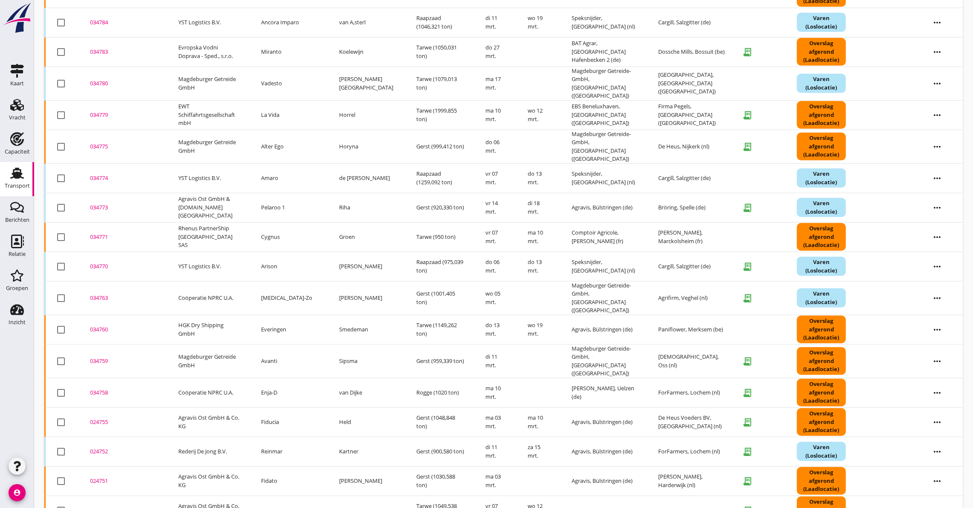
click at [101, 357] on div "034759" at bounding box center [124, 361] width 68 height 9
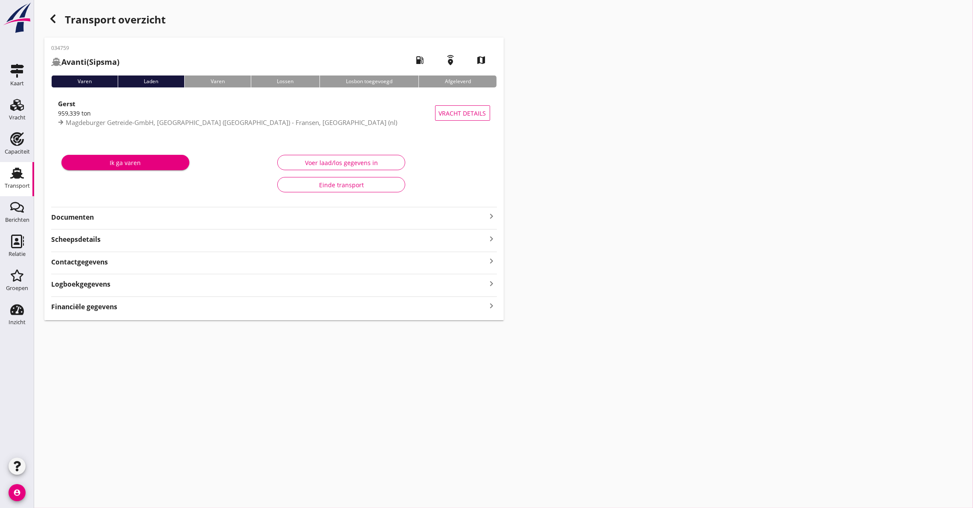
click at [76, 219] on strong "Documenten" at bounding box center [269, 217] width 436 height 10
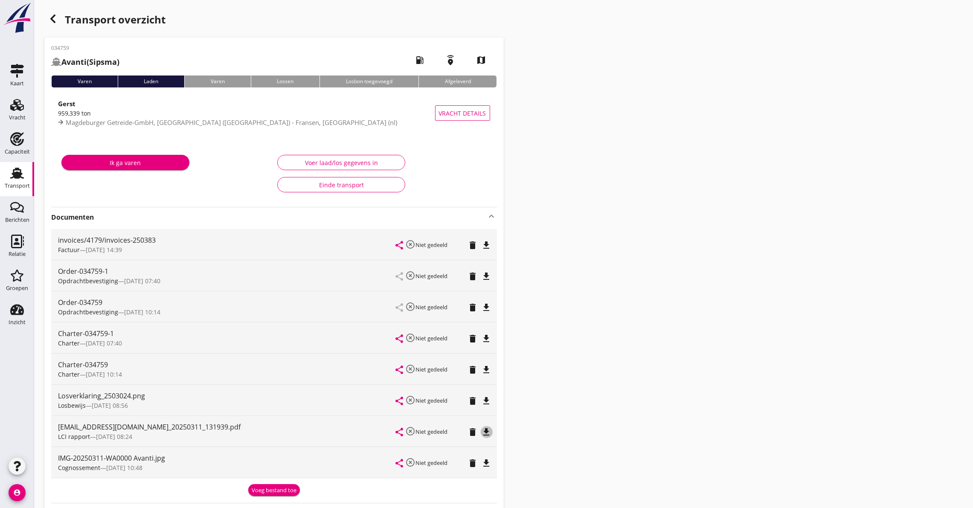
click at [486, 429] on icon "file_download" at bounding box center [487, 432] width 10 height 10
click at [488, 368] on icon "file_download" at bounding box center [487, 370] width 10 height 10
click at [49, 15] on icon "button" at bounding box center [53, 19] width 10 height 10
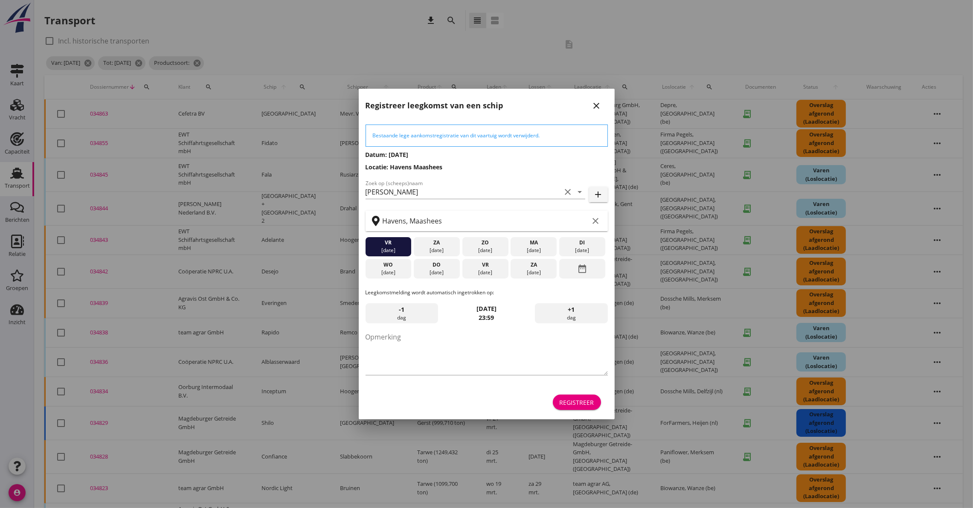
click at [592, 106] on icon "close" at bounding box center [597, 106] width 10 height 10
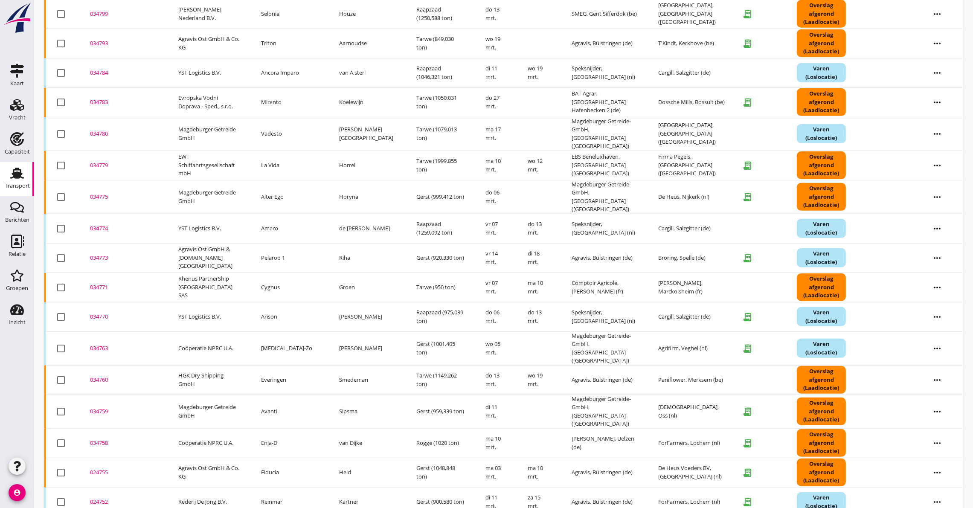
scroll to position [781, 0]
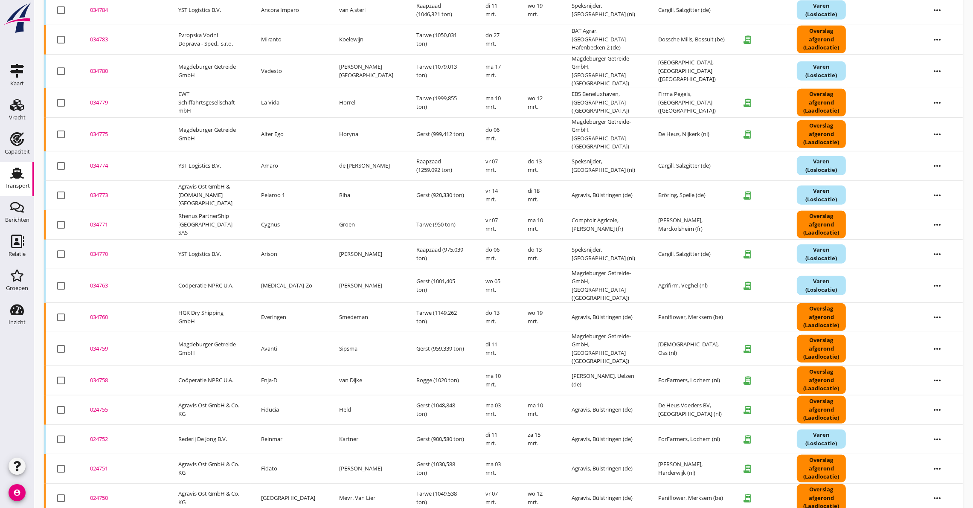
click at [98, 313] on div "034760" at bounding box center [124, 317] width 68 height 9
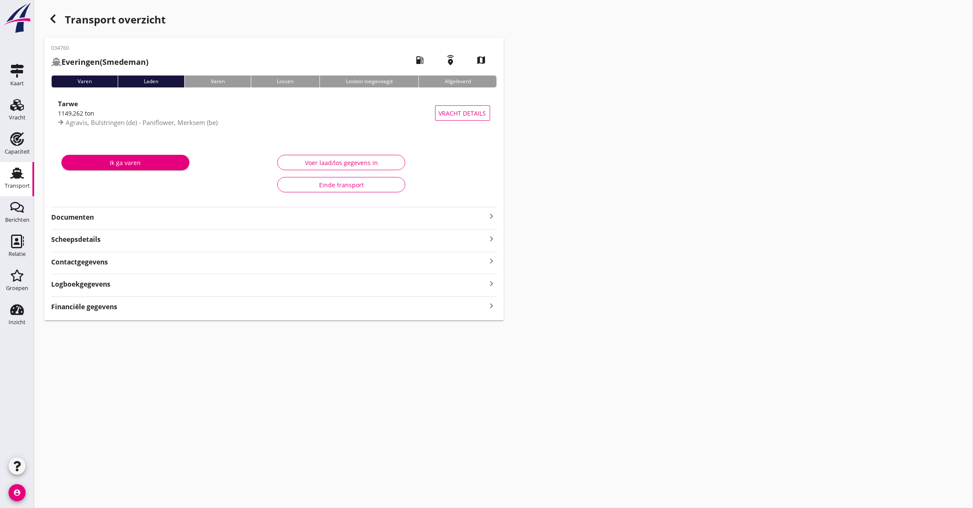
click at [119, 220] on strong "Documenten" at bounding box center [269, 217] width 436 height 10
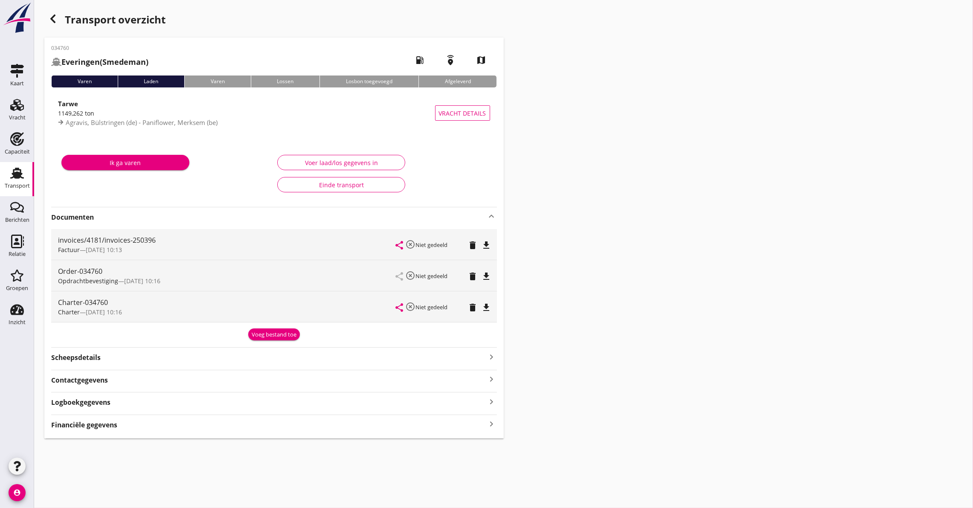
click at [494, 307] on div "Charter-034760 Charter — [DATE] 10:16 share highlight_off Niet gedeeld delete f…" at bounding box center [274, 306] width 446 height 31
click at [488, 306] on icon "file_download" at bounding box center [487, 307] width 10 height 10
click at [53, 14] on icon "button" at bounding box center [53, 19] width 10 height 10
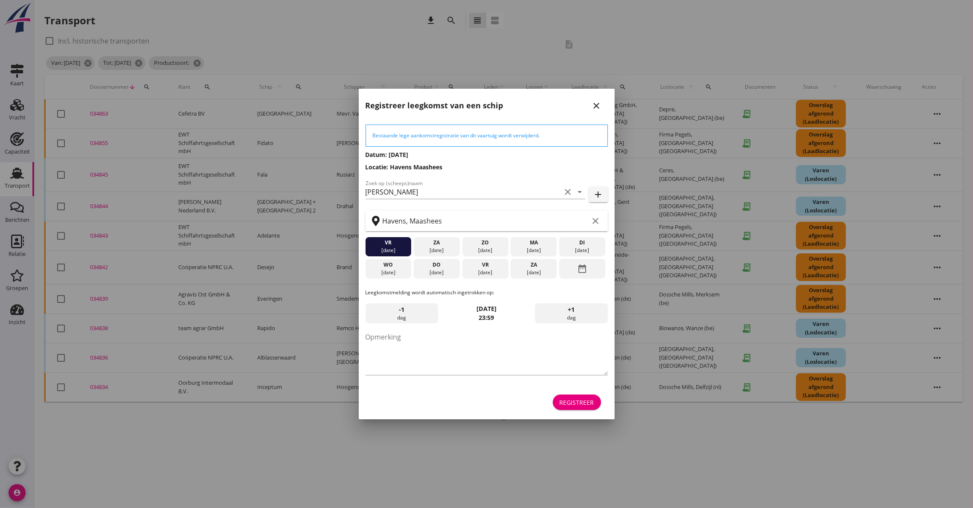
click at [593, 98] on div "Registreer leegkomst van een schip close" at bounding box center [487, 102] width 256 height 27
click at [593, 104] on icon "close" at bounding box center [597, 106] width 10 height 10
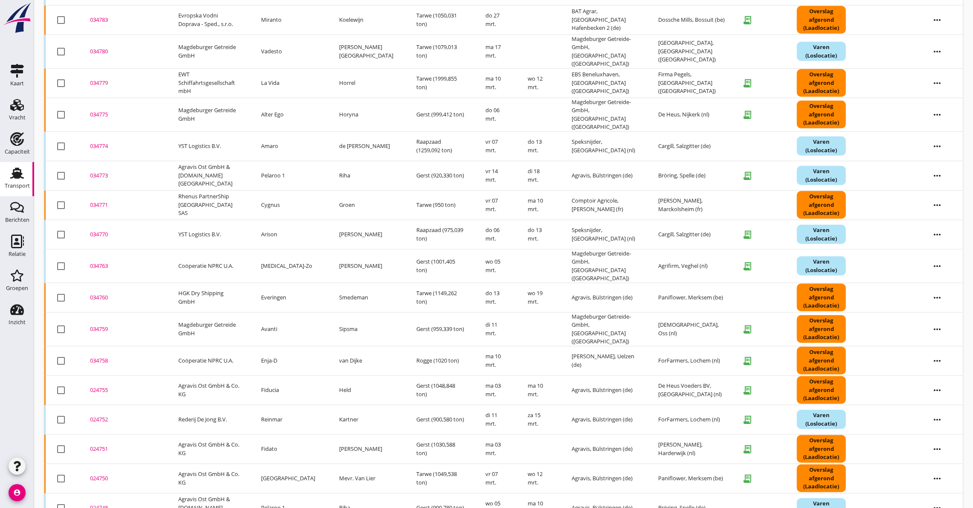
scroll to position [811, 0]
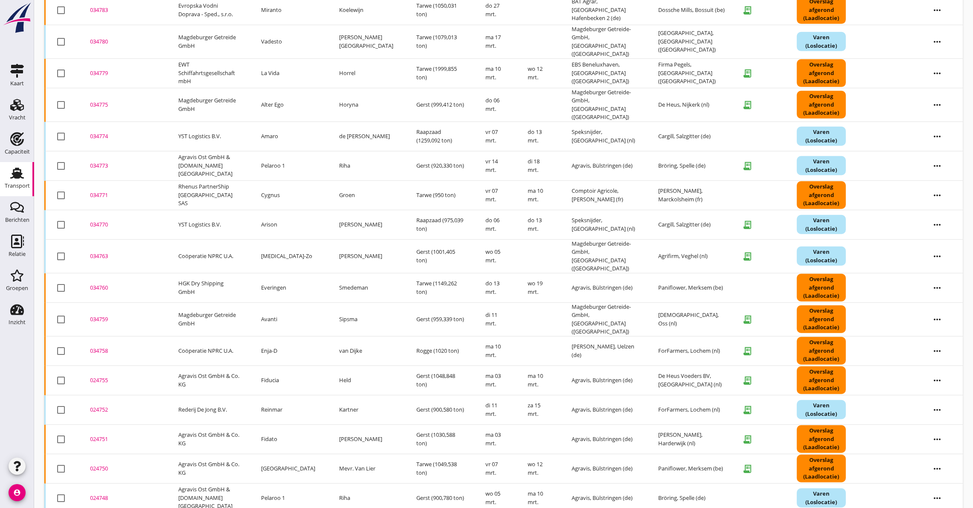
click at [96, 252] on div "034763" at bounding box center [124, 256] width 68 height 9
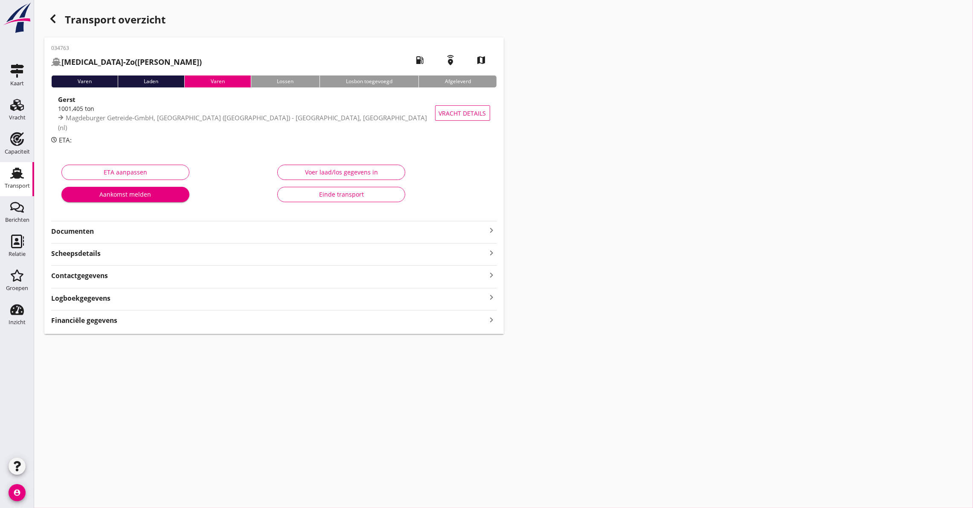
click at [82, 232] on strong "Documenten" at bounding box center [269, 232] width 436 height 10
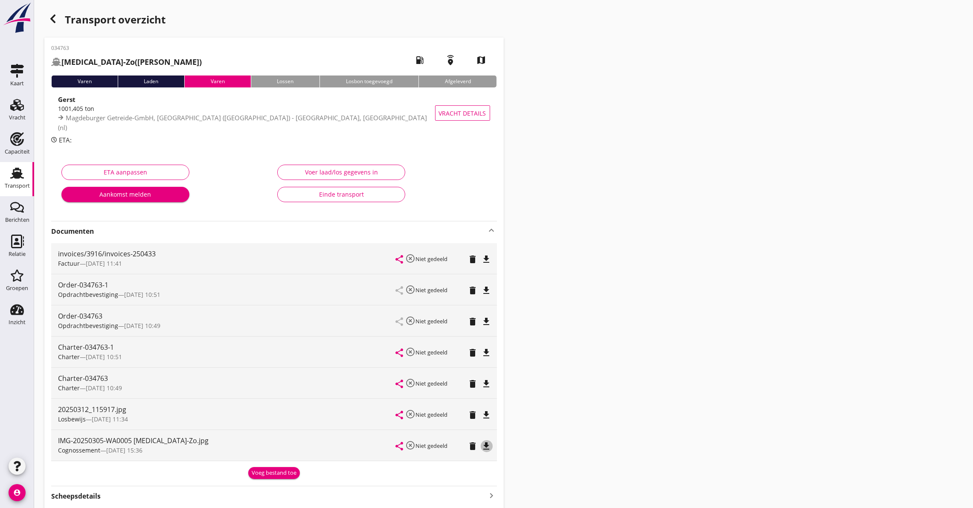
click at [485, 444] on icon "file_download" at bounding box center [487, 446] width 10 height 10
click at [145, 398] on div "Charter-034763 Charter — [DATE] 10:49" at bounding box center [227, 383] width 338 height 31
click at [131, 409] on div "20250312_115917.jpg" at bounding box center [227, 409] width 338 height 10
click at [485, 409] on button "file_download" at bounding box center [487, 415] width 12 height 12
click at [107, 256] on div "invoices/3916/invoices-250433" at bounding box center [227, 254] width 338 height 10
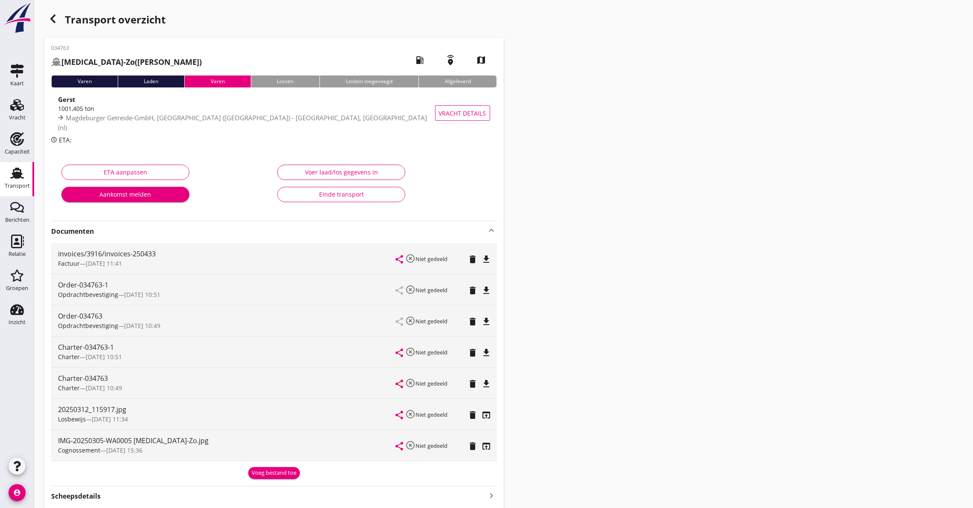
click at [487, 253] on button "file_download" at bounding box center [487, 259] width 12 height 12
click at [486, 382] on icon "file_download" at bounding box center [487, 384] width 10 height 10
click at [55, 15] on use "button" at bounding box center [52, 19] width 5 height 9
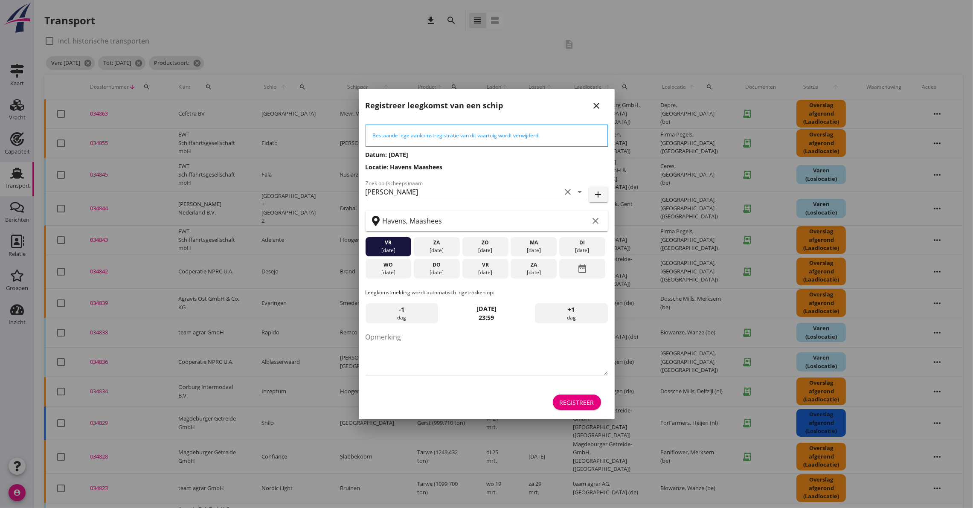
click at [597, 101] on icon "close" at bounding box center [597, 106] width 10 height 10
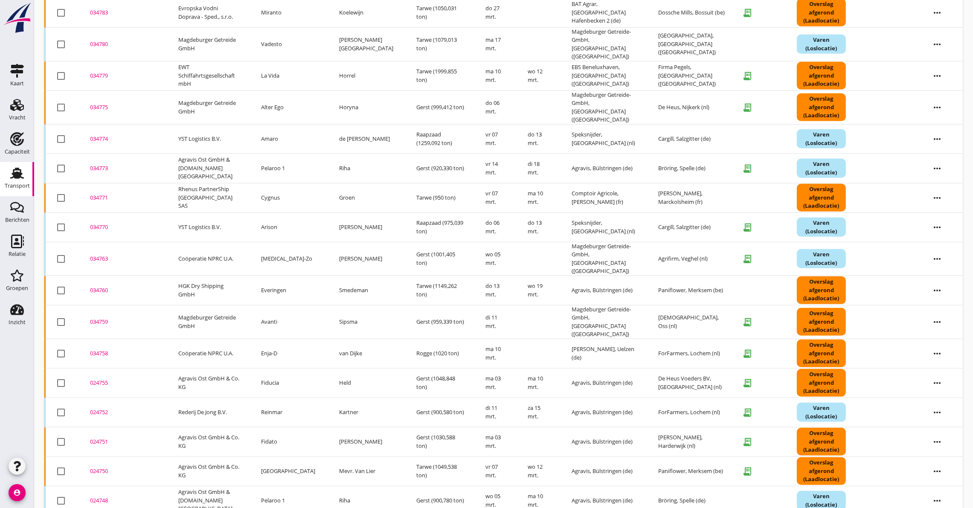
scroll to position [811, 0]
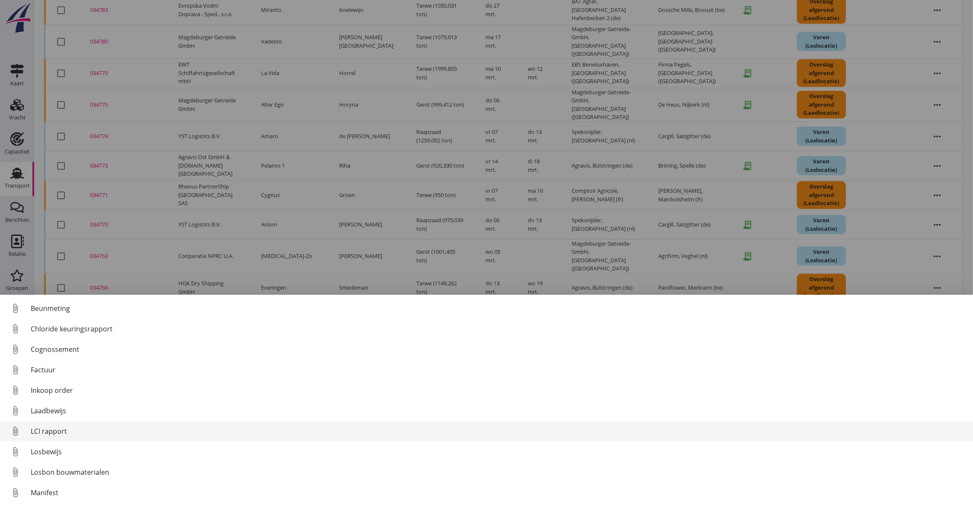
click at [49, 435] on div "LCI rapport" at bounding box center [499, 431] width 936 height 10
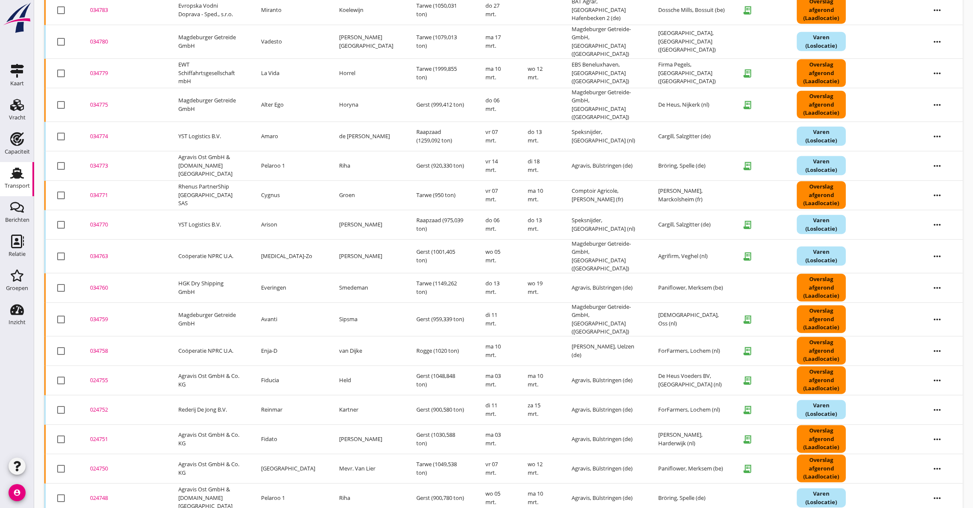
click at [94, 221] on div "034770" at bounding box center [124, 225] width 68 height 9
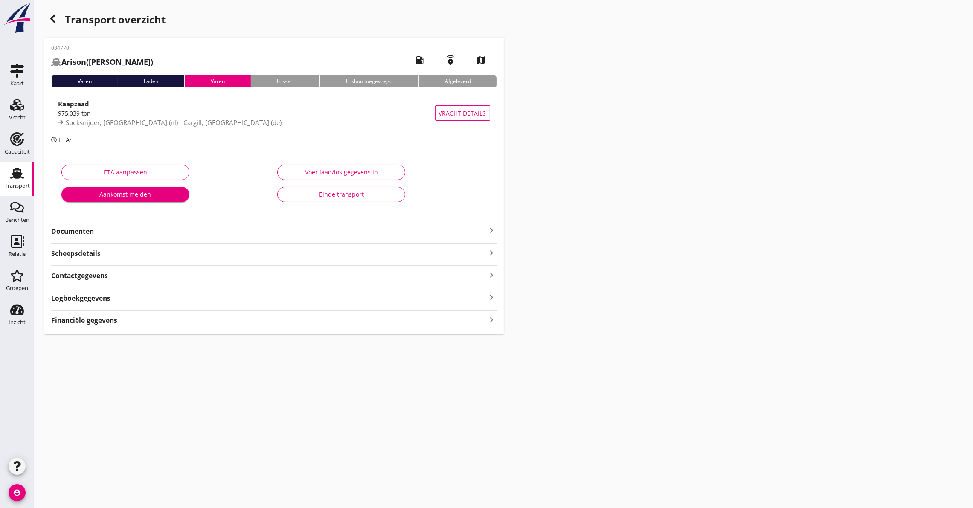
click at [96, 229] on strong "Documenten" at bounding box center [269, 232] width 436 height 10
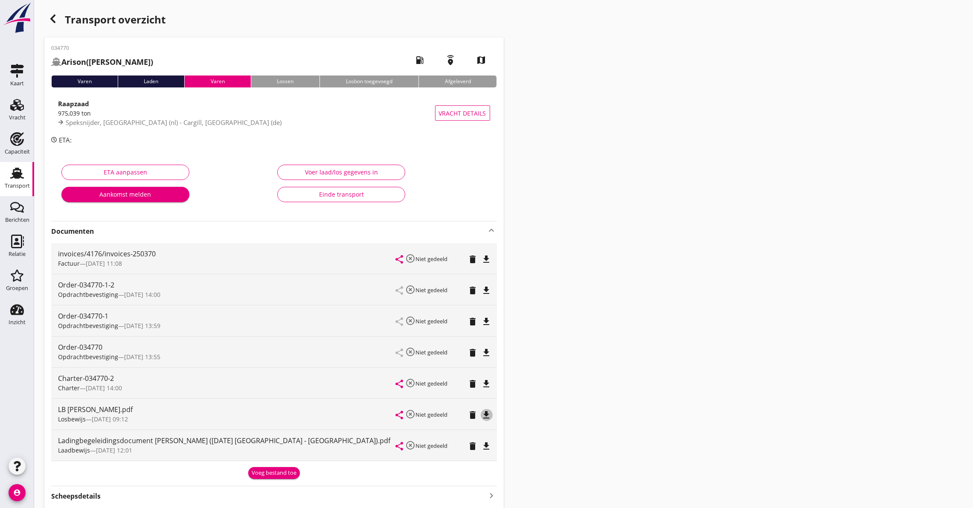
click at [490, 413] on icon "file_download" at bounding box center [487, 415] width 10 height 10
click at [108, 448] on span "[DATE] 12:01" at bounding box center [114, 450] width 36 height 8
click at [482, 445] on icon "file_download" at bounding box center [487, 446] width 10 height 10
drag, startPoint x: 52, startPoint y: 19, endPoint x: 3, endPoint y: 48, distance: 56.6
click at [52, 19] on use "button" at bounding box center [52, 19] width 5 height 9
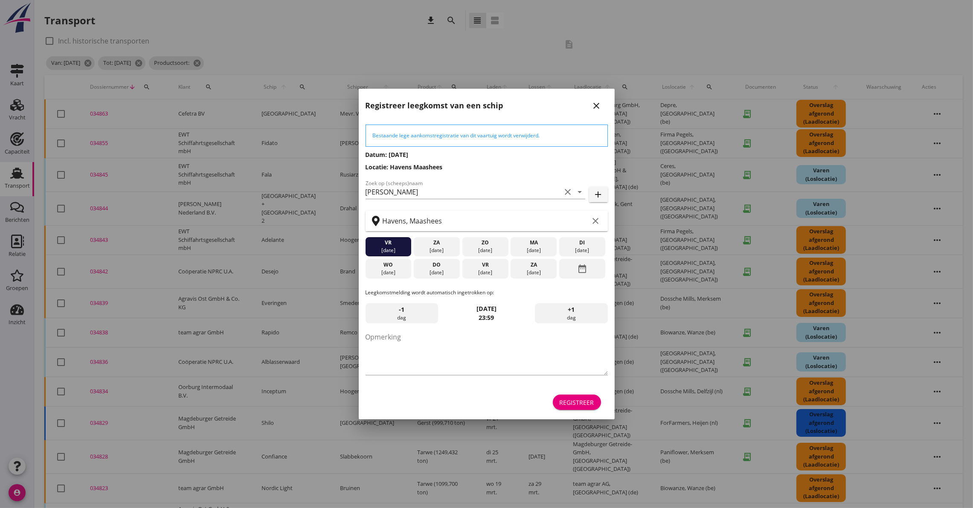
click at [597, 99] on button "close" at bounding box center [596, 105] width 15 height 15
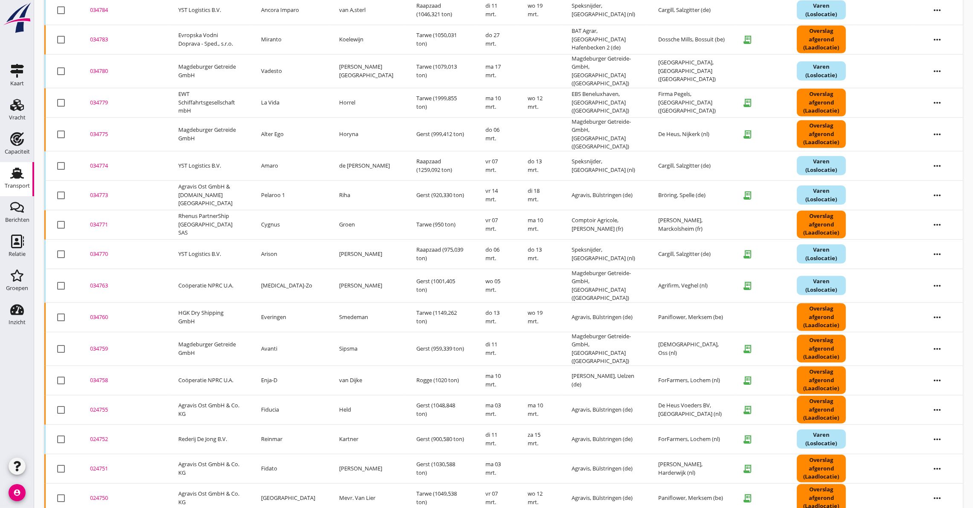
scroll to position [811, 0]
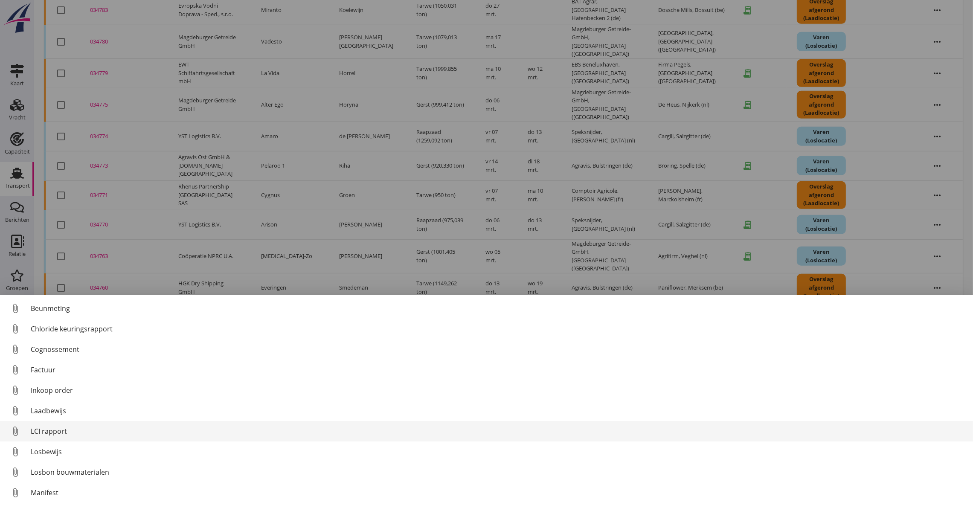
click at [46, 433] on div "LCI rapport" at bounding box center [499, 431] width 936 height 10
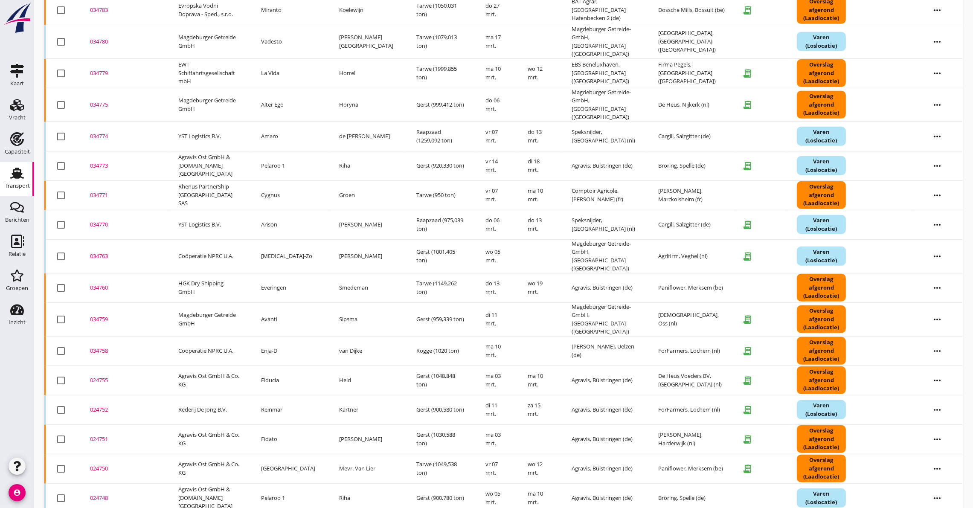
click at [100, 191] on div "034771" at bounding box center [124, 195] width 68 height 9
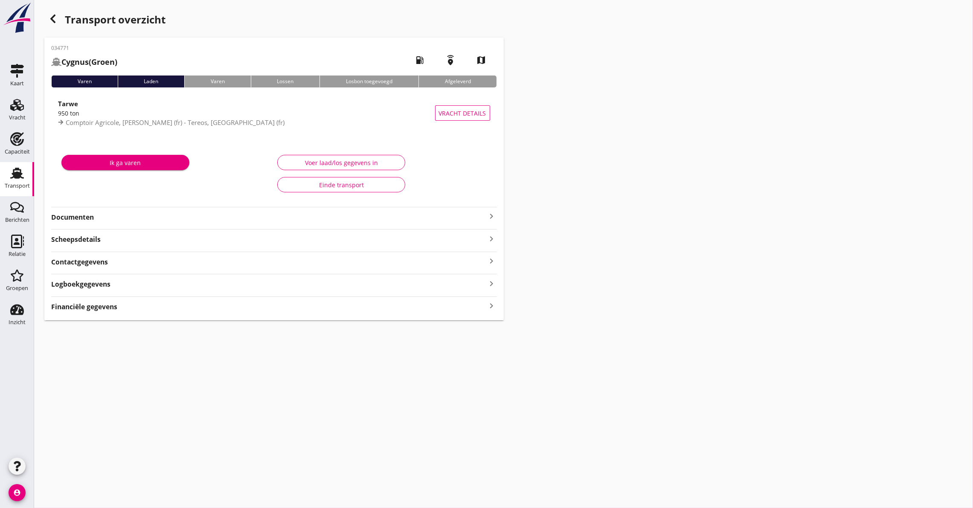
click at [99, 217] on strong "Documenten" at bounding box center [269, 217] width 436 height 10
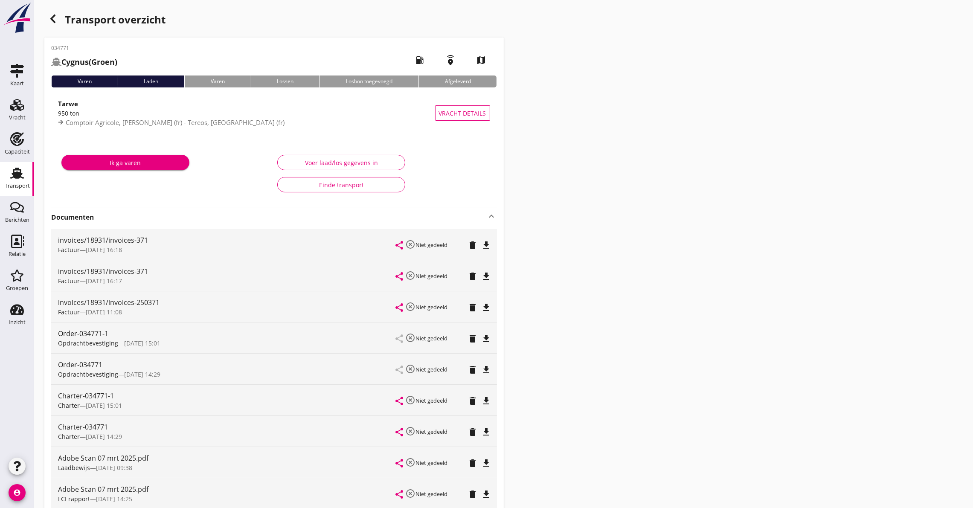
click at [84, 215] on strong "Documenten" at bounding box center [269, 217] width 436 height 10
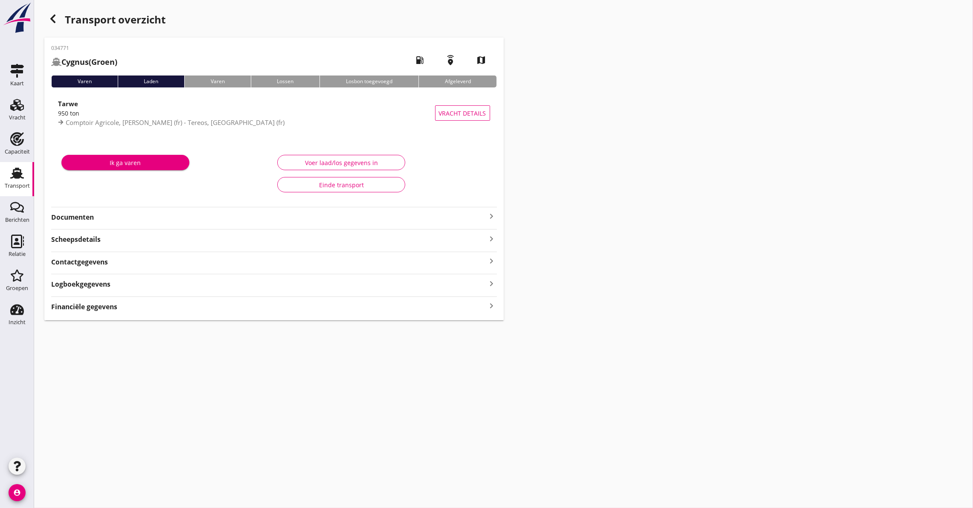
click at [84, 215] on strong "Documenten" at bounding box center [269, 217] width 436 height 10
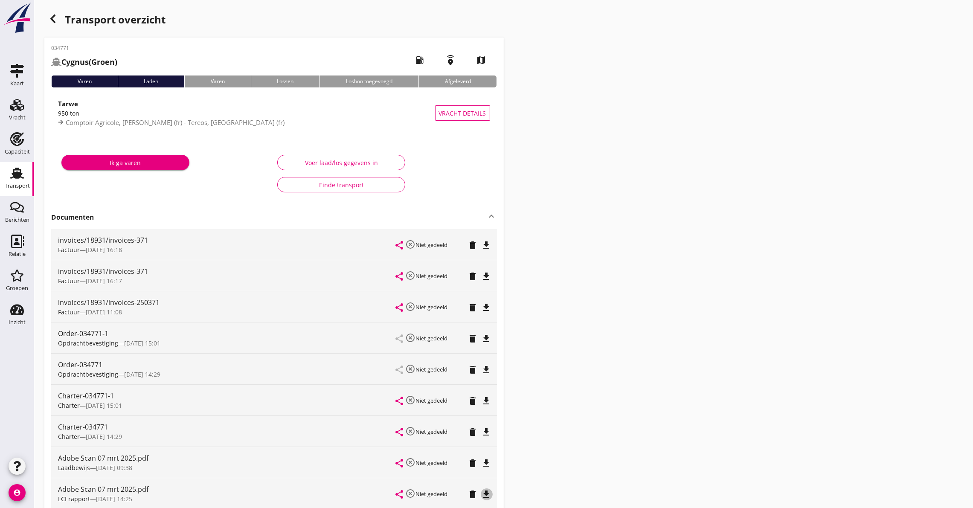
click at [487, 494] on icon "file_download" at bounding box center [487, 494] width 10 height 10
click at [144, 437] on div "Charter — [DATE] 14:29" at bounding box center [227, 436] width 338 height 9
click at [488, 432] on icon "file_download" at bounding box center [487, 432] width 10 height 10
click at [55, 19] on icon "button" at bounding box center [53, 19] width 10 height 10
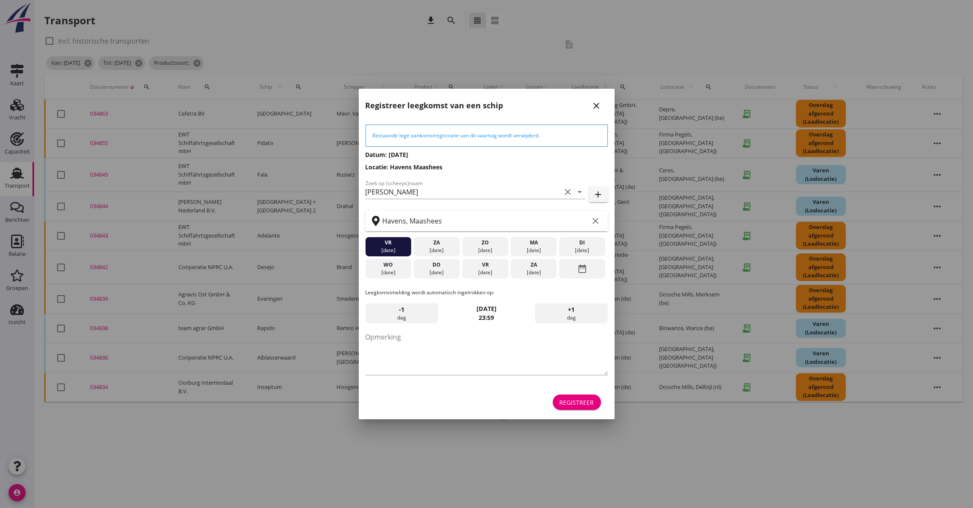
click at [596, 105] on icon "close" at bounding box center [597, 106] width 10 height 10
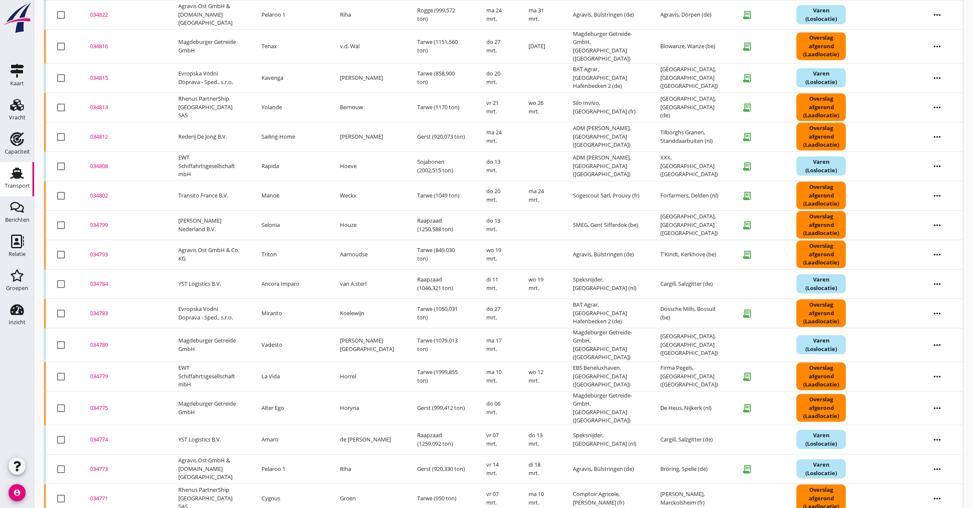
scroll to position [513, 0]
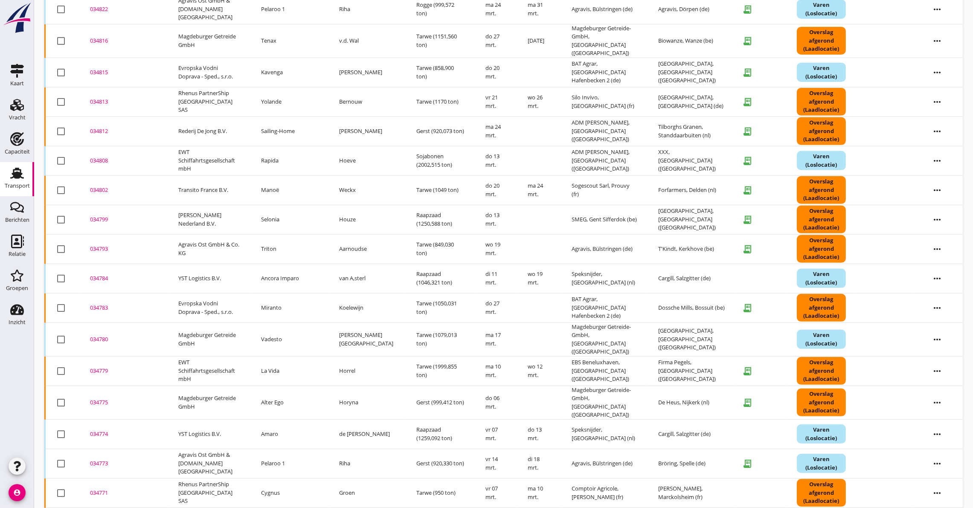
click at [96, 430] on div "034774" at bounding box center [124, 434] width 68 height 9
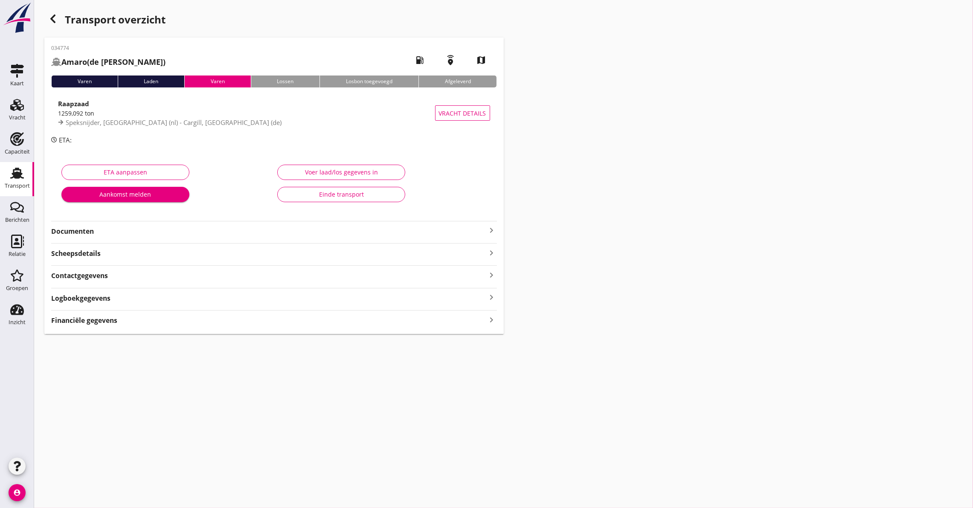
click at [89, 231] on strong "Documenten" at bounding box center [269, 232] width 436 height 10
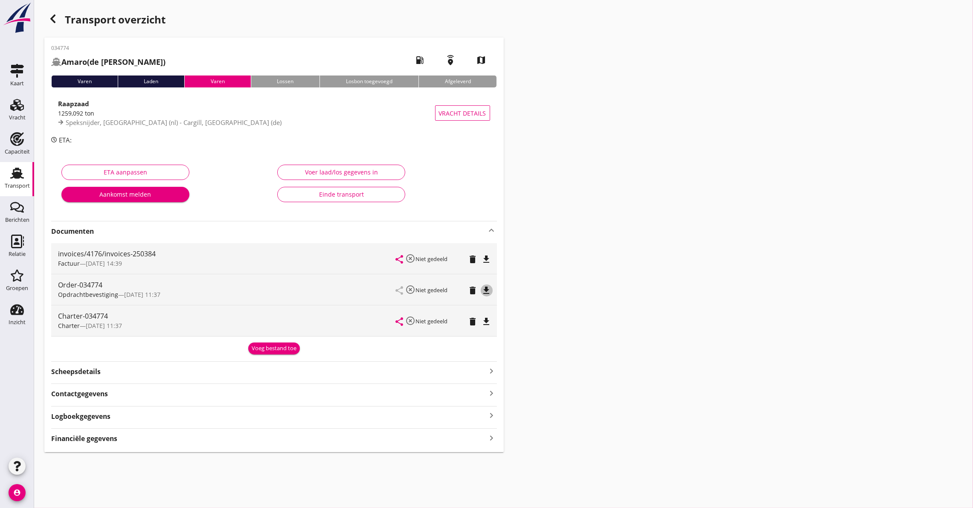
click at [487, 288] on icon "file_download" at bounding box center [487, 290] width 10 height 10
click at [54, 17] on icon "button" at bounding box center [53, 19] width 10 height 10
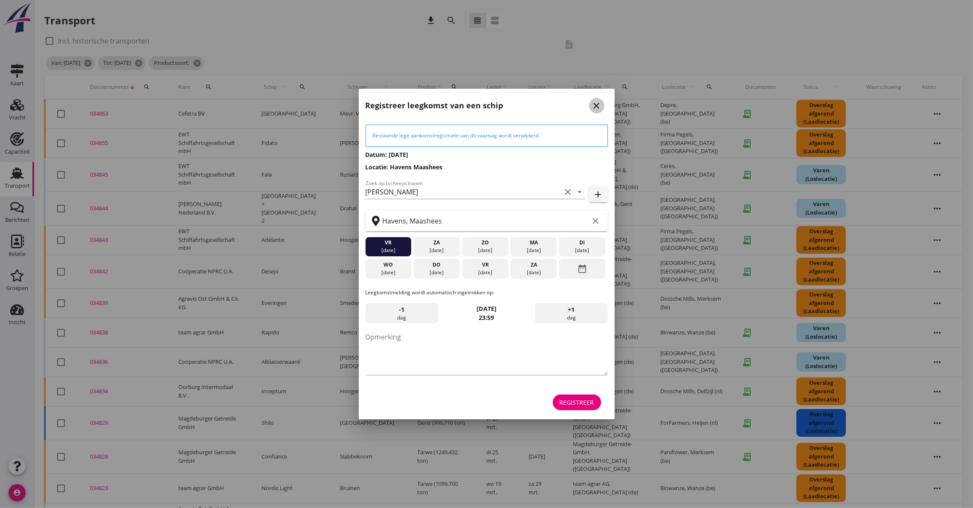
click at [593, 103] on icon "close" at bounding box center [597, 106] width 10 height 10
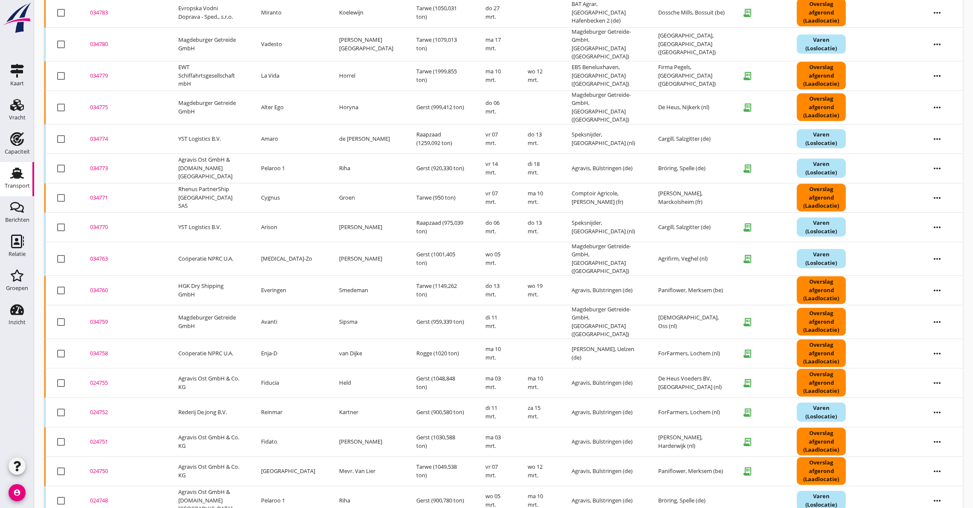
scroll to position [811, 0]
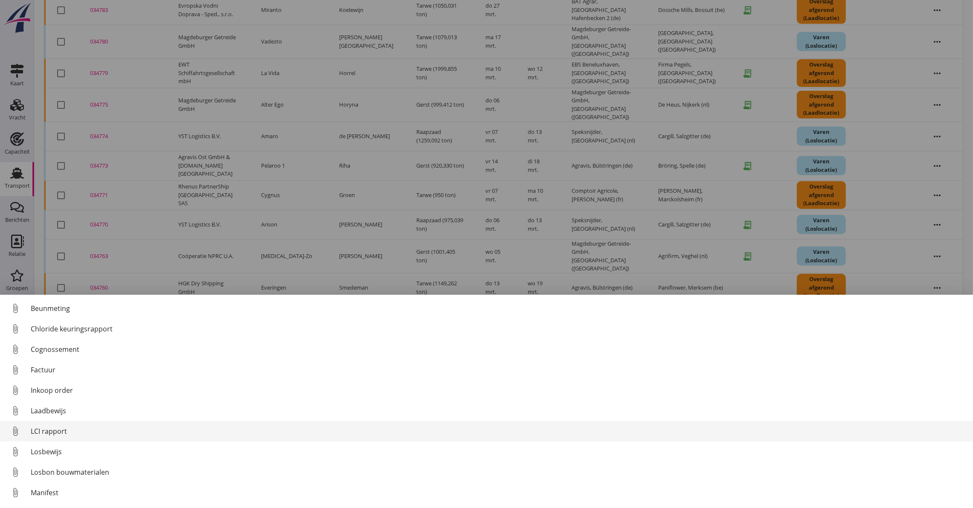
click at [73, 432] on div "LCI rapport" at bounding box center [499, 431] width 936 height 10
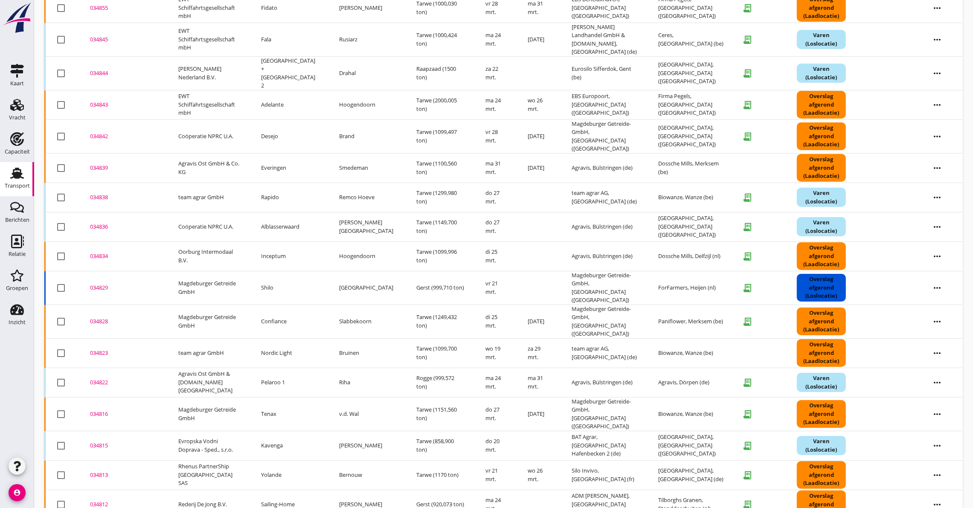
scroll to position [0, 0]
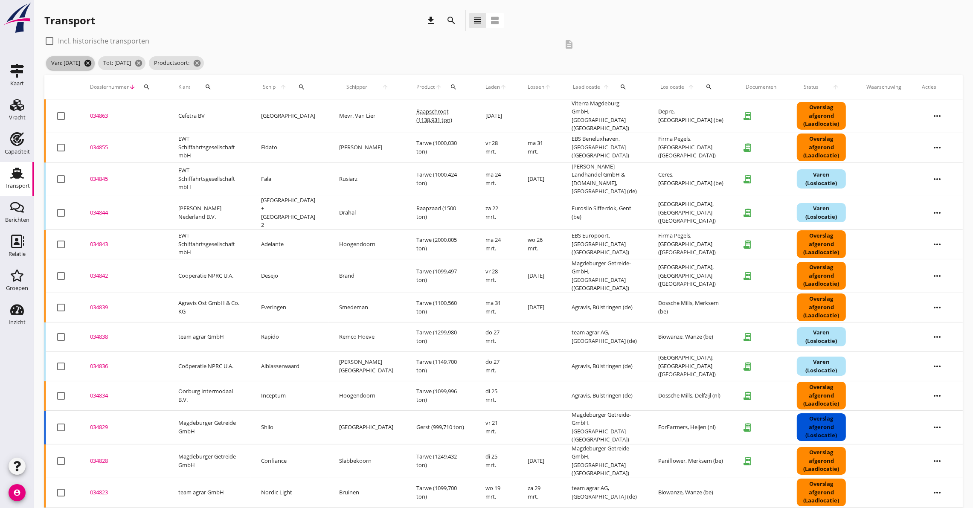
click at [92, 60] on icon "cancel" at bounding box center [88, 63] width 9 height 9
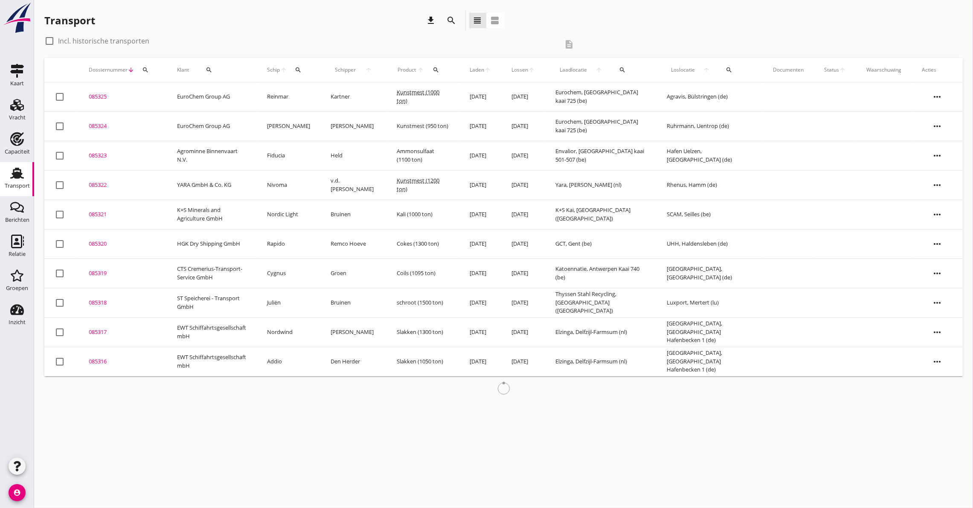
click at [427, 19] on icon "download" at bounding box center [431, 20] width 10 height 10
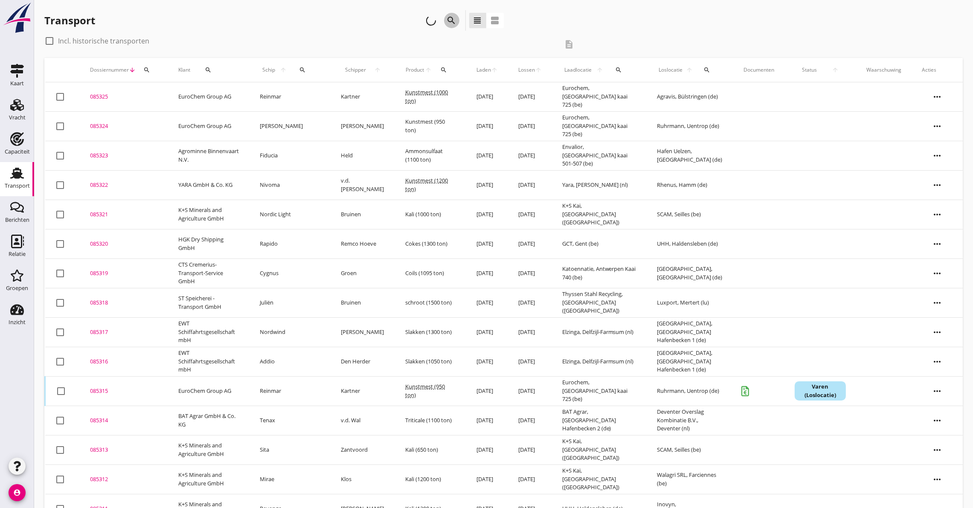
click at [451, 20] on icon "search" at bounding box center [452, 20] width 10 height 10
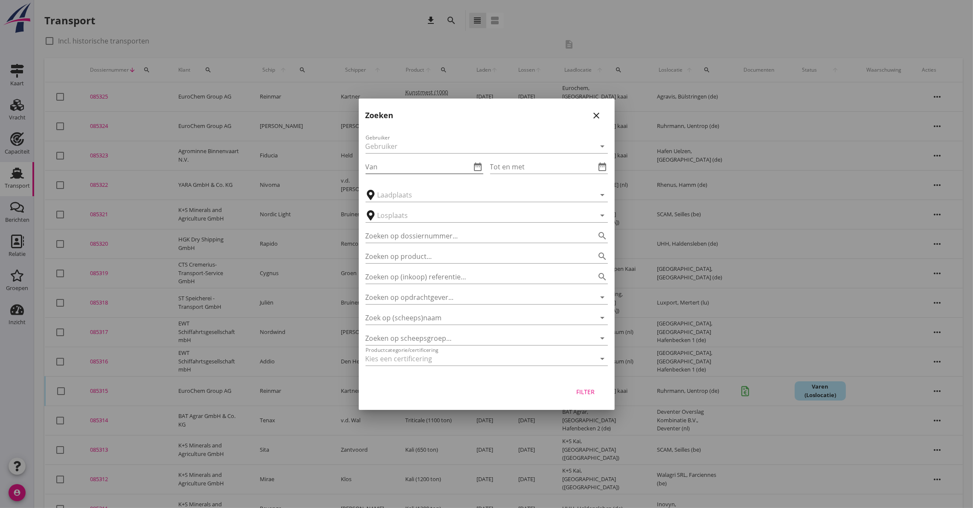
click at [477, 167] on icon "date_range" at bounding box center [478, 167] width 10 height 10
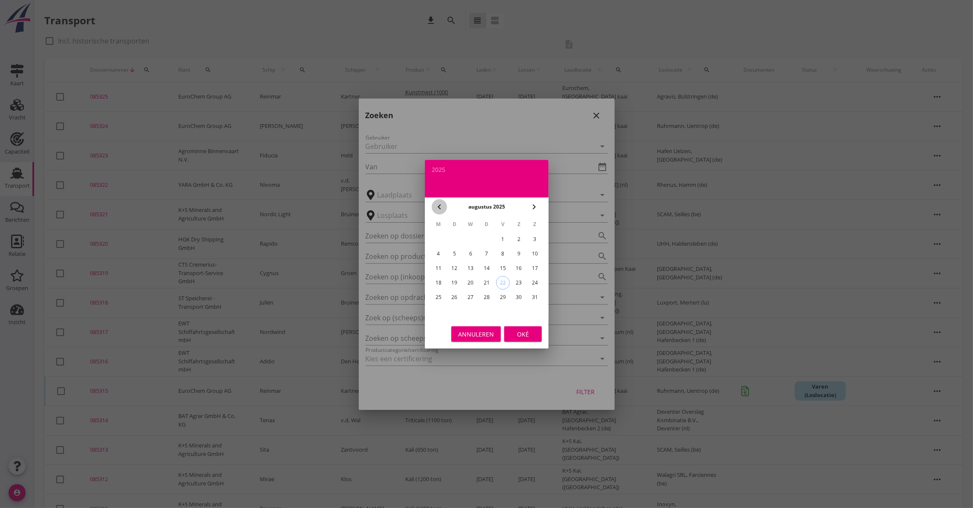
click at [442, 208] on icon "chevron_left" at bounding box center [439, 207] width 10 height 10
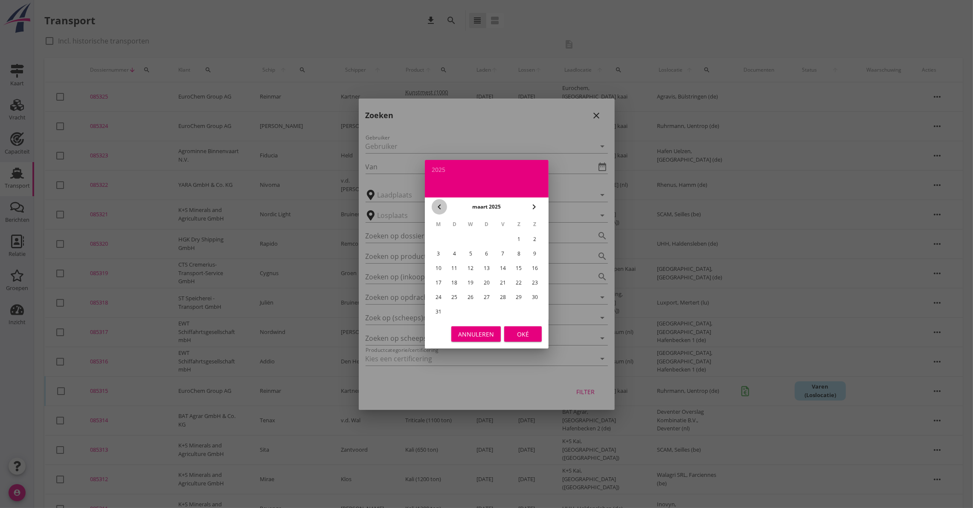
click at [442, 208] on icon "chevron_left" at bounding box center [439, 207] width 10 height 10
click at [468, 236] on div "1" at bounding box center [471, 239] width 14 height 14
type input "[DATE]"
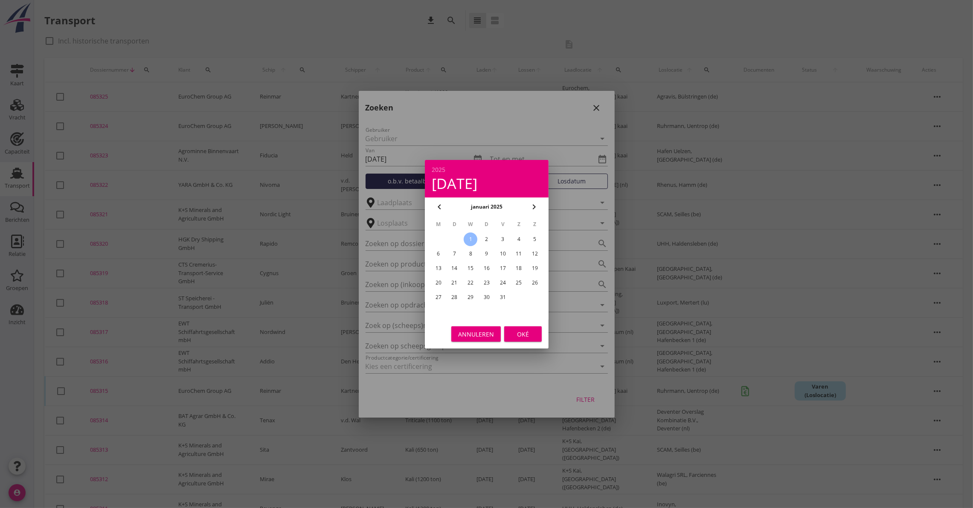
drag, startPoint x: 538, startPoint y: 334, endPoint x: 533, endPoint y: 334, distance: 5.1
click at [534, 334] on button "Oké" at bounding box center [523, 333] width 38 height 15
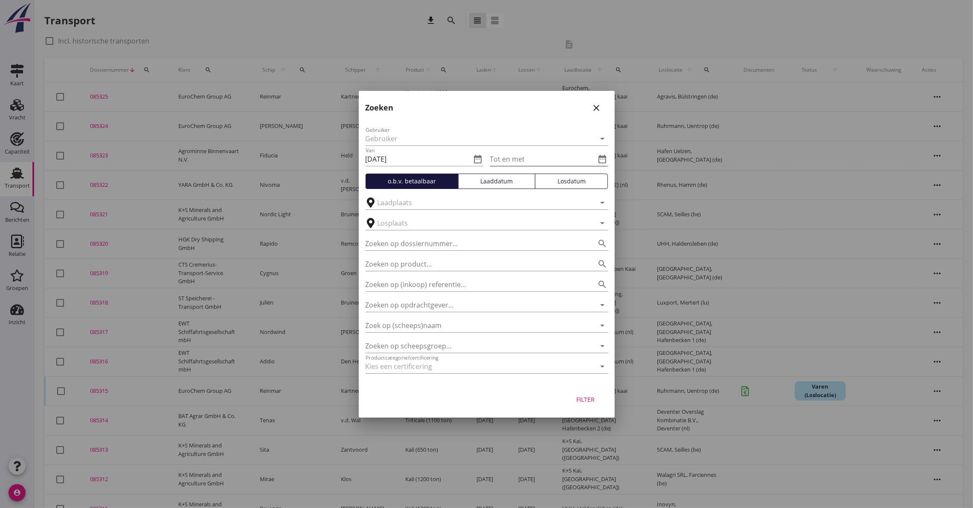
click at [604, 157] on icon "date_range" at bounding box center [603, 159] width 10 height 10
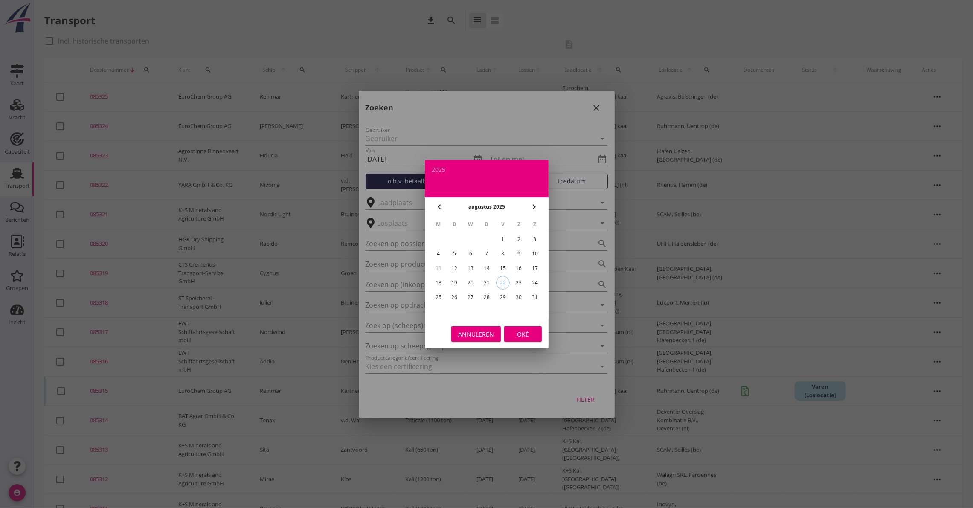
click at [441, 203] on icon "chevron_left" at bounding box center [439, 207] width 10 height 10
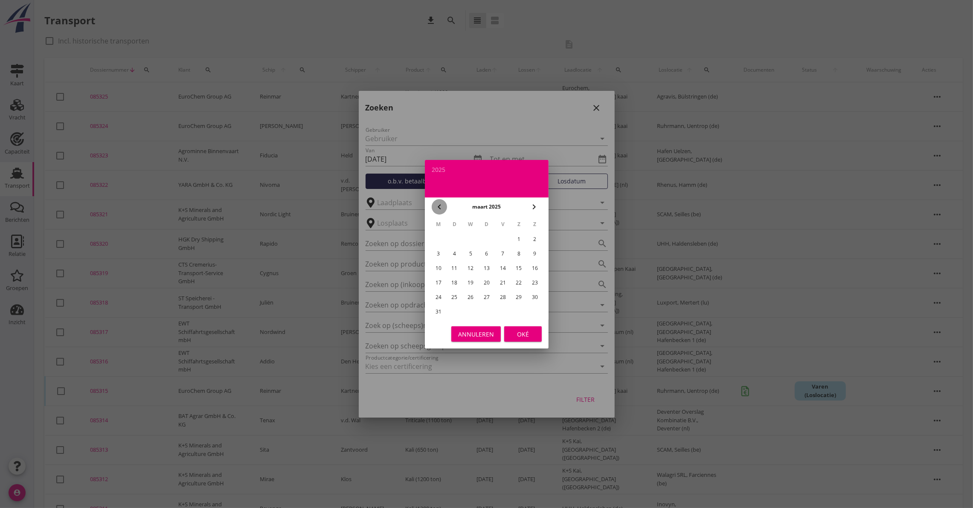
click at [441, 203] on icon "chevron_left" at bounding box center [439, 207] width 10 height 10
click at [468, 235] on div "1" at bounding box center [471, 239] width 14 height 14
type input "[DATE]"
click at [520, 339] on button "Oké" at bounding box center [523, 333] width 38 height 15
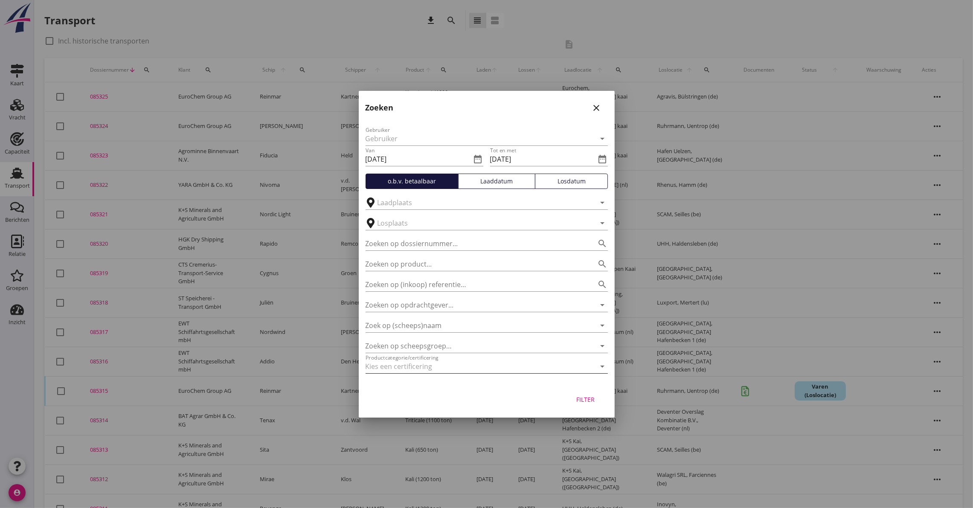
click at [545, 360] on div at bounding box center [475, 367] width 218 height 14
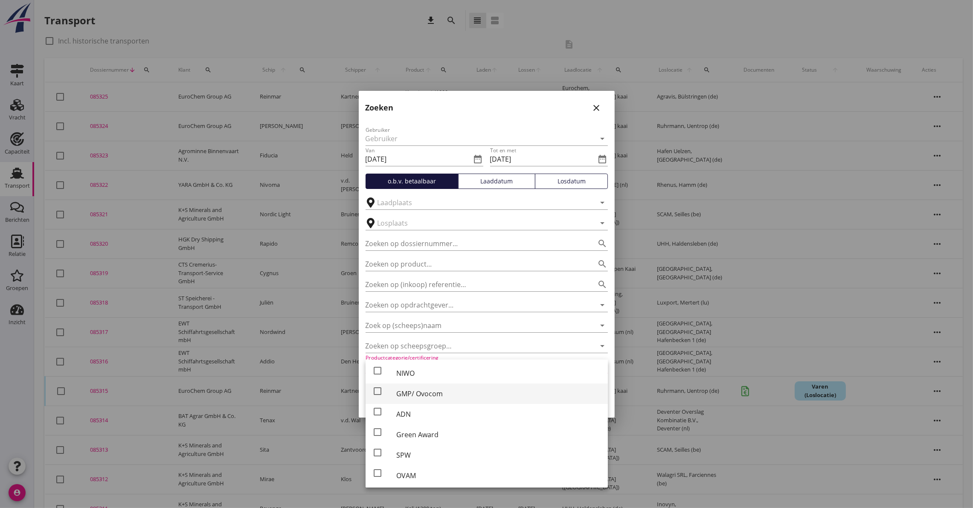
click at [431, 385] on div "GMP/ Ovocom" at bounding box center [498, 394] width 205 height 20
checkbox input "true"
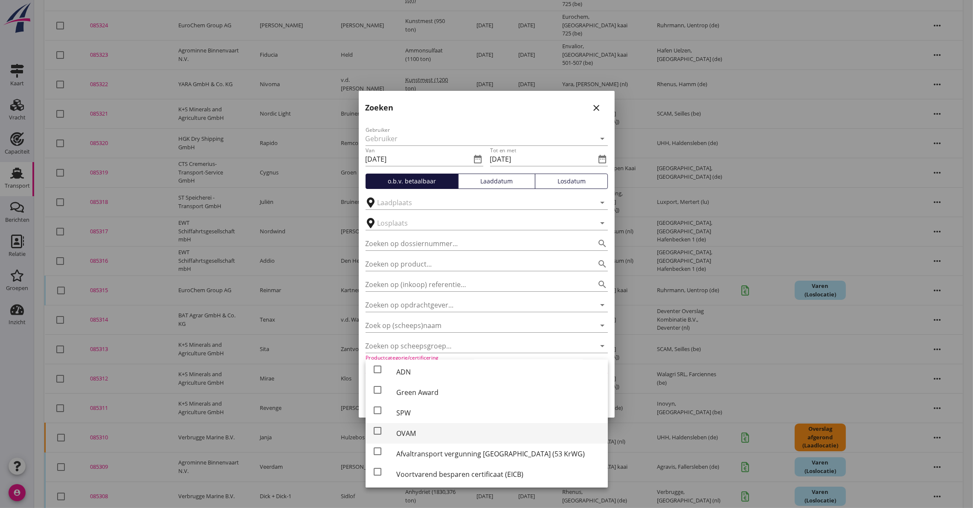
scroll to position [174, 0]
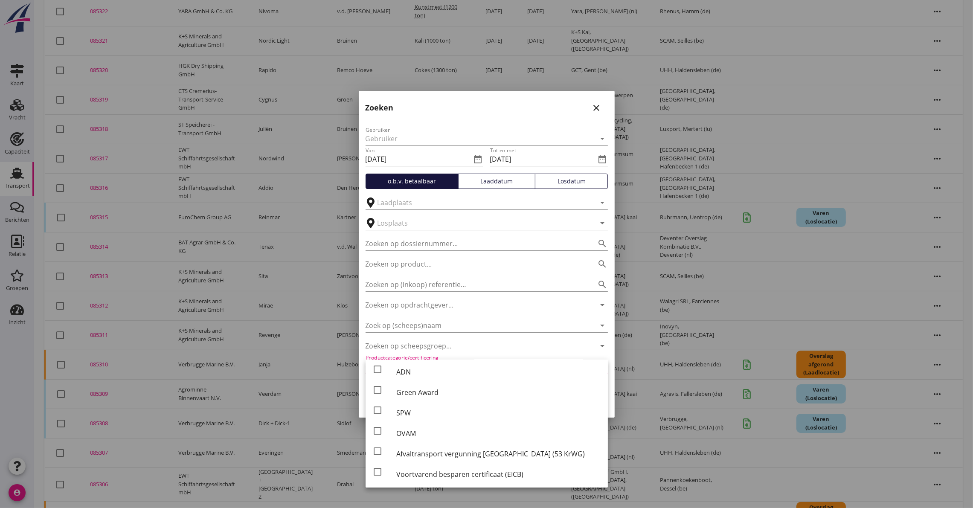
click at [488, 114] on div "Zoeken close" at bounding box center [487, 104] width 256 height 27
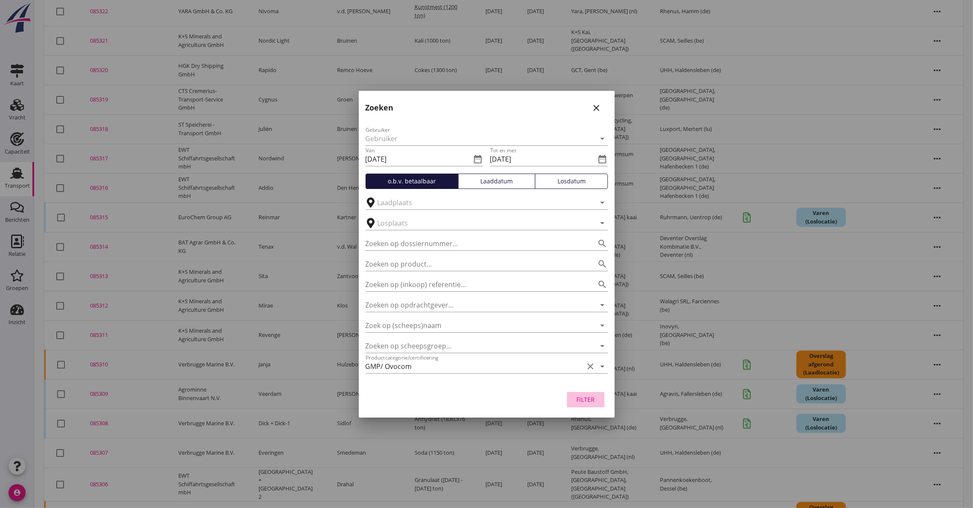
click at [587, 395] on div "Filter" at bounding box center [586, 399] width 24 height 9
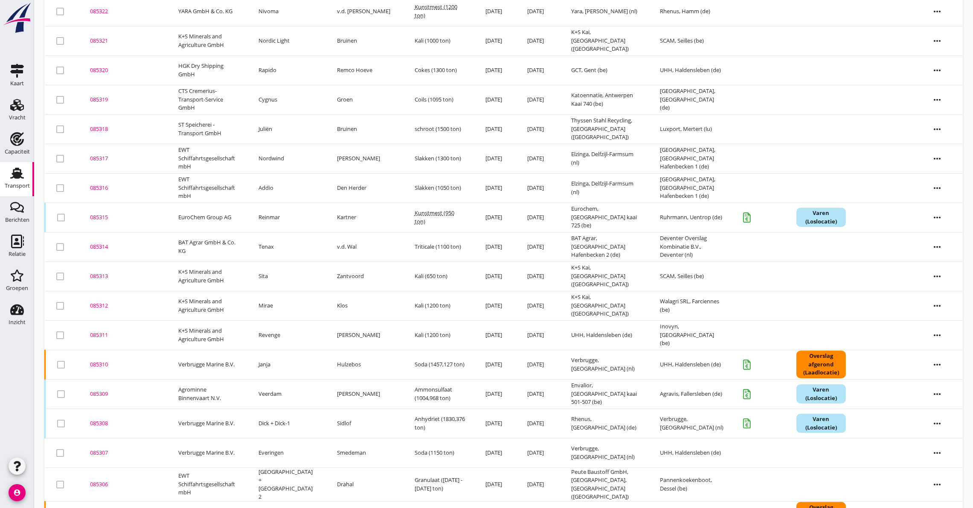
scroll to position [0, 0]
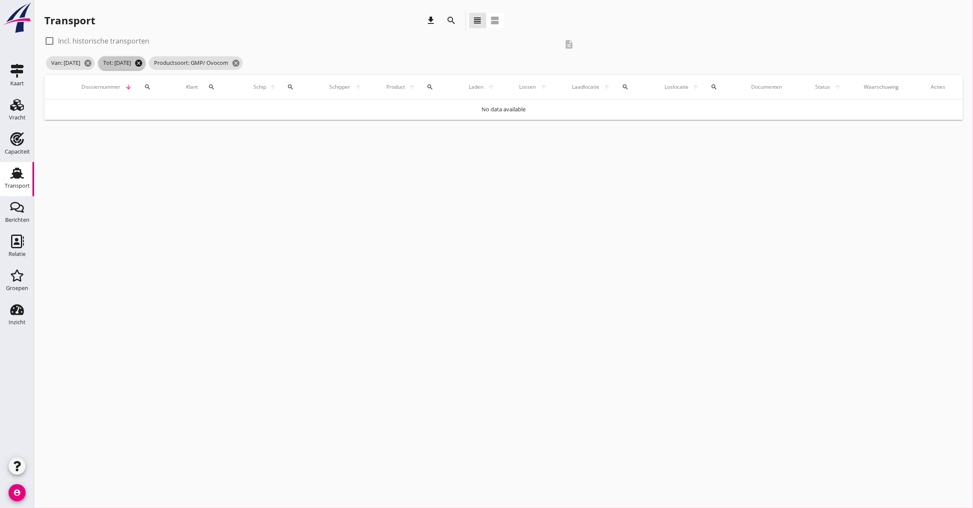
click at [143, 64] on icon "cancel" at bounding box center [138, 63] width 9 height 9
click at [448, 21] on icon "search" at bounding box center [452, 20] width 10 height 10
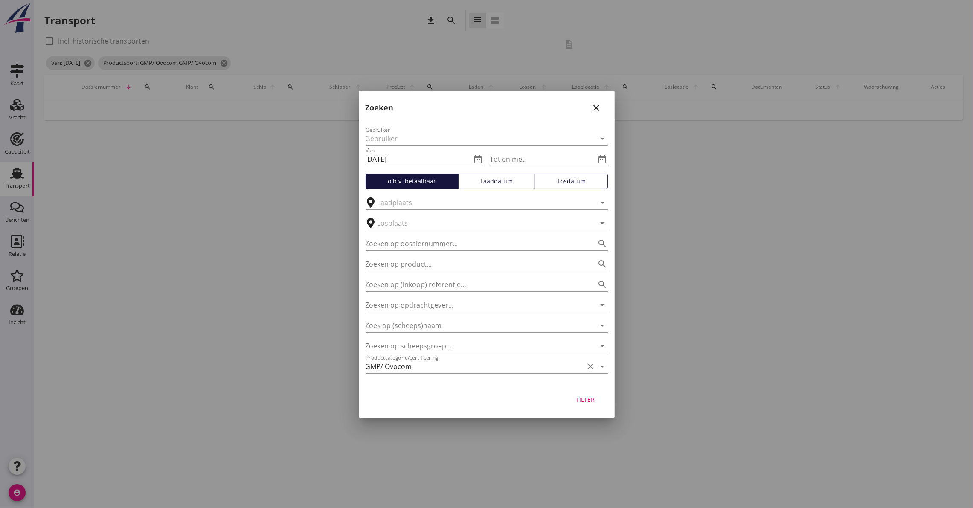
click at [501, 162] on input "Tot en met" at bounding box center [543, 159] width 106 height 14
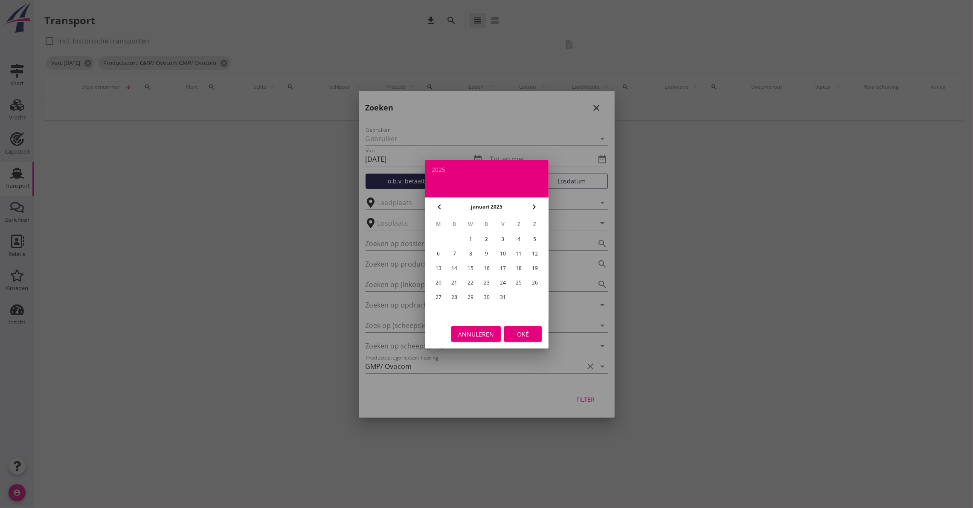
click at [506, 296] on div "31" at bounding box center [503, 298] width 14 height 14
type input "[DATE]"
click at [521, 328] on button "Oké" at bounding box center [523, 333] width 38 height 15
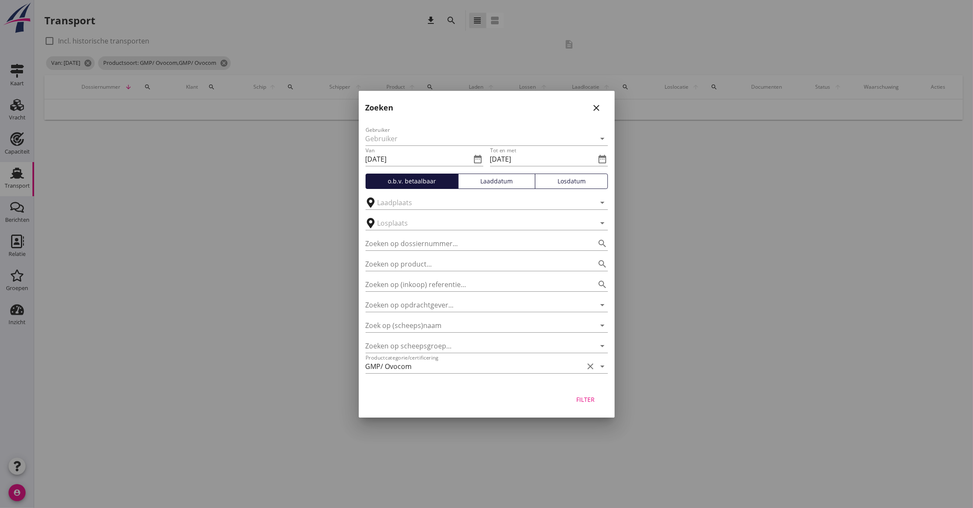
drag, startPoint x: 603, startPoint y: 406, endPoint x: 597, endPoint y: 405, distance: 6.0
click at [598, 407] on button "Filter" at bounding box center [586, 399] width 38 height 15
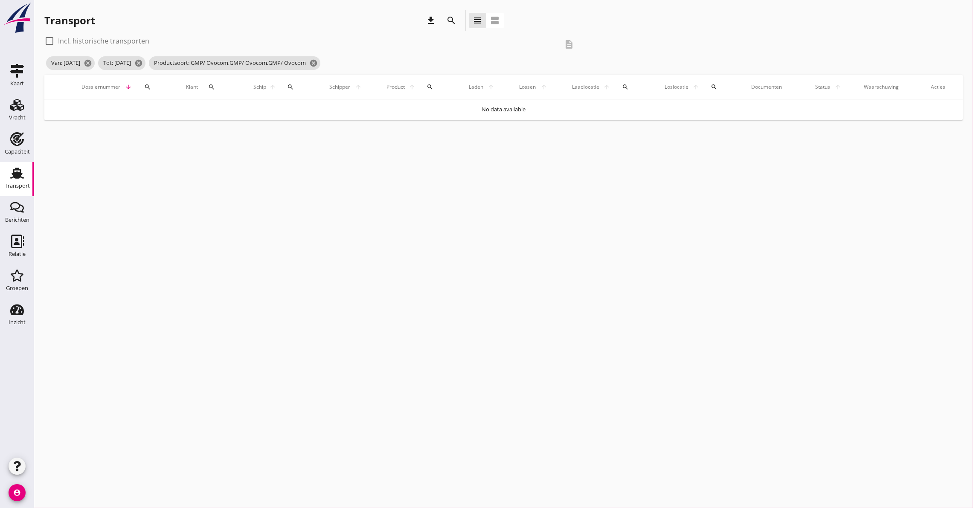
click at [590, 399] on div "cancel You are impersonating another user. Transport download search view_headl…" at bounding box center [503, 254] width 939 height 508
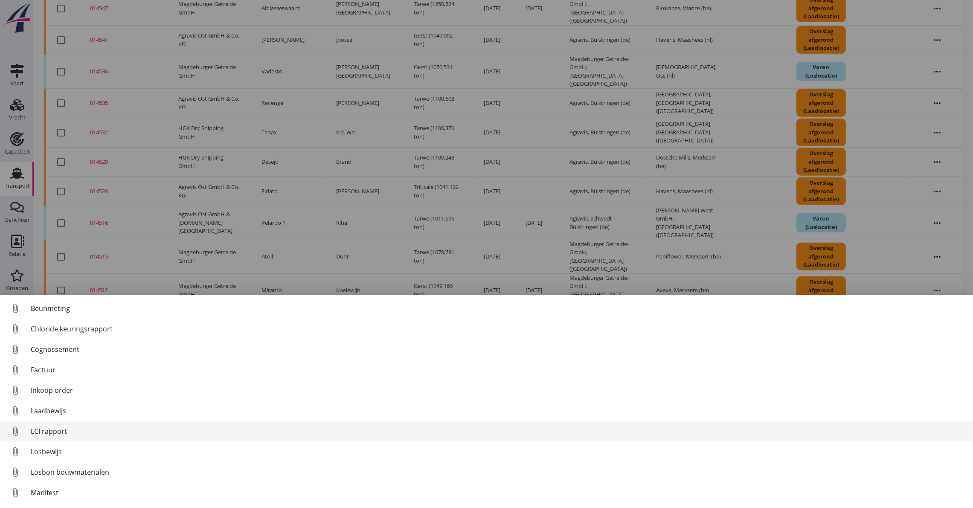
scroll to position [59, 0]
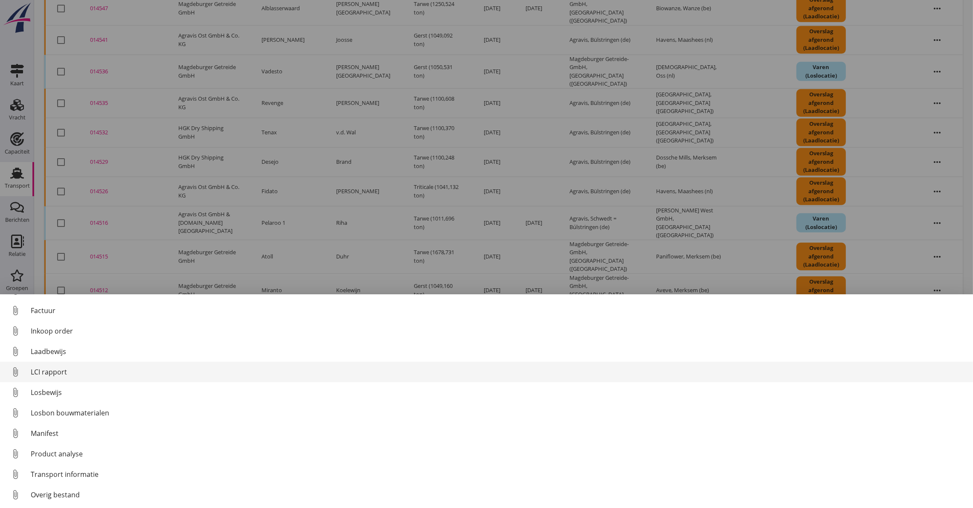
click at [56, 371] on div "LCI rapport" at bounding box center [499, 372] width 936 height 10
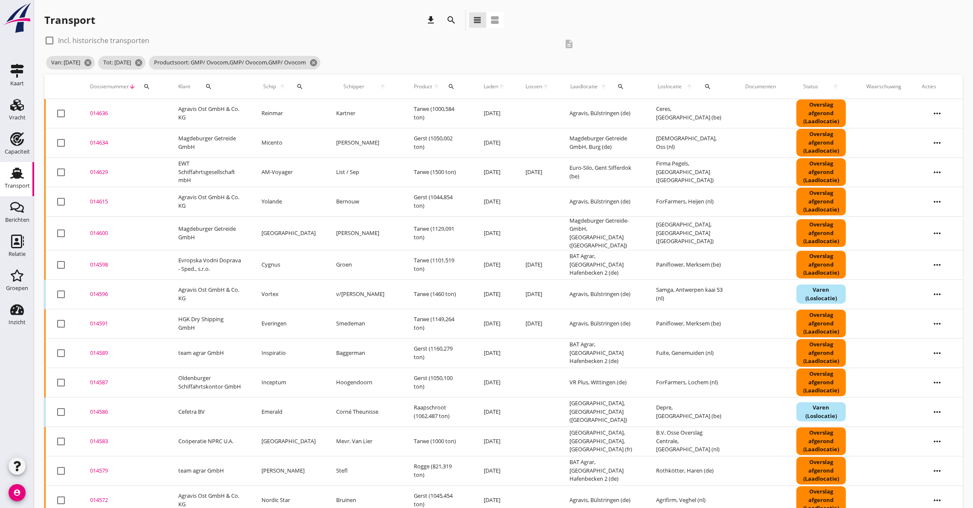
scroll to position [0, 0]
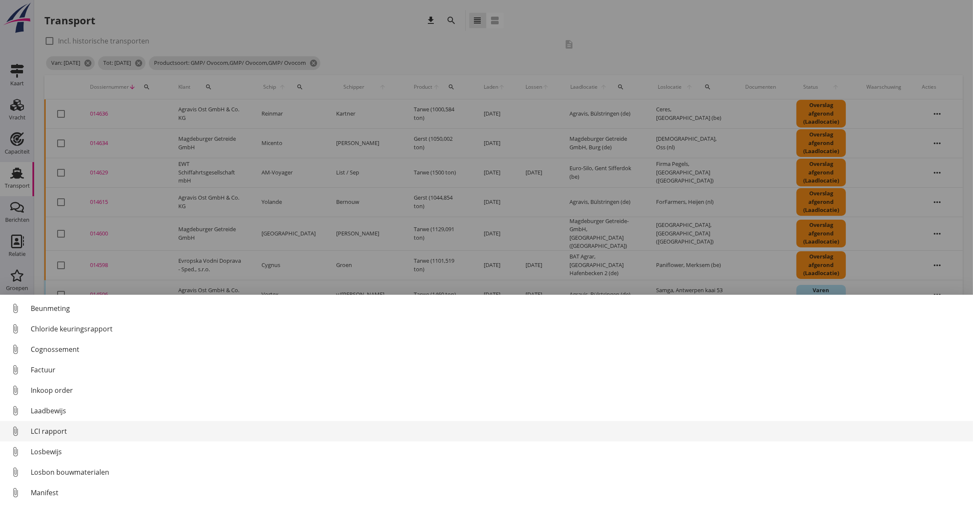
click at [65, 427] on div "LCI rapport" at bounding box center [499, 431] width 936 height 10
